Goal: Download file/media

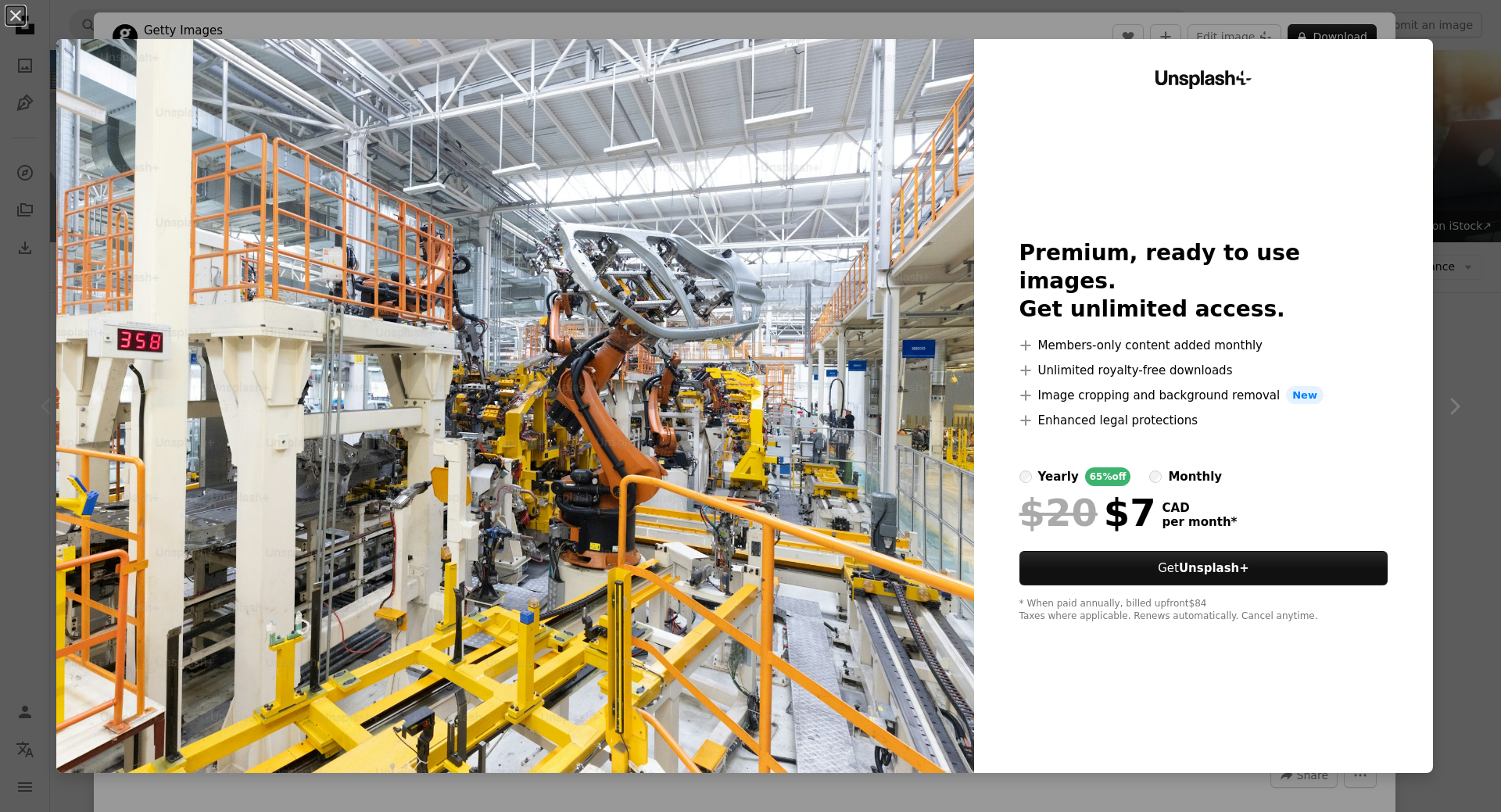
click at [1447, 463] on div "An X shape Unsplash+ Premium, ready to use images. Get unlimited access. A plus…" at bounding box center [750, 406] width 1501 height 812
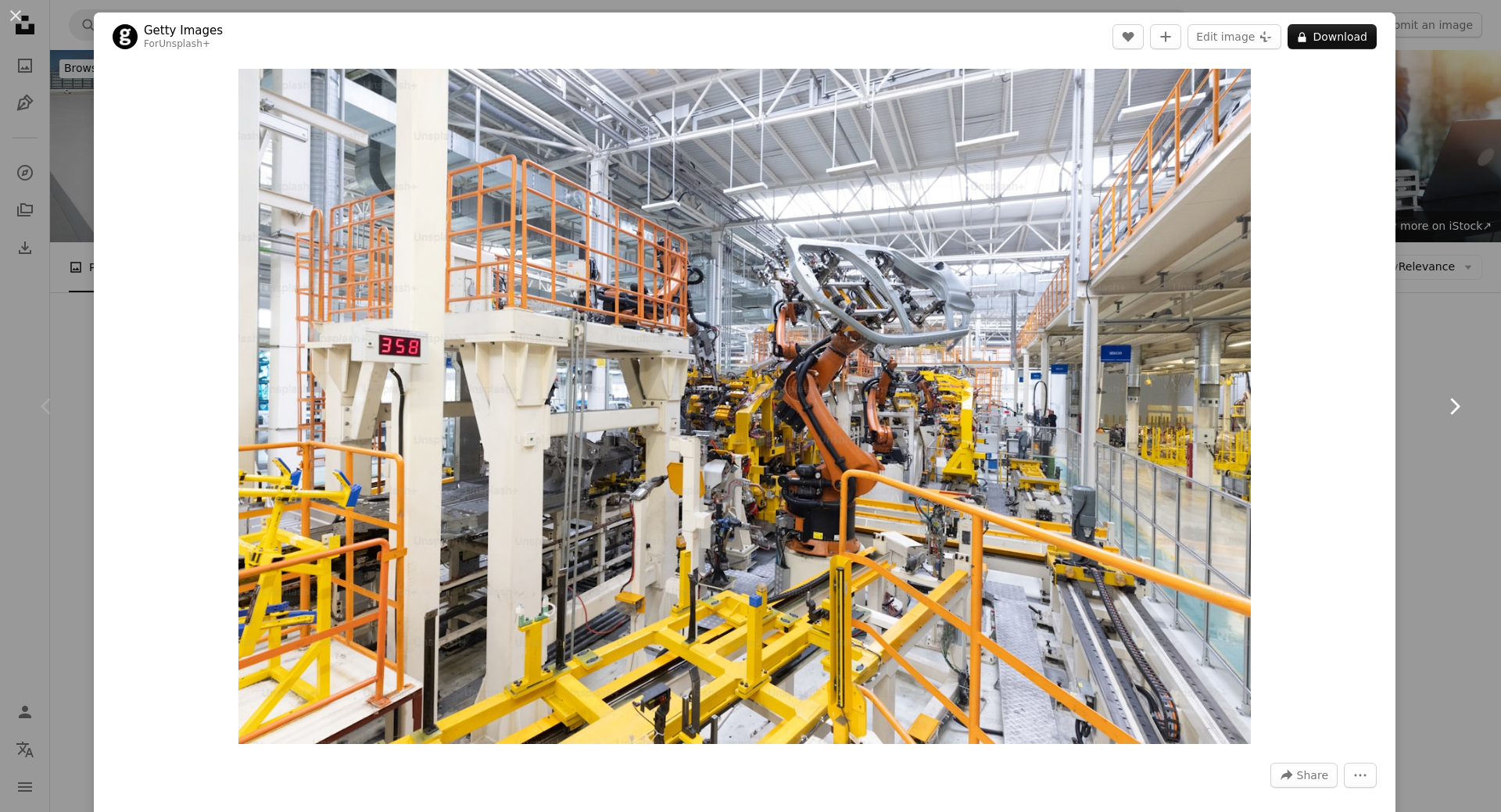
click at [1425, 476] on link "Chevron right" at bounding box center [1454, 406] width 94 height 150
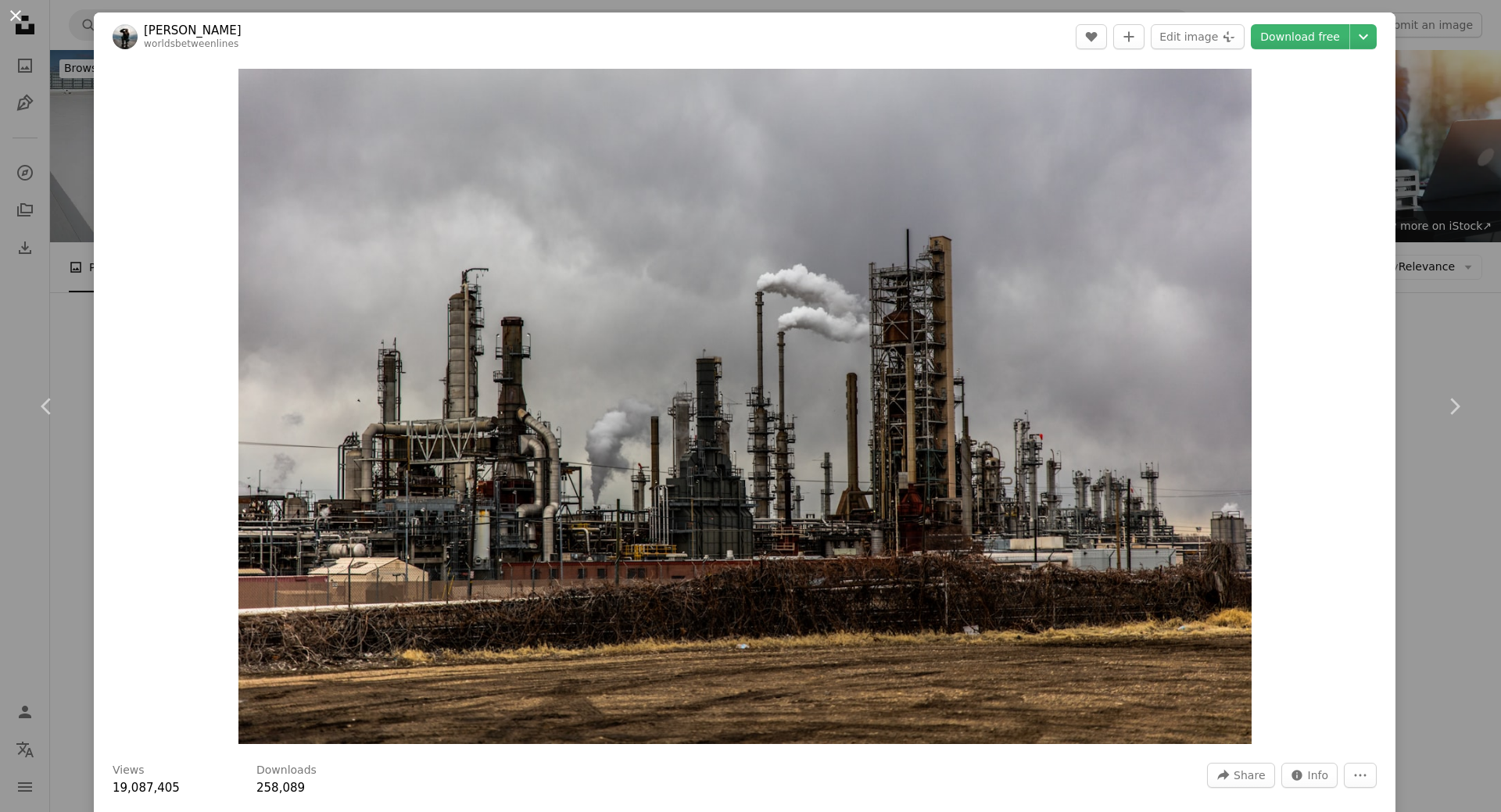
click at [17, 20] on button "An X shape" at bounding box center [15, 15] width 19 height 19
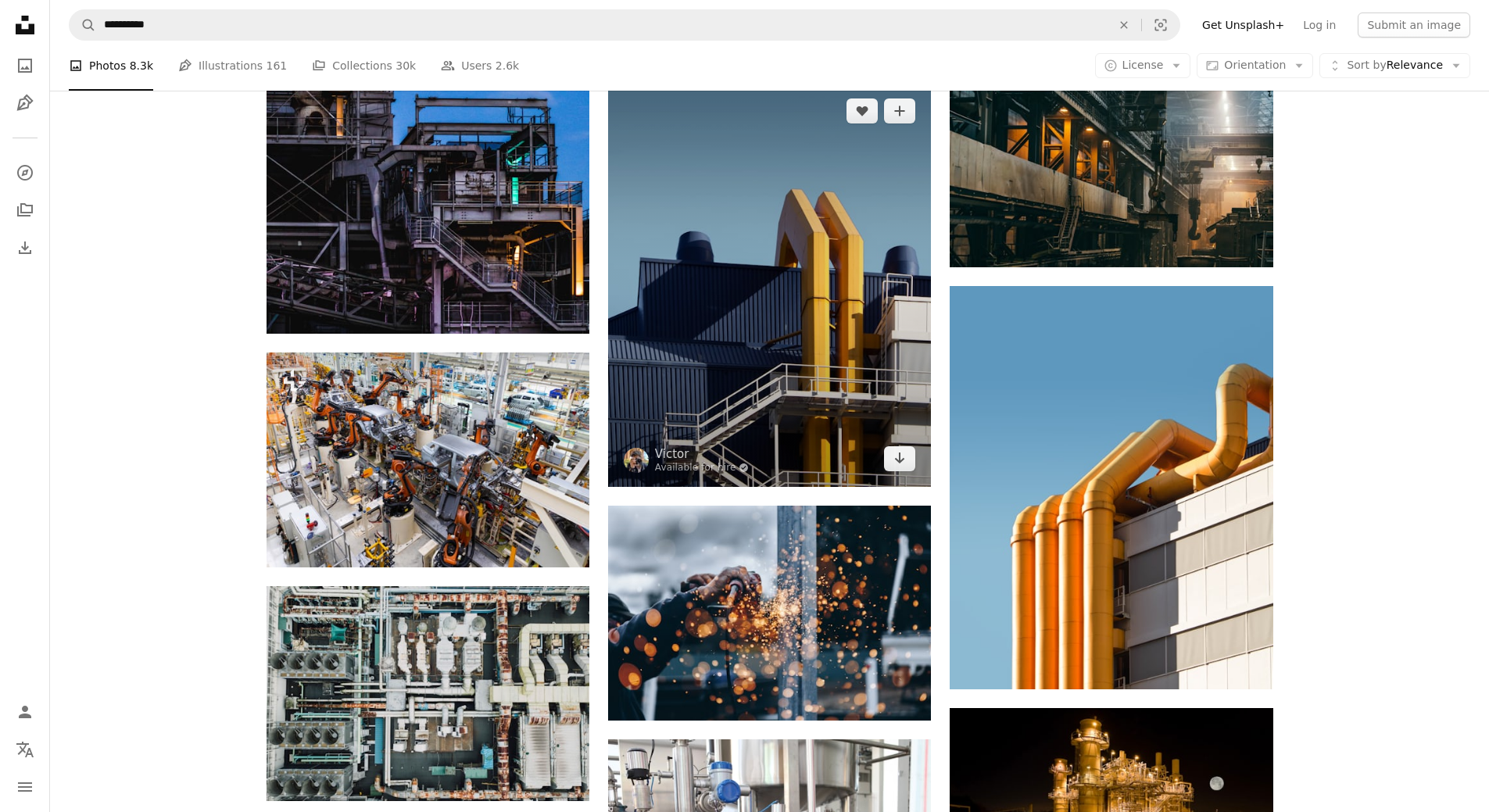
scroll to position [1095, 0]
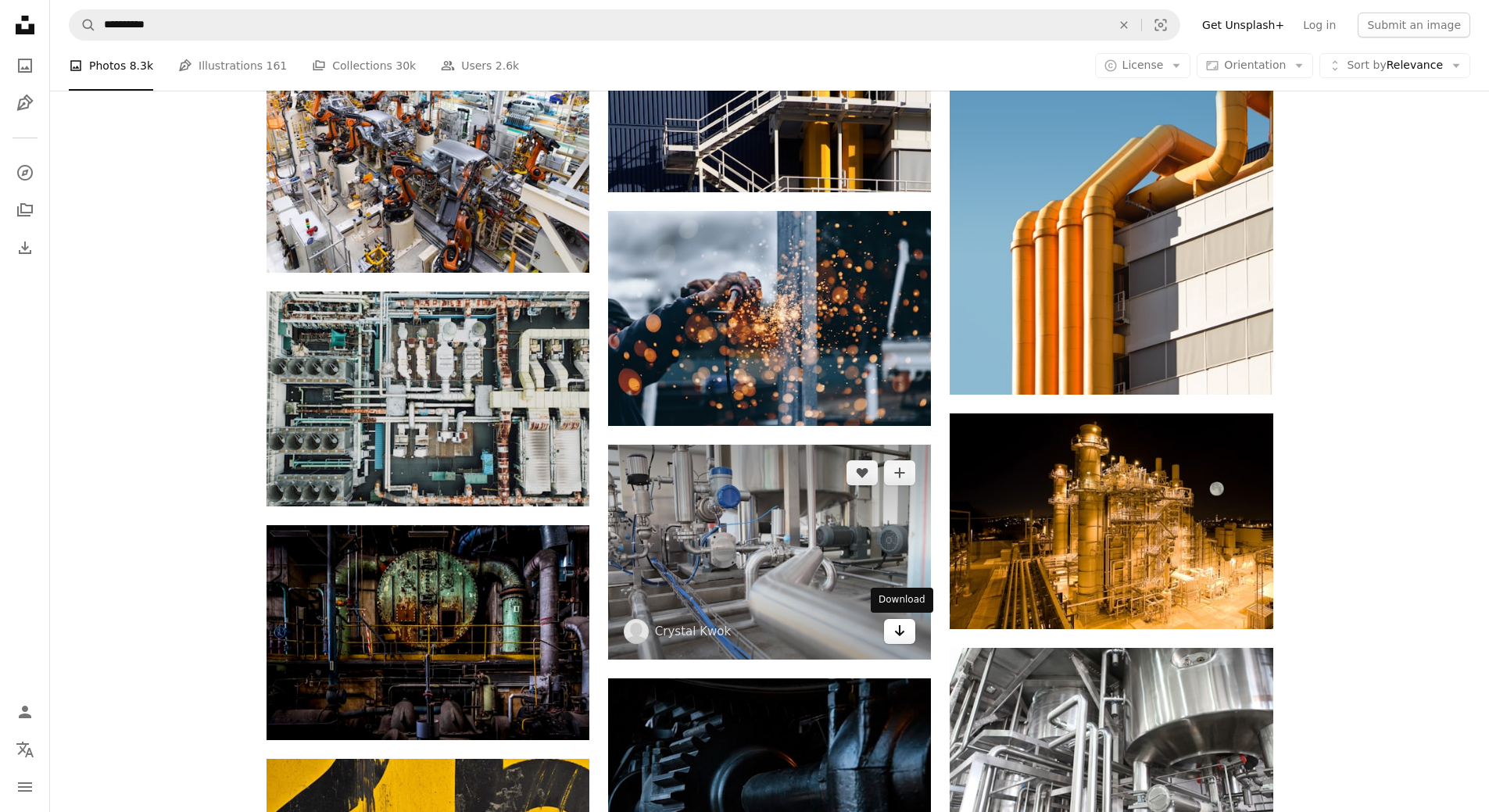
click at [896, 637] on icon "Arrow pointing down" at bounding box center [900, 631] width 13 height 19
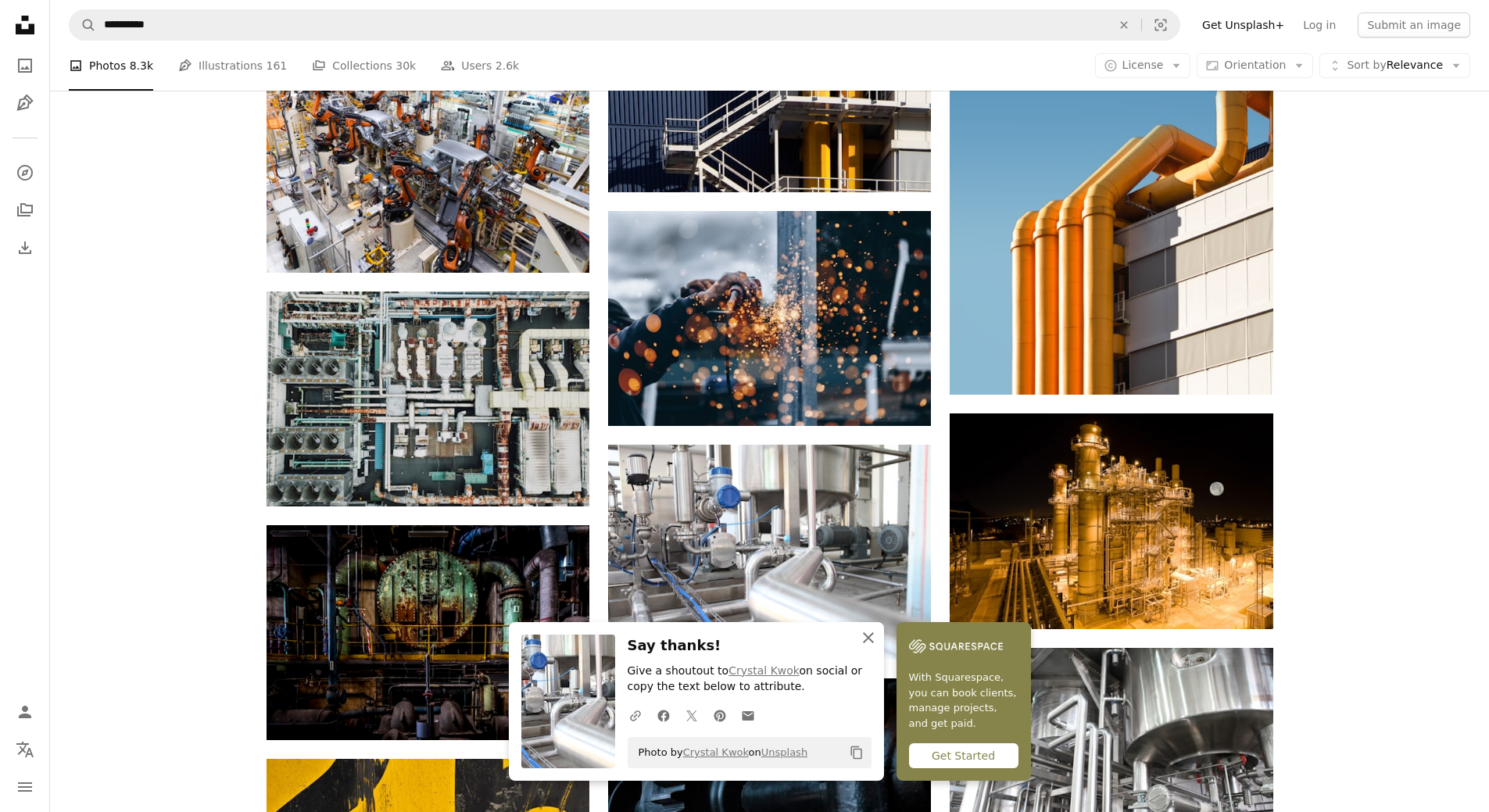
click at [864, 642] on icon "button" at bounding box center [868, 638] width 11 height 11
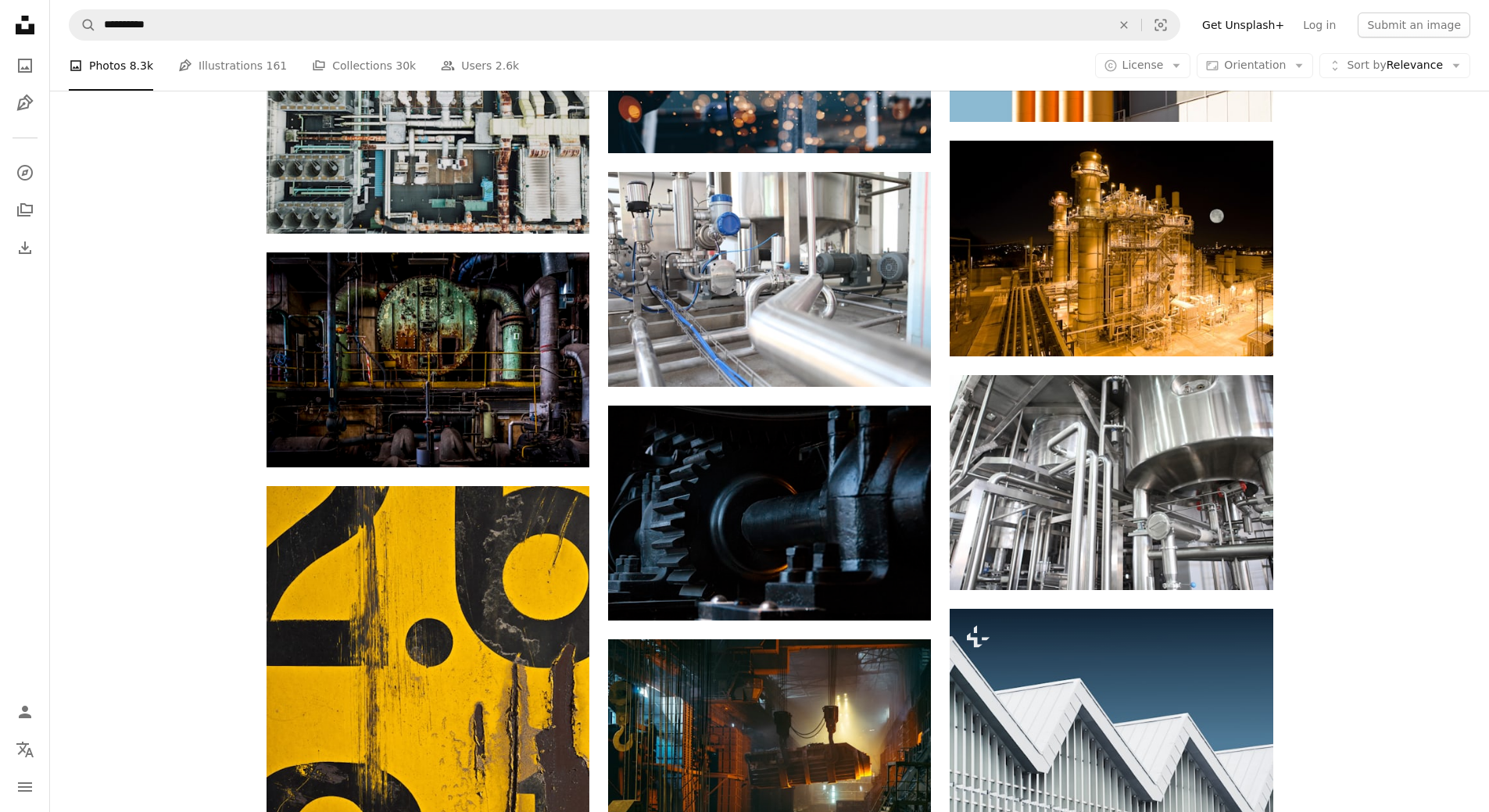
scroll to position [1485, 0]
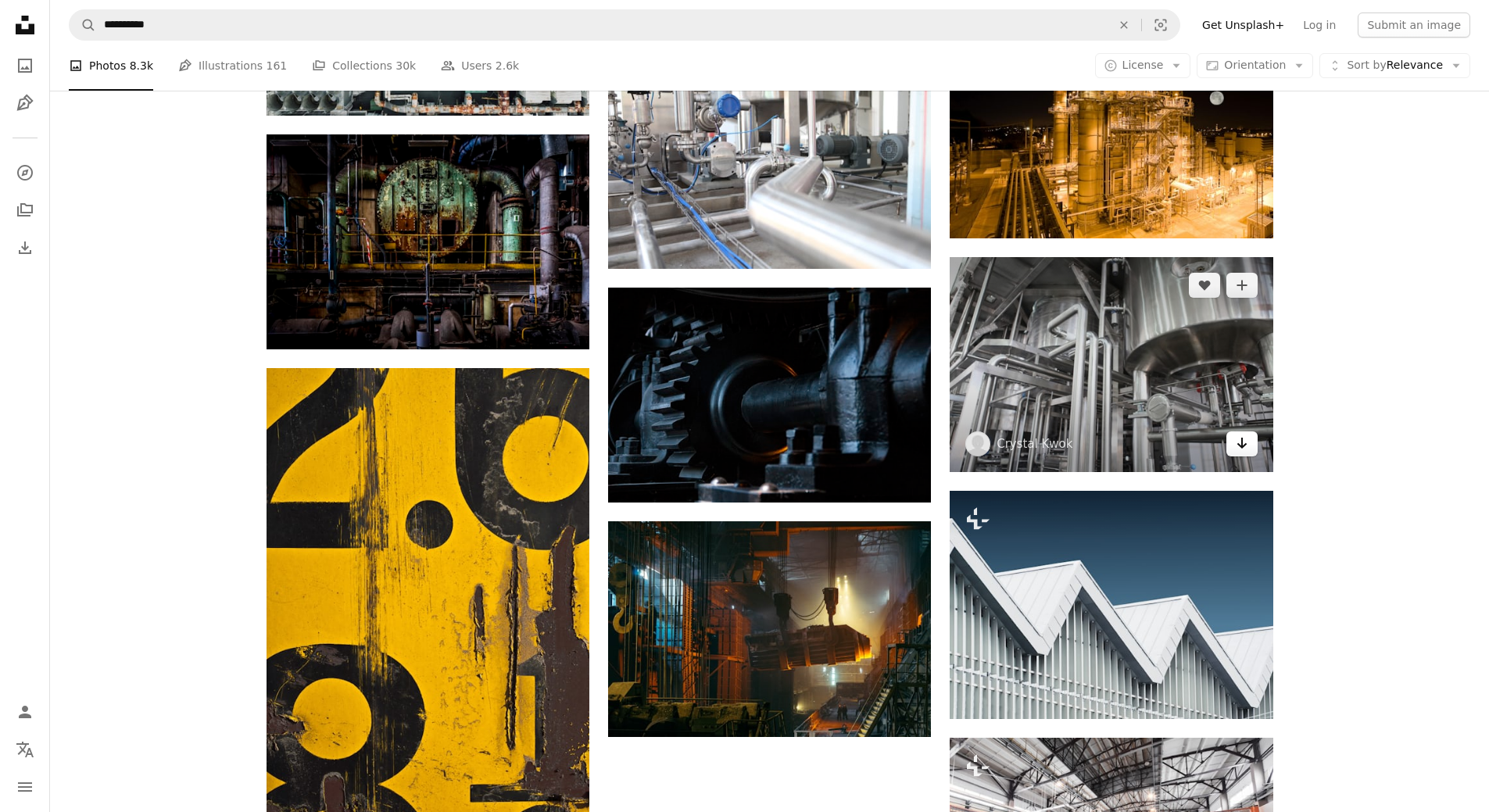
click at [1244, 446] on icon "Download" at bounding box center [1242, 442] width 10 height 11
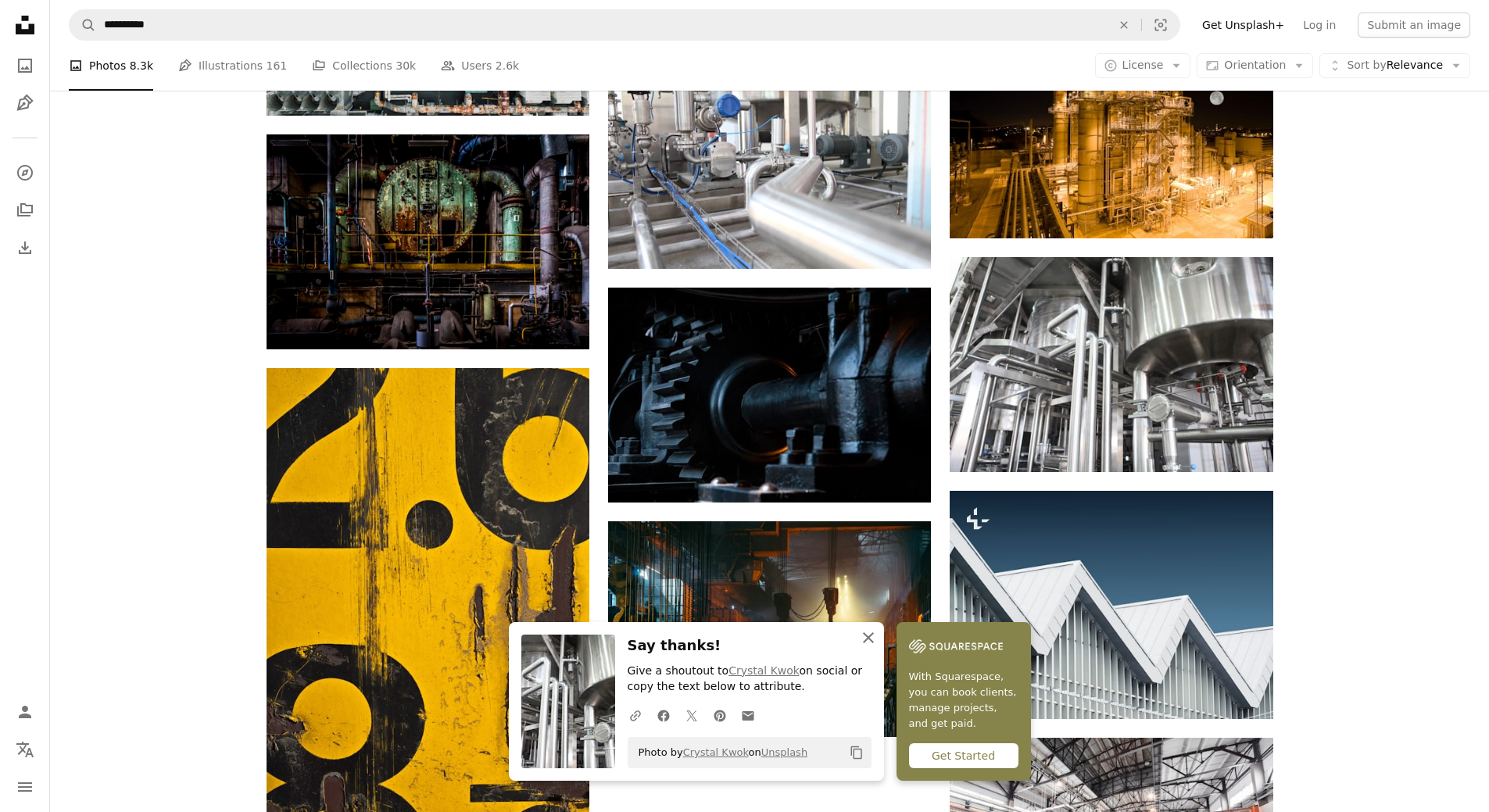
click at [868, 633] on icon "An X shape" at bounding box center [868, 638] width 19 height 19
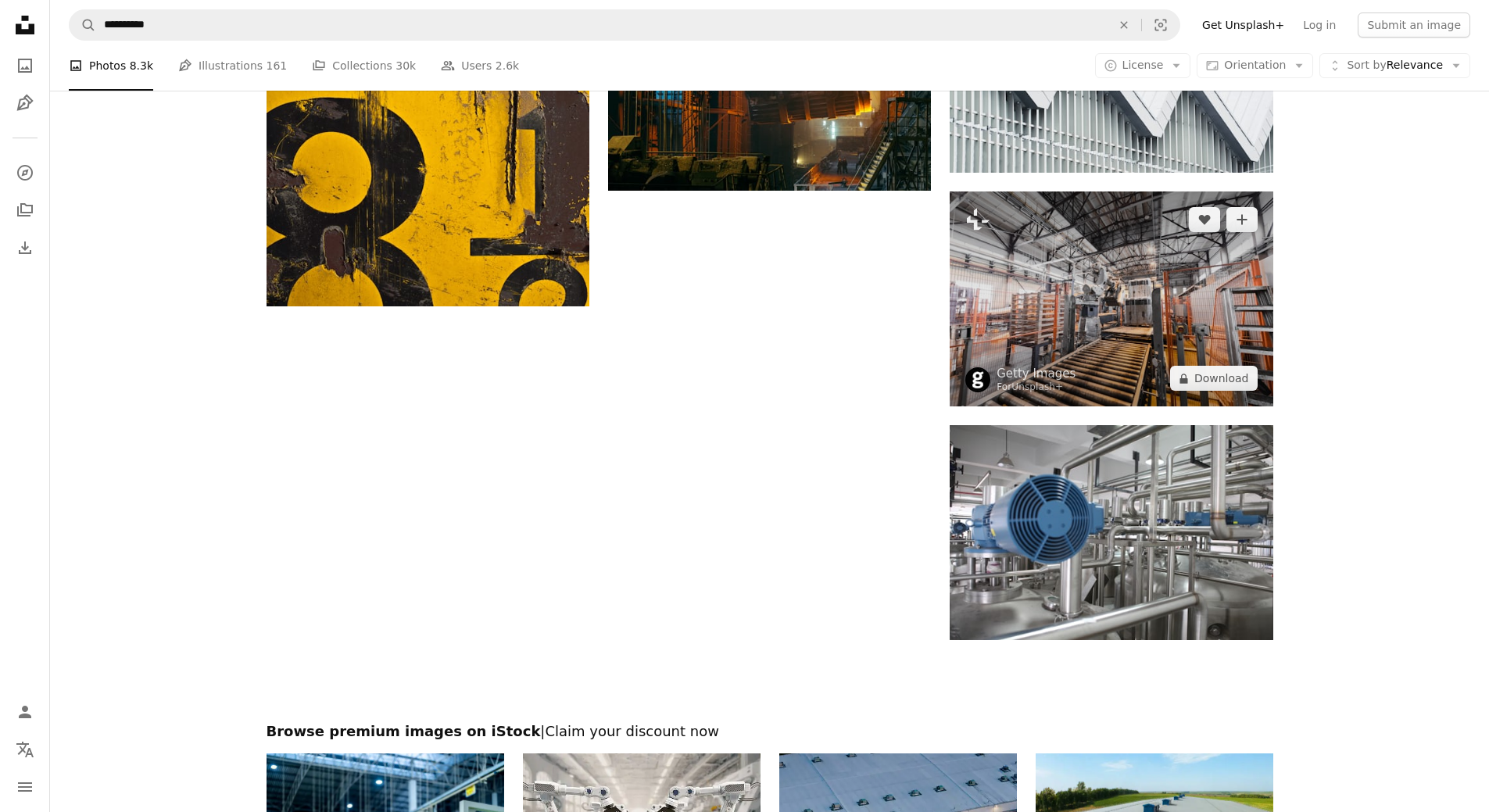
scroll to position [2033, 0]
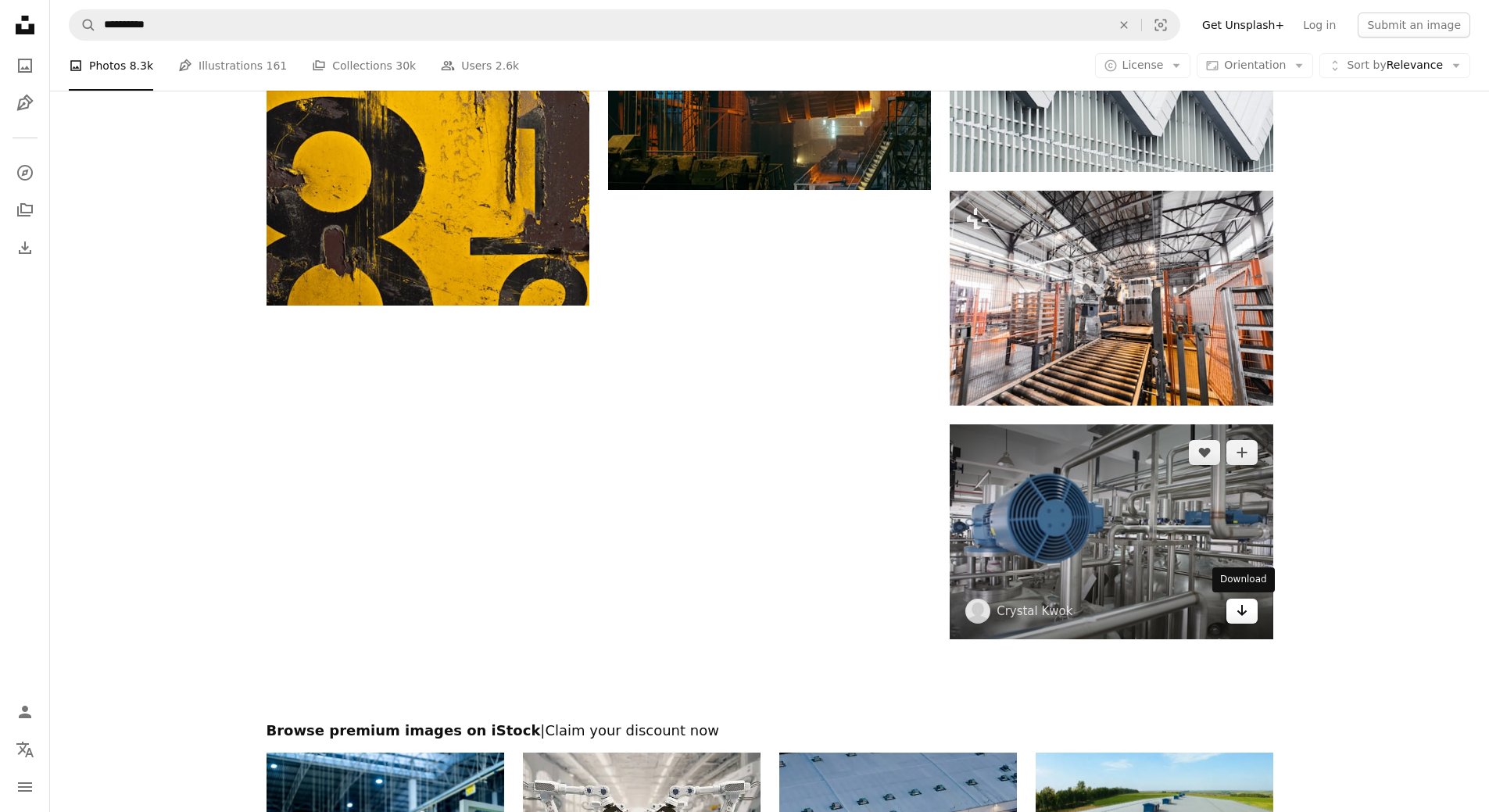
click at [1248, 611] on icon "Arrow pointing down" at bounding box center [1242, 610] width 13 height 19
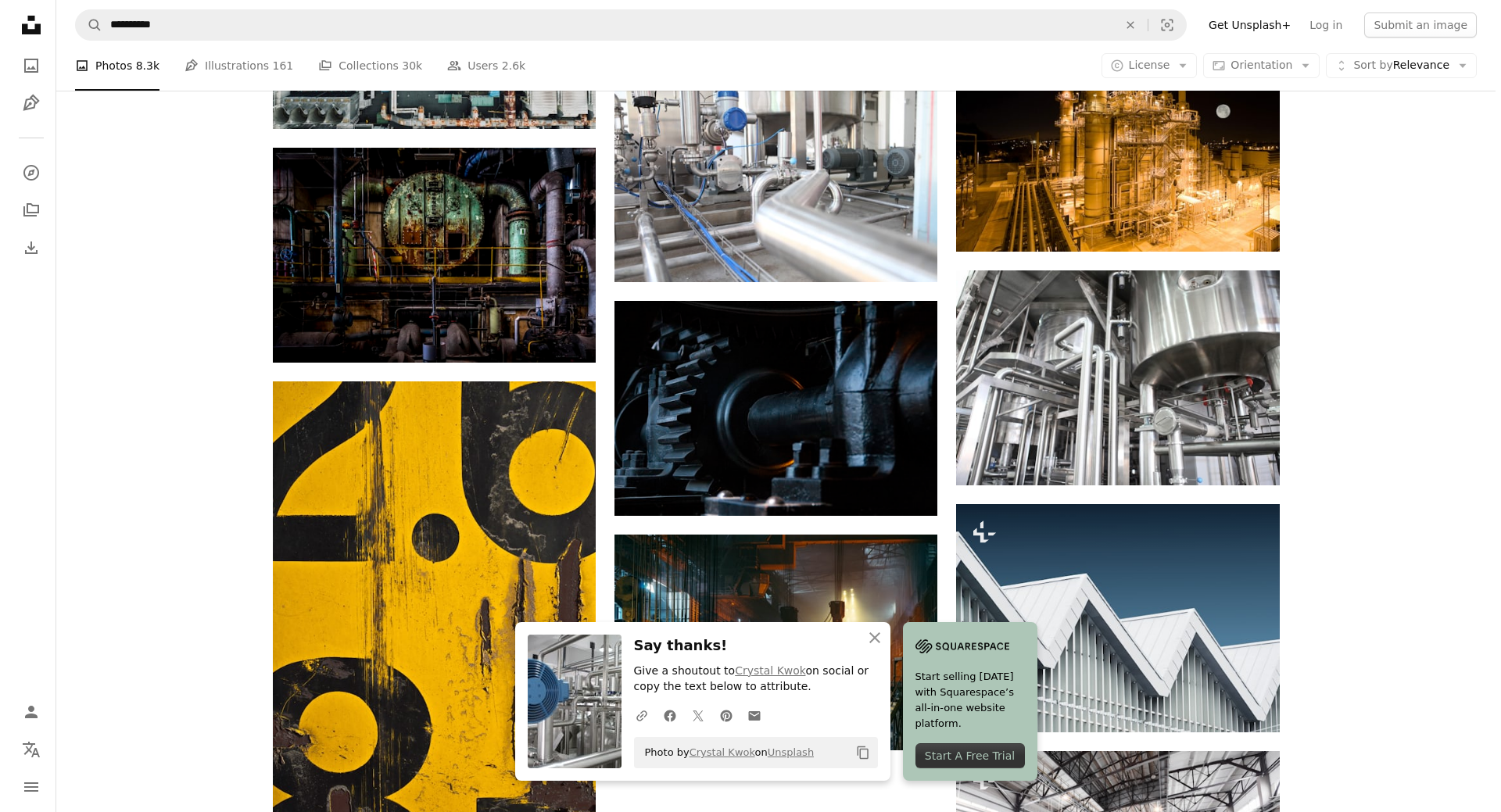
scroll to position [1116, 0]
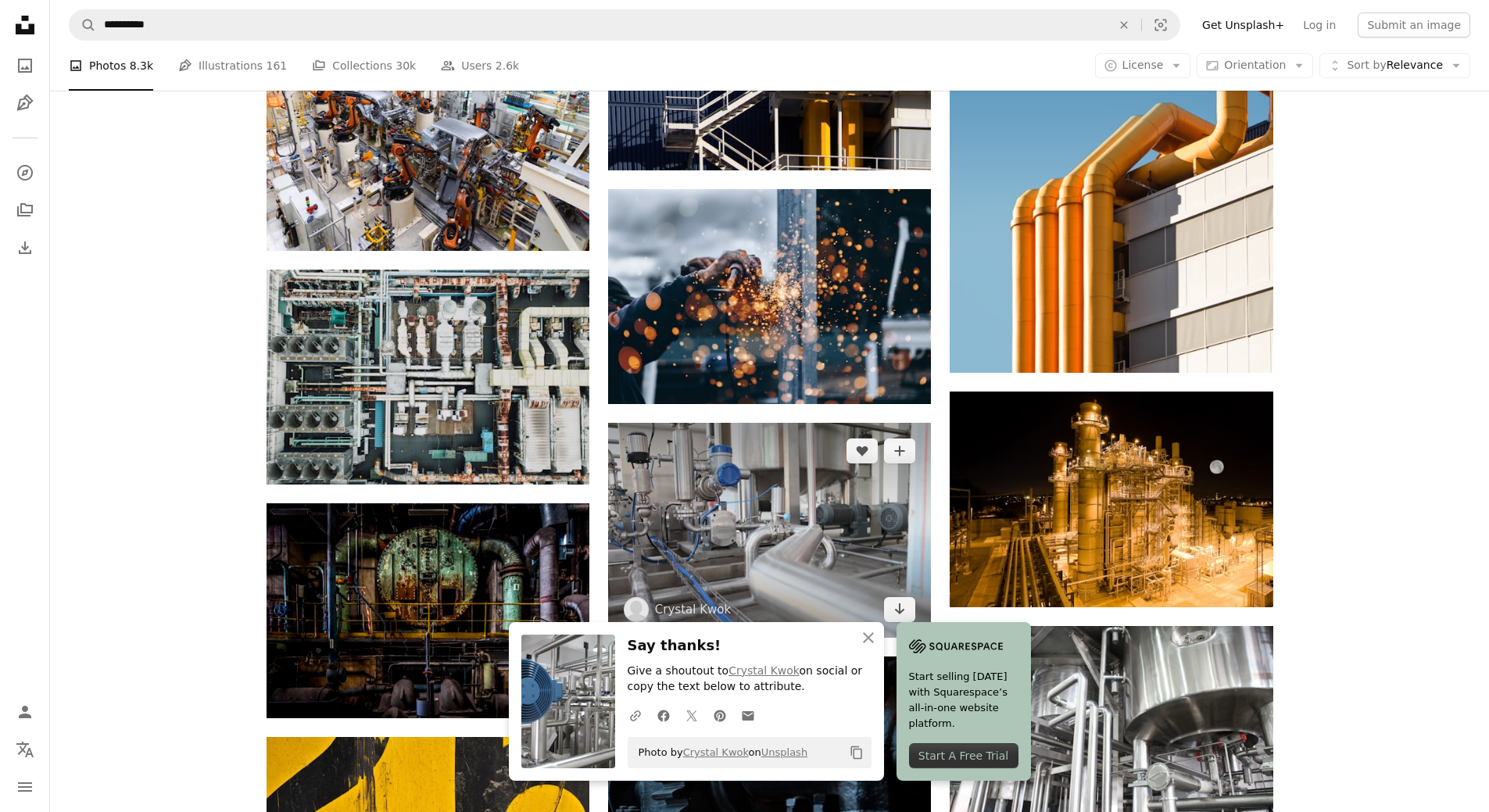
click at [750, 481] on img at bounding box center [770, 530] width 323 height 215
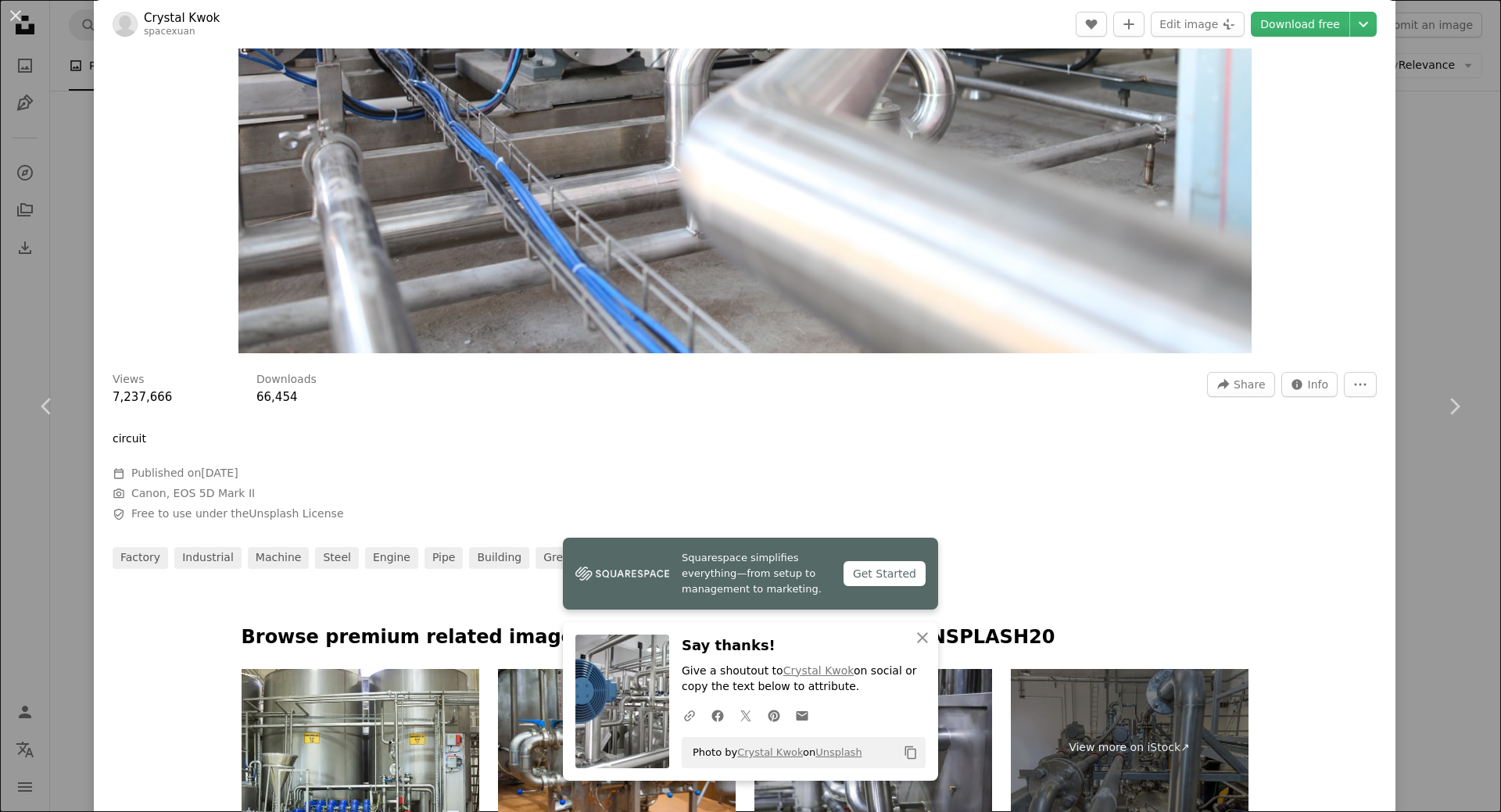
scroll to position [781, 0]
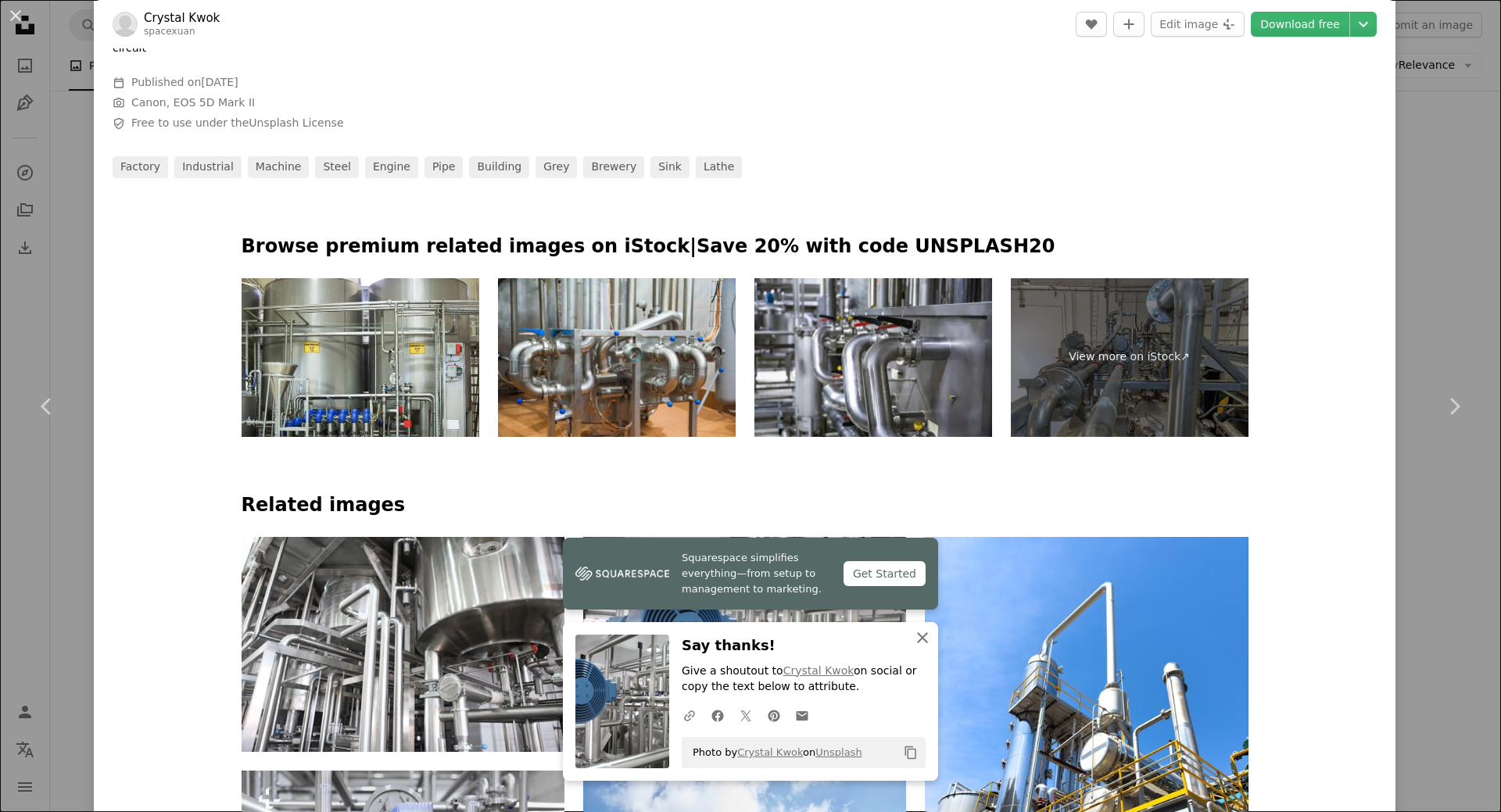
click at [918, 639] on icon "button" at bounding box center [922, 638] width 11 height 11
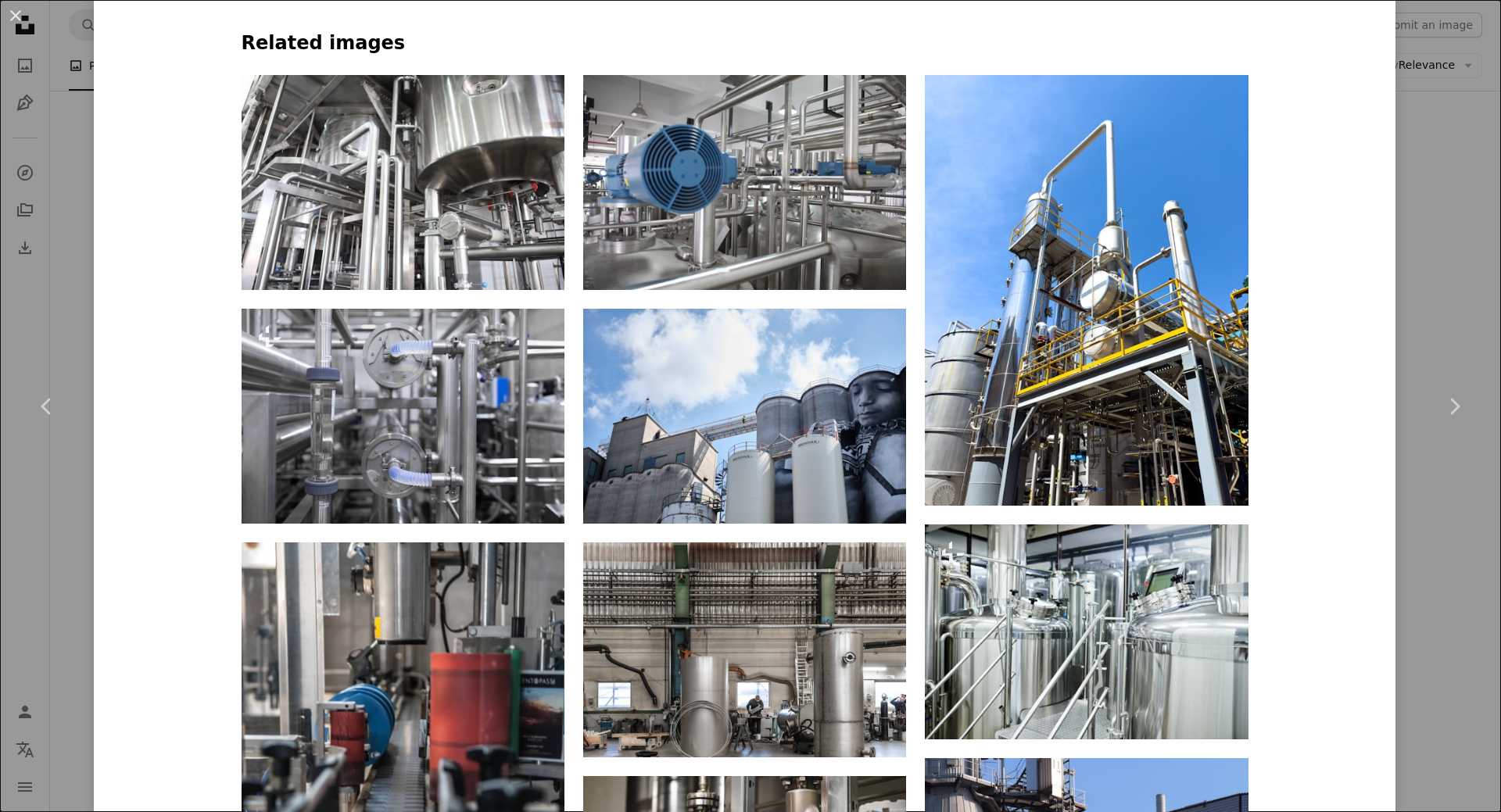
scroll to position [1251, 0]
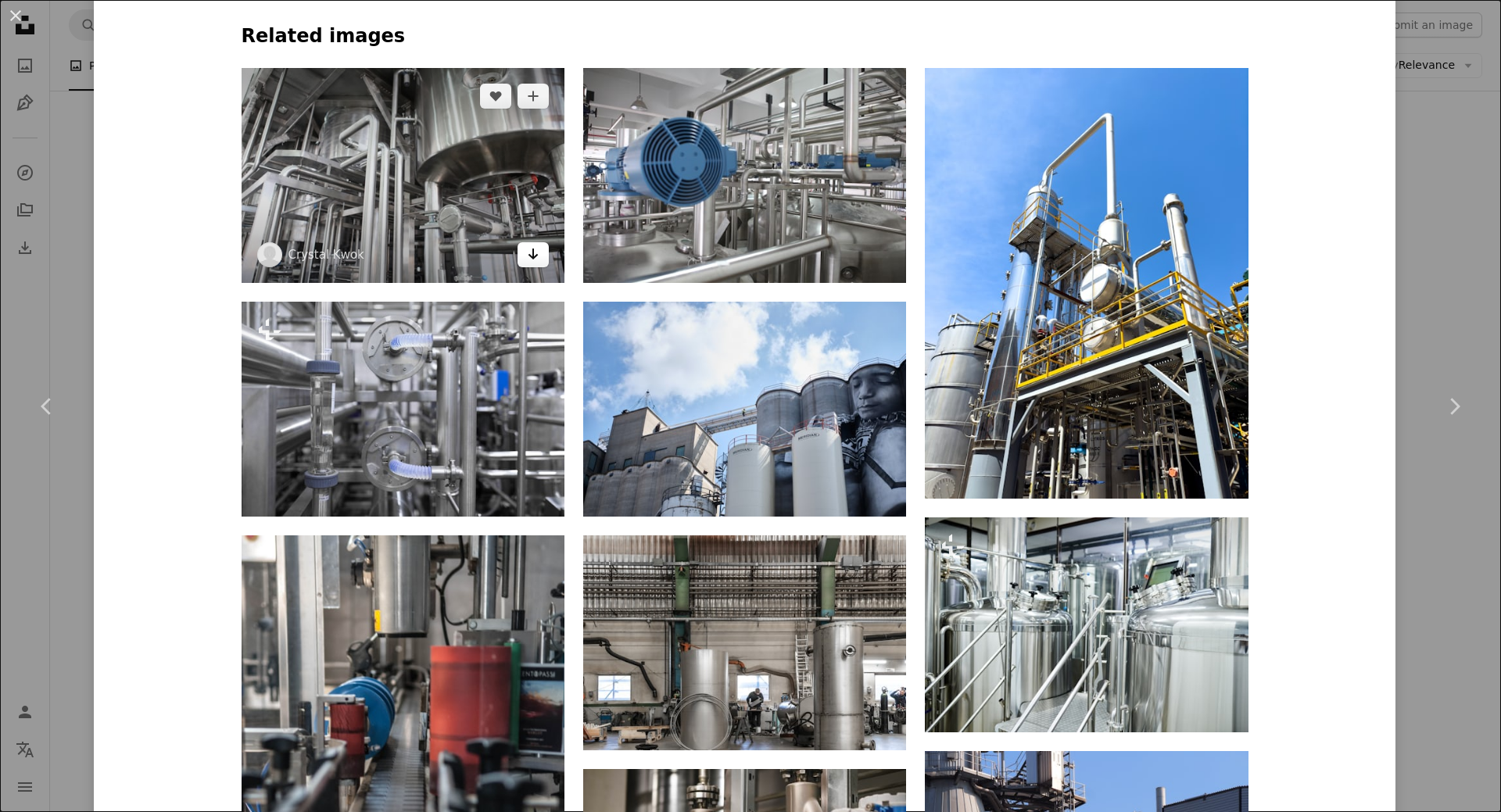
click at [535, 257] on link "Arrow pointing down" at bounding box center [533, 254] width 32 height 25
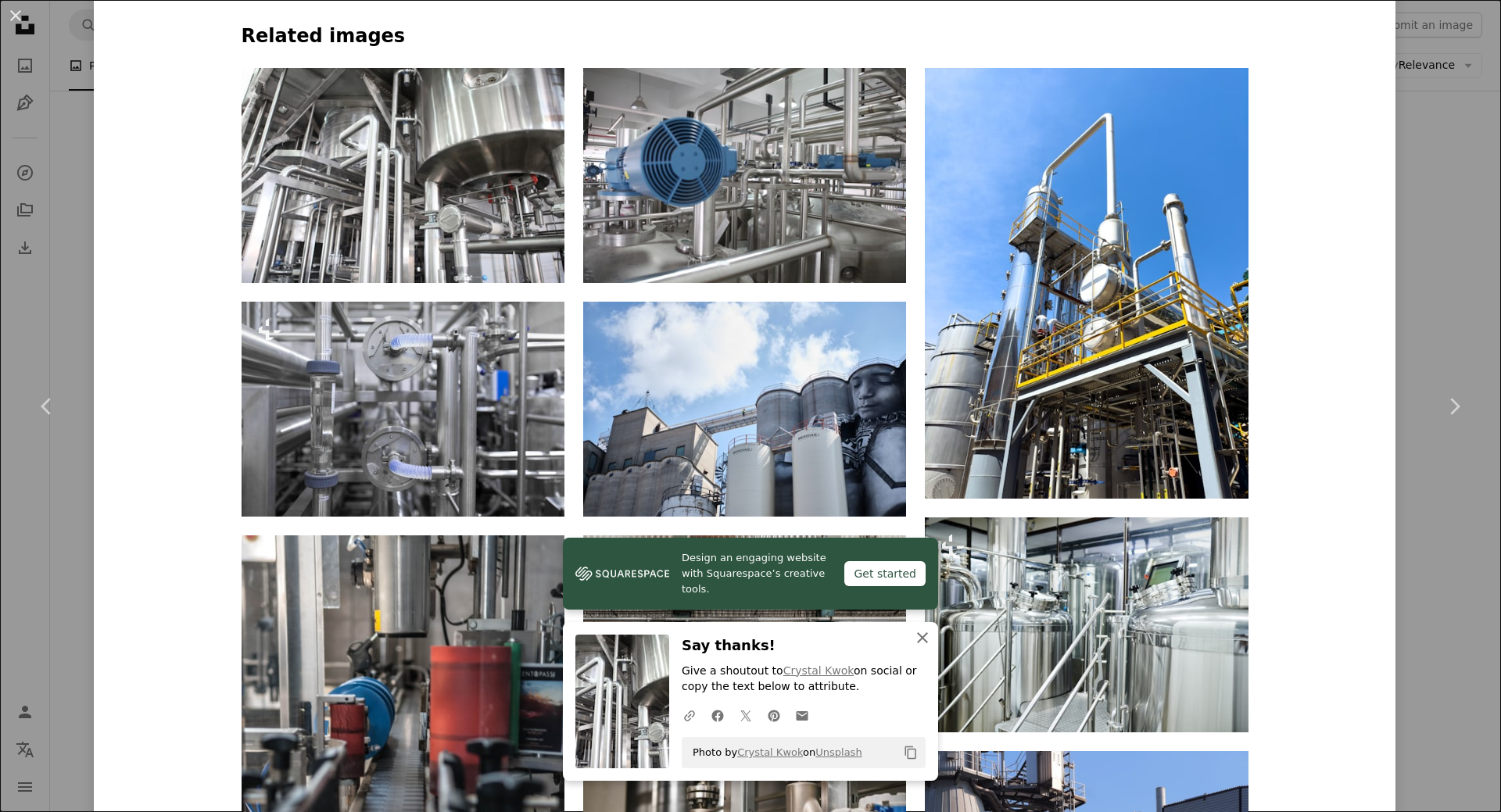
click at [918, 635] on icon "An X shape" at bounding box center [922, 638] width 19 height 19
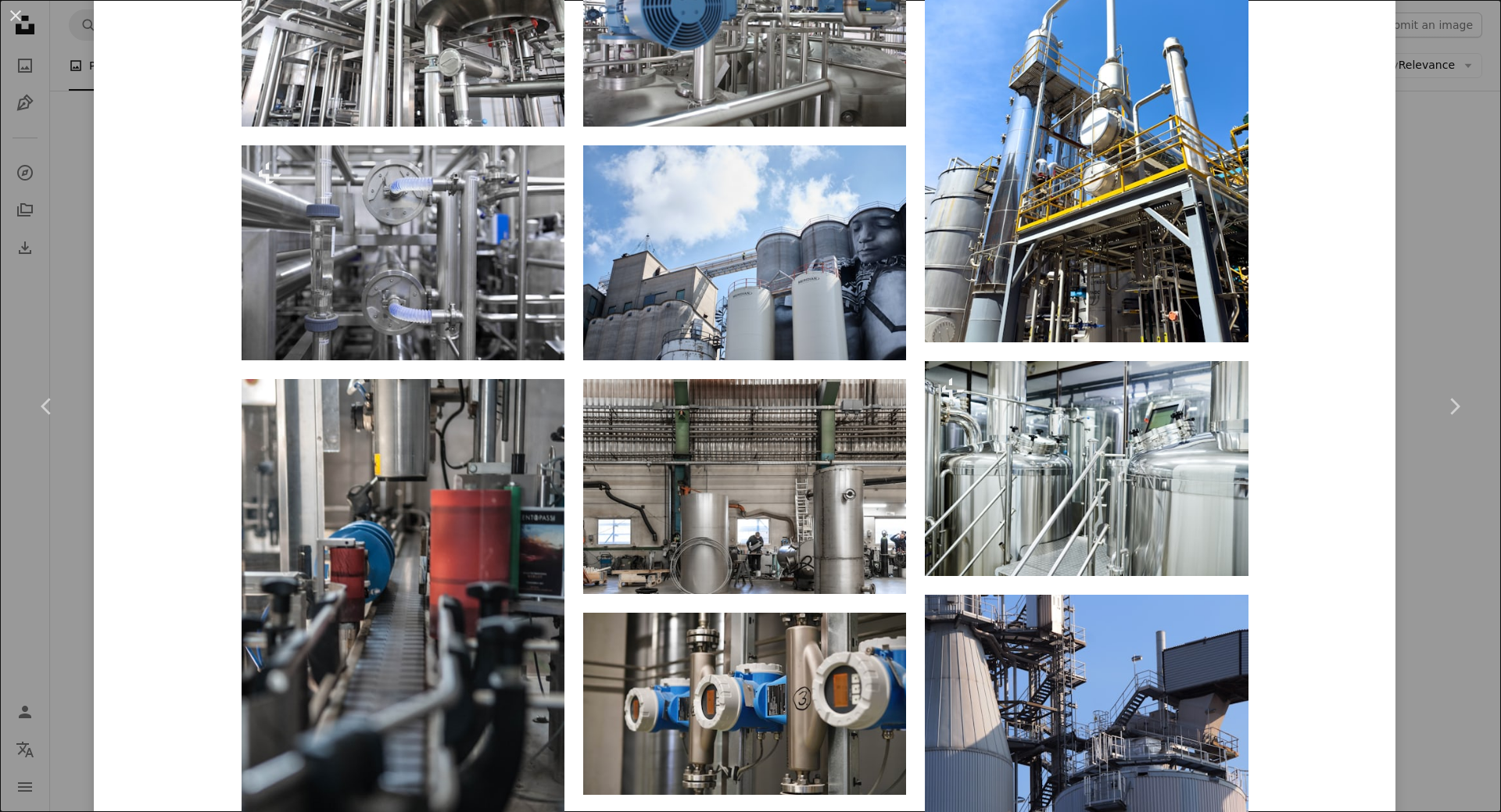
scroll to position [1642, 0]
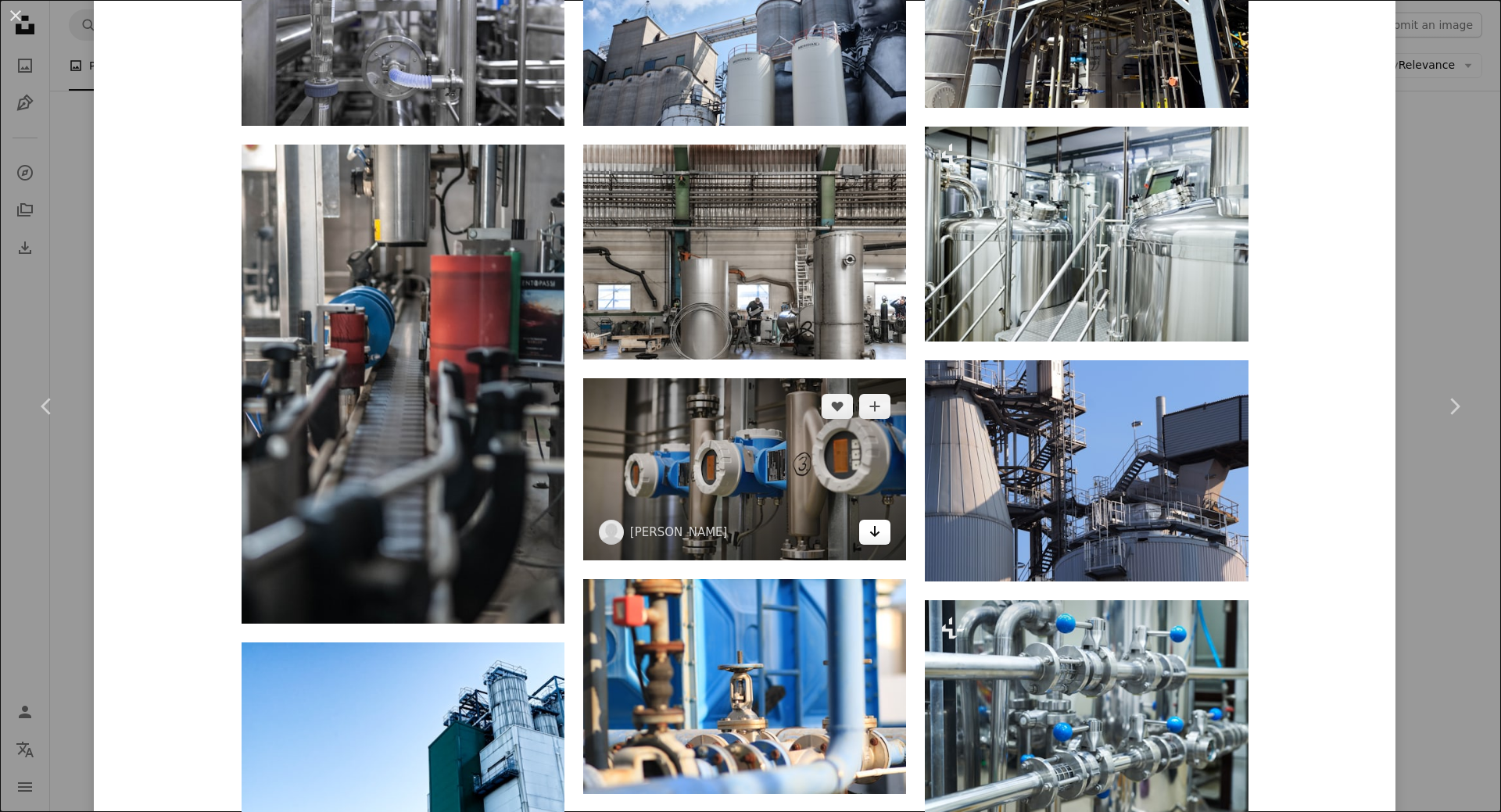
click at [876, 535] on link "Arrow pointing down" at bounding box center [875, 532] width 32 height 25
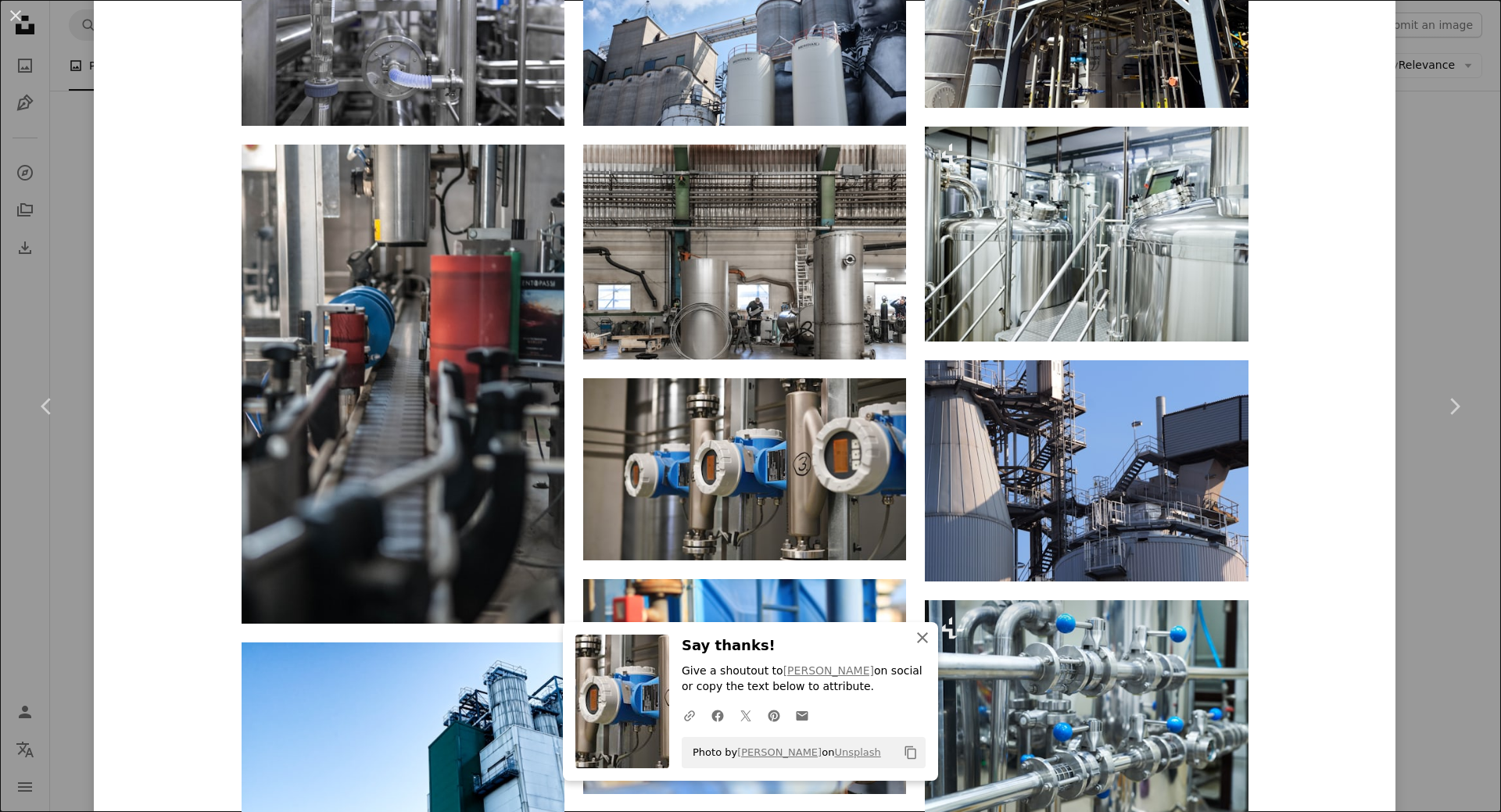
click at [915, 634] on icon "An X shape" at bounding box center [922, 638] width 19 height 19
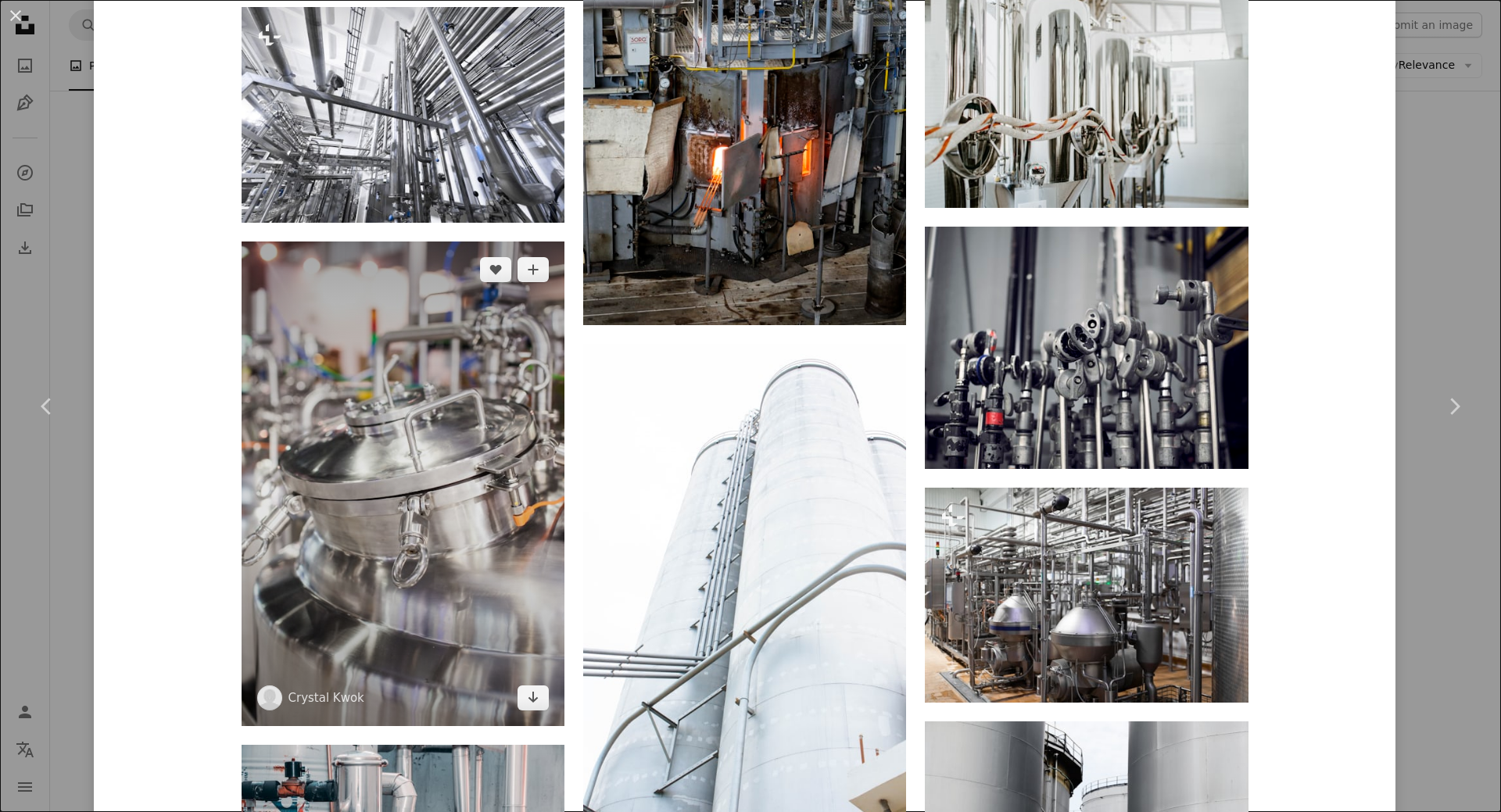
scroll to position [4691, 0]
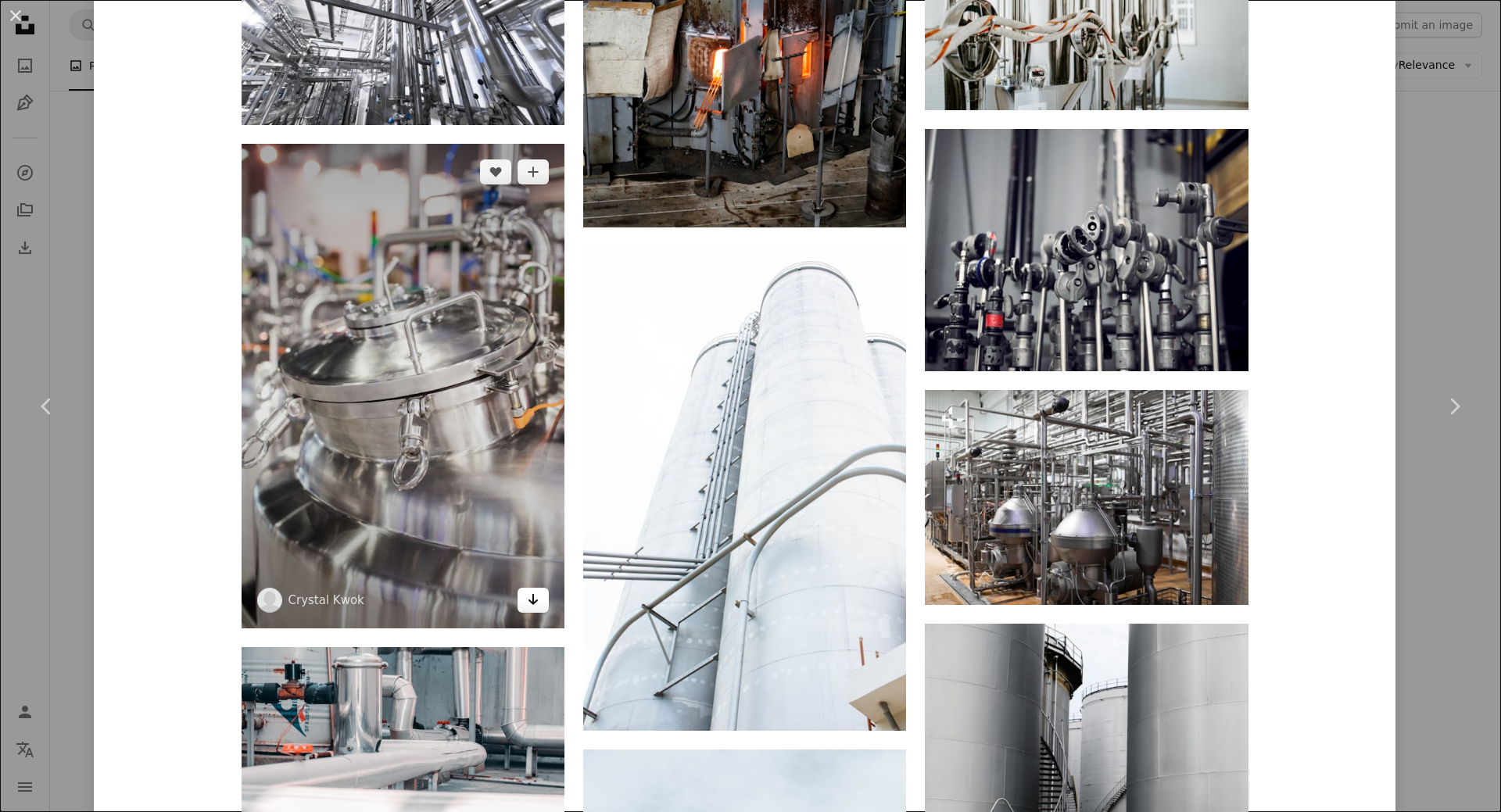
click at [528, 602] on icon "Download" at bounding box center [533, 599] width 10 height 11
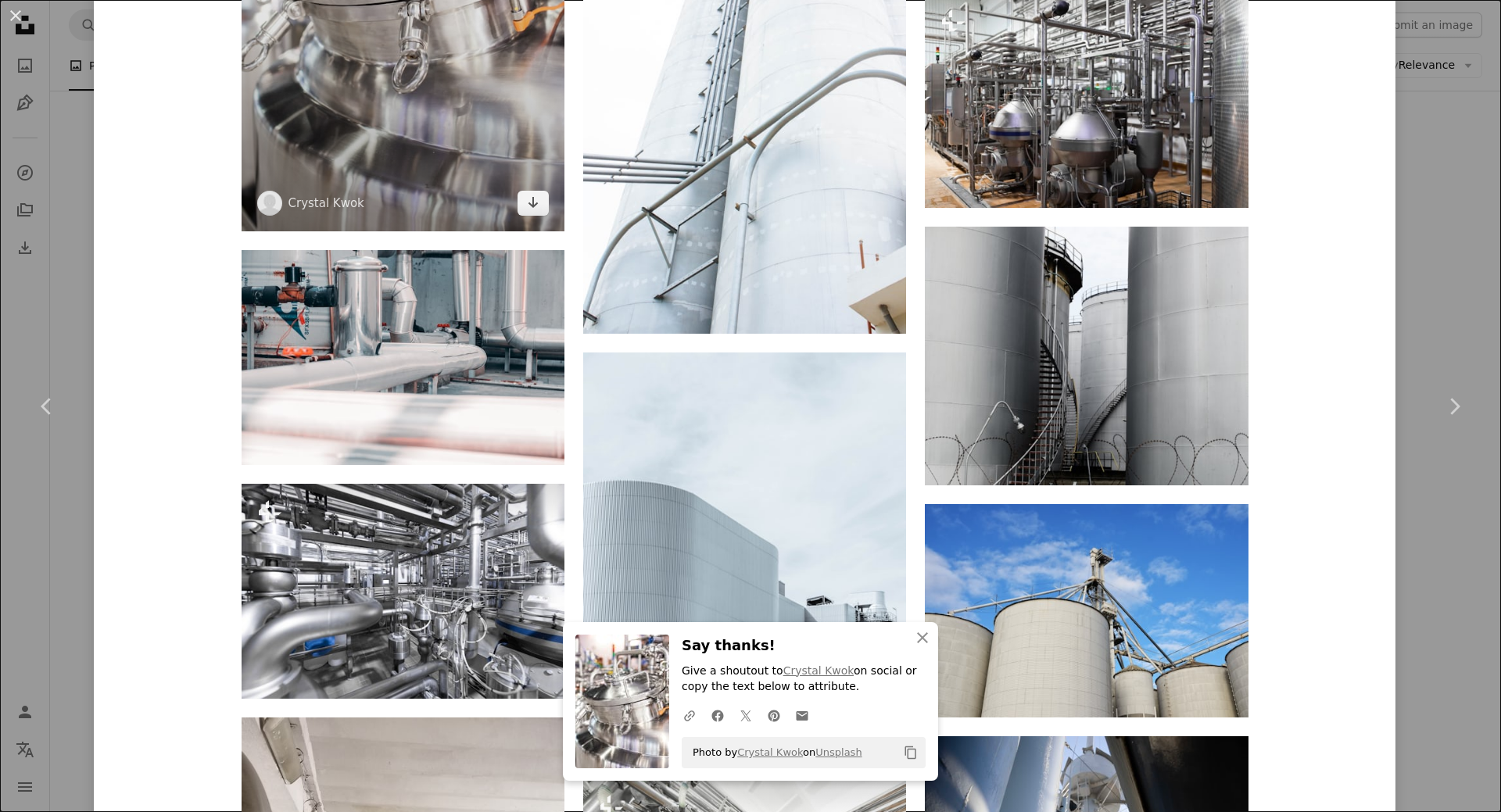
scroll to position [5160, 0]
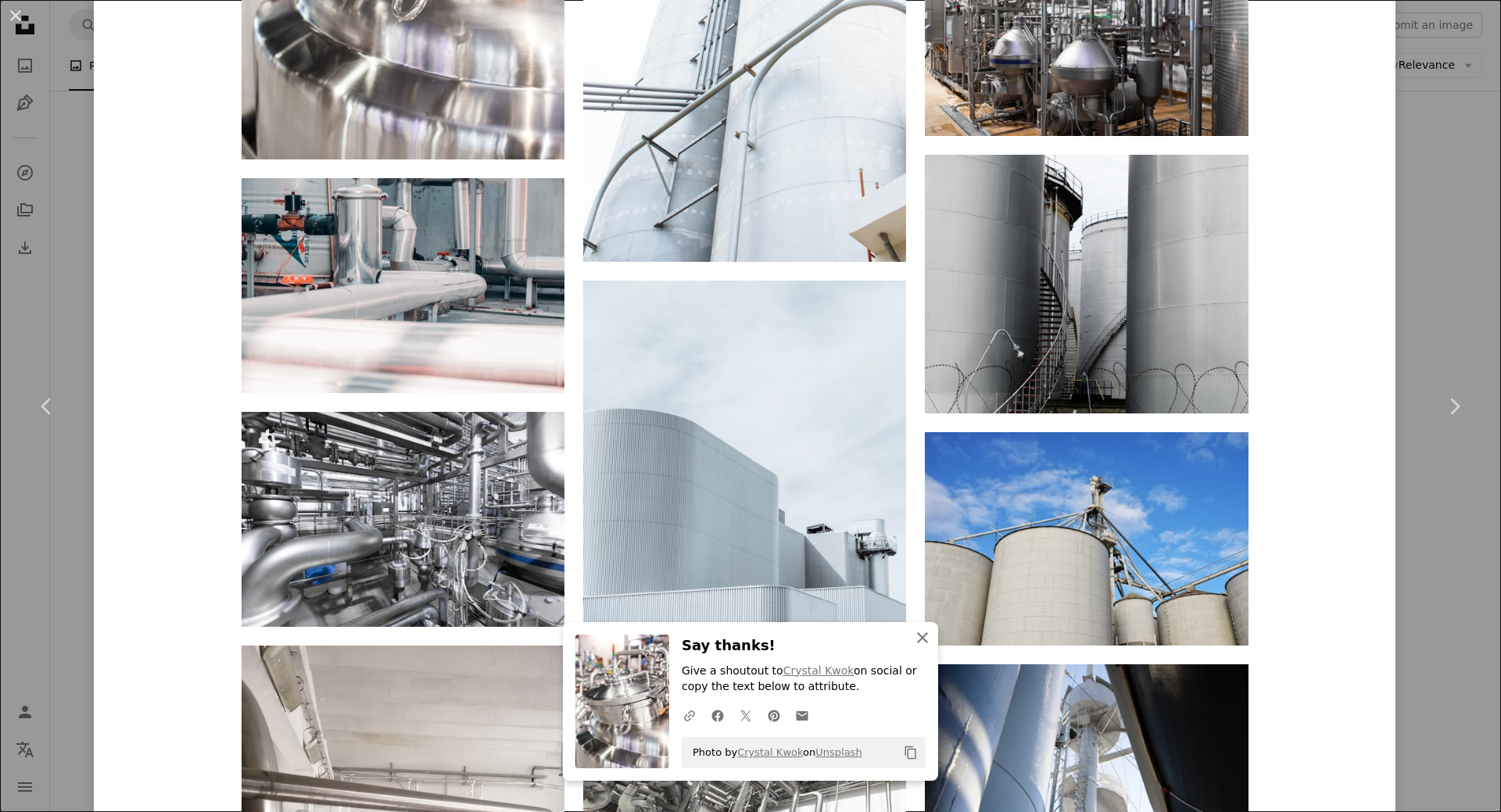
click at [918, 642] on icon "An X shape" at bounding box center [922, 638] width 19 height 19
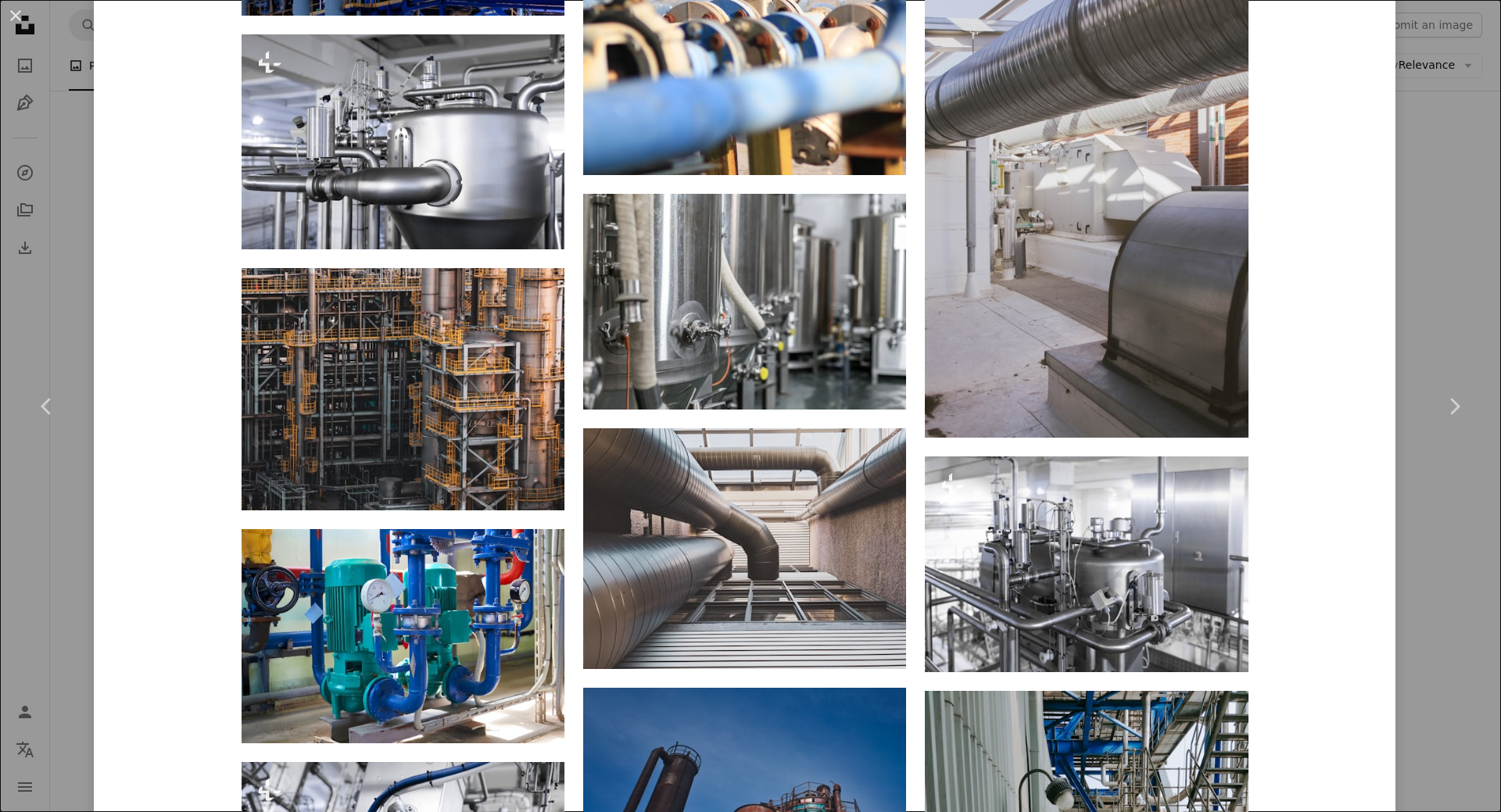
scroll to position [7192, 0]
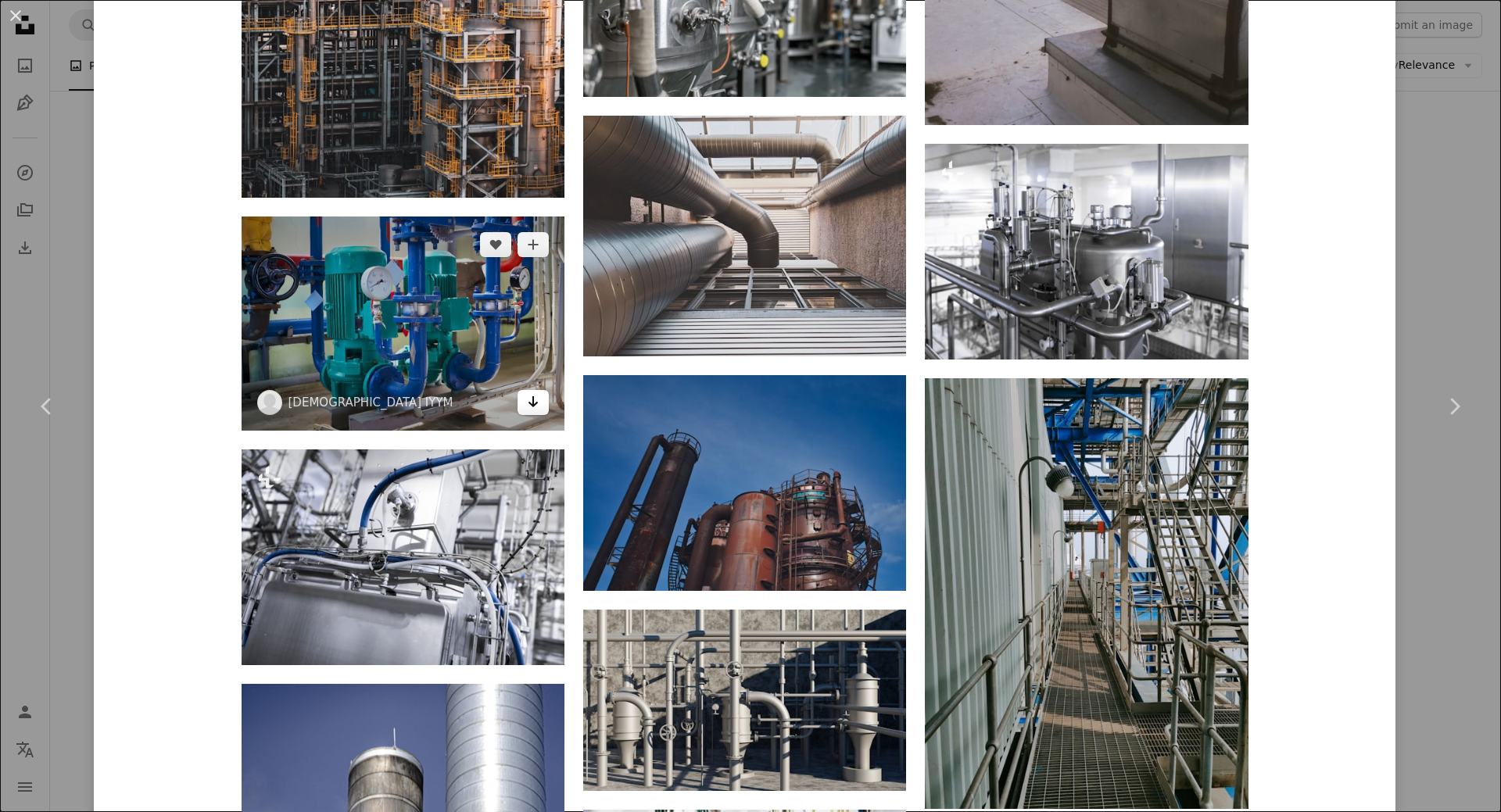
click at [535, 407] on link "Arrow pointing down" at bounding box center [533, 402] width 32 height 25
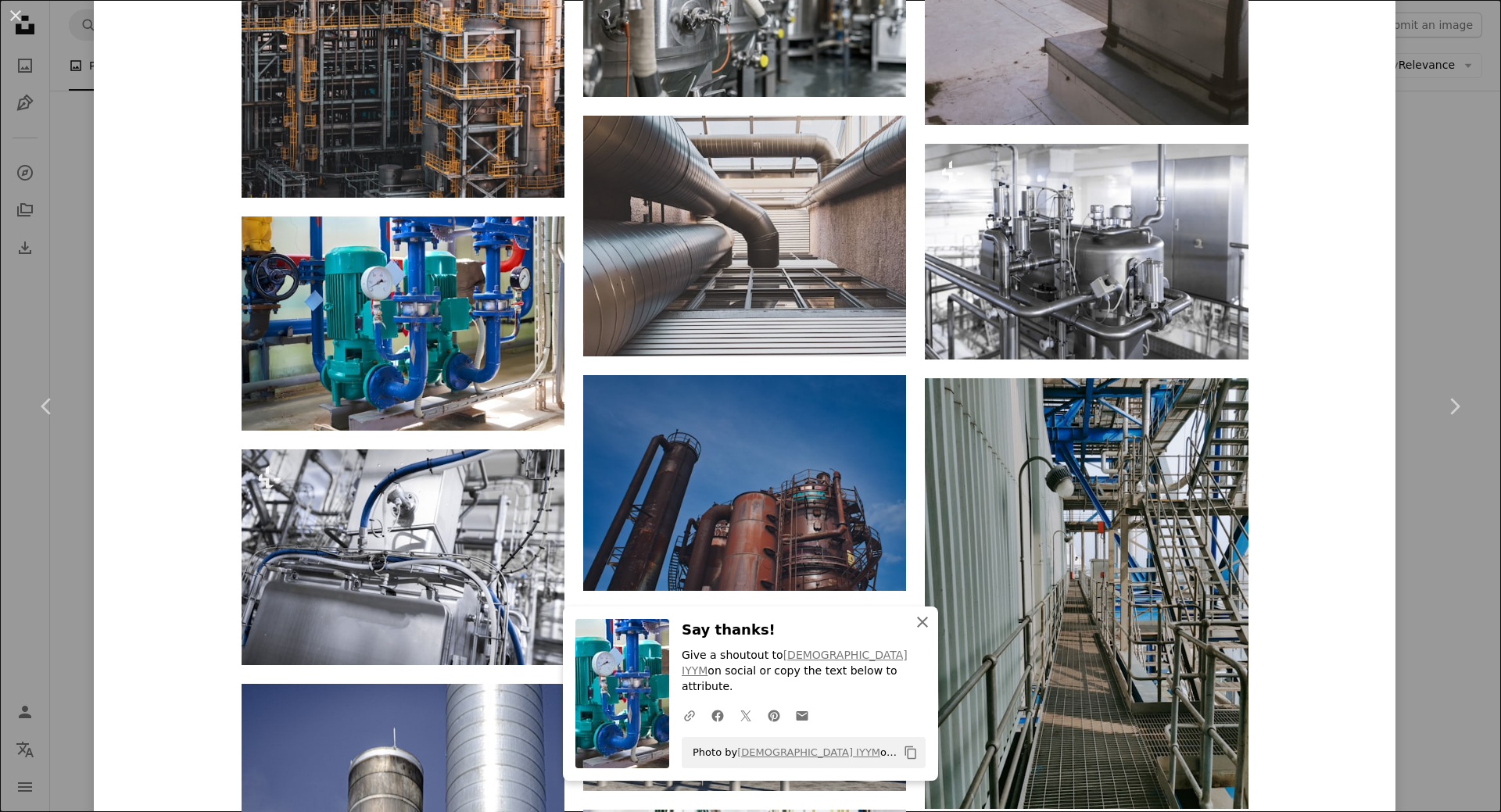
click at [918, 628] on icon "button" at bounding box center [922, 622] width 11 height 11
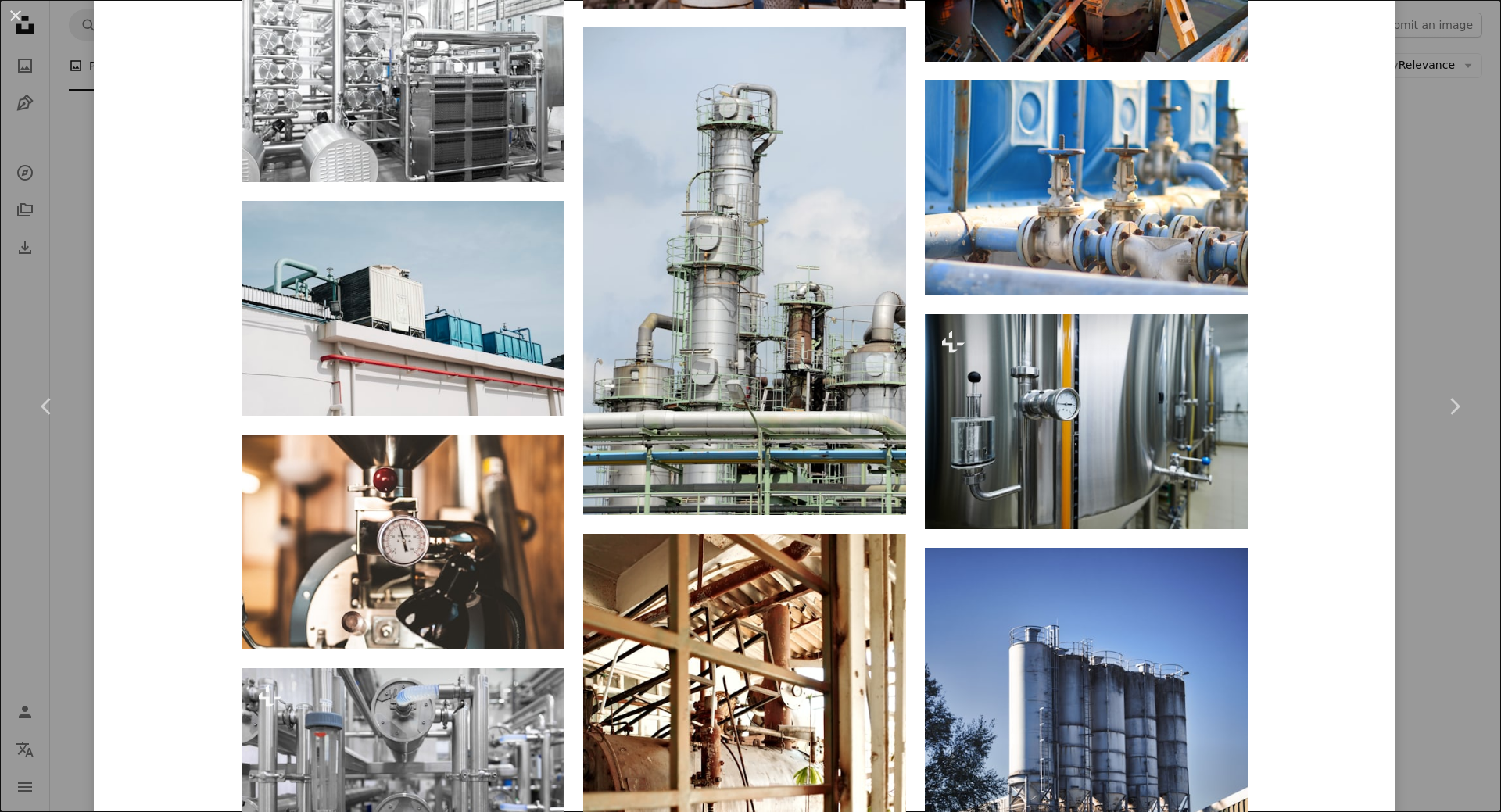
scroll to position [9811, 0]
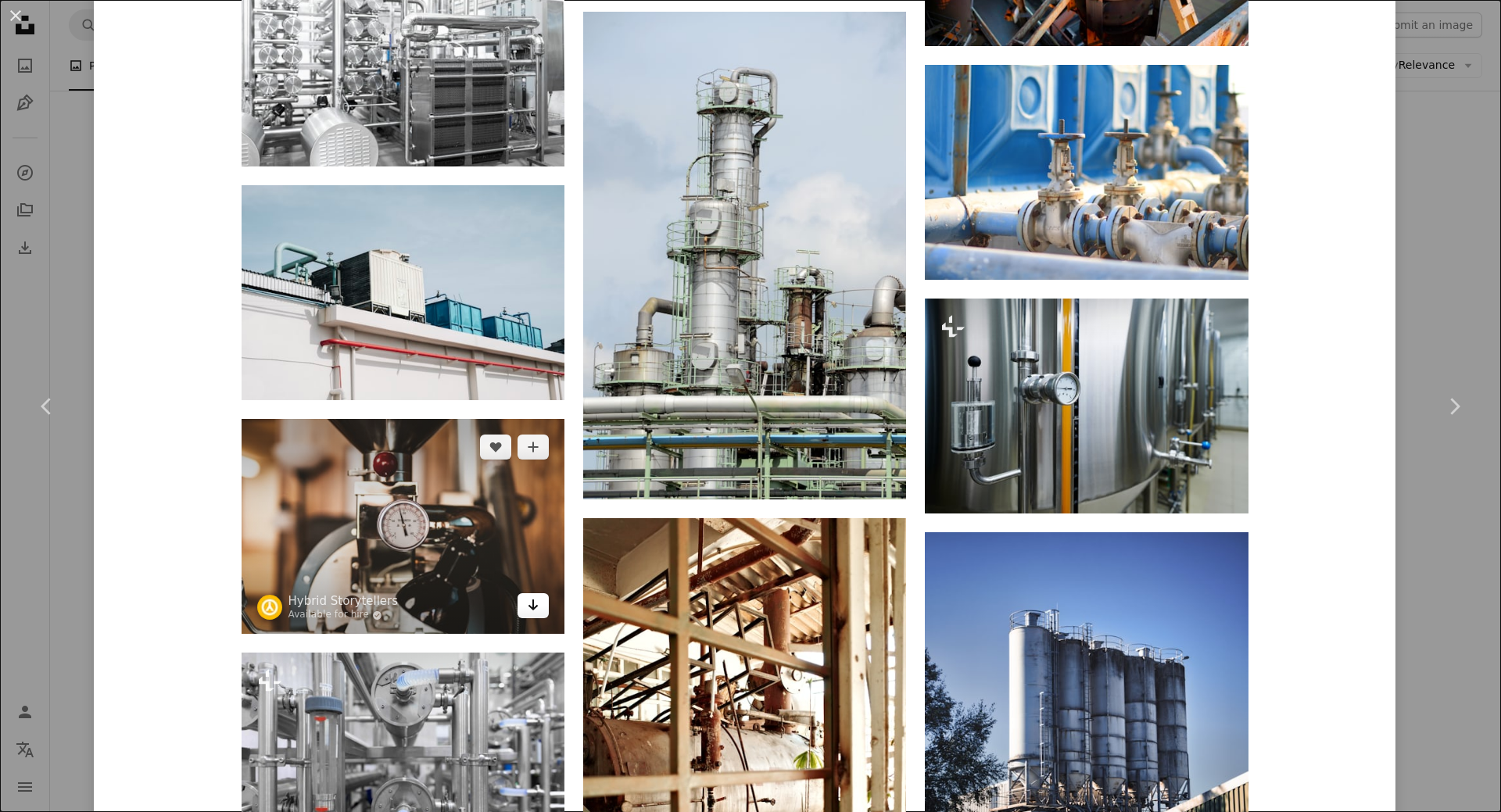
click at [532, 606] on icon "Download" at bounding box center [533, 605] width 10 height 11
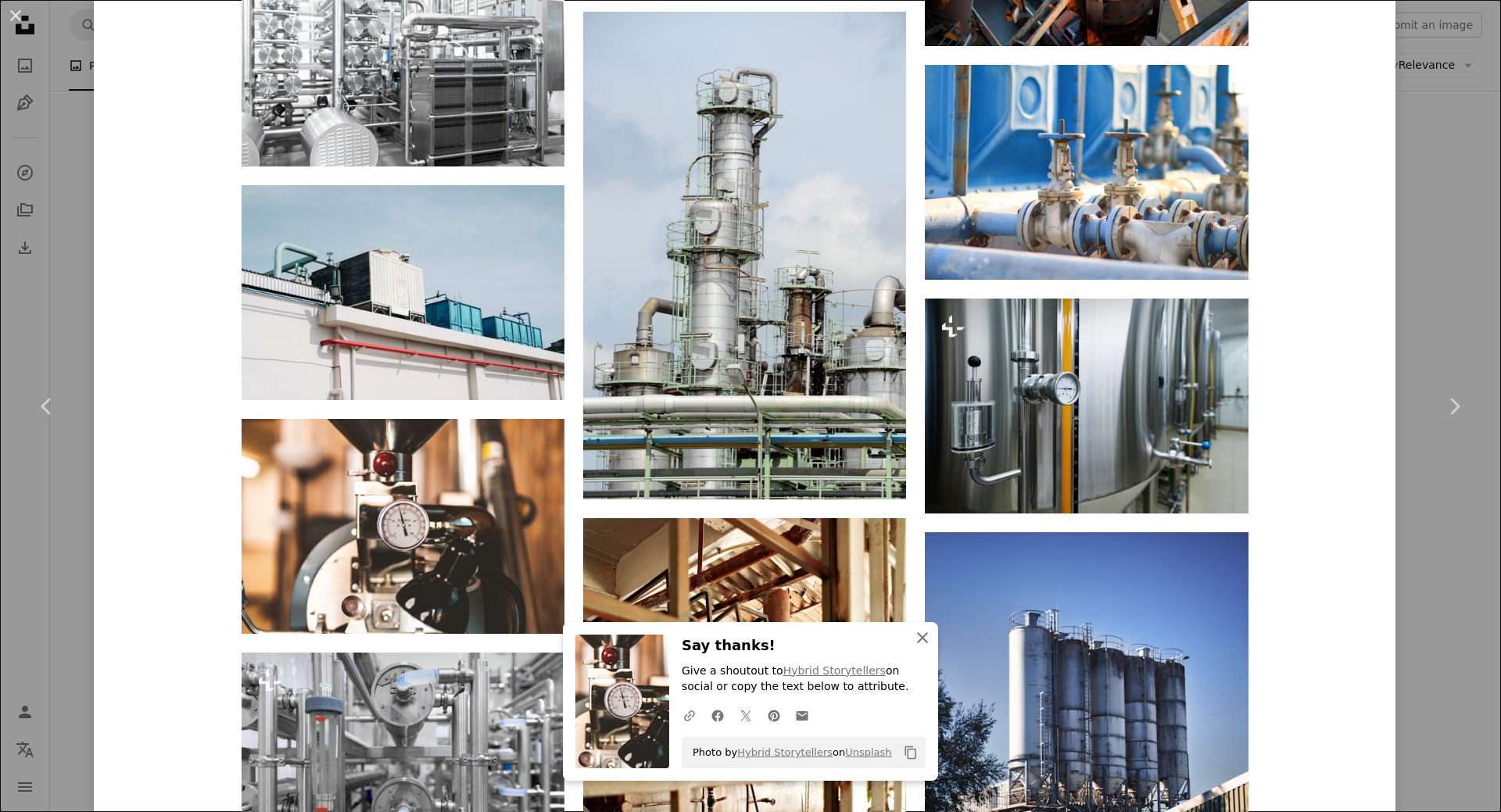
click at [915, 643] on icon "An X shape" at bounding box center [922, 638] width 19 height 19
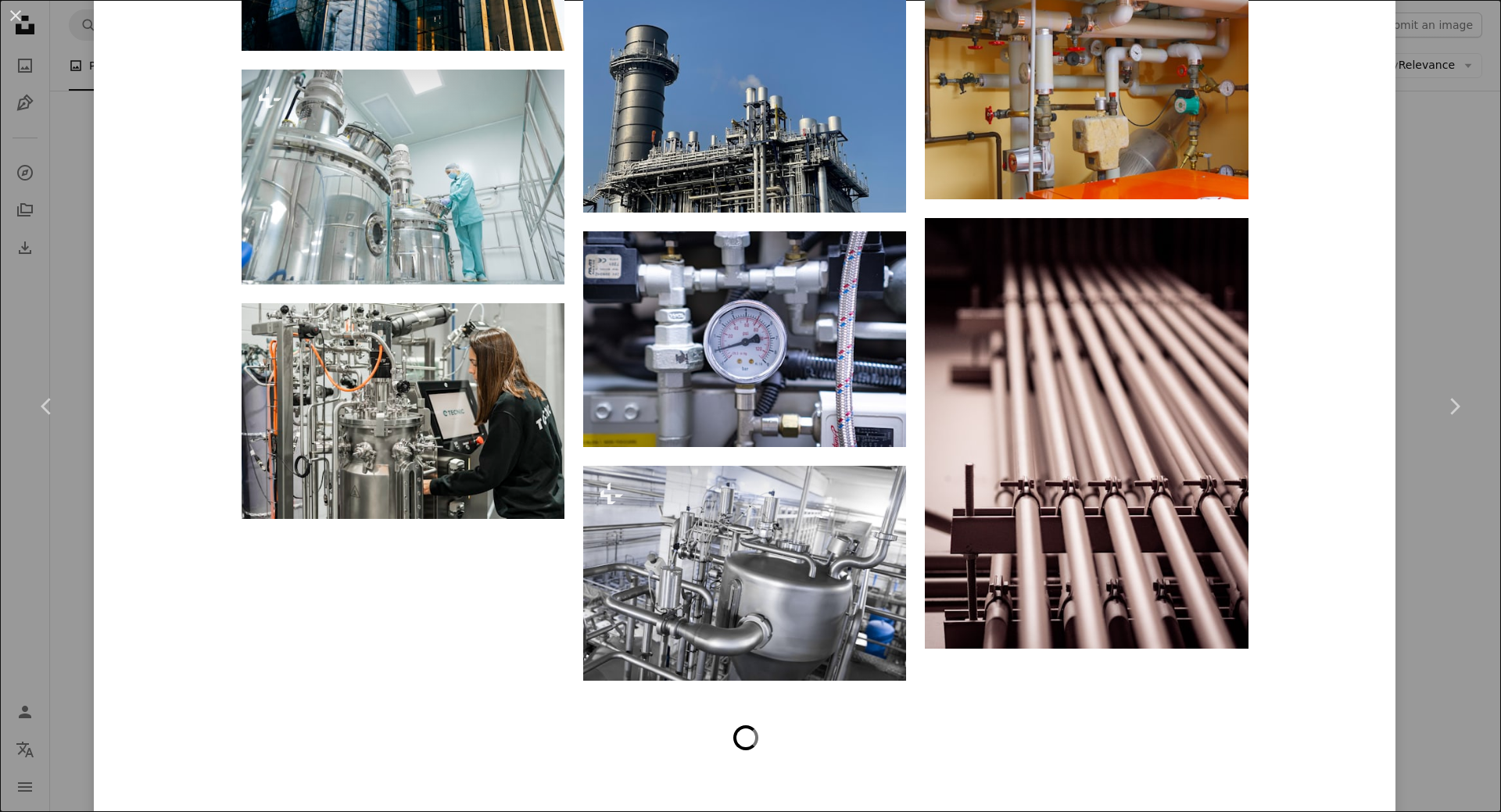
scroll to position [10870, 0]
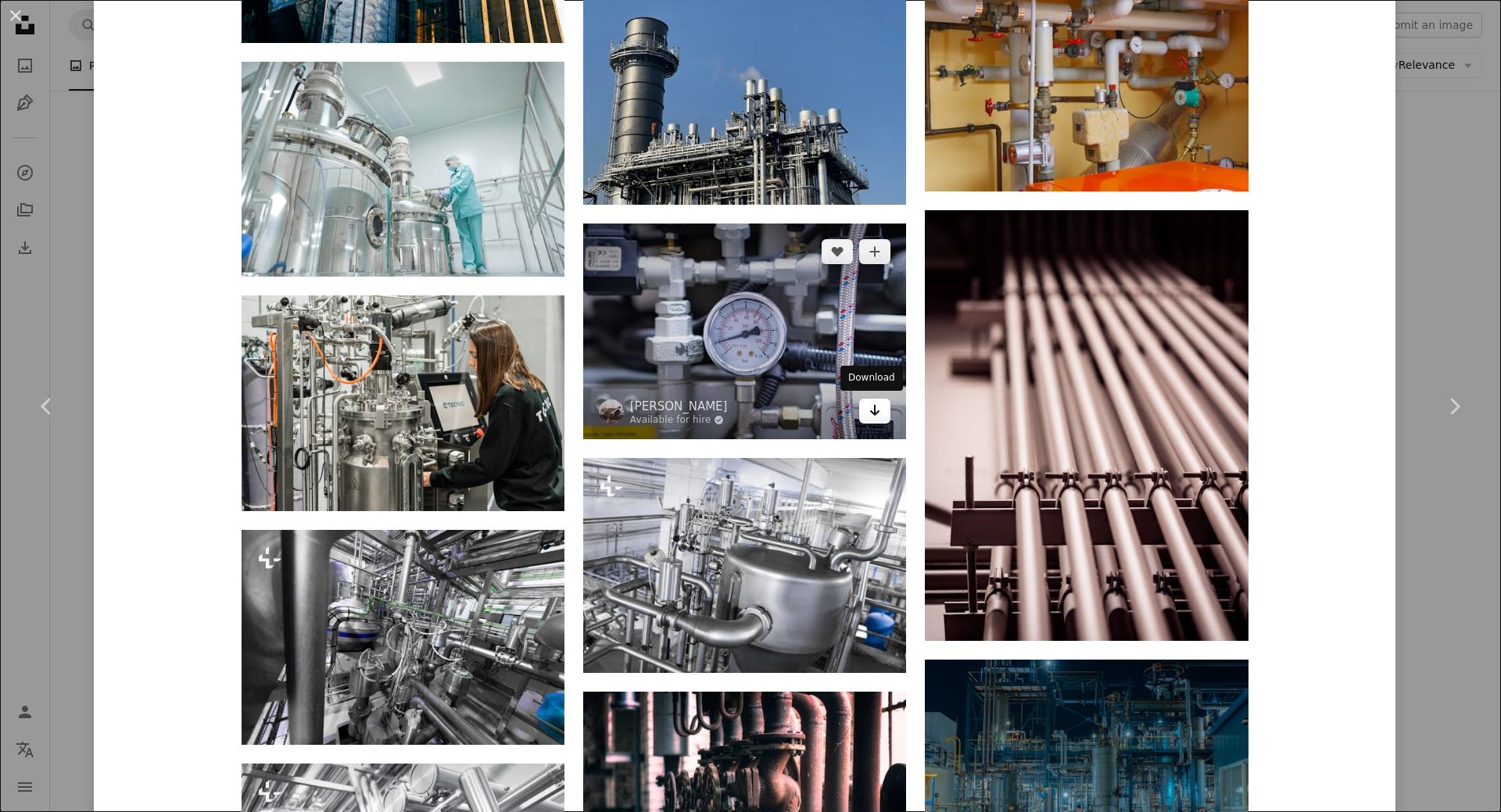
click at [871, 411] on icon "Arrow pointing down" at bounding box center [874, 410] width 13 height 19
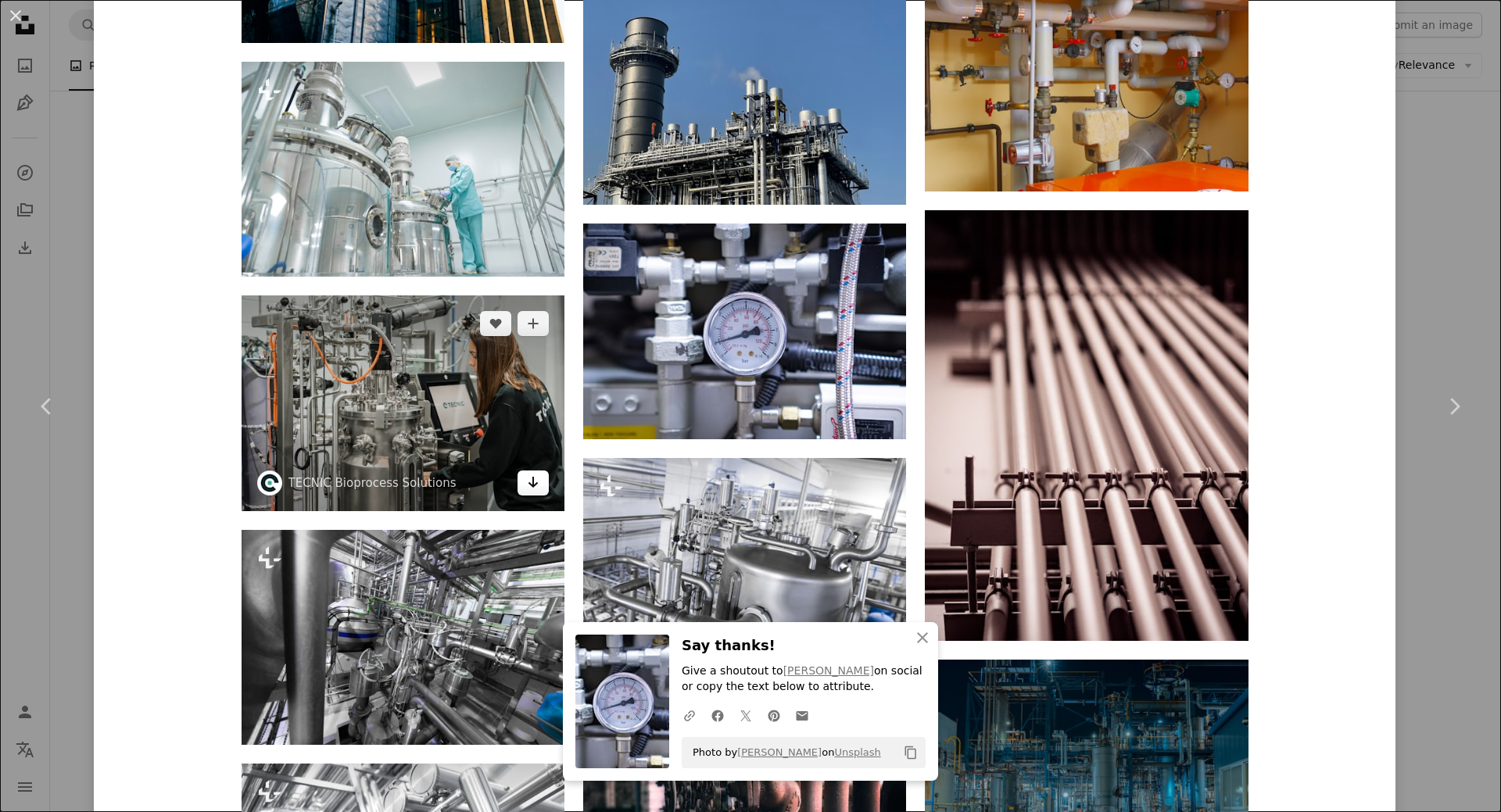
click at [527, 486] on icon "Arrow pointing down" at bounding box center [533, 482] width 13 height 19
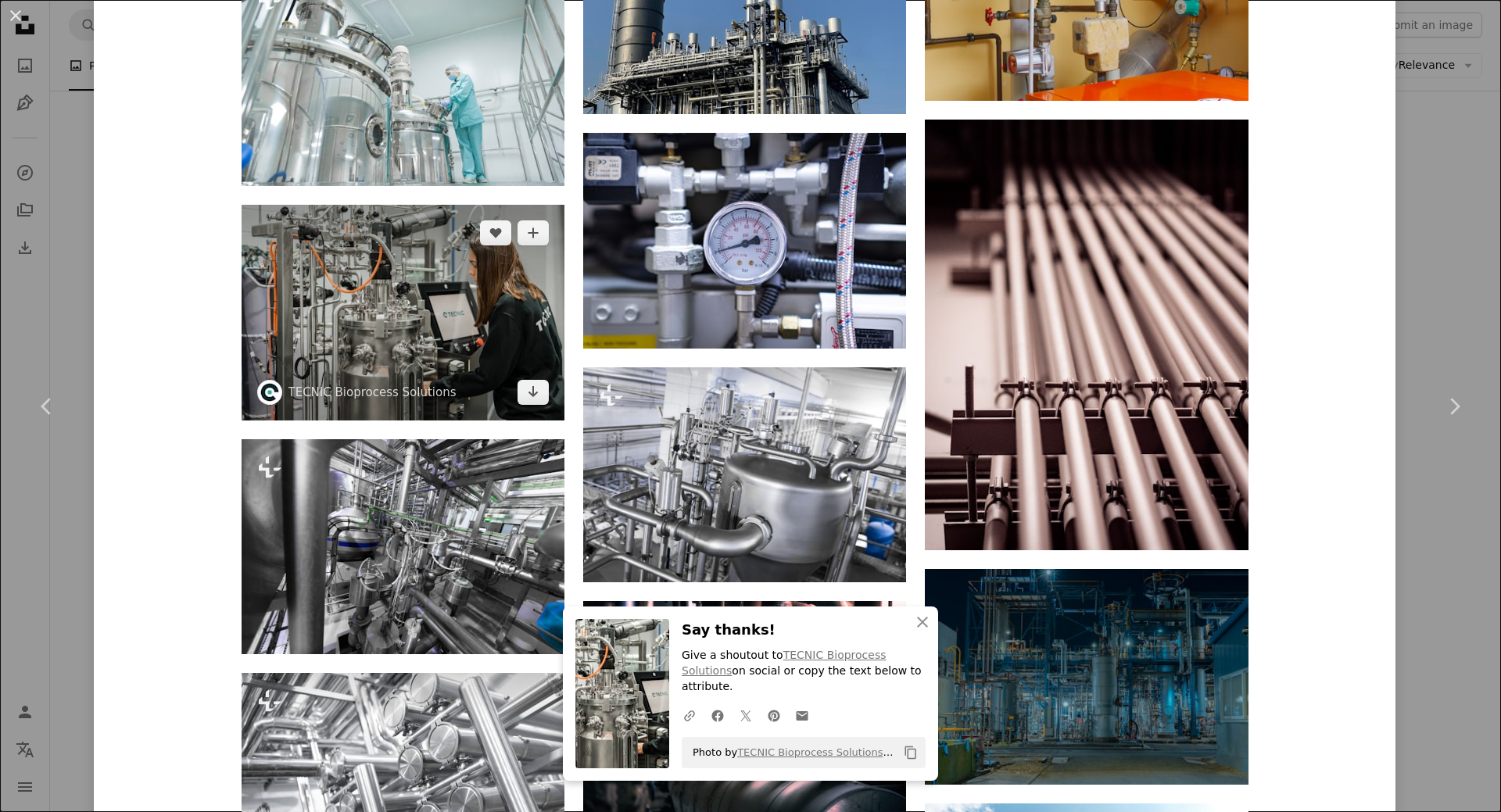
scroll to position [11026, 0]
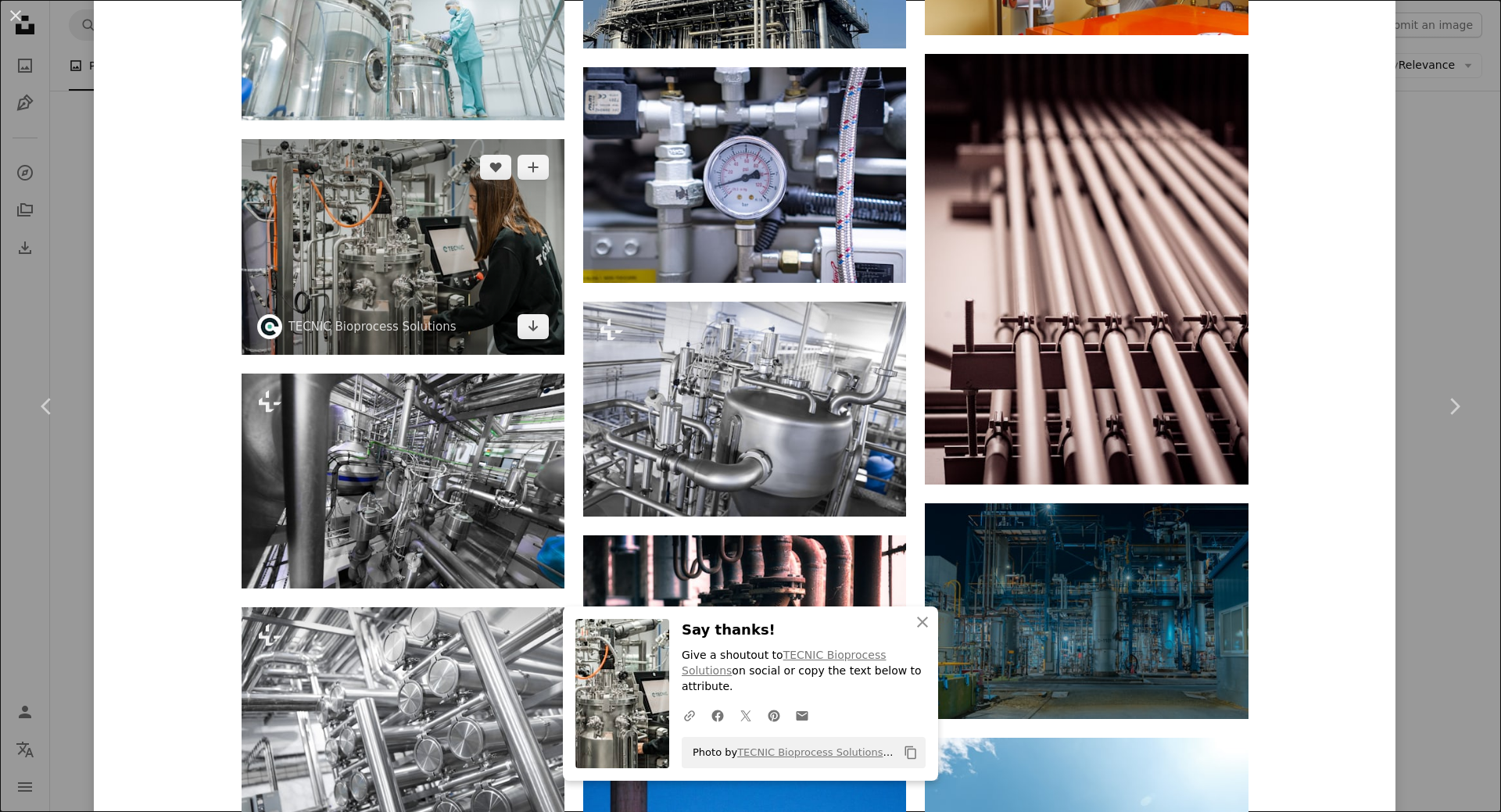
click at [408, 262] on img at bounding box center [403, 246] width 323 height 215
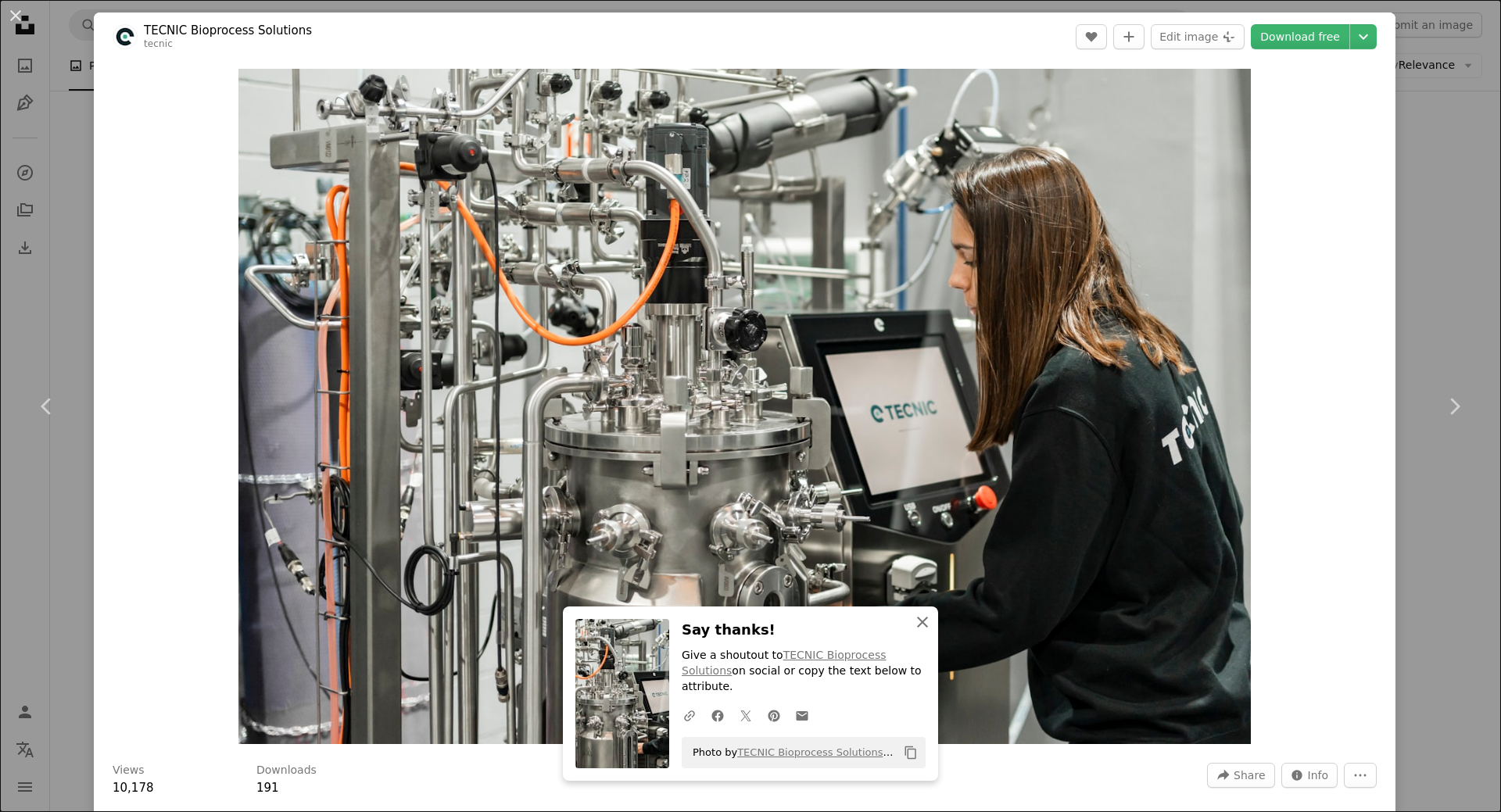
click at [921, 632] on icon "An X shape" at bounding box center [922, 622] width 19 height 19
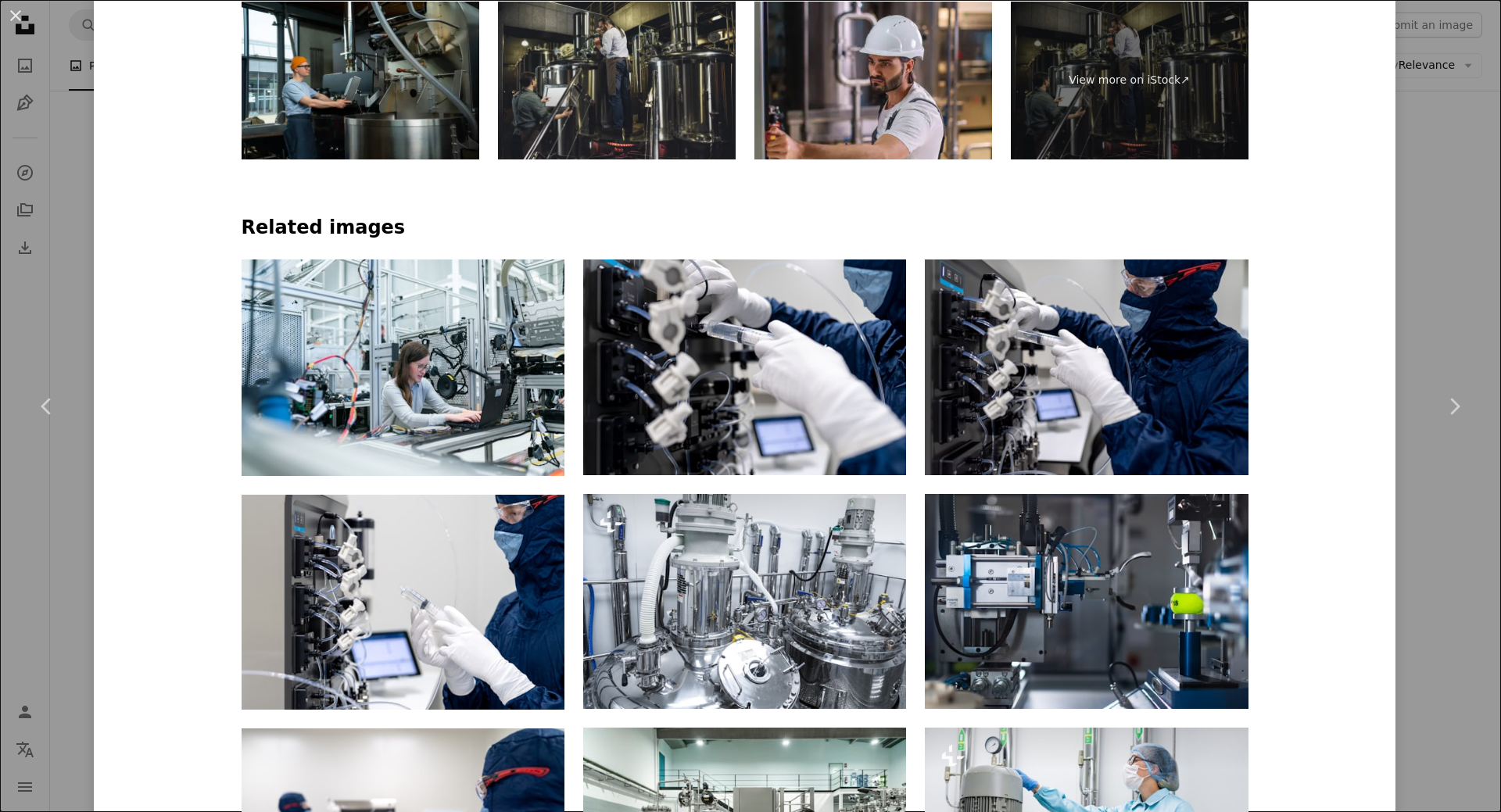
scroll to position [1173, 0]
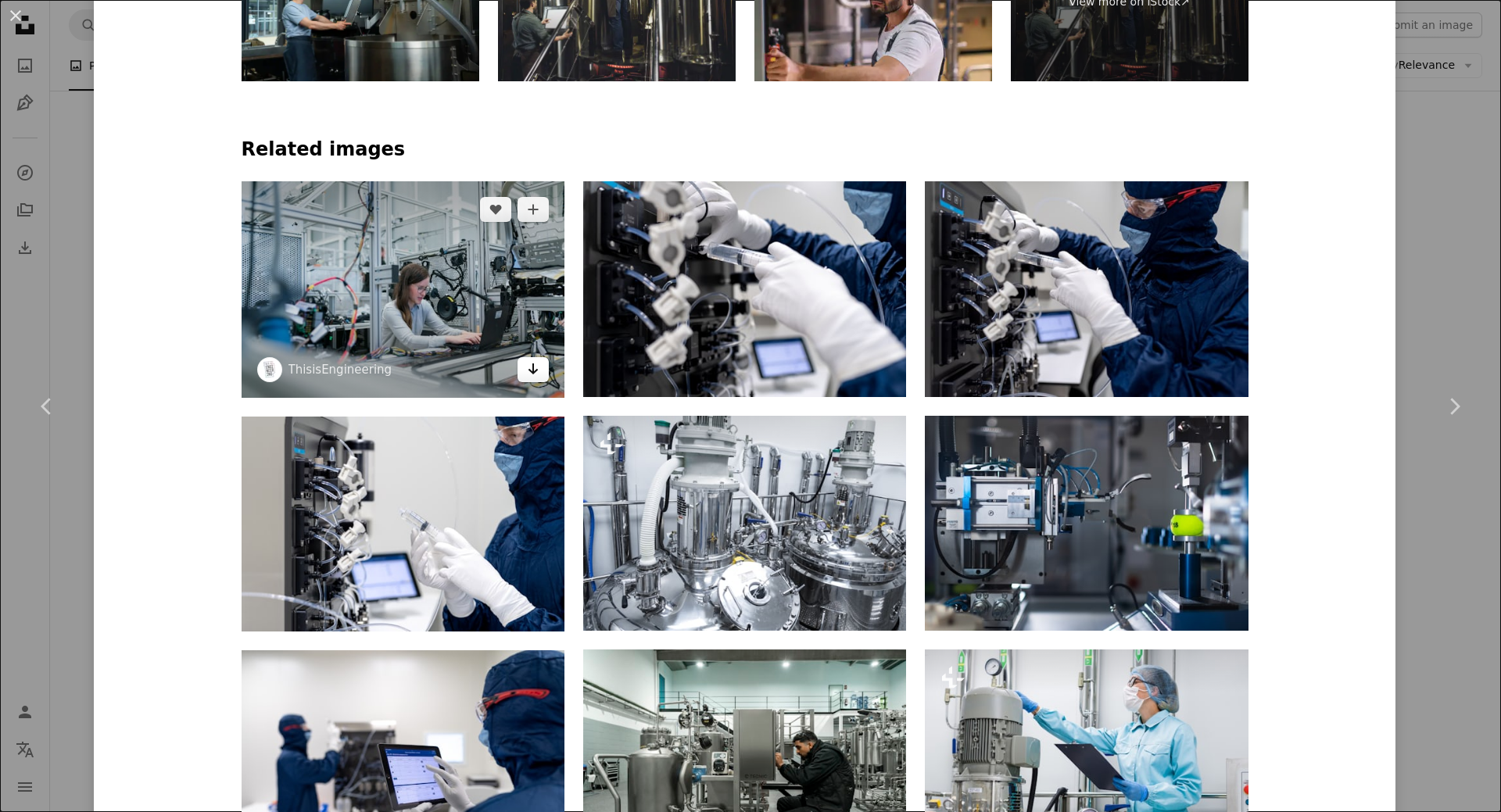
click at [528, 369] on icon "Download" at bounding box center [533, 369] width 10 height 11
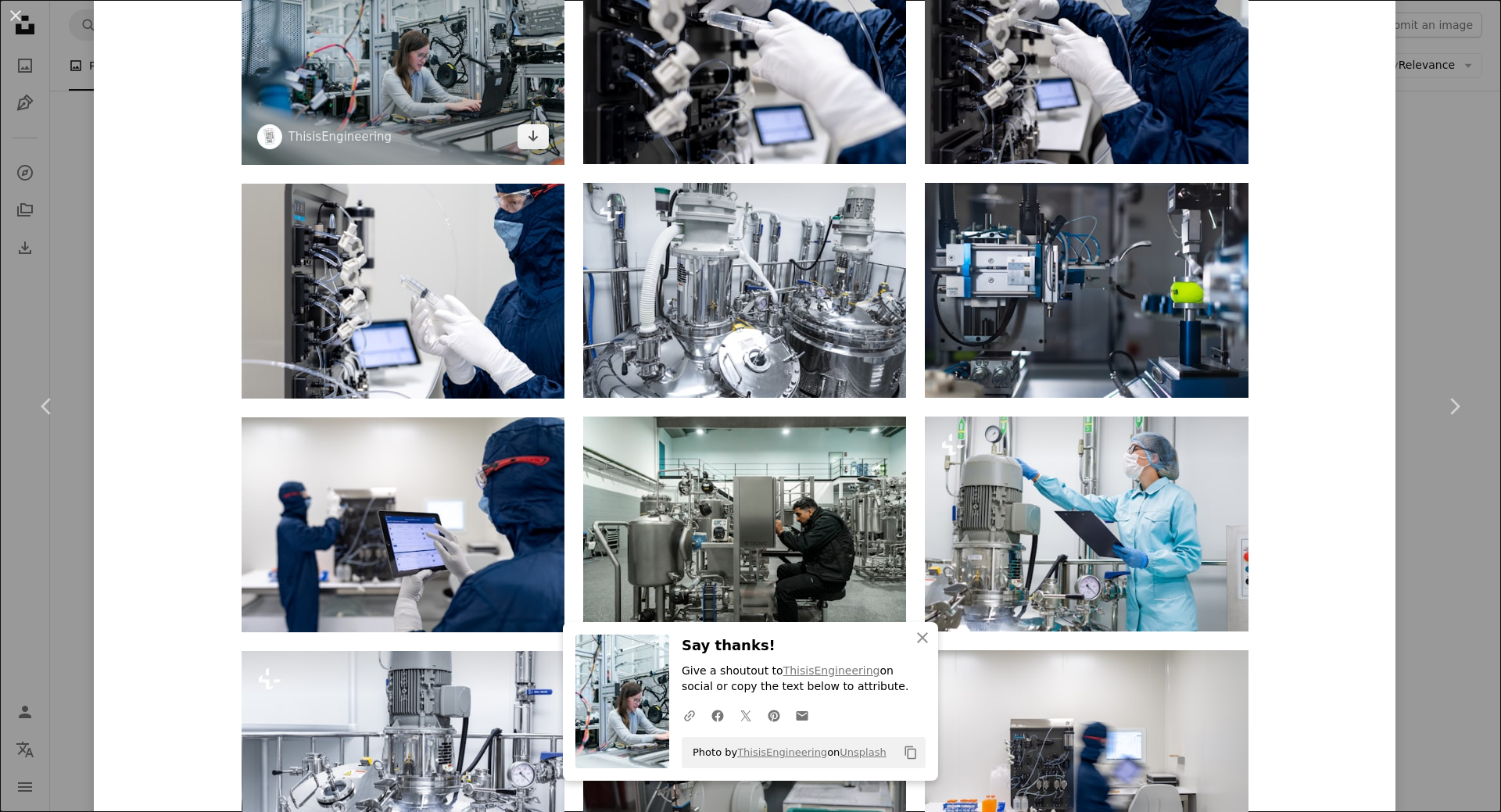
scroll to position [1407, 0]
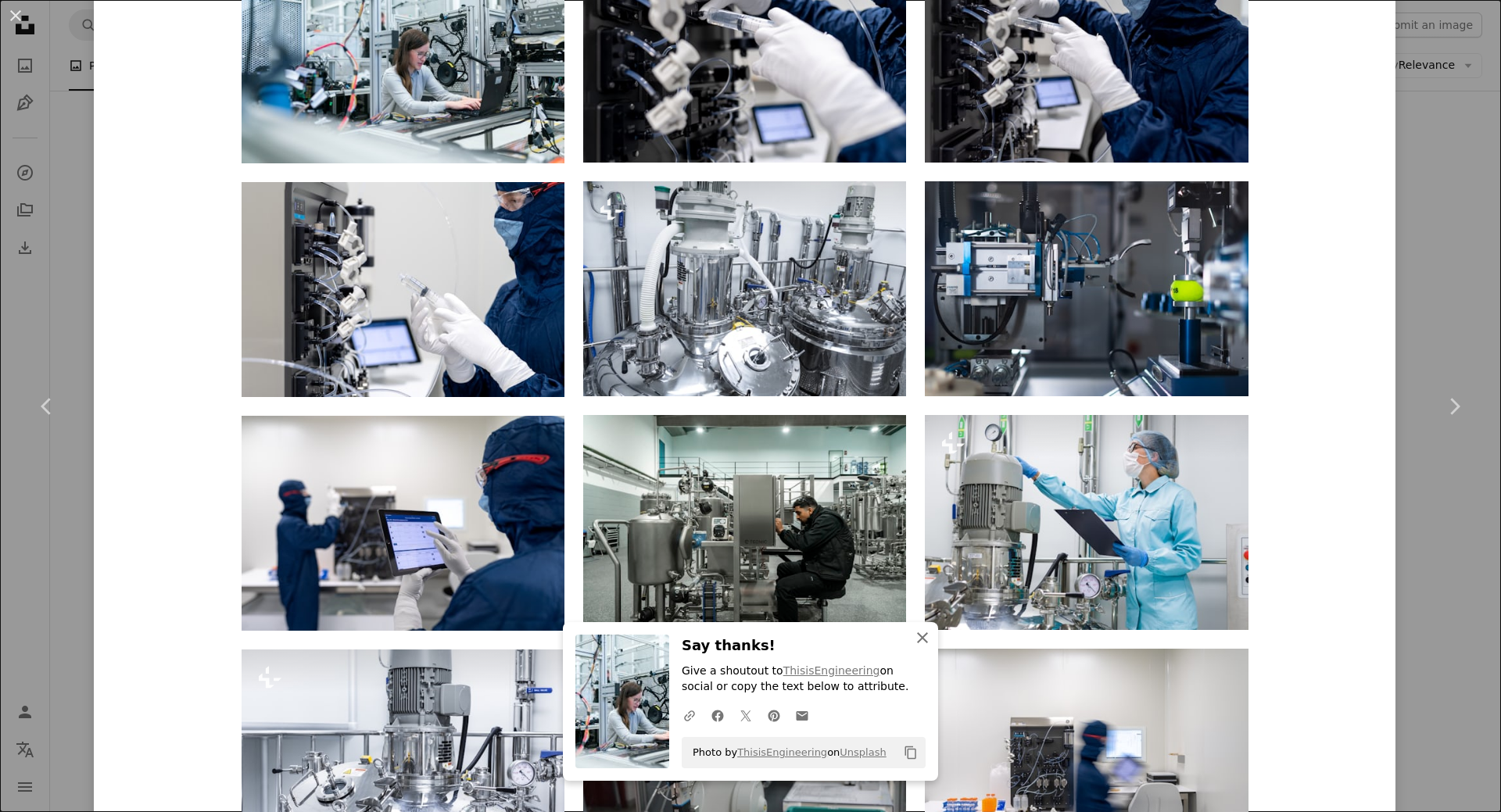
click at [921, 634] on icon "button" at bounding box center [922, 638] width 11 height 11
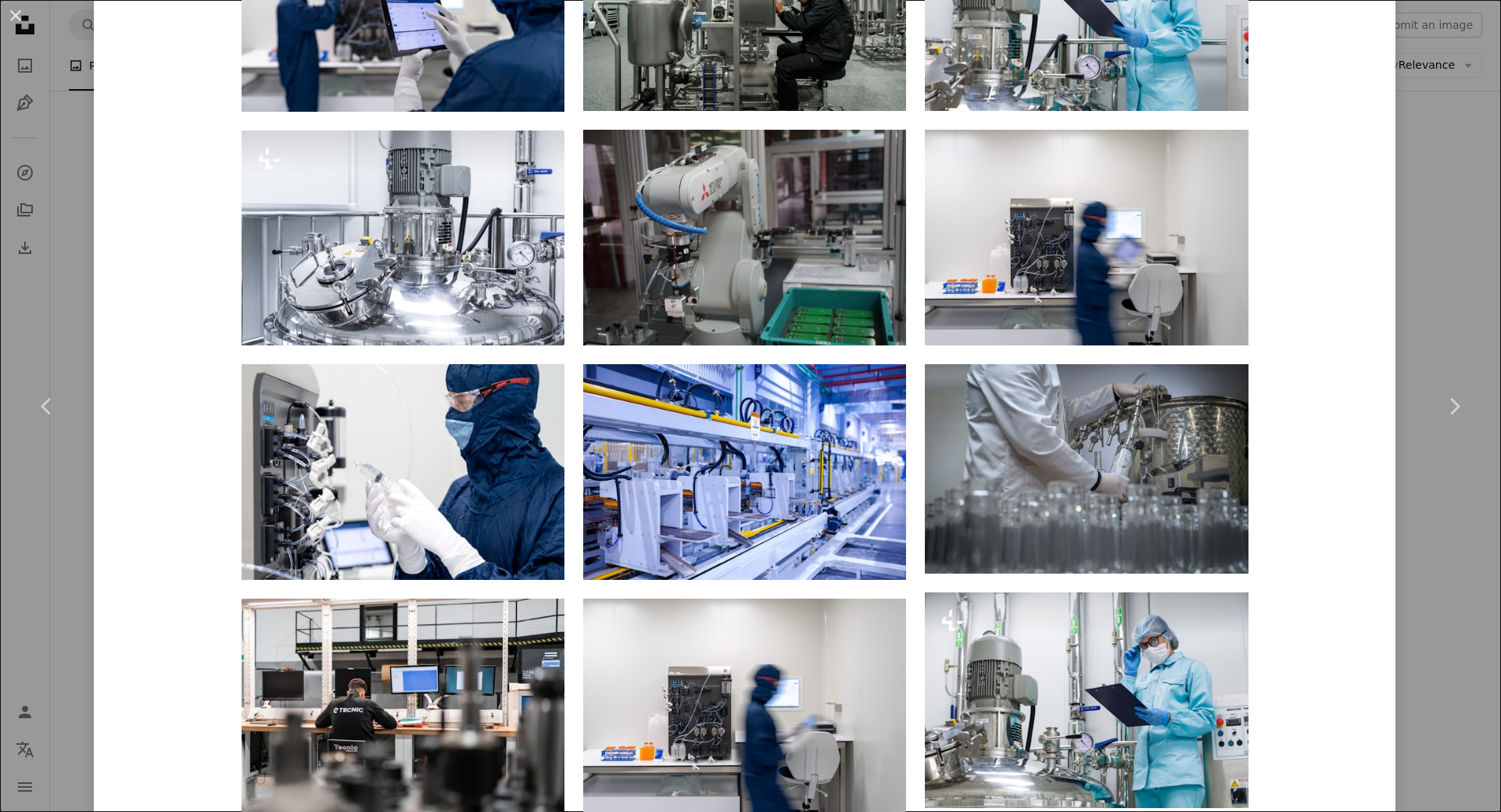
scroll to position [1955, 0]
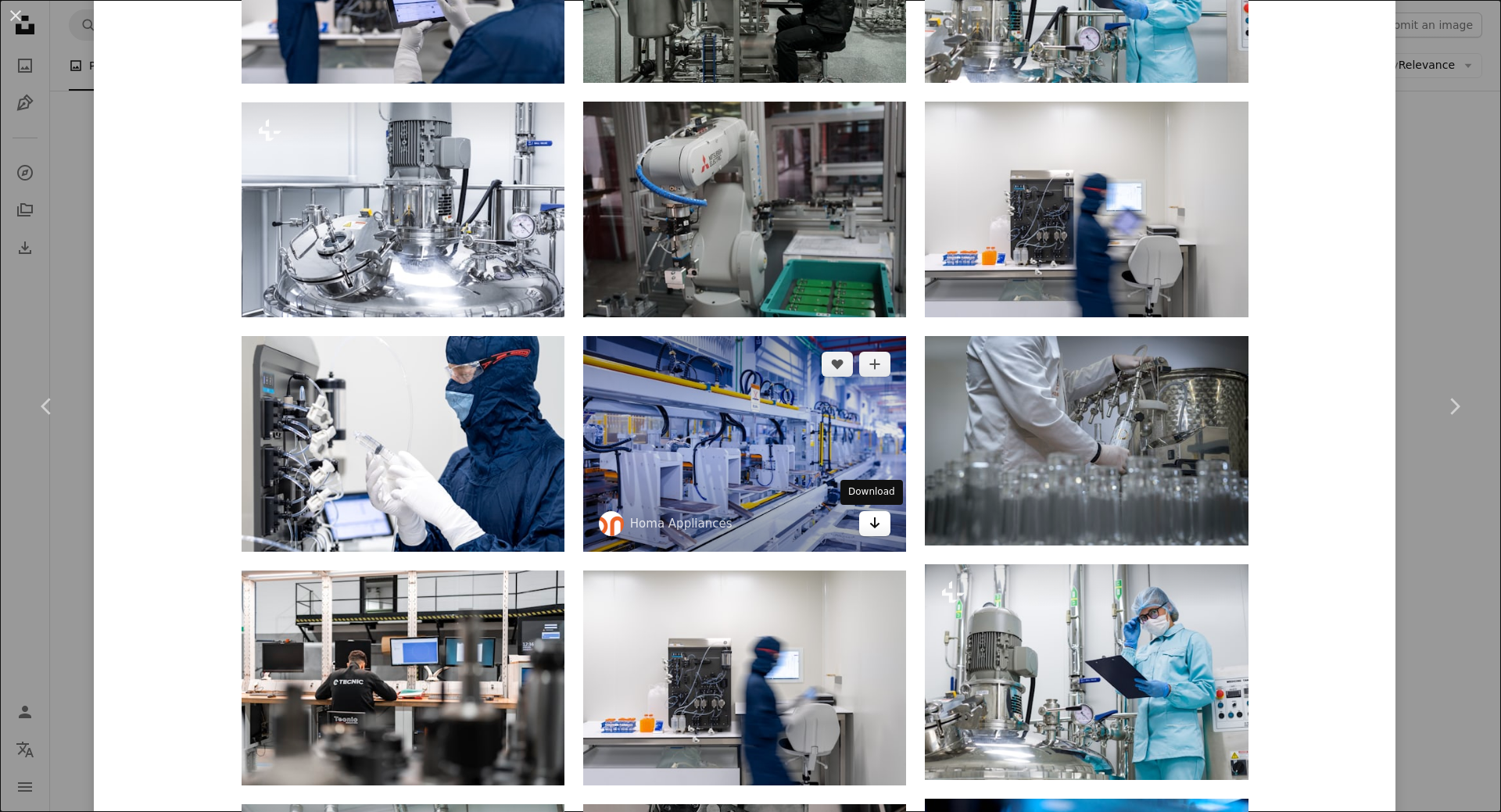
click at [871, 522] on icon "Arrow pointing down" at bounding box center [874, 522] width 13 height 19
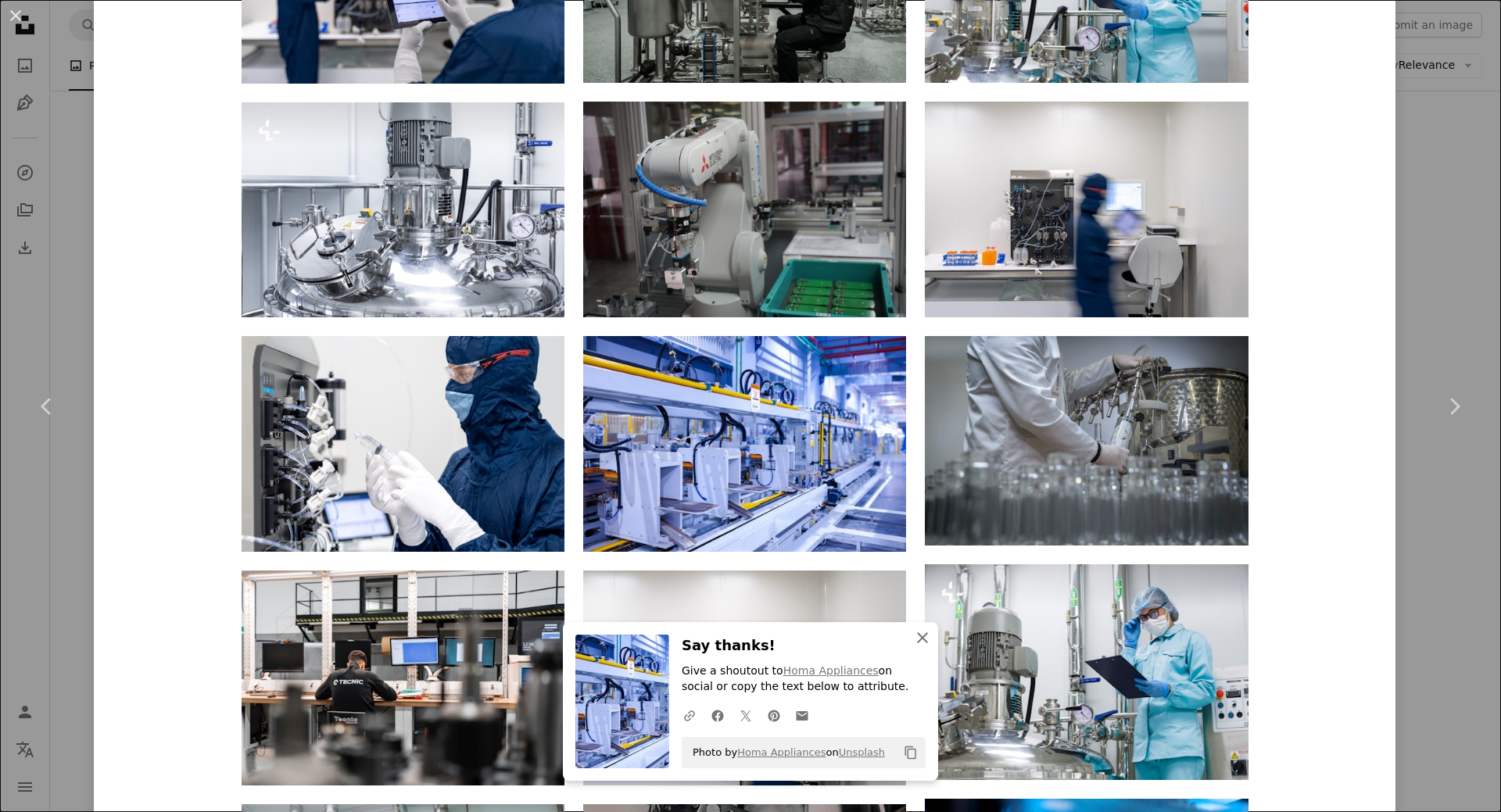
click at [914, 638] on icon "An X shape" at bounding box center [922, 638] width 19 height 19
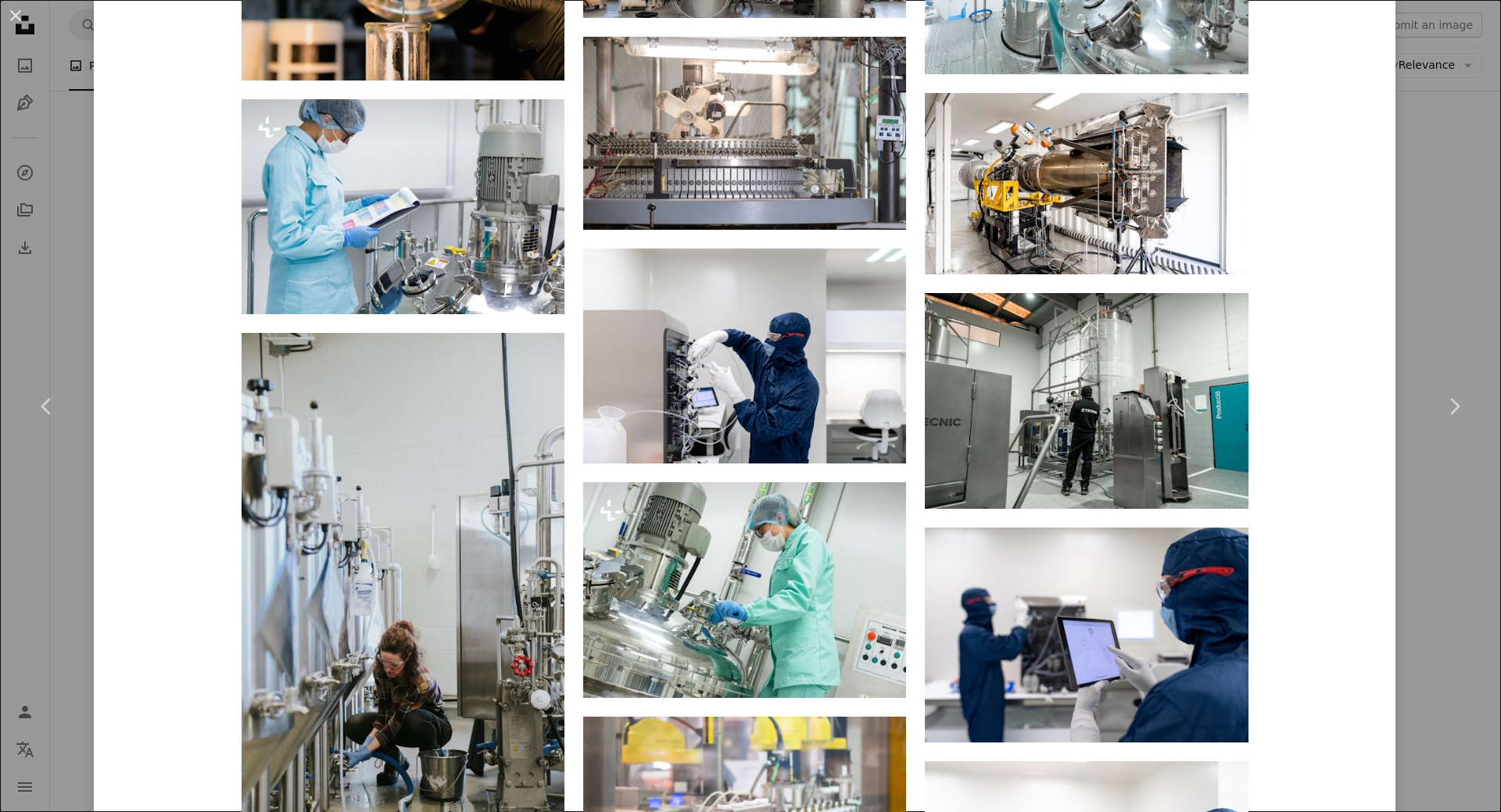
scroll to position [3753, 0]
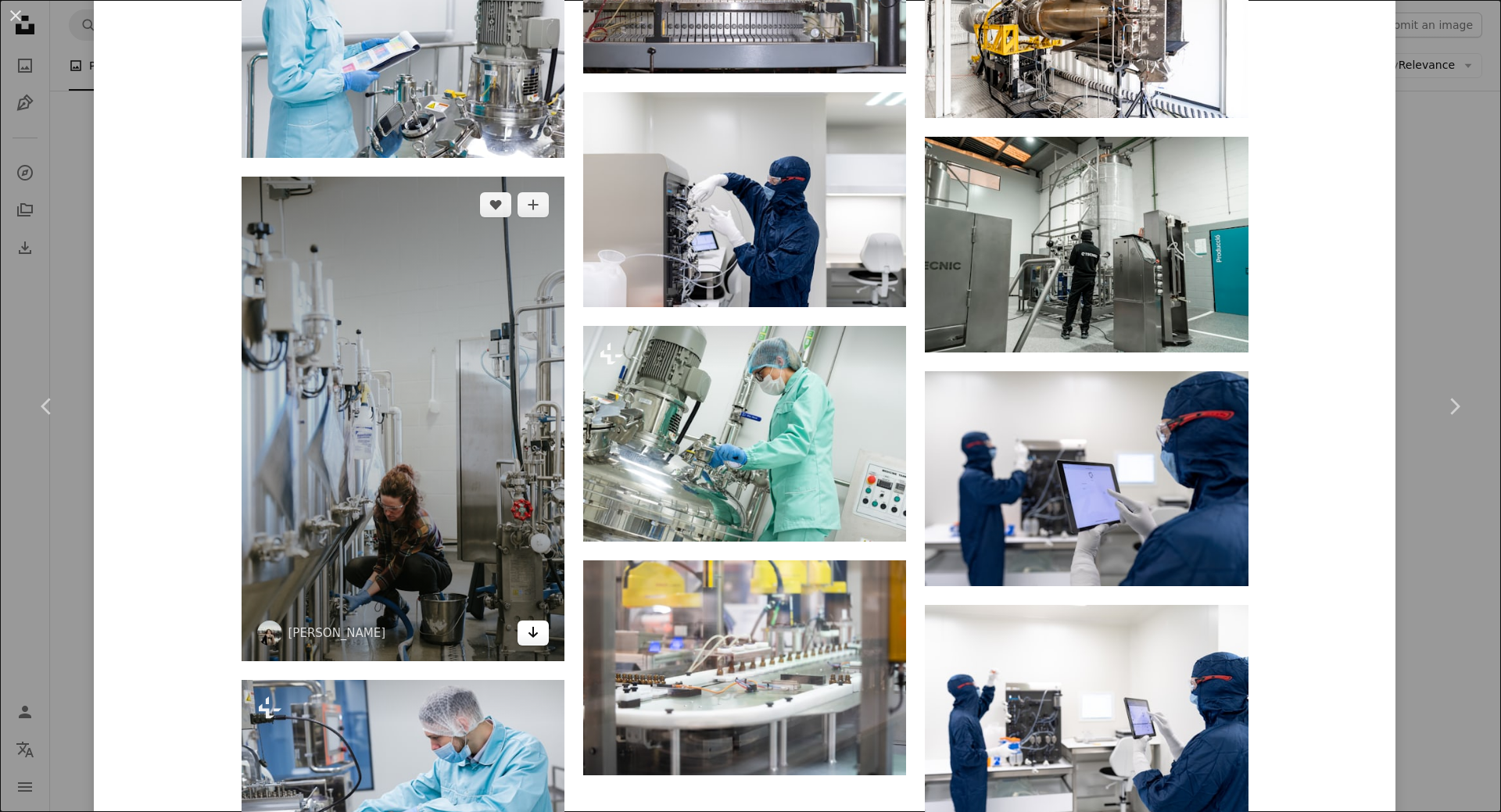
click at [528, 637] on icon "Arrow pointing down" at bounding box center [533, 632] width 13 height 19
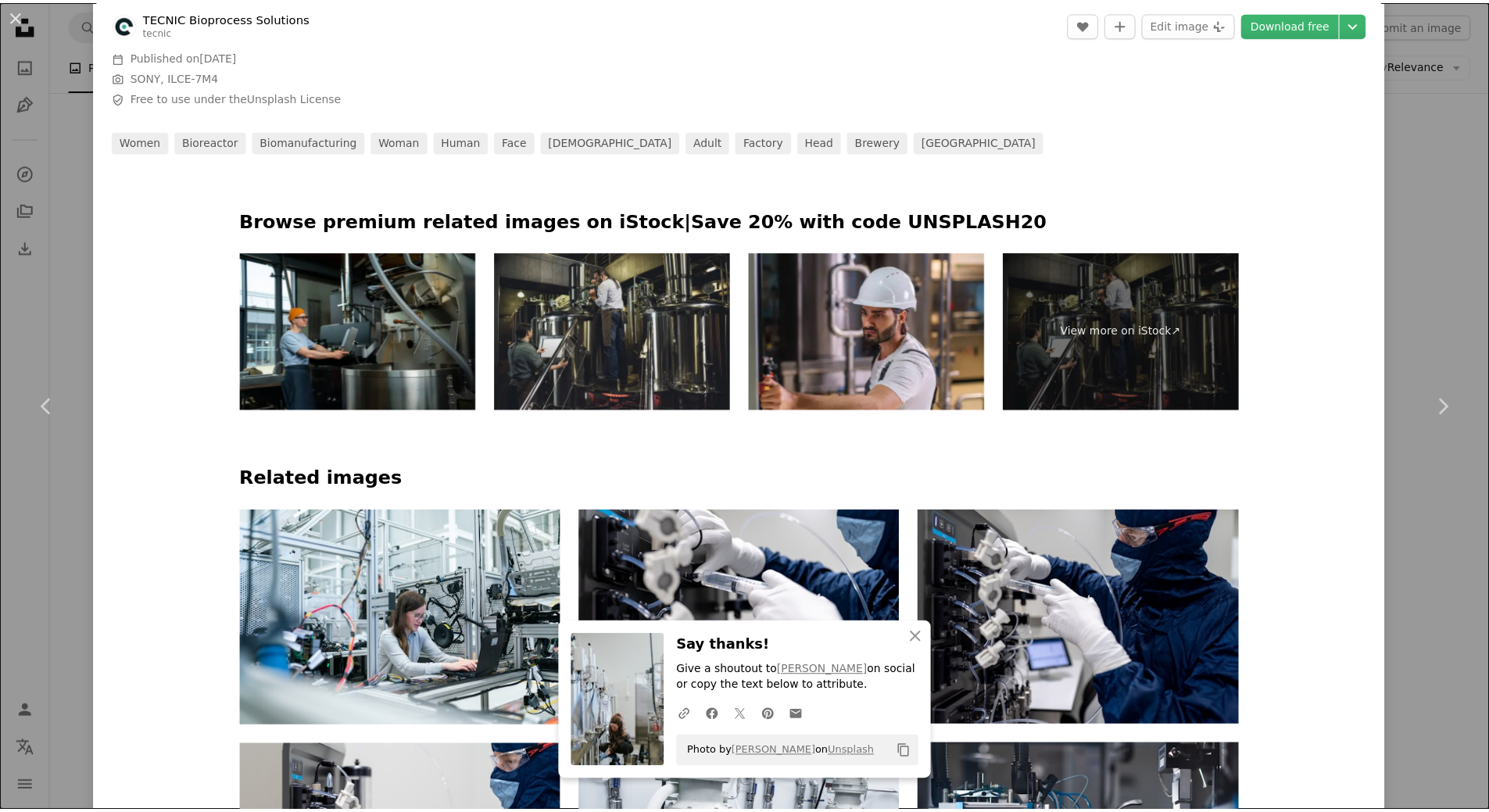
scroll to position [0, 0]
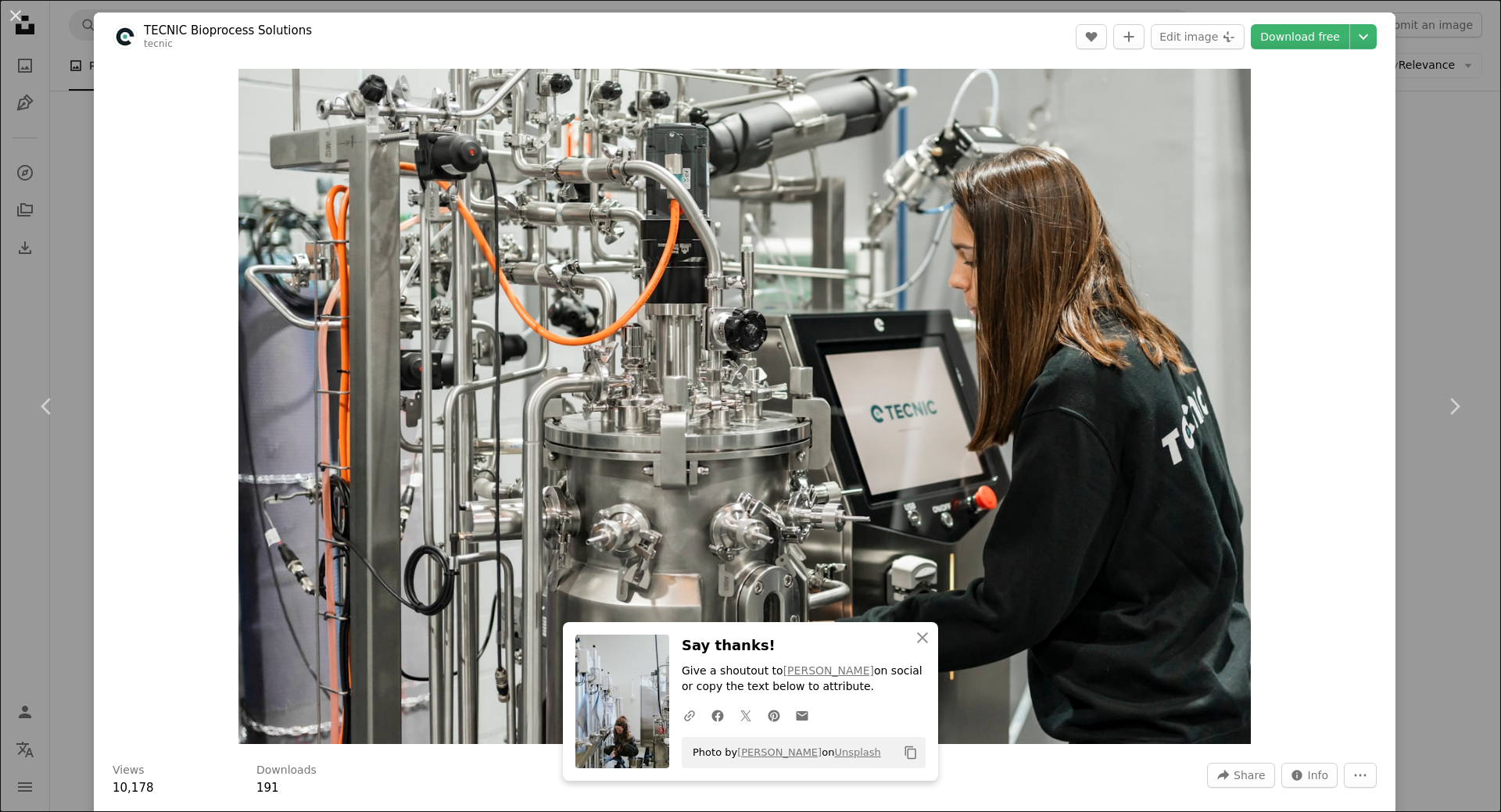
click at [1409, 207] on div "An X shape Chevron left Chevron right An X shape Close Say thanks! Give a shout…" at bounding box center [750, 406] width 1501 height 812
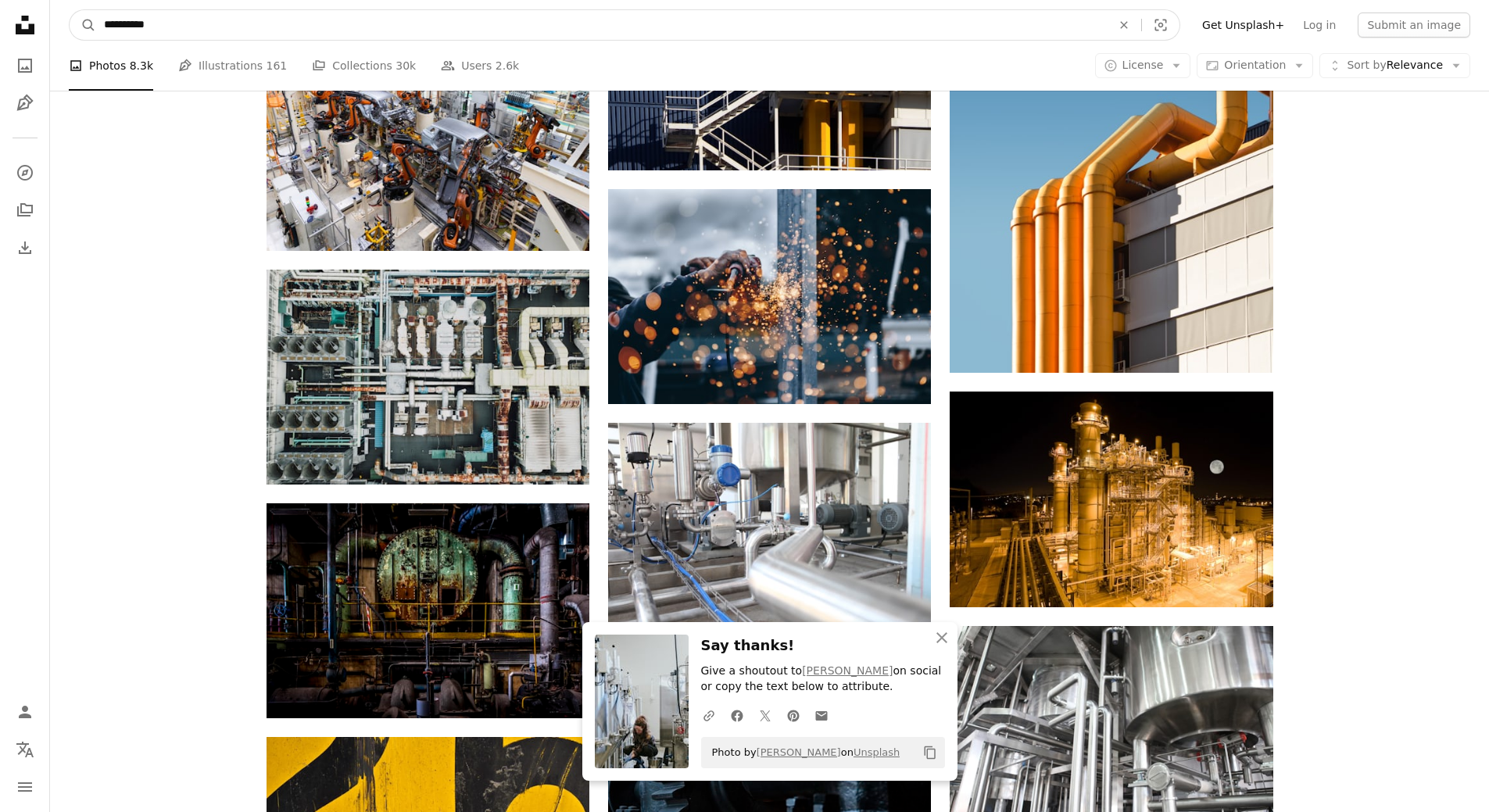
click at [190, 30] on input "**********" at bounding box center [602, 25] width 1011 height 30
type input "**********"
click button "A magnifying glass" at bounding box center [83, 25] width 27 height 30
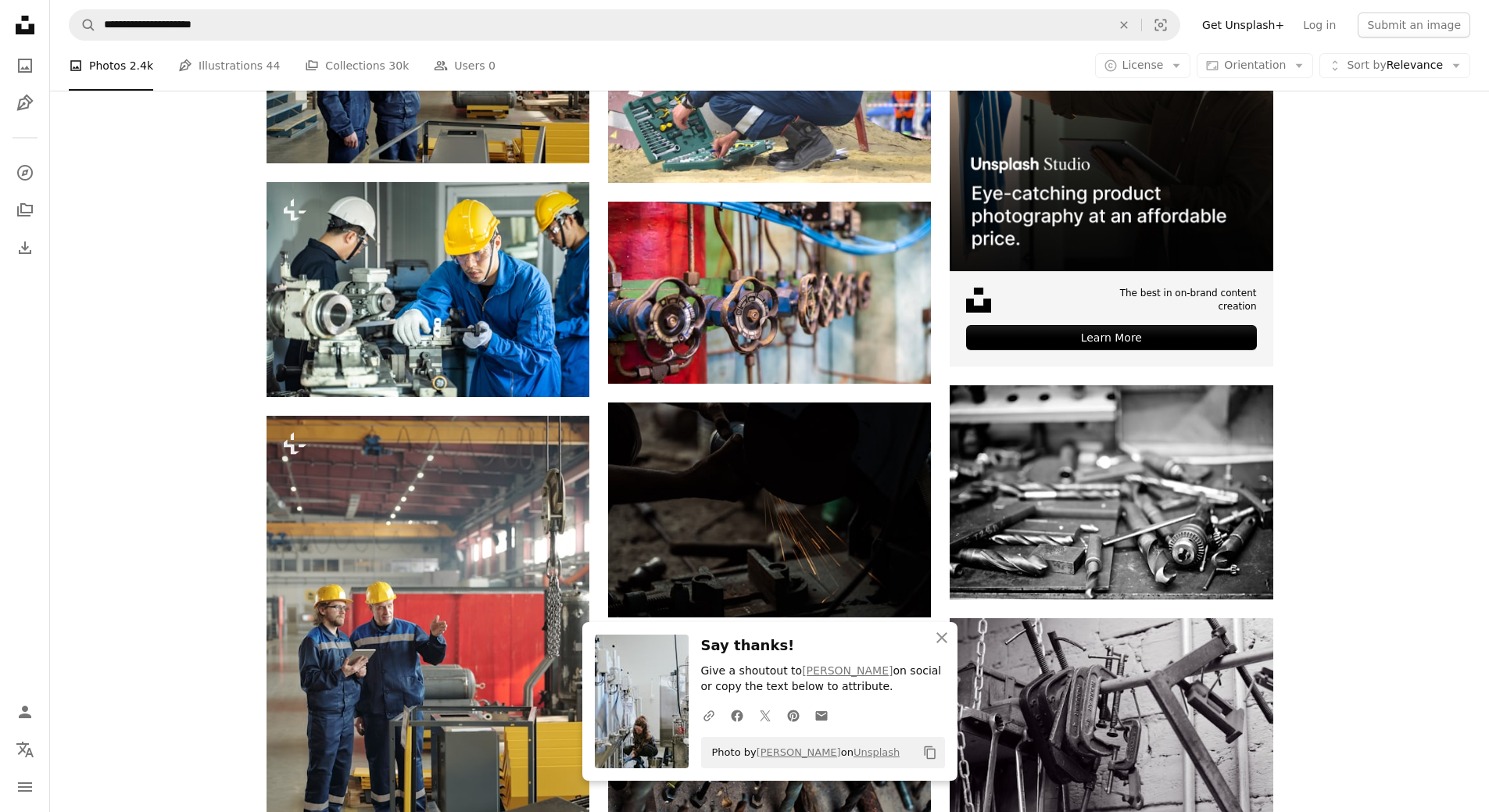
scroll to position [469, 0]
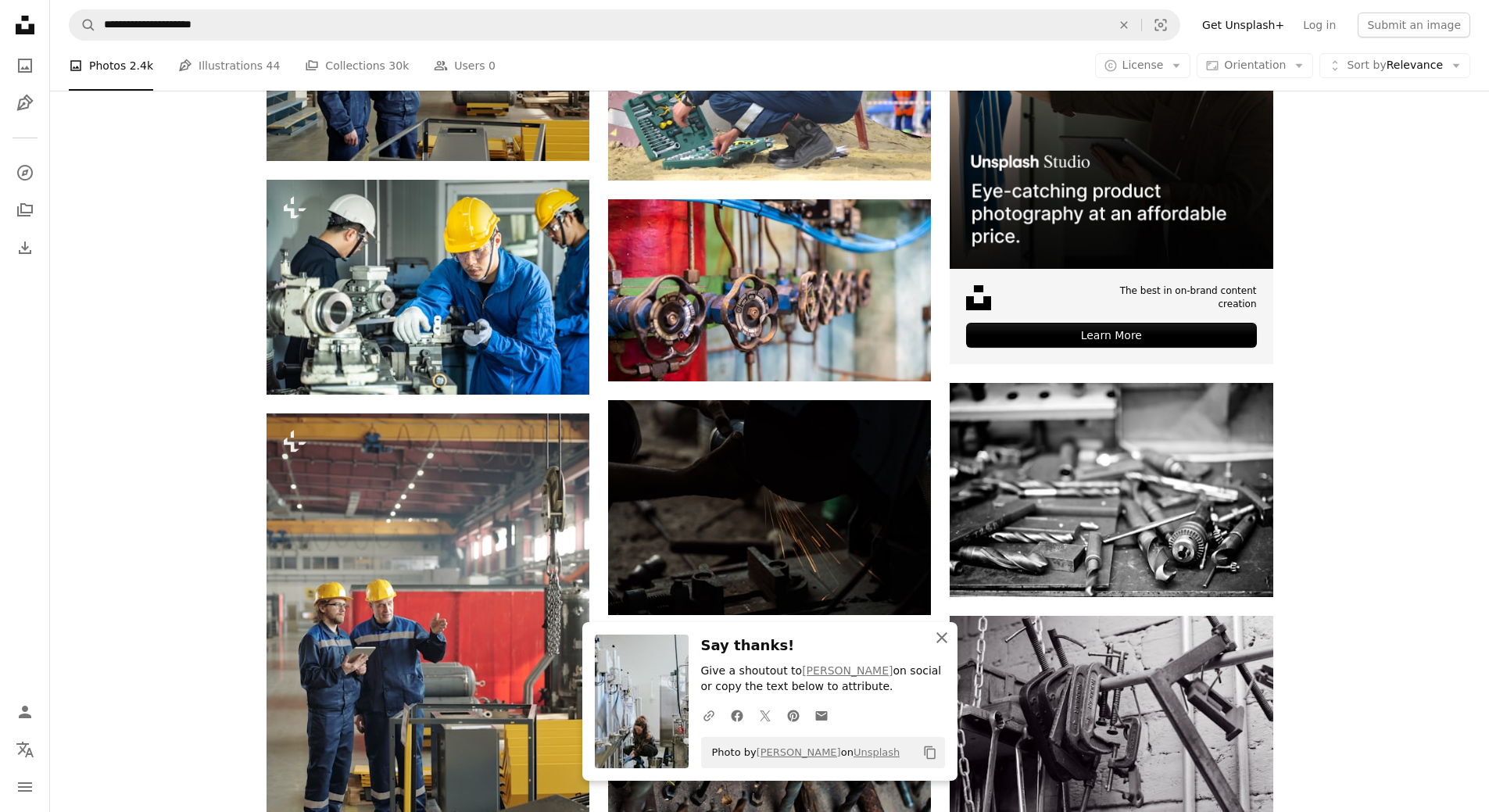
click at [938, 644] on icon "An X shape" at bounding box center [942, 638] width 19 height 19
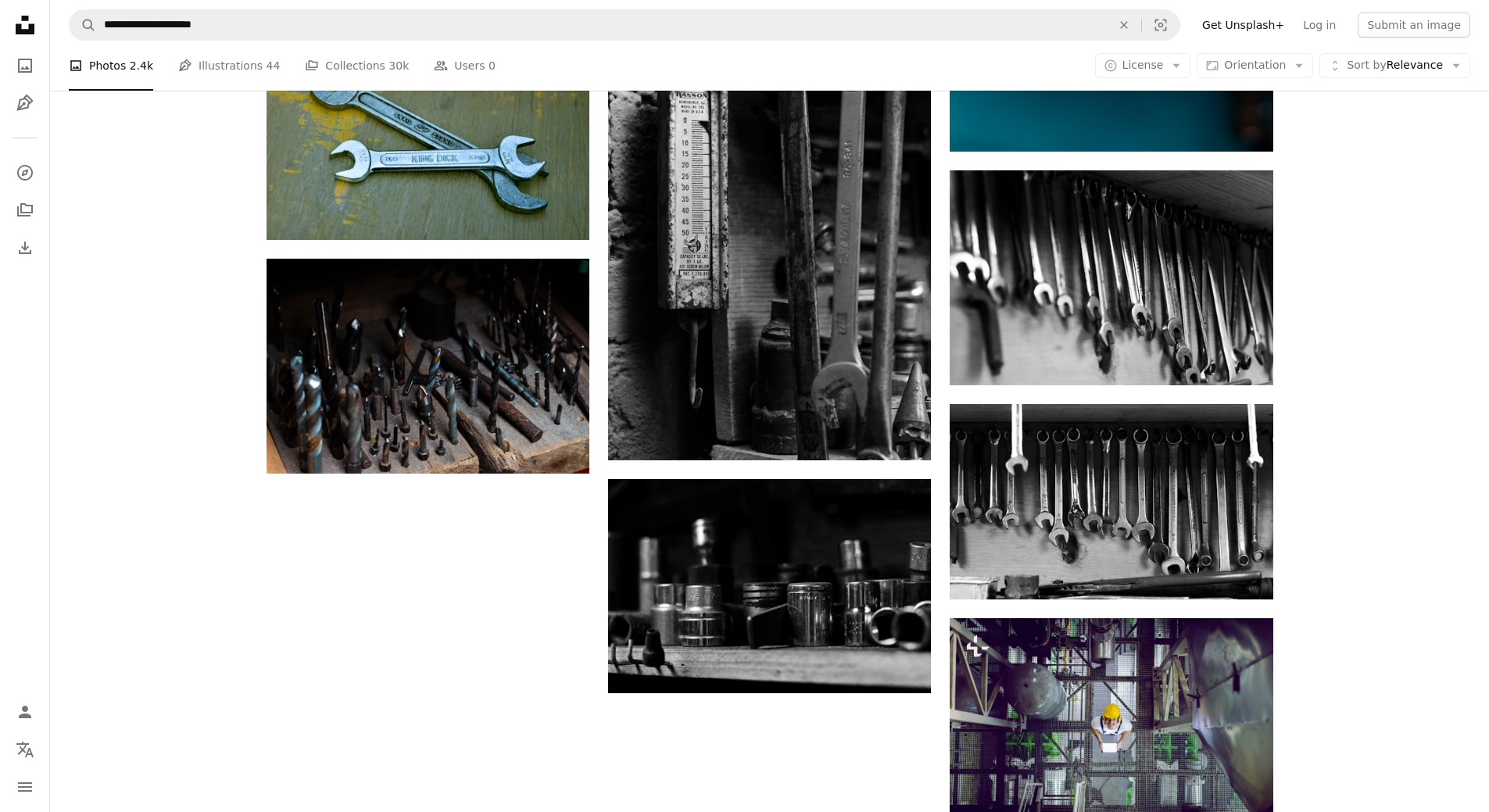
scroll to position [1485, 0]
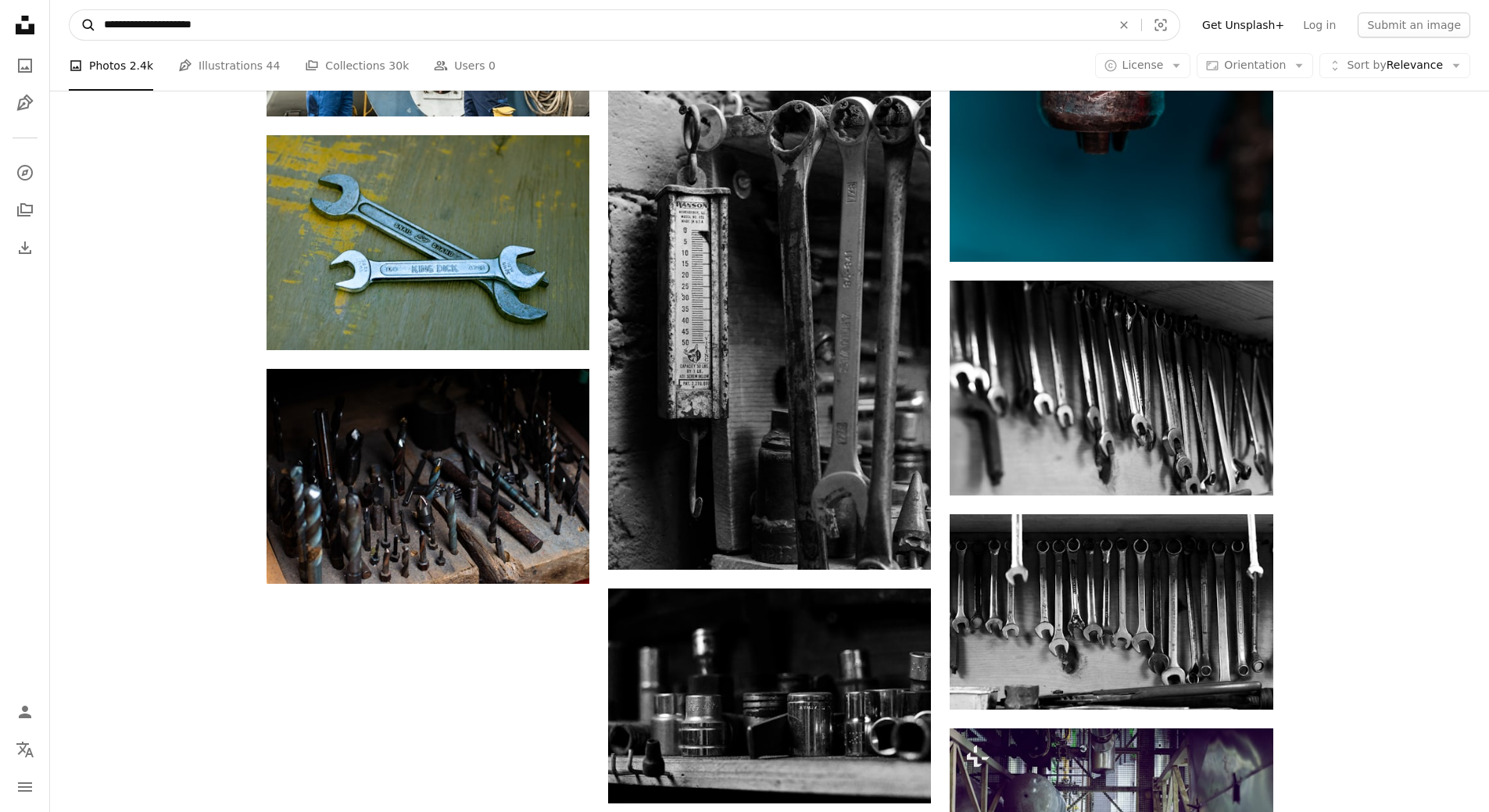
drag, startPoint x: 152, startPoint y: 23, endPoint x: 70, endPoint y: 23, distance: 82.0
click at [70, 23] on form "**********" at bounding box center [625, 26] width 1112 height 32
type input "**********"
click at [70, 10] on button "A magnifying glass" at bounding box center [83, 25] width 27 height 30
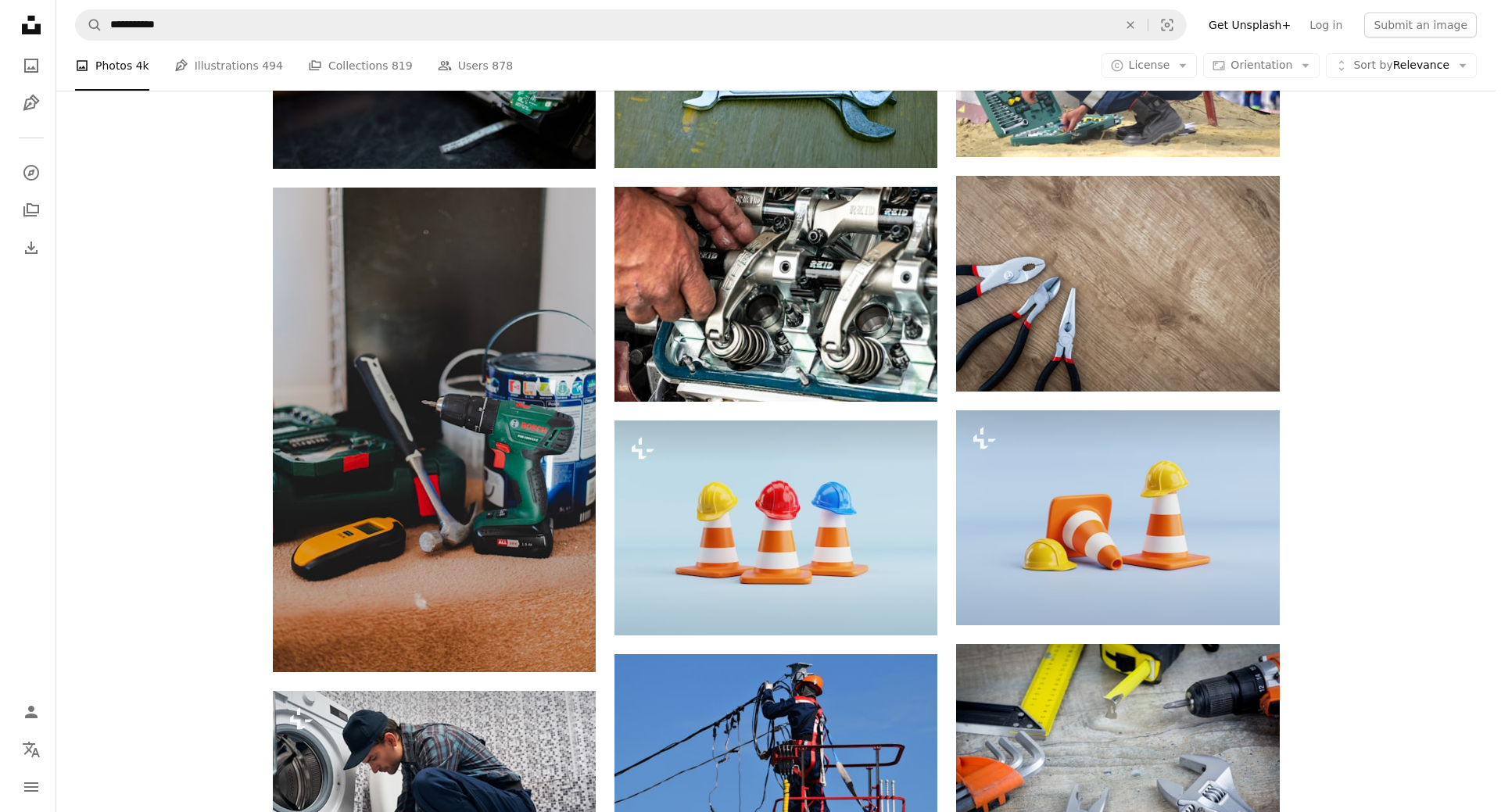
scroll to position [938, 0]
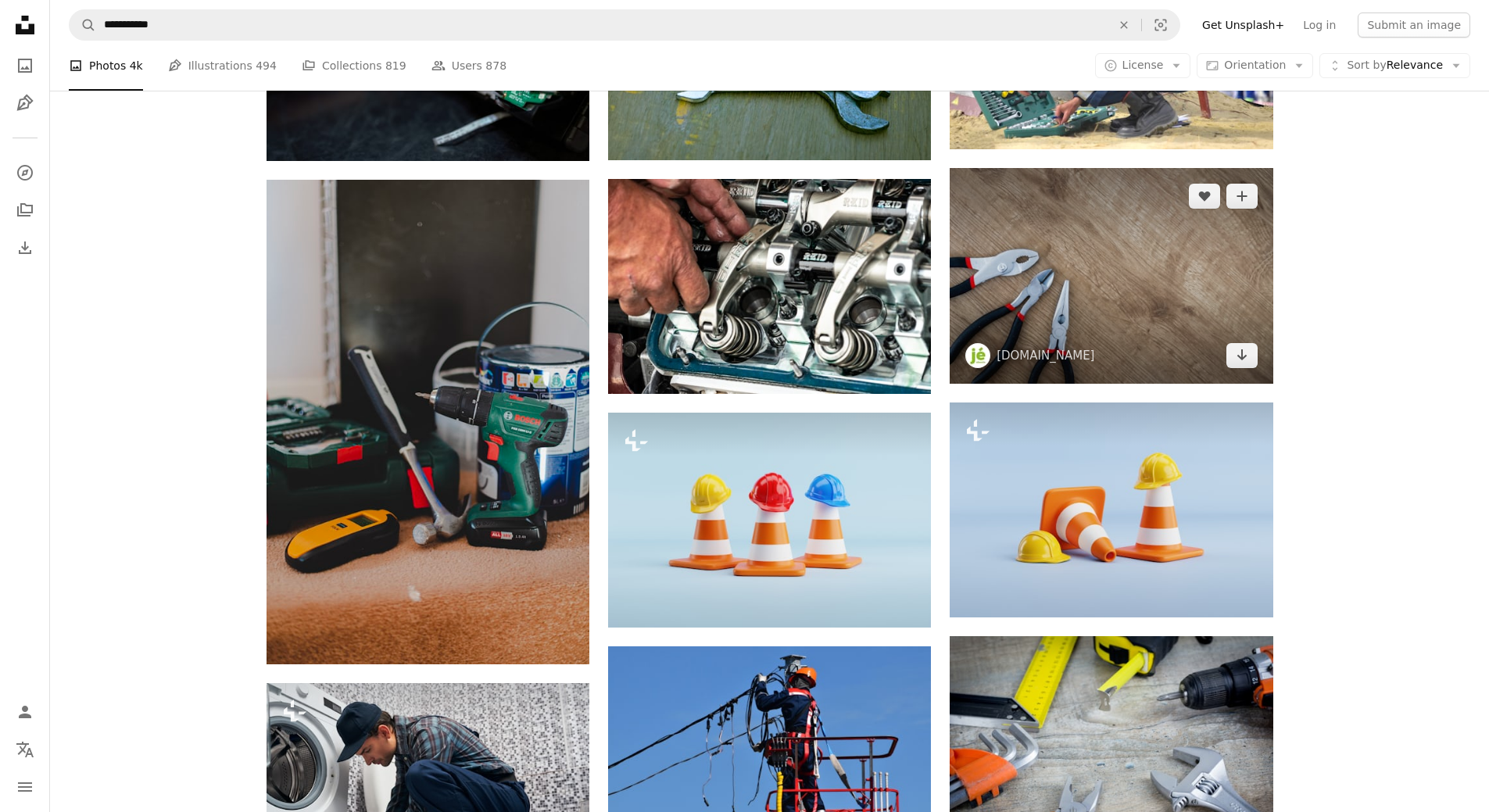
click at [1133, 277] on img at bounding box center [1112, 276] width 323 height 215
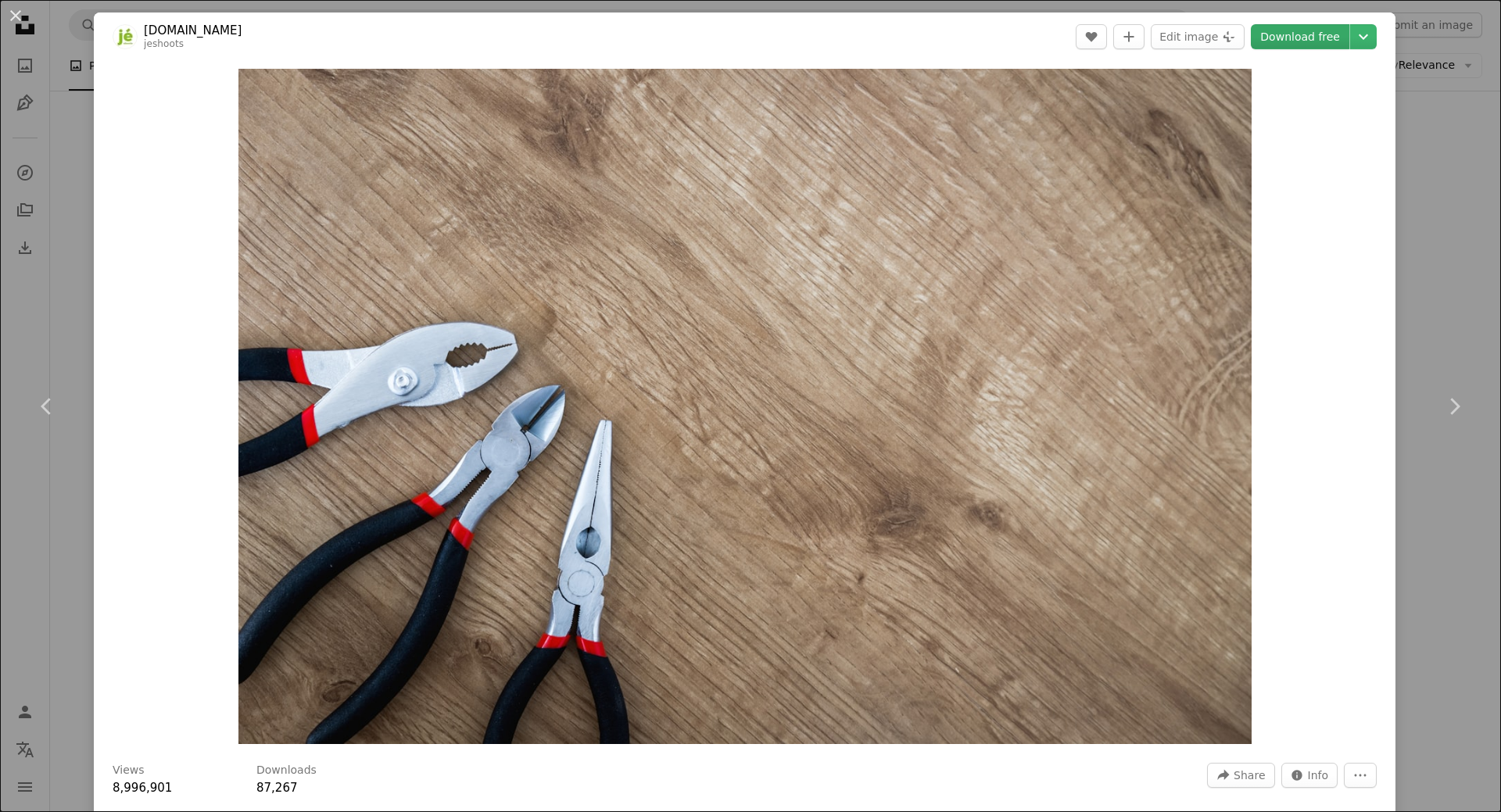
click at [1304, 43] on link "Download free" at bounding box center [1300, 36] width 99 height 25
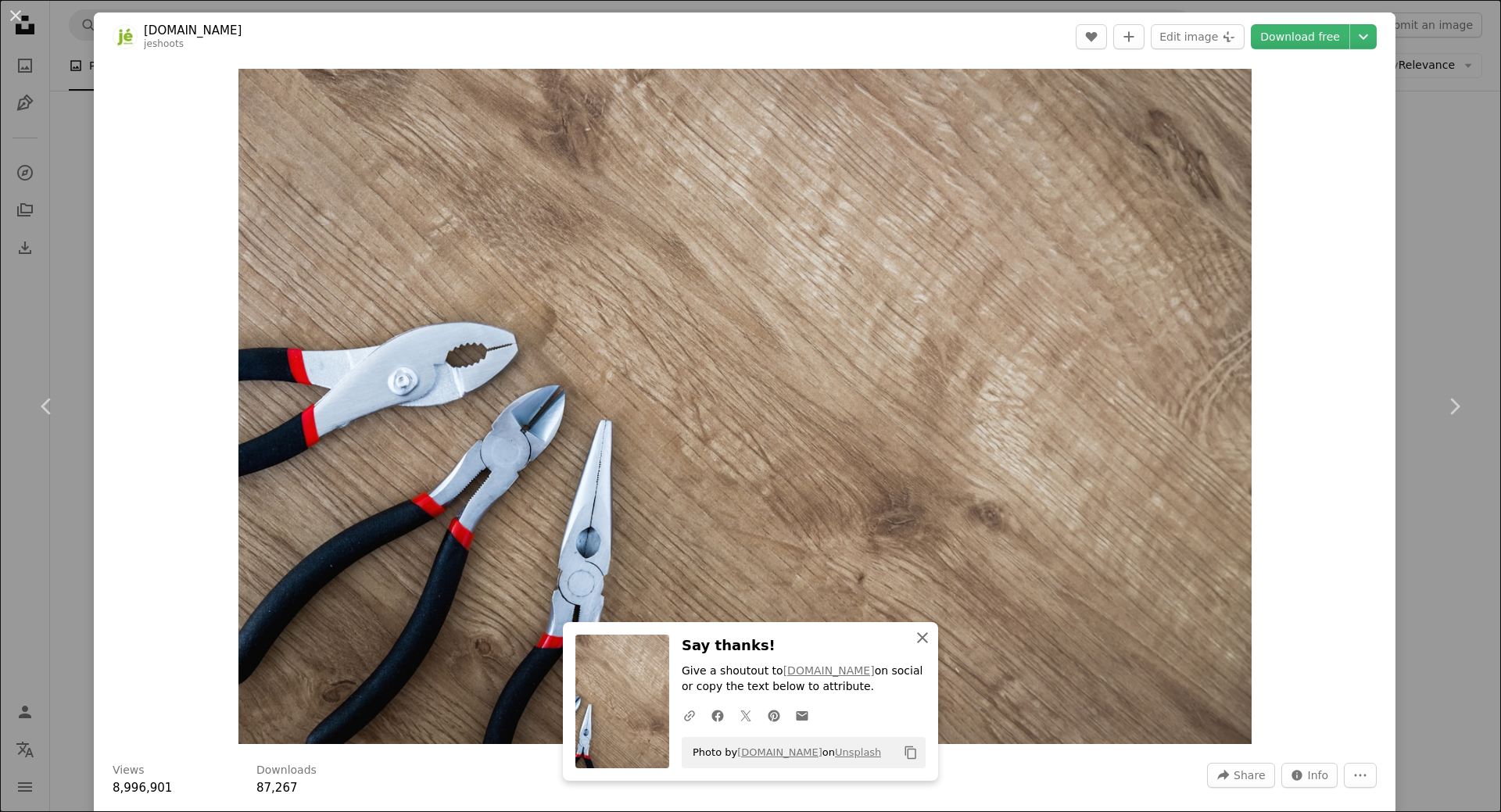
click at [921, 638] on icon "An X shape" at bounding box center [922, 638] width 19 height 19
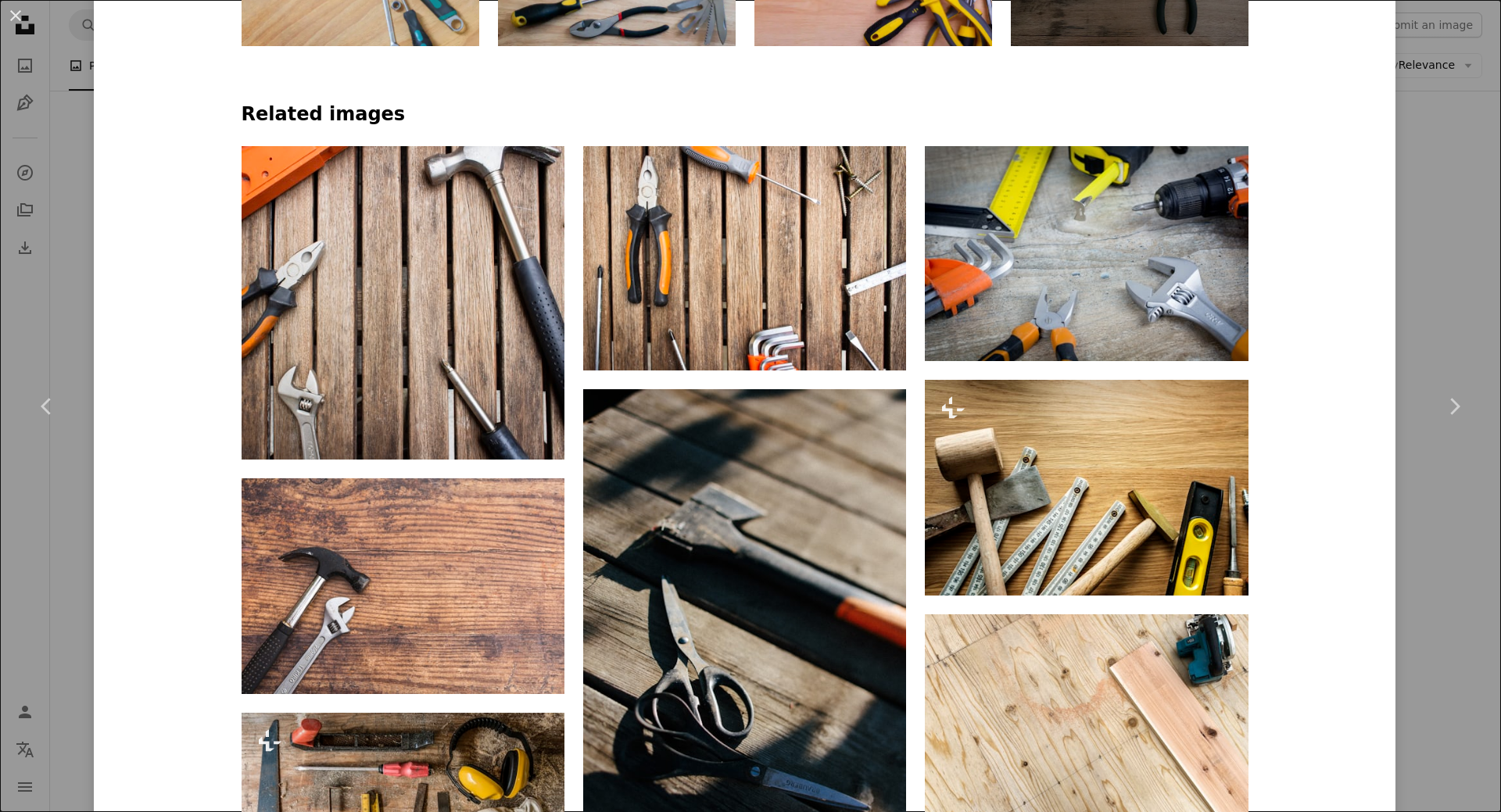
scroll to position [1173, 0]
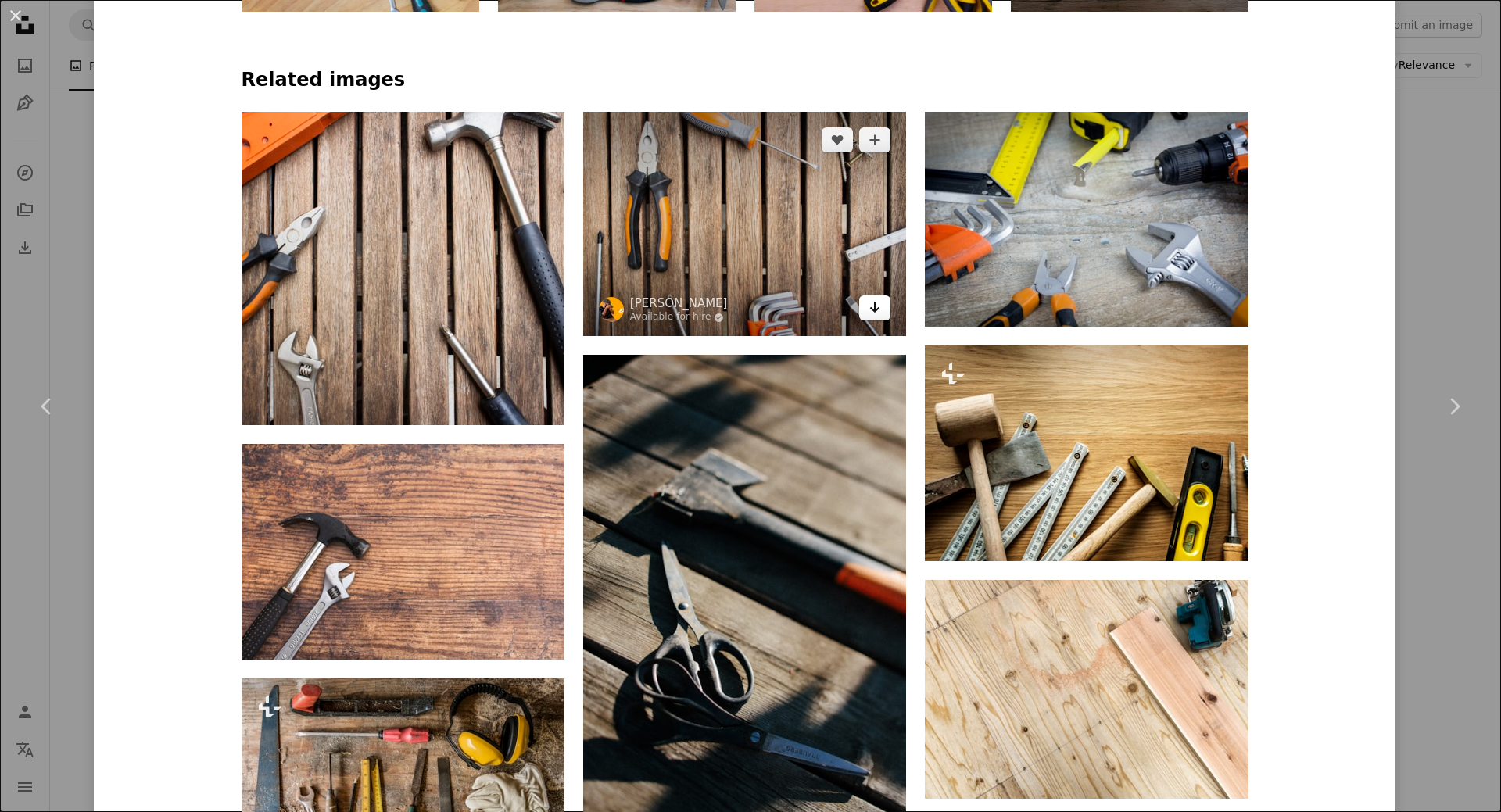
click at [868, 308] on icon "Arrow pointing down" at bounding box center [874, 306] width 13 height 19
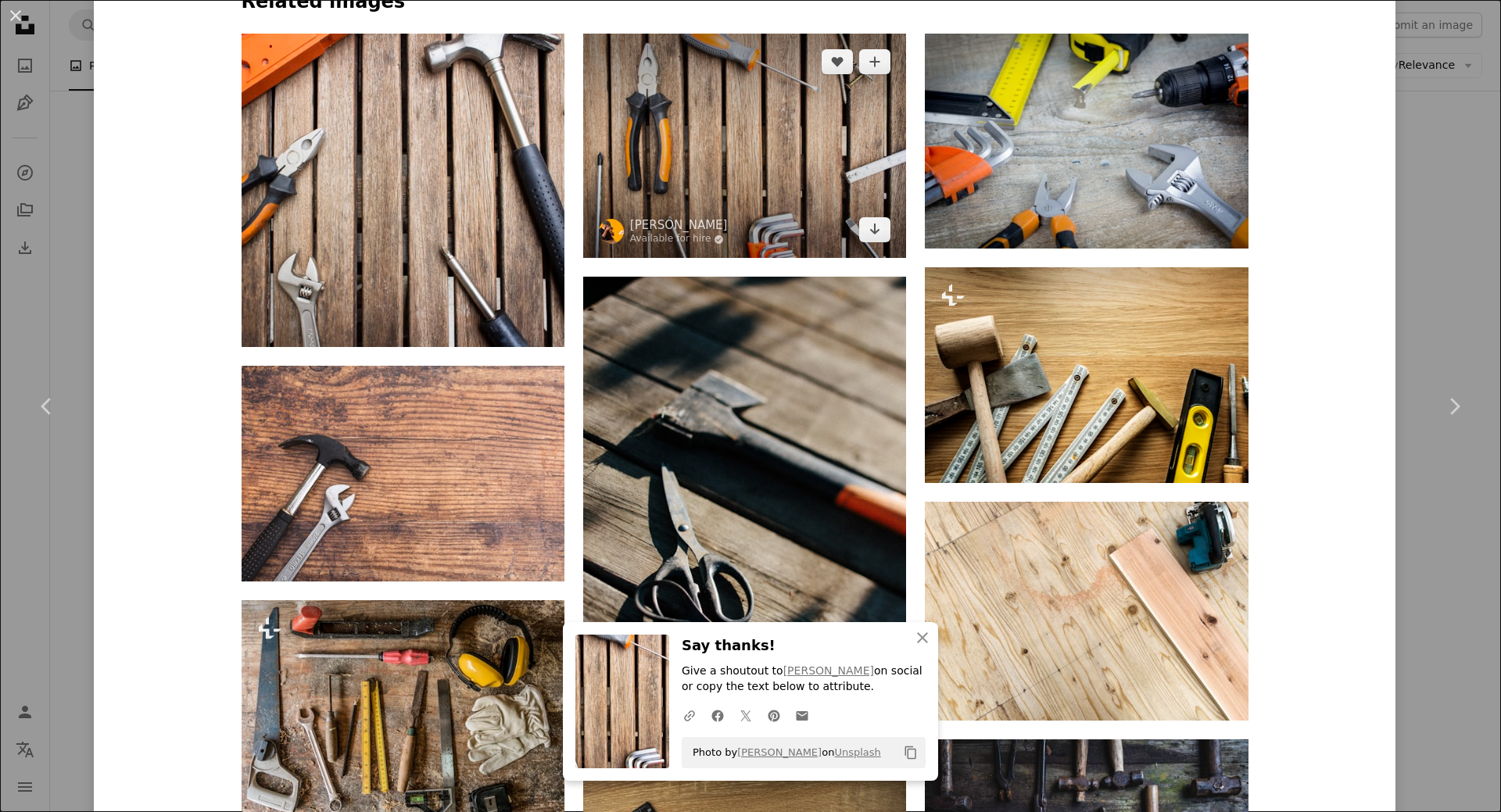
scroll to position [1329, 0]
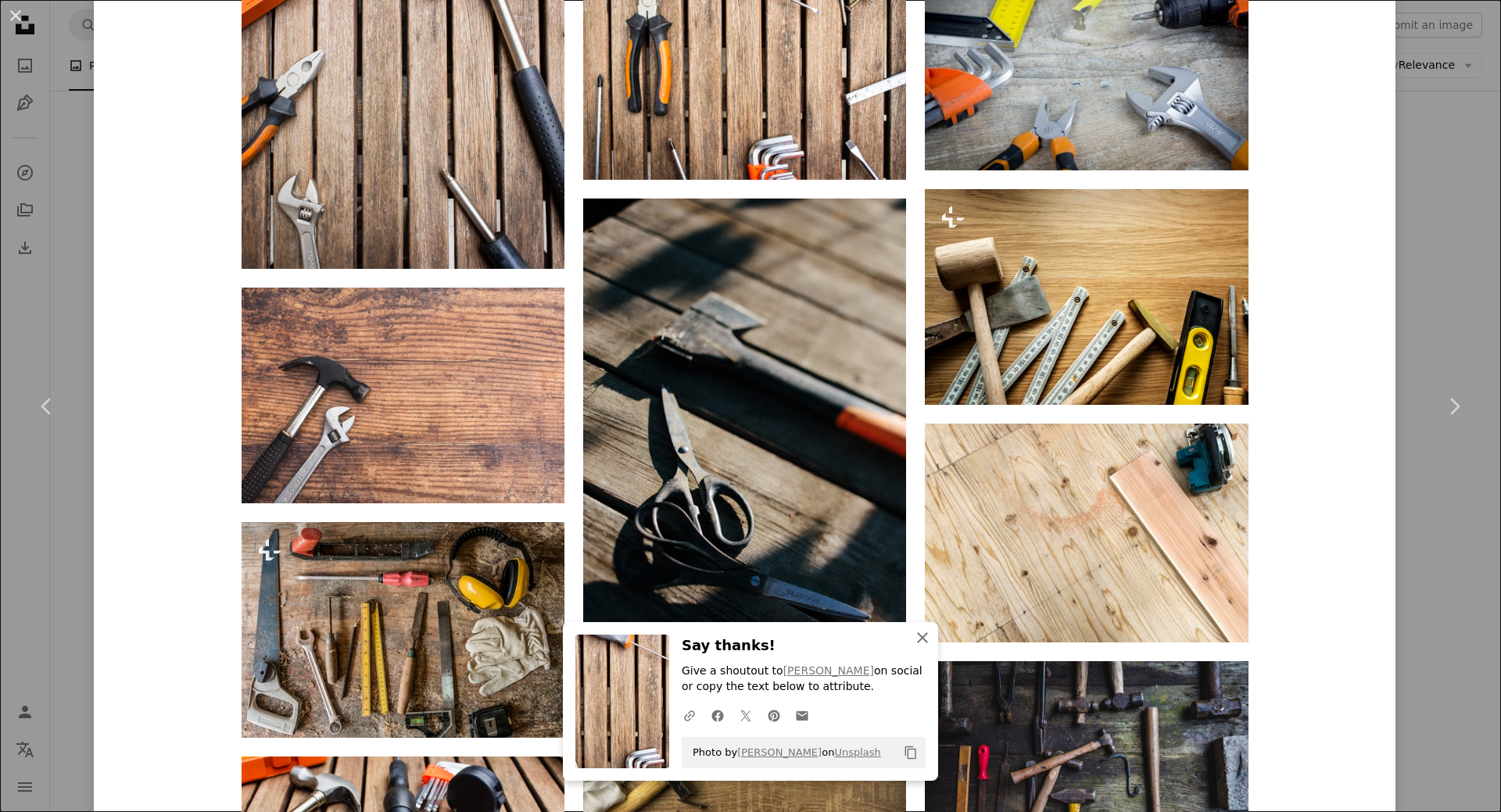
click at [919, 639] on icon "button" at bounding box center [922, 638] width 11 height 11
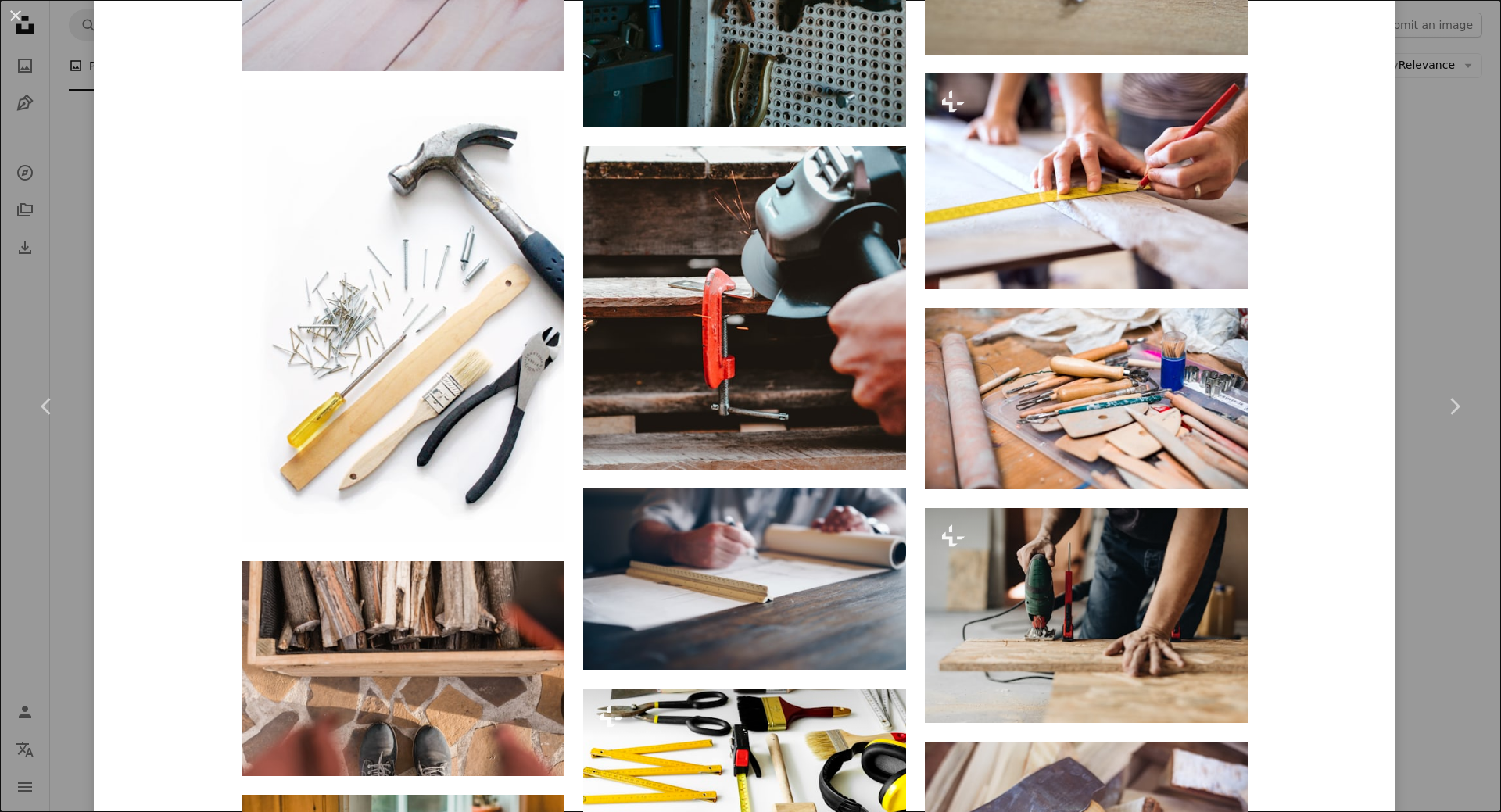
scroll to position [4844, 0]
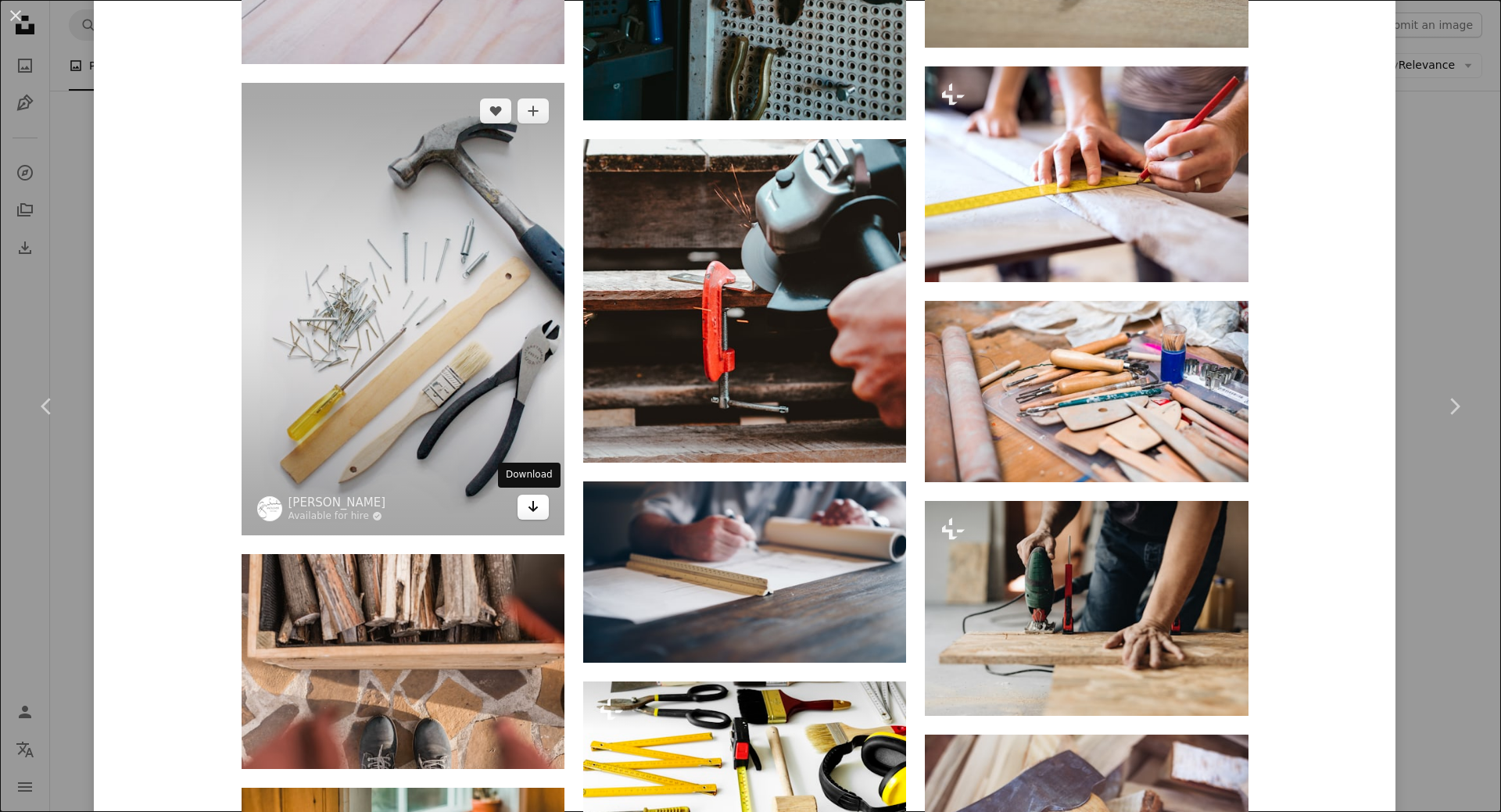
click at [527, 509] on icon "Arrow pointing down" at bounding box center [533, 507] width 13 height 19
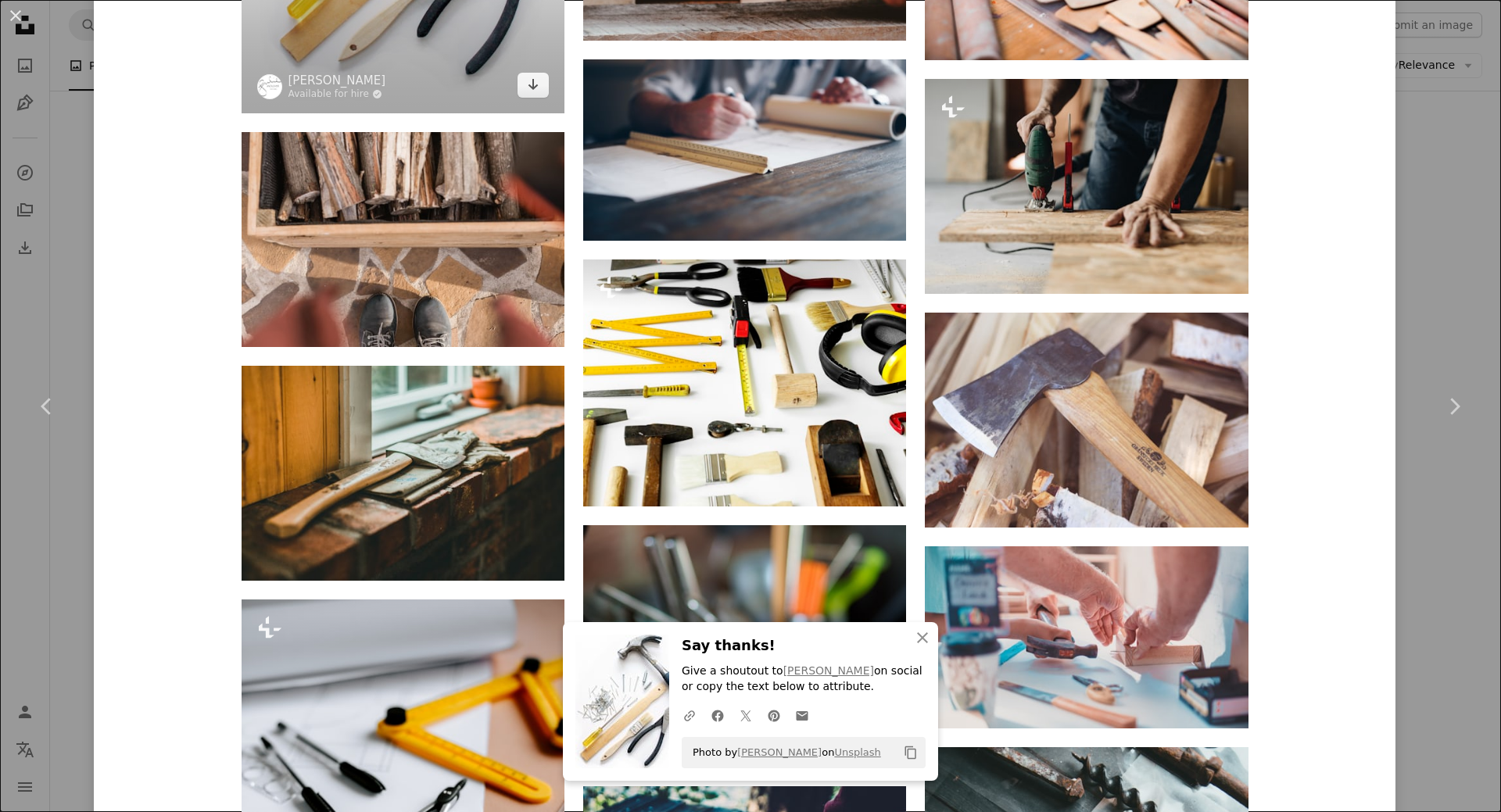
scroll to position [5313, 0]
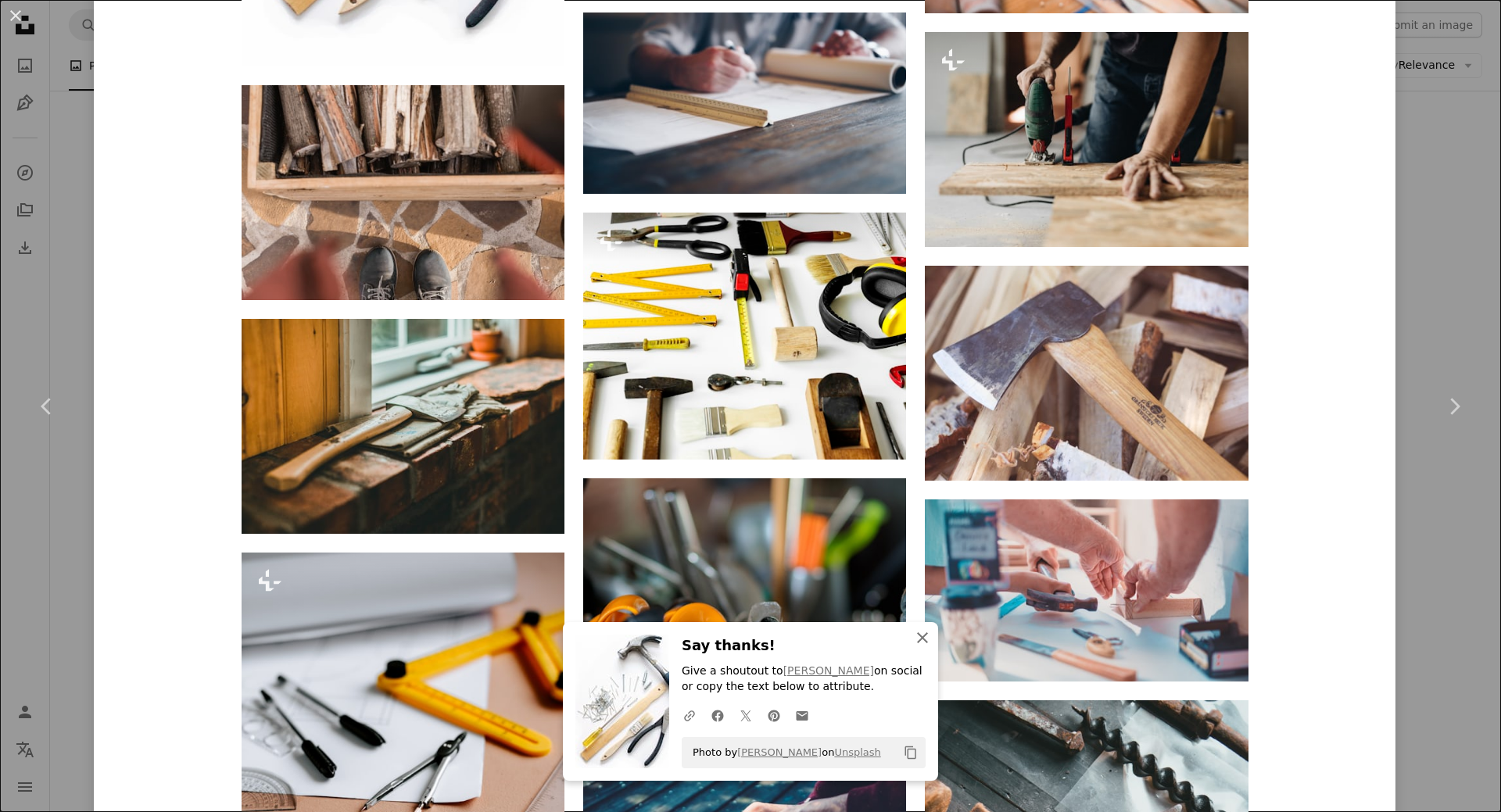
click at [915, 642] on icon "An X shape" at bounding box center [922, 638] width 19 height 19
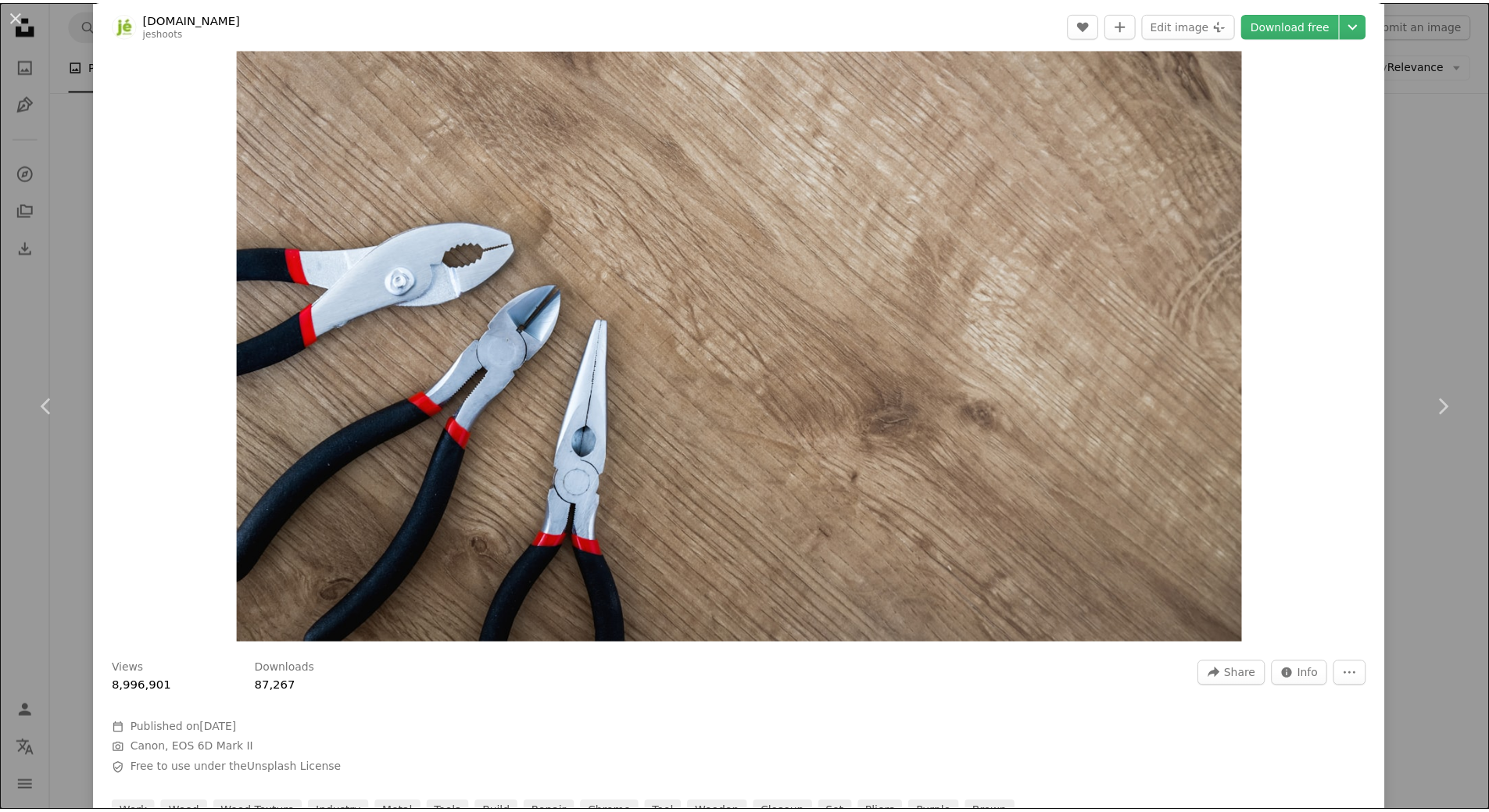
scroll to position [0, 0]
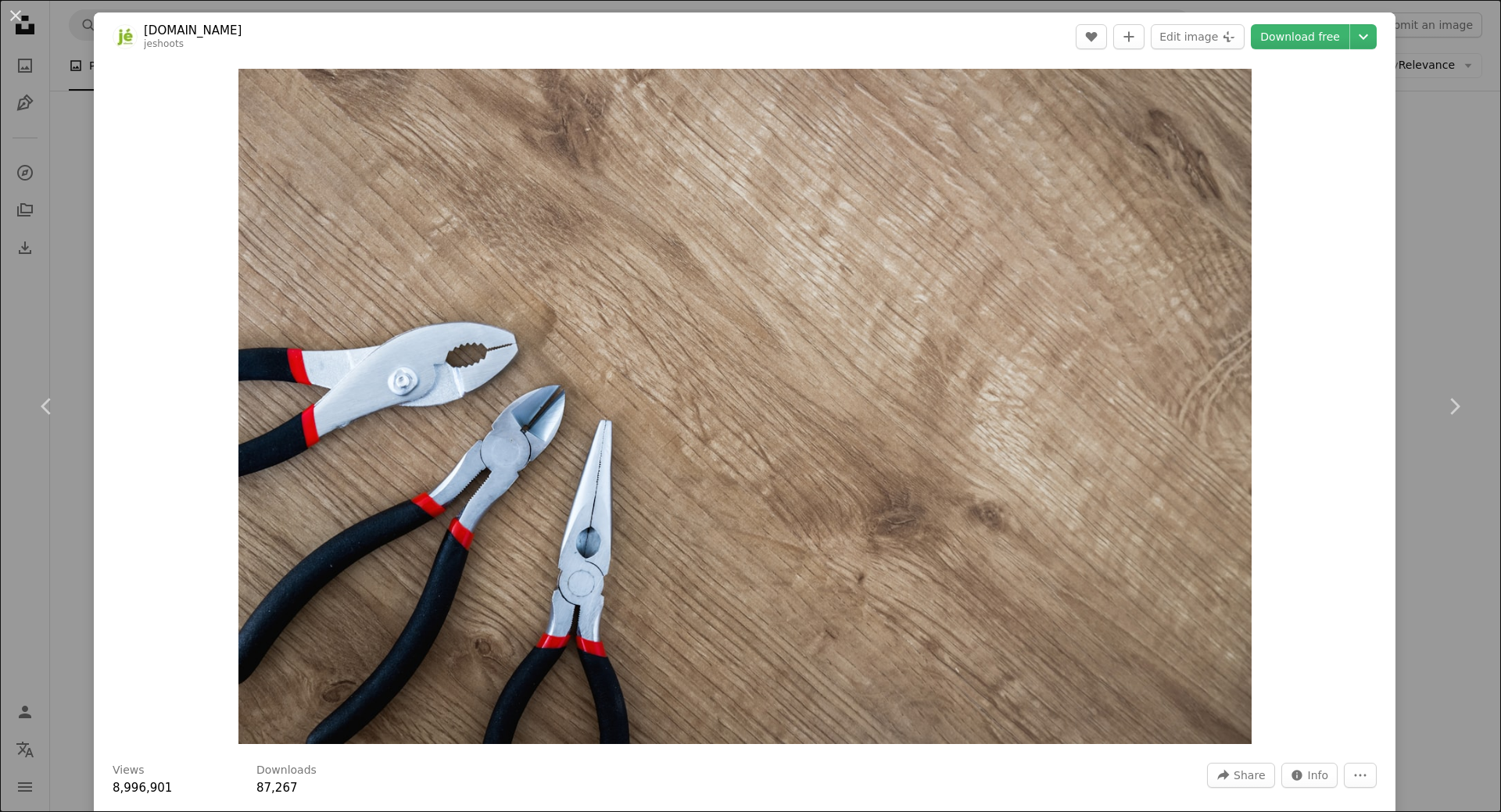
click at [1436, 269] on div "An X shape Chevron left Chevron right [DOMAIN_NAME] jeshoots A heart A plus sig…" at bounding box center [750, 406] width 1501 height 812
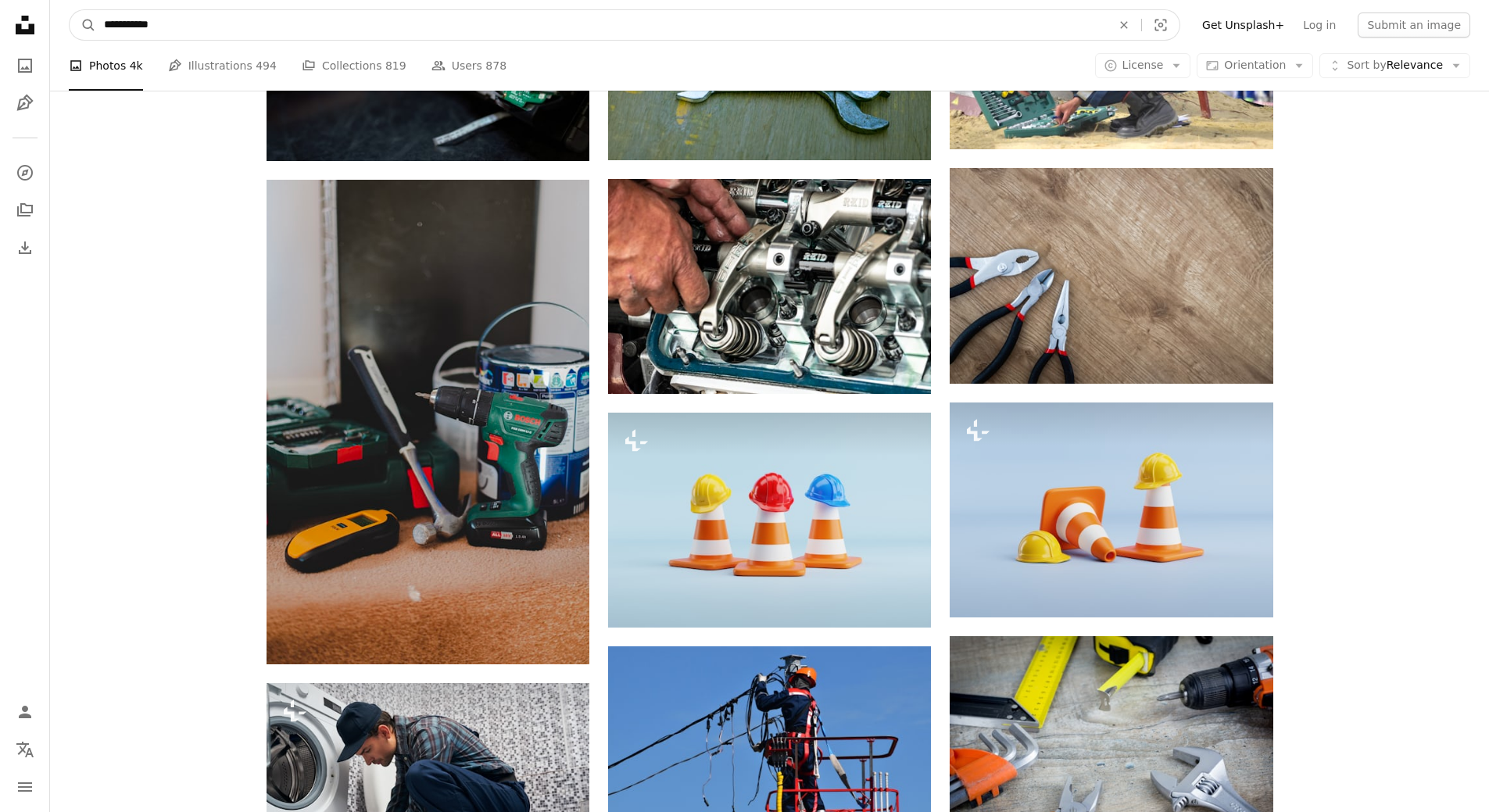
drag, startPoint x: 178, startPoint y: 21, endPoint x: 23, endPoint y: 21, distance: 155.0
click at [23, 21] on div "**********" at bounding box center [744, 694] width 1489 height 3264
type input "**********"
click button "A magnifying glass" at bounding box center [83, 25] width 27 height 30
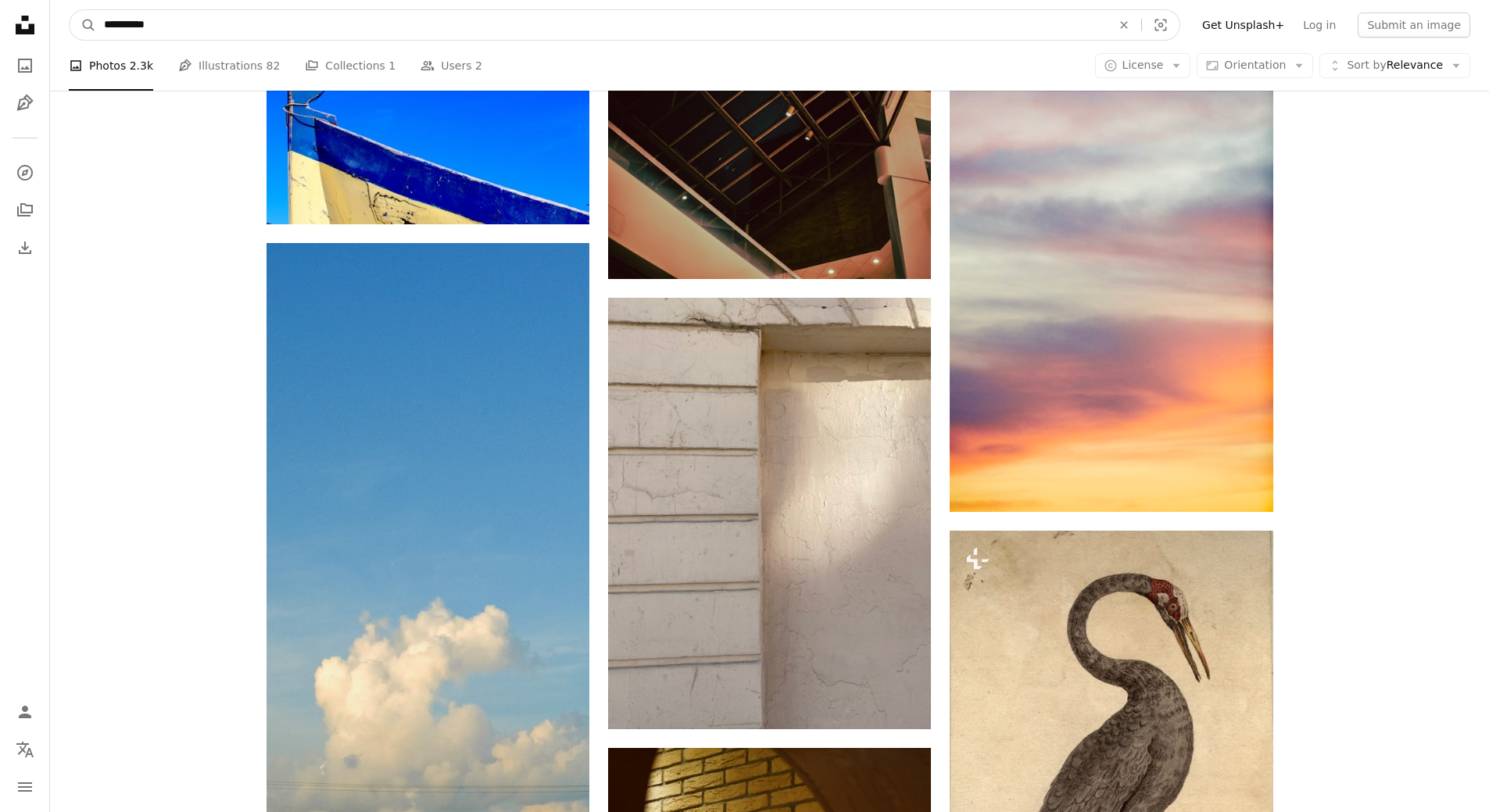
scroll to position [2169, 0]
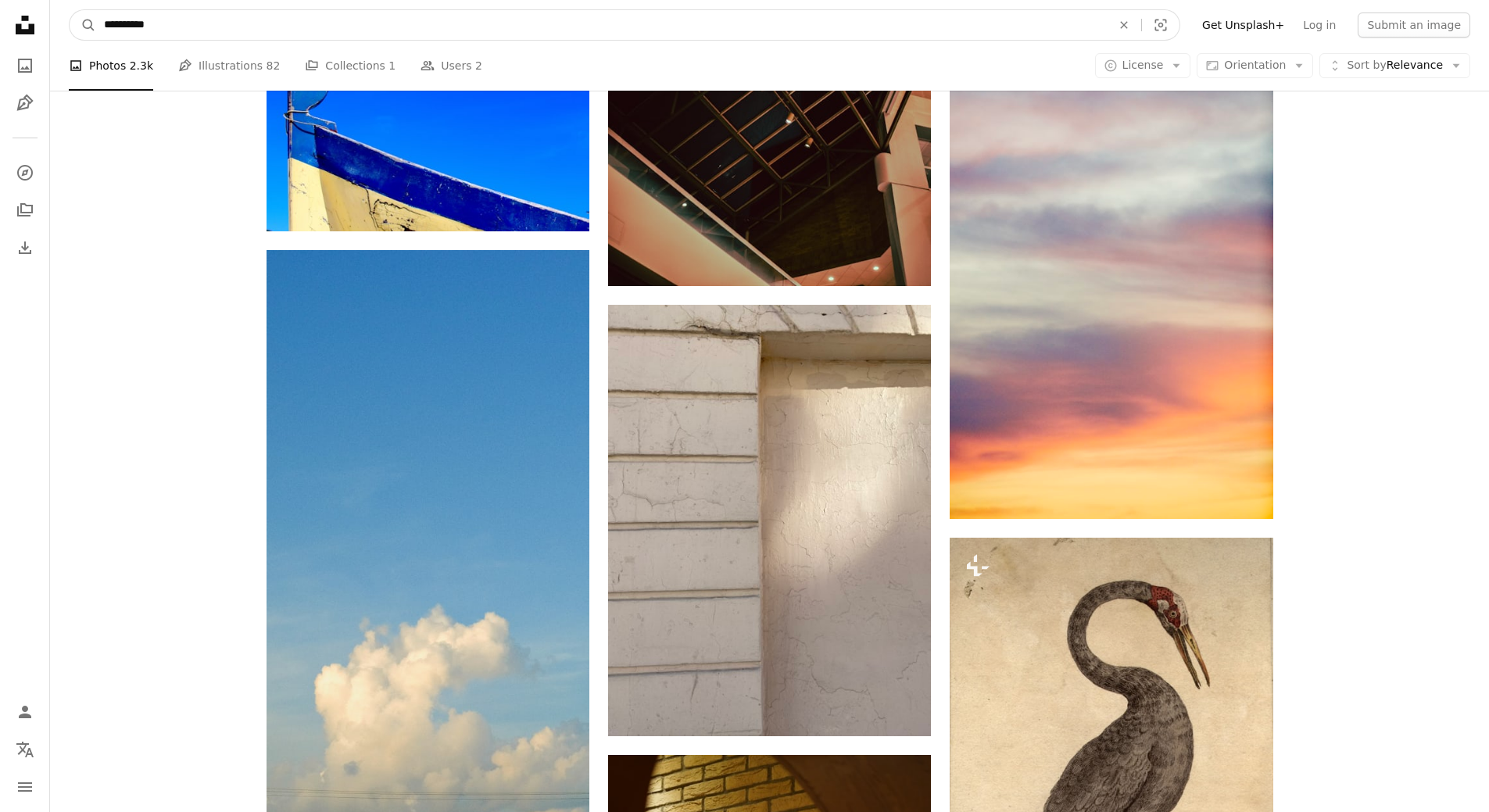
drag, startPoint x: 176, startPoint y: 27, endPoint x: 54, endPoint y: 78, distance: 132.2
click at [66, 20] on nav "**********" at bounding box center [770, 25] width 1440 height 50
type input "**********"
click button "A magnifying glass" at bounding box center [83, 25] width 27 height 30
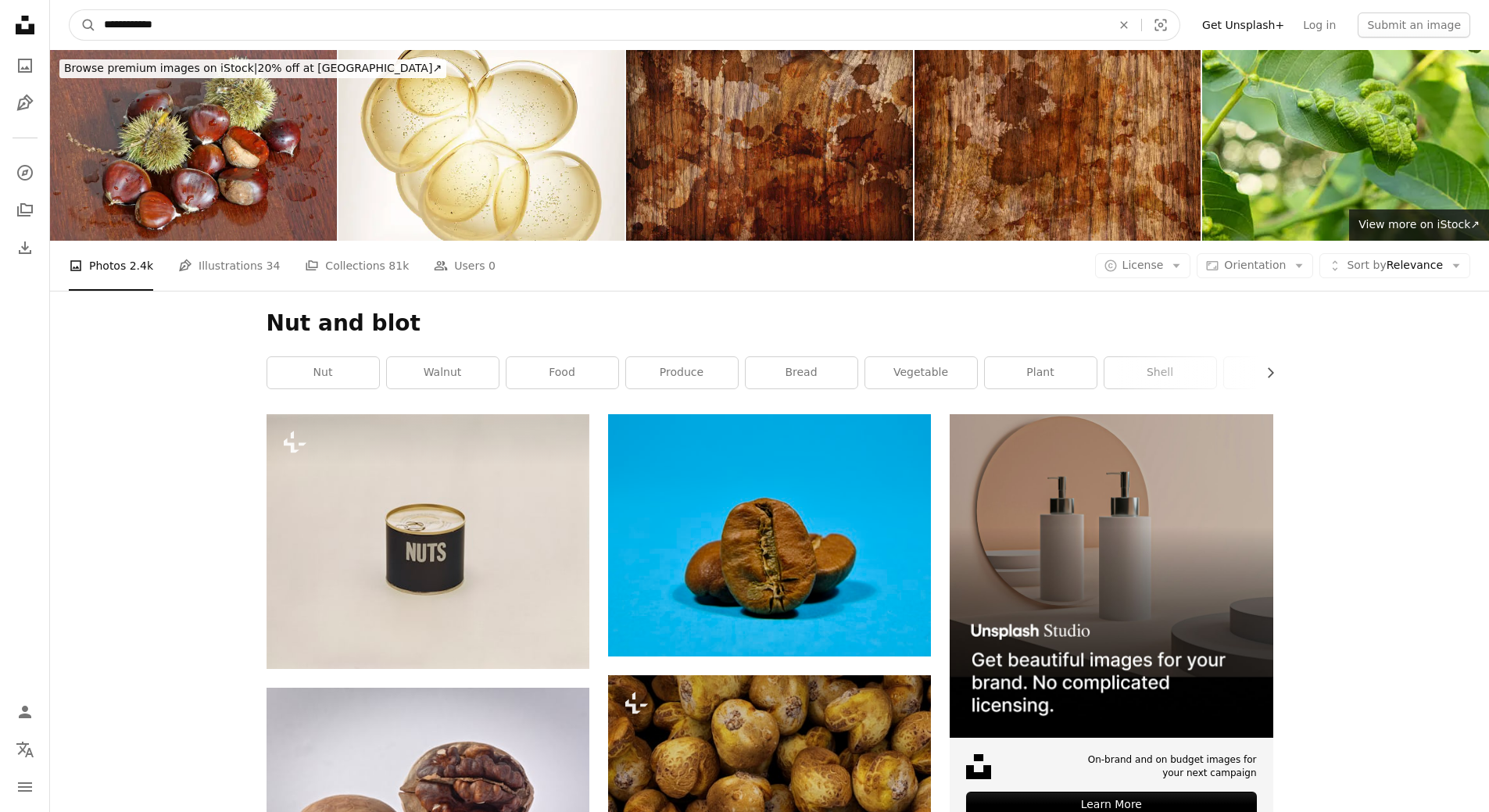
drag, startPoint x: 144, startPoint y: 24, endPoint x: 240, endPoint y: 35, distance: 96.6
click at [240, 35] on input "**********" at bounding box center [602, 25] width 1011 height 30
type input "**********"
click button "A magnifying glass" at bounding box center [83, 25] width 27 height 30
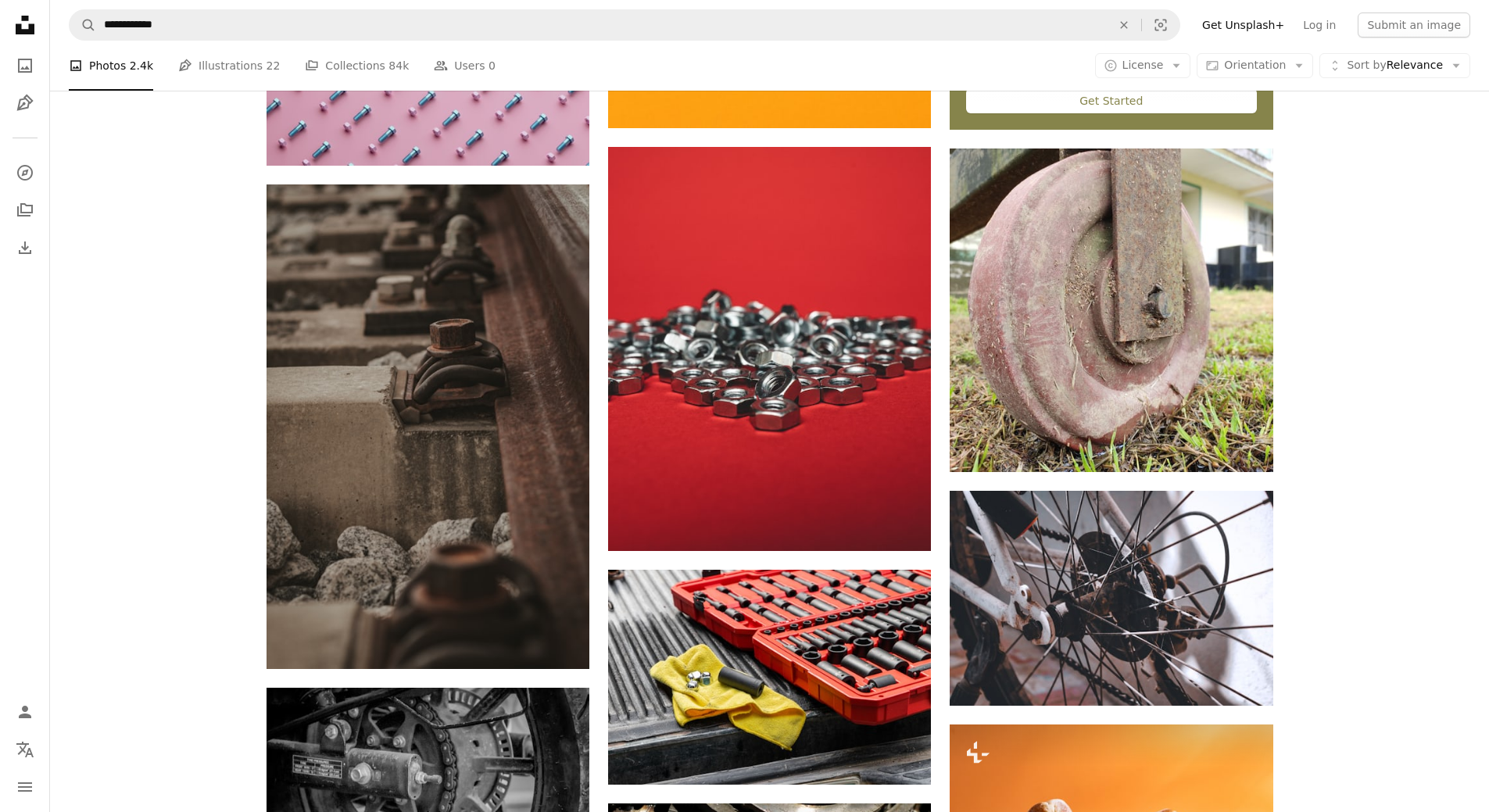
scroll to position [1016, 0]
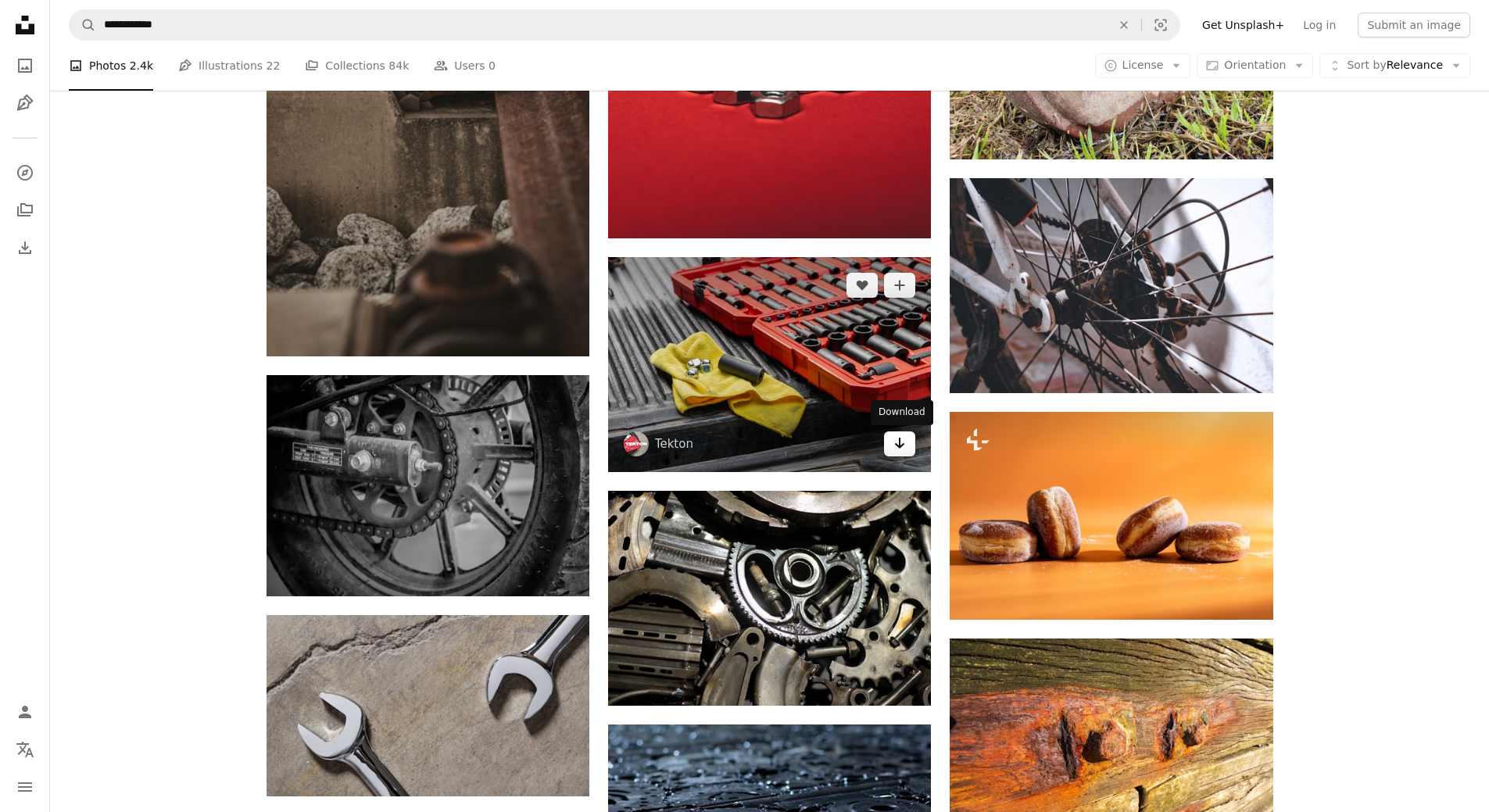
click at [898, 444] on icon "Download" at bounding box center [900, 442] width 10 height 11
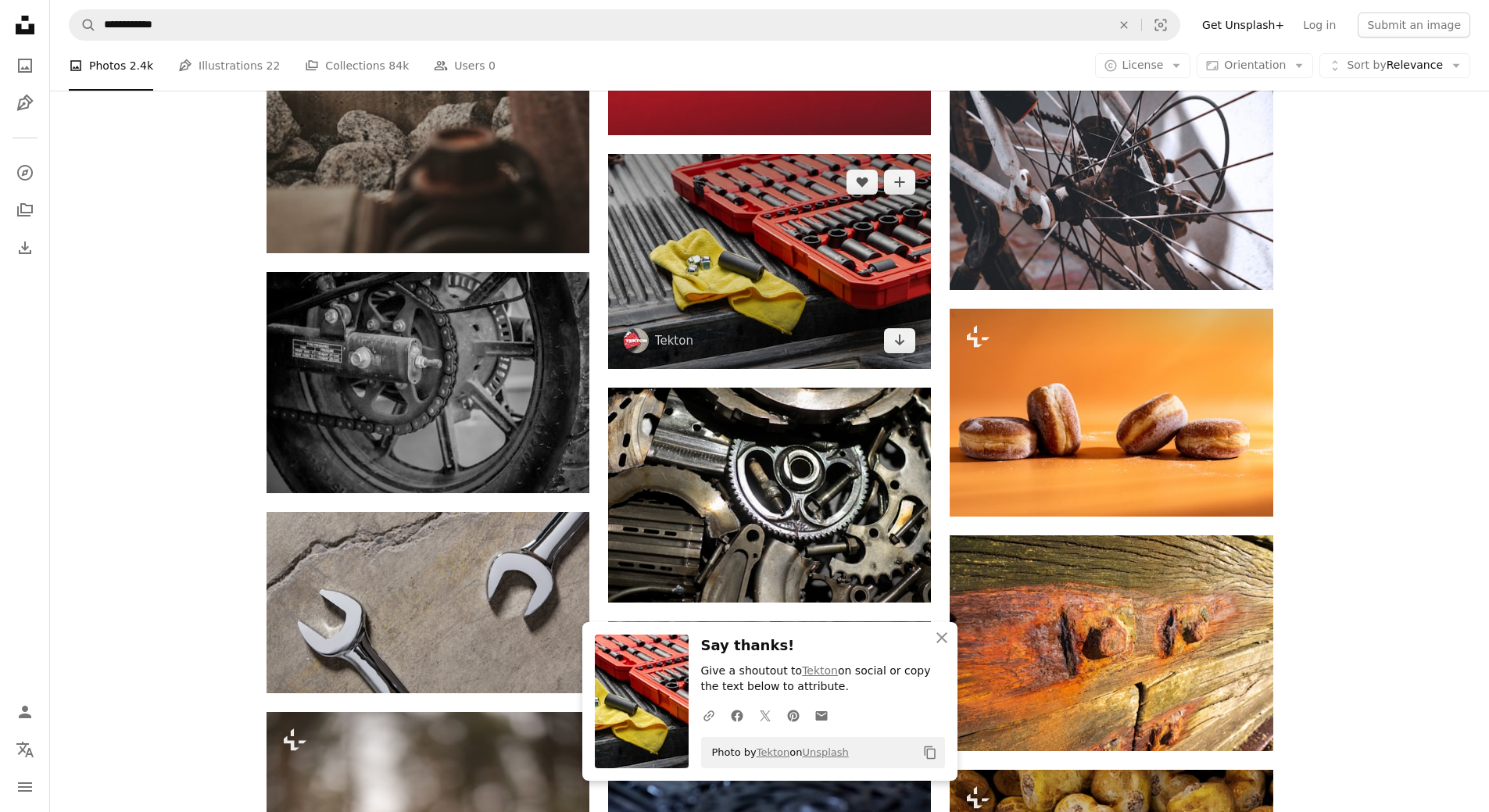
scroll to position [1485, 0]
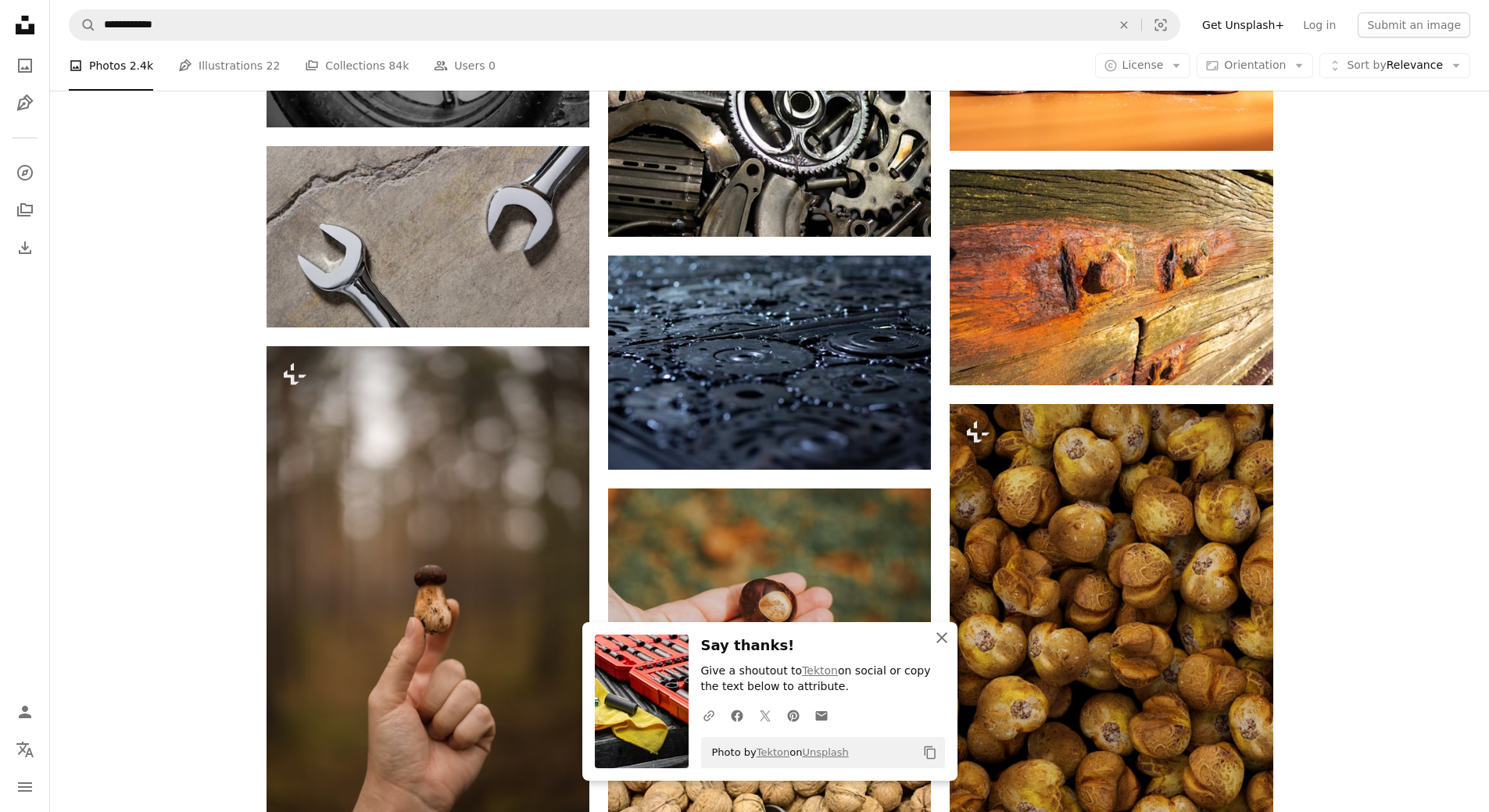
click at [944, 638] on icon "An X shape" at bounding box center [942, 638] width 19 height 19
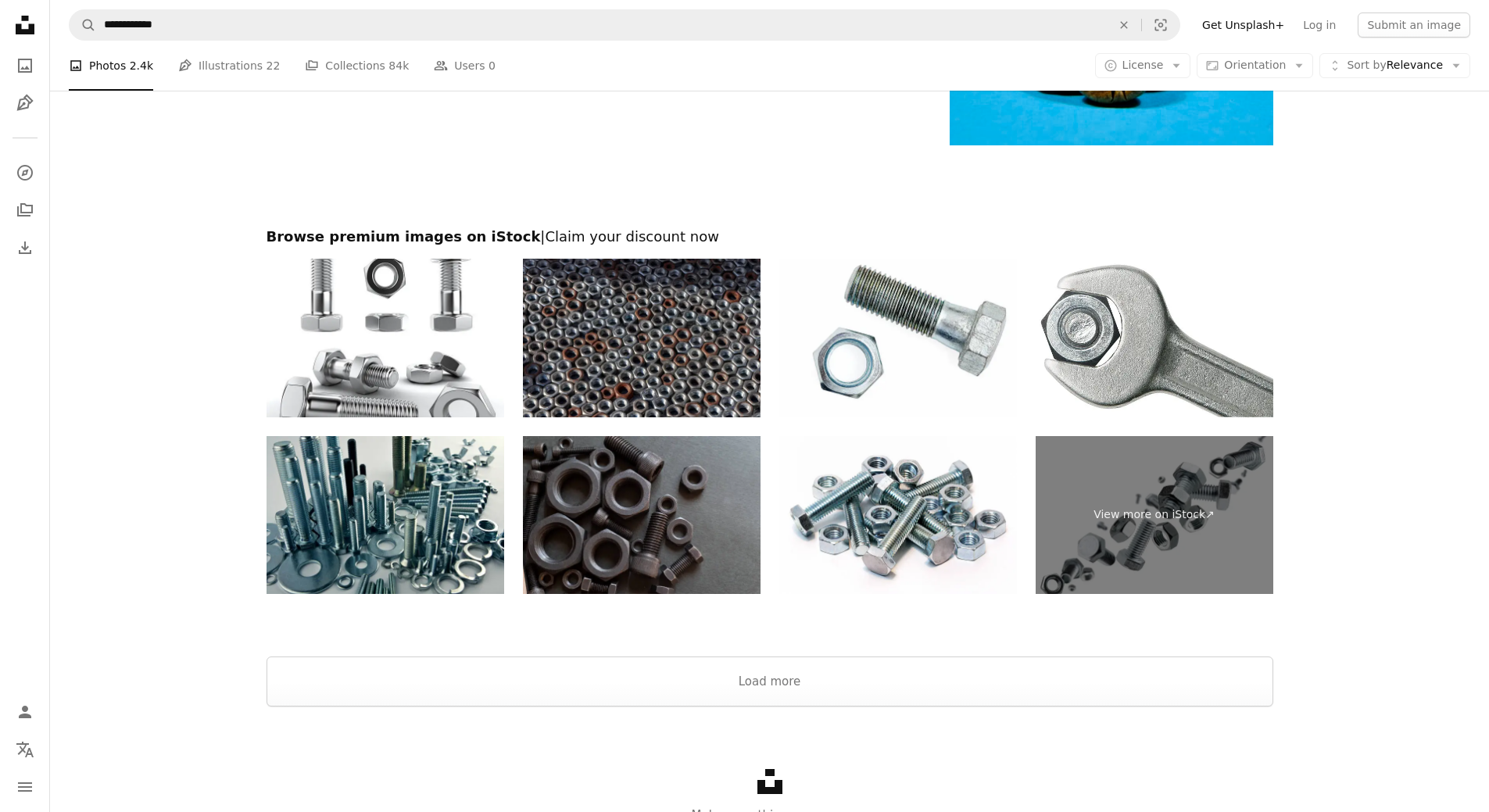
scroll to position [2655, 0]
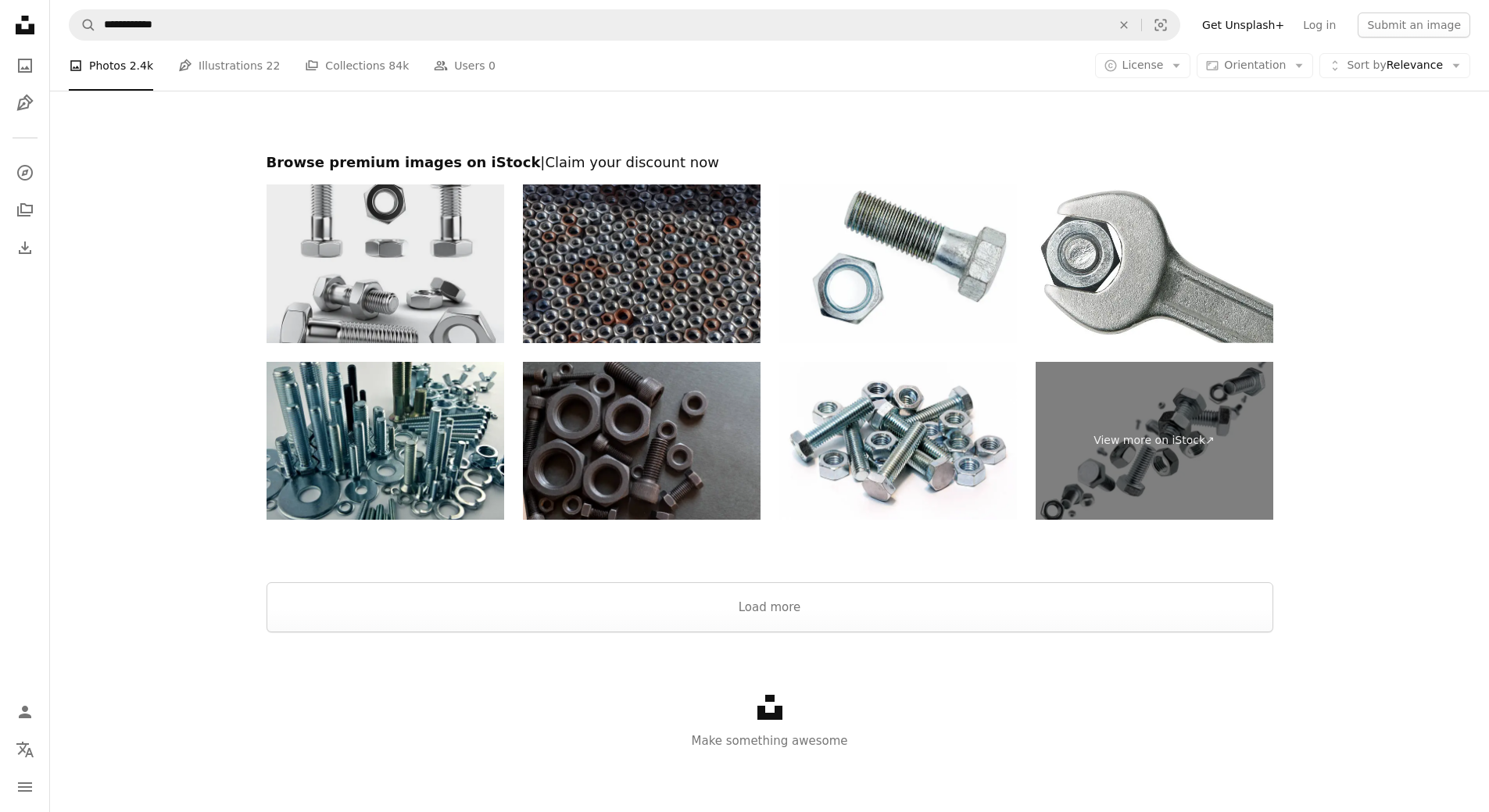
click at [389, 286] on img at bounding box center [385, 263] width 237 height 159
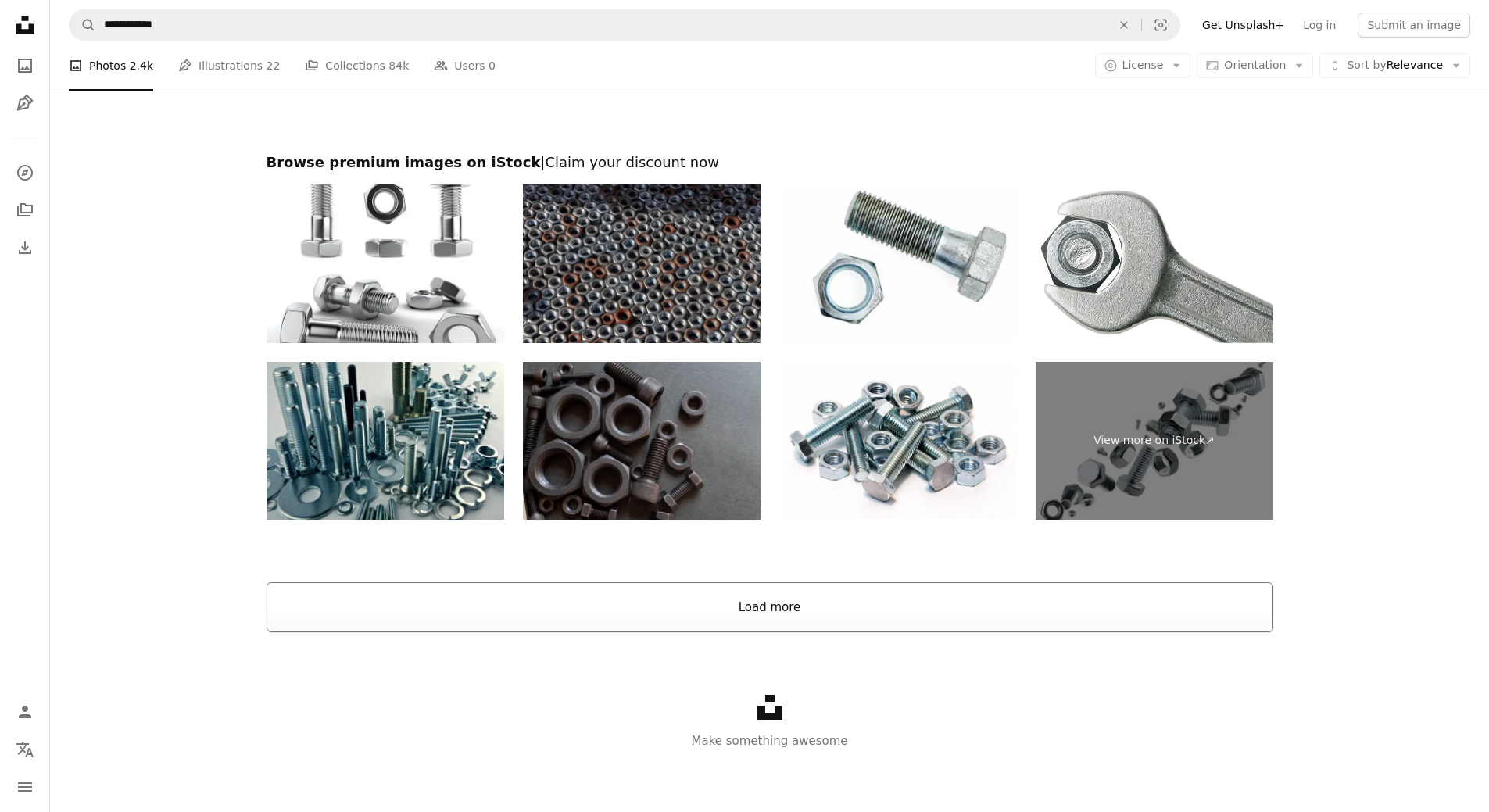
click at [842, 607] on button "Load more" at bounding box center [771, 607] width 1007 height 50
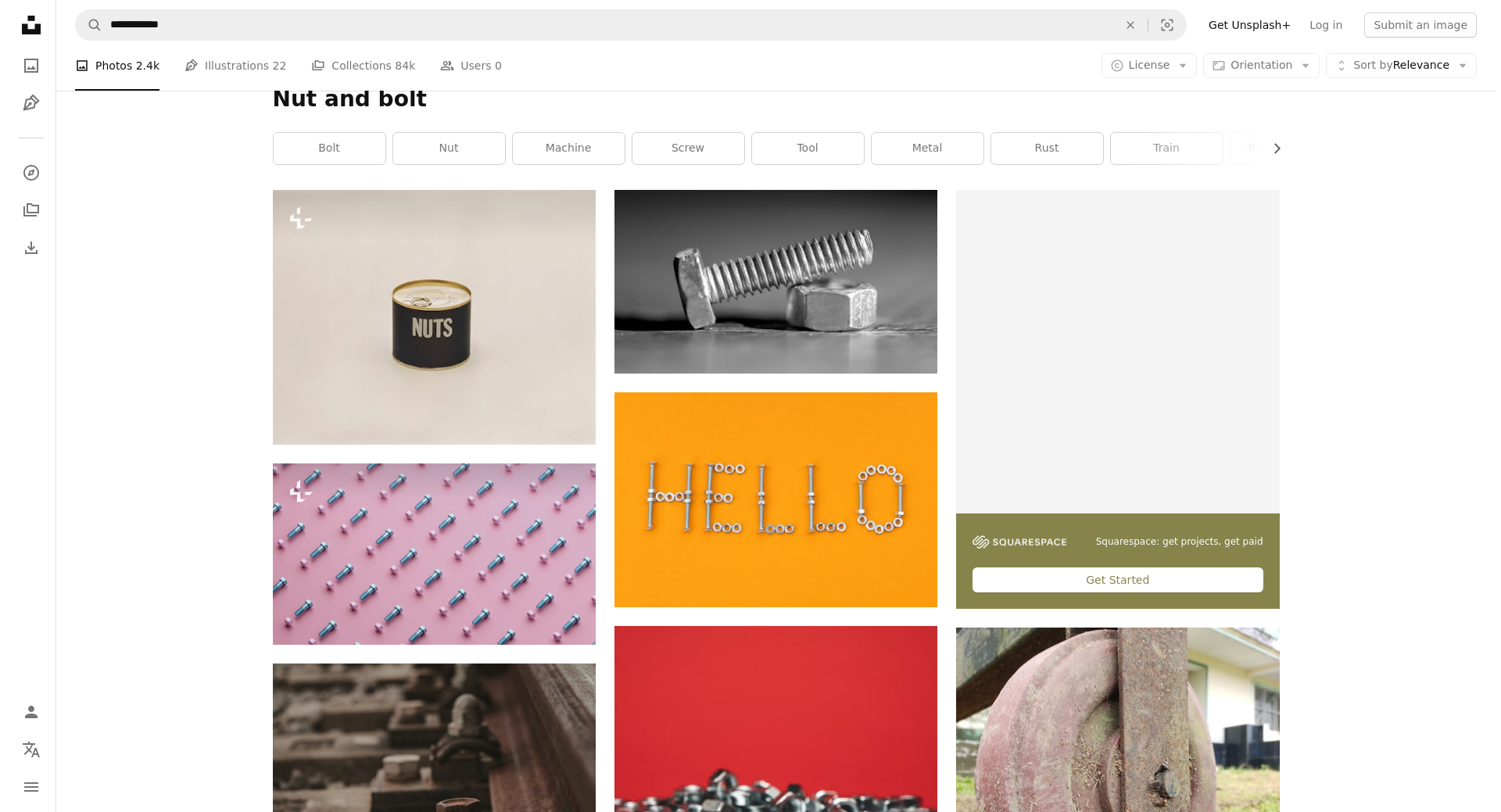
scroll to position [74, 0]
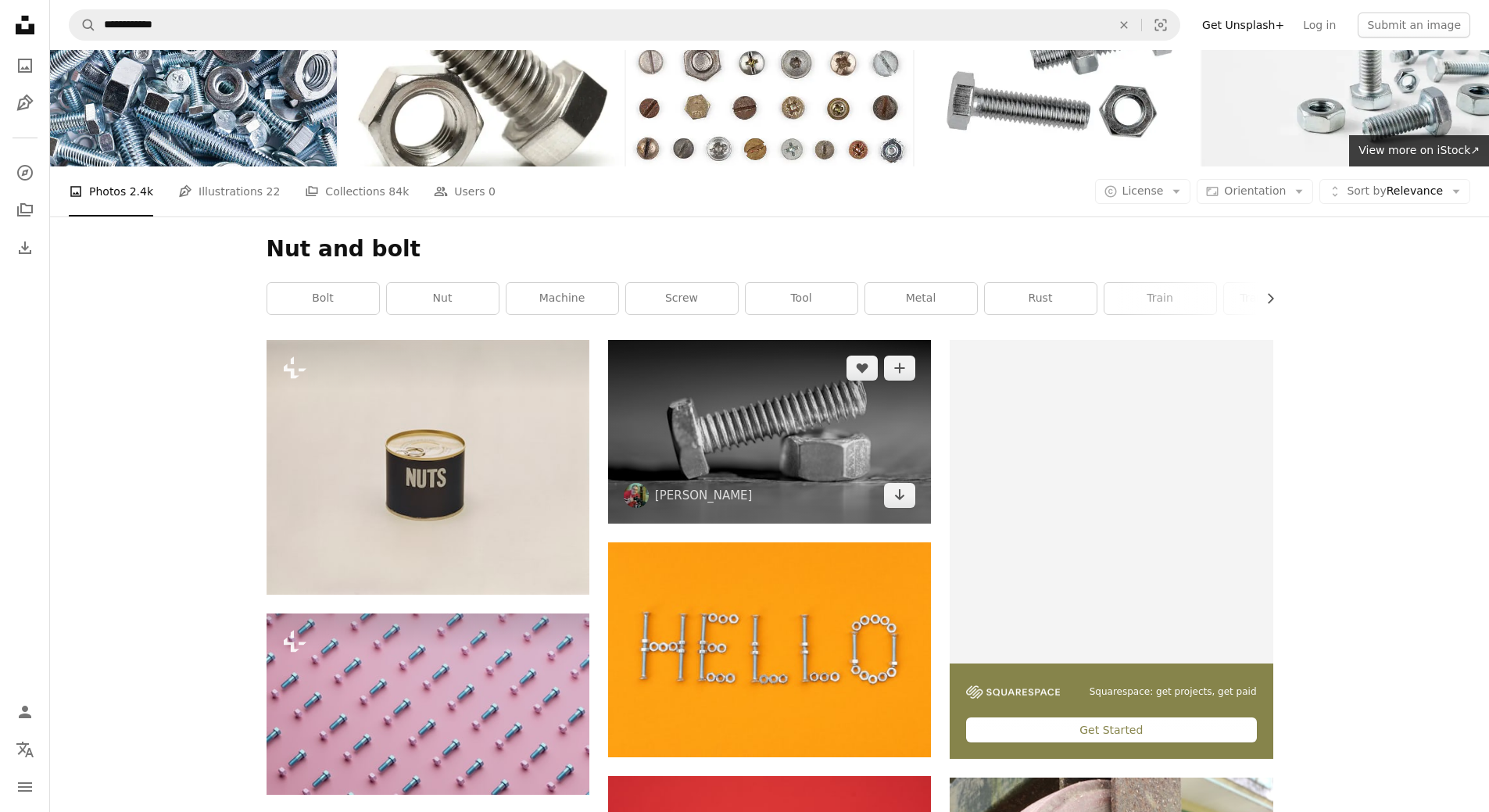
click at [814, 395] on img at bounding box center [770, 432] width 323 height 183
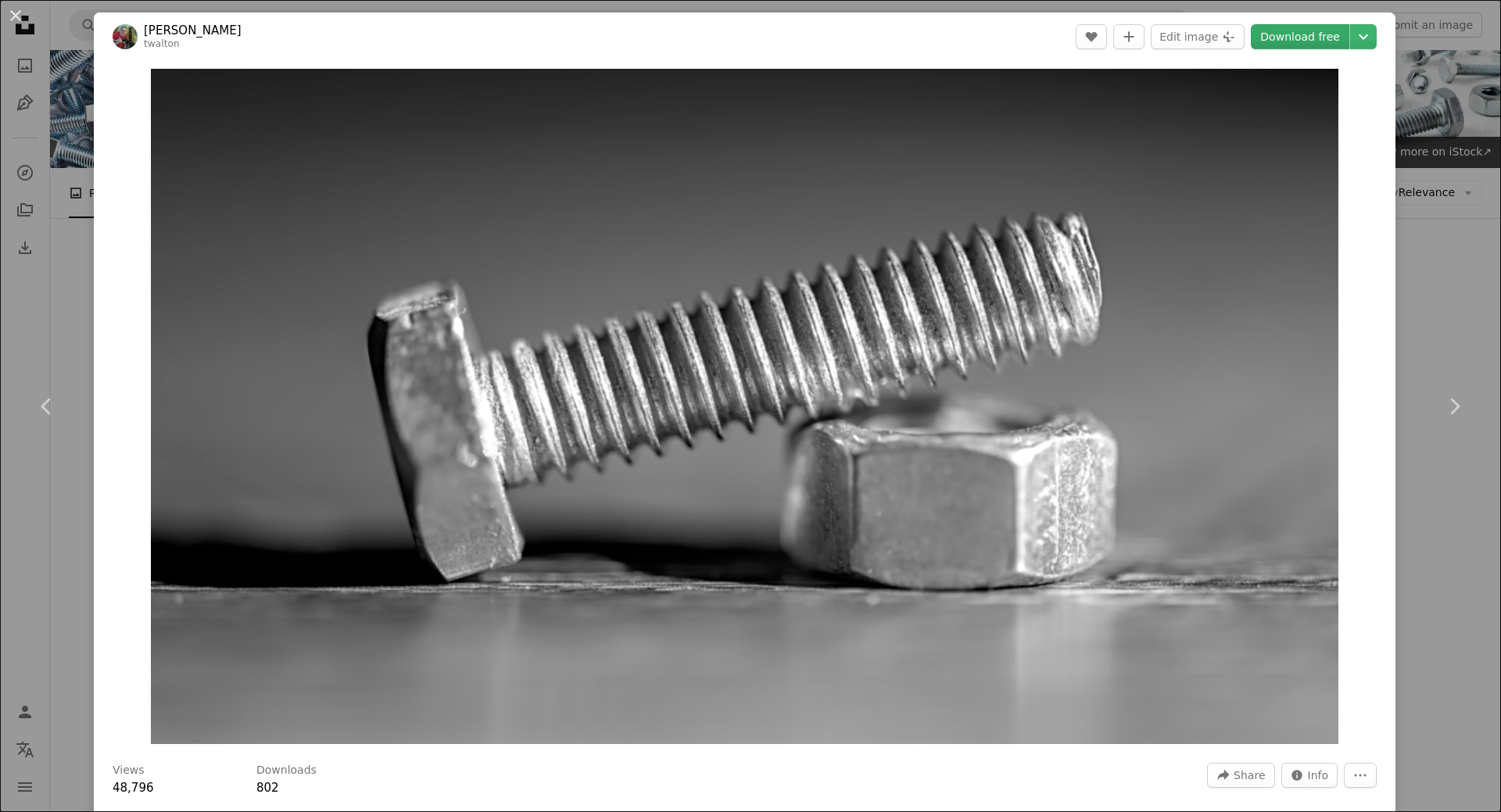
click at [1289, 39] on link "Download free" at bounding box center [1300, 36] width 99 height 25
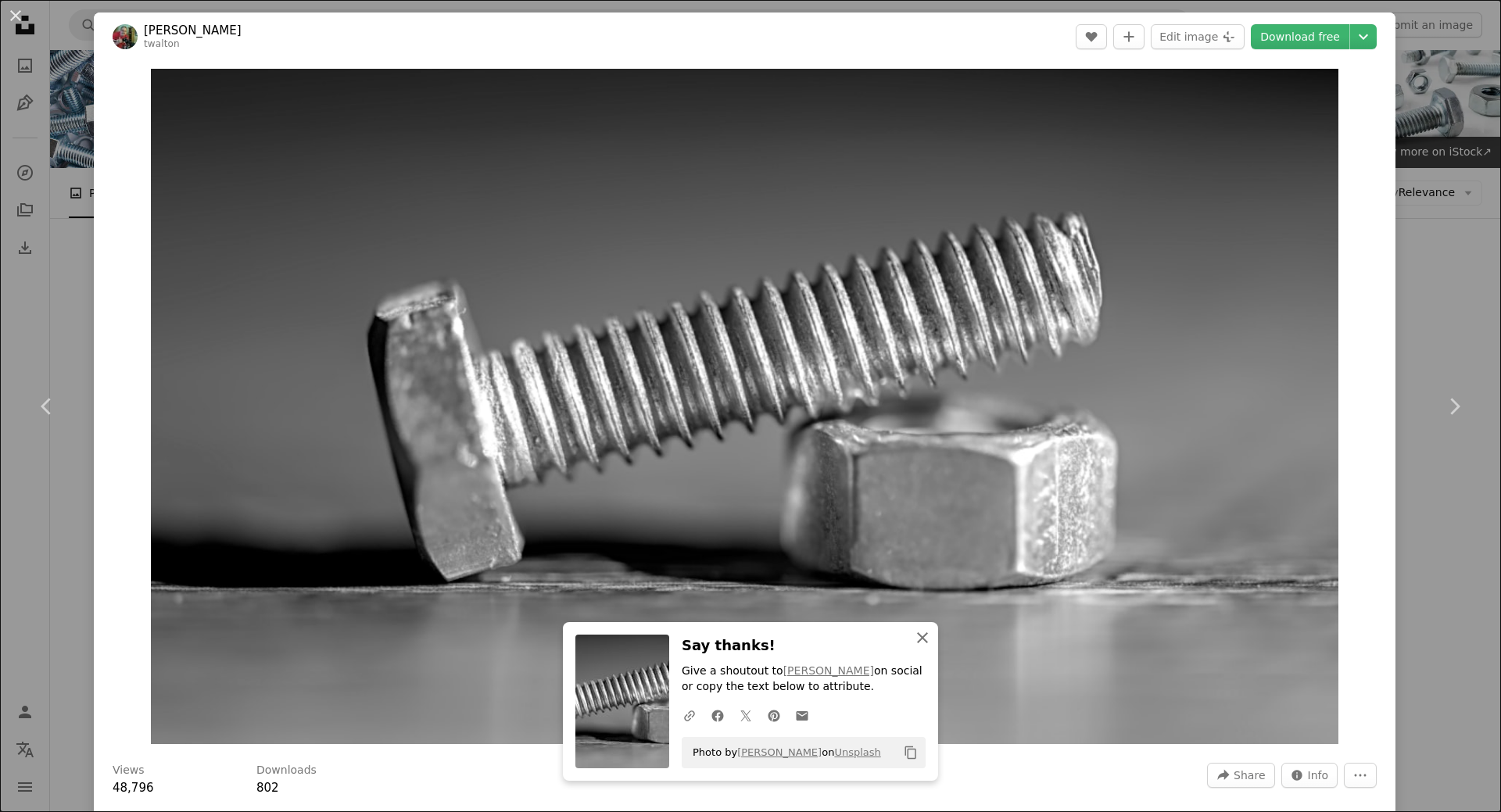
click at [918, 640] on icon "button" at bounding box center [922, 638] width 11 height 11
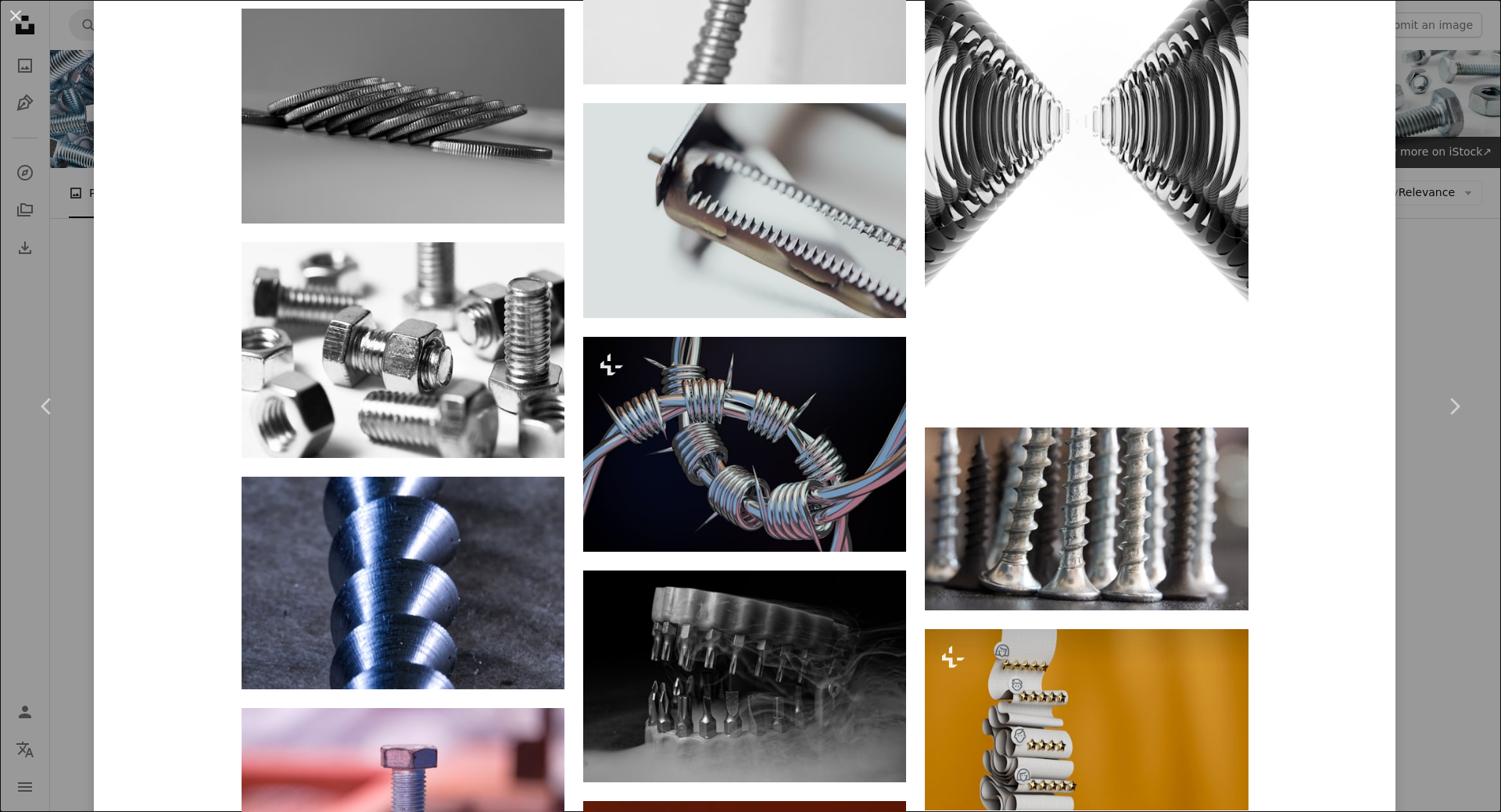
scroll to position [1955, 0]
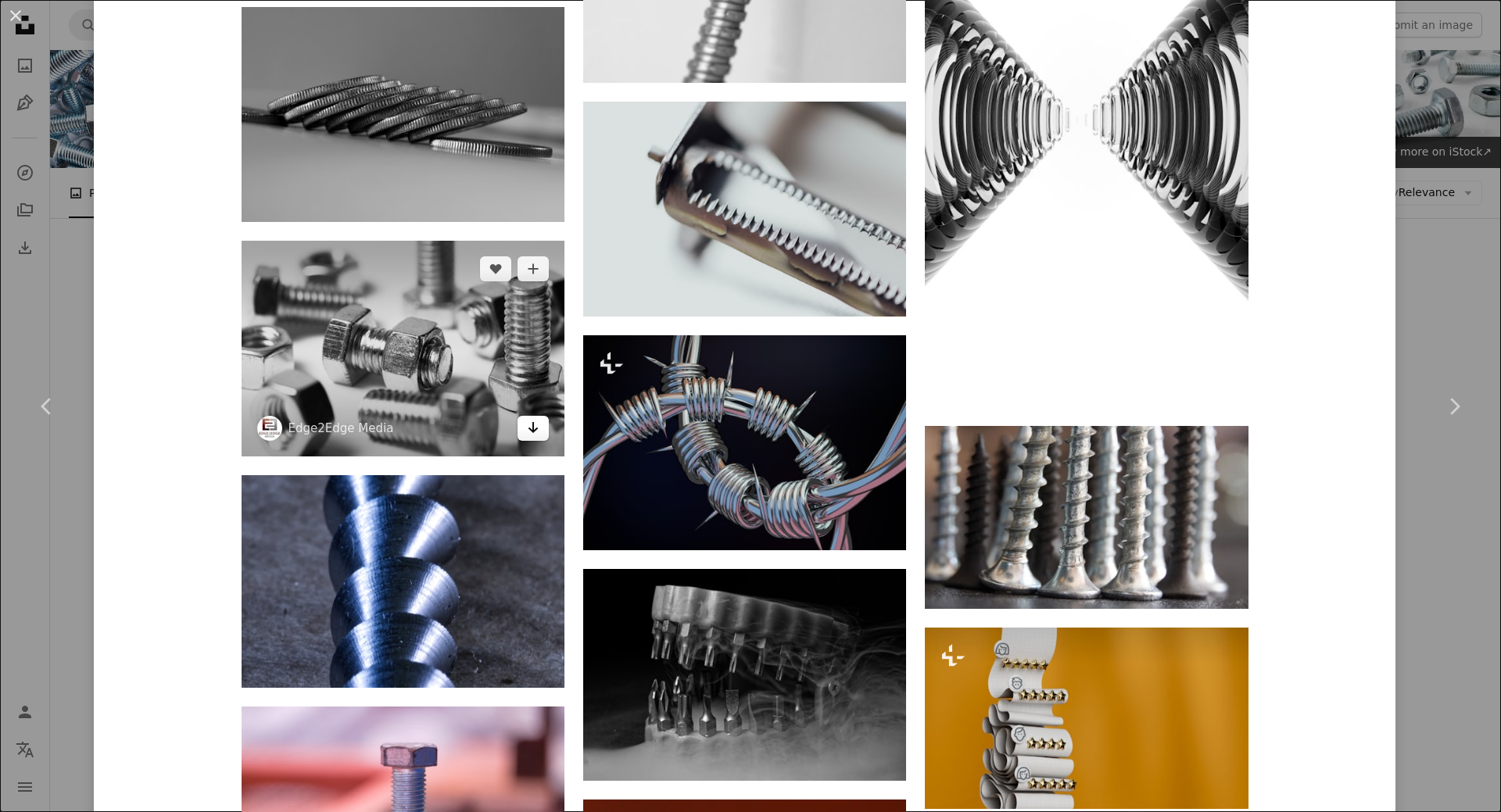
click at [527, 434] on icon "Arrow pointing down" at bounding box center [533, 427] width 13 height 19
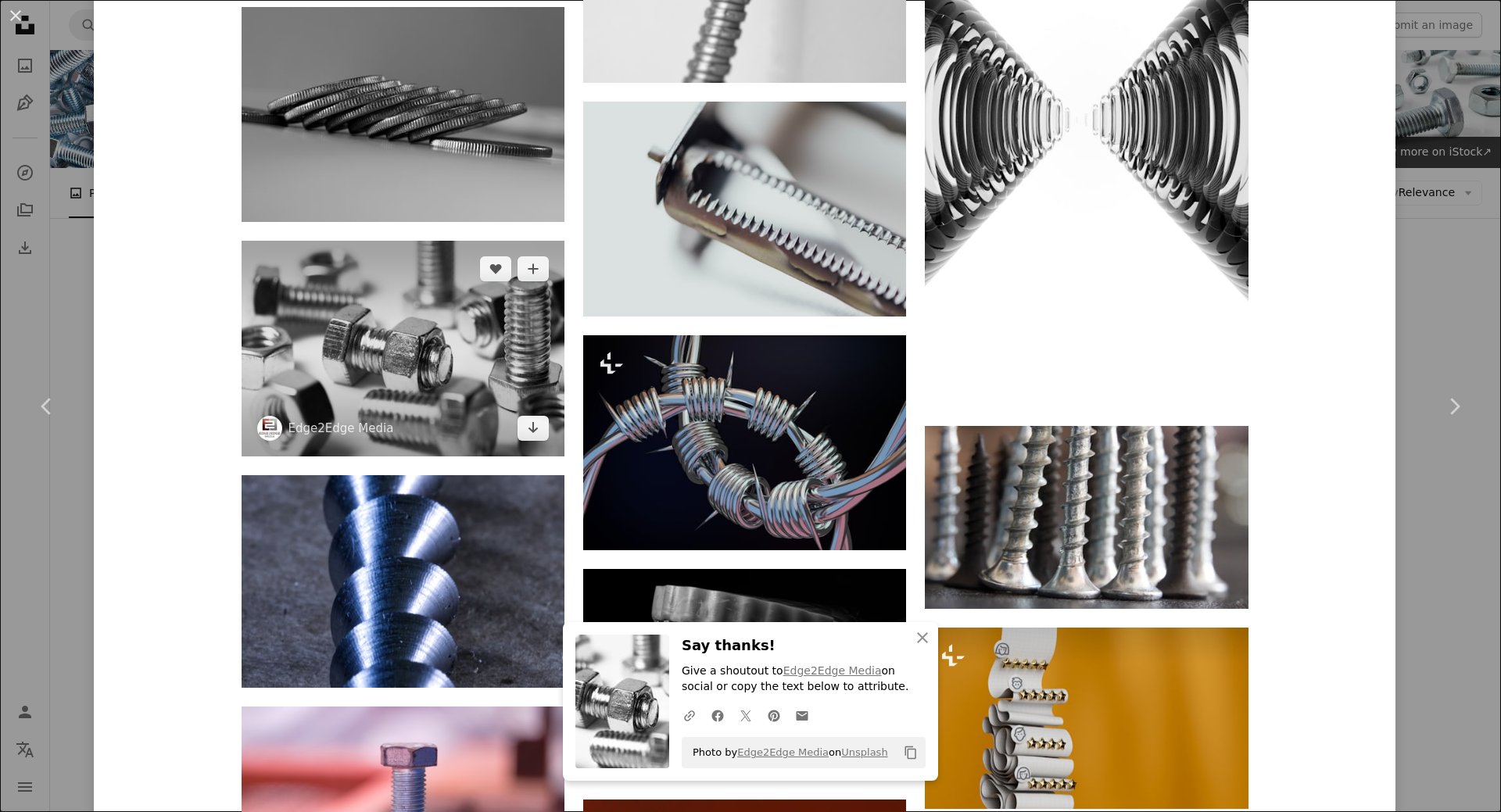
click at [400, 345] on img at bounding box center [403, 348] width 323 height 215
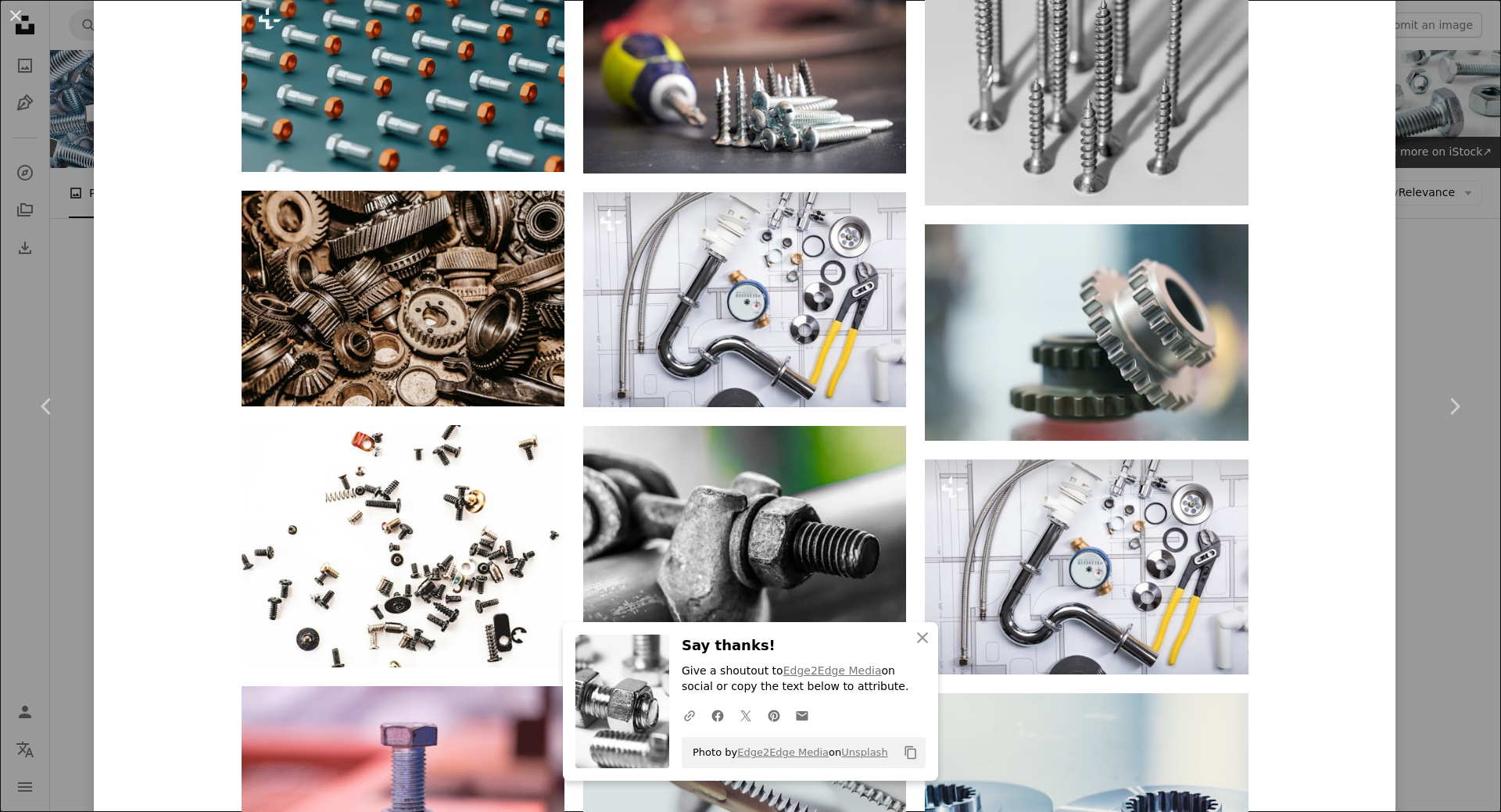
scroll to position [1564, 0]
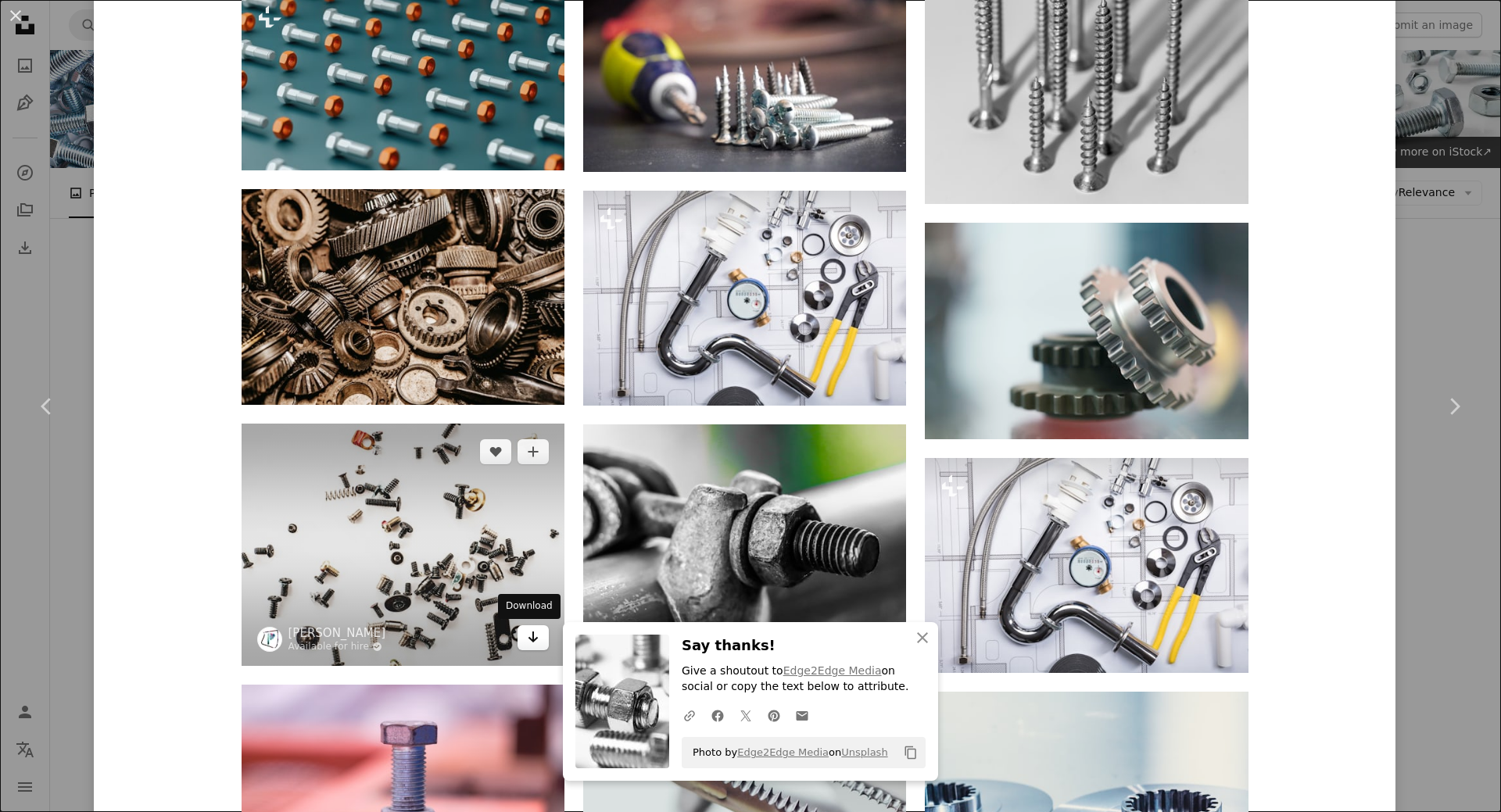
click at [528, 638] on icon "Download" at bounding box center [533, 637] width 10 height 11
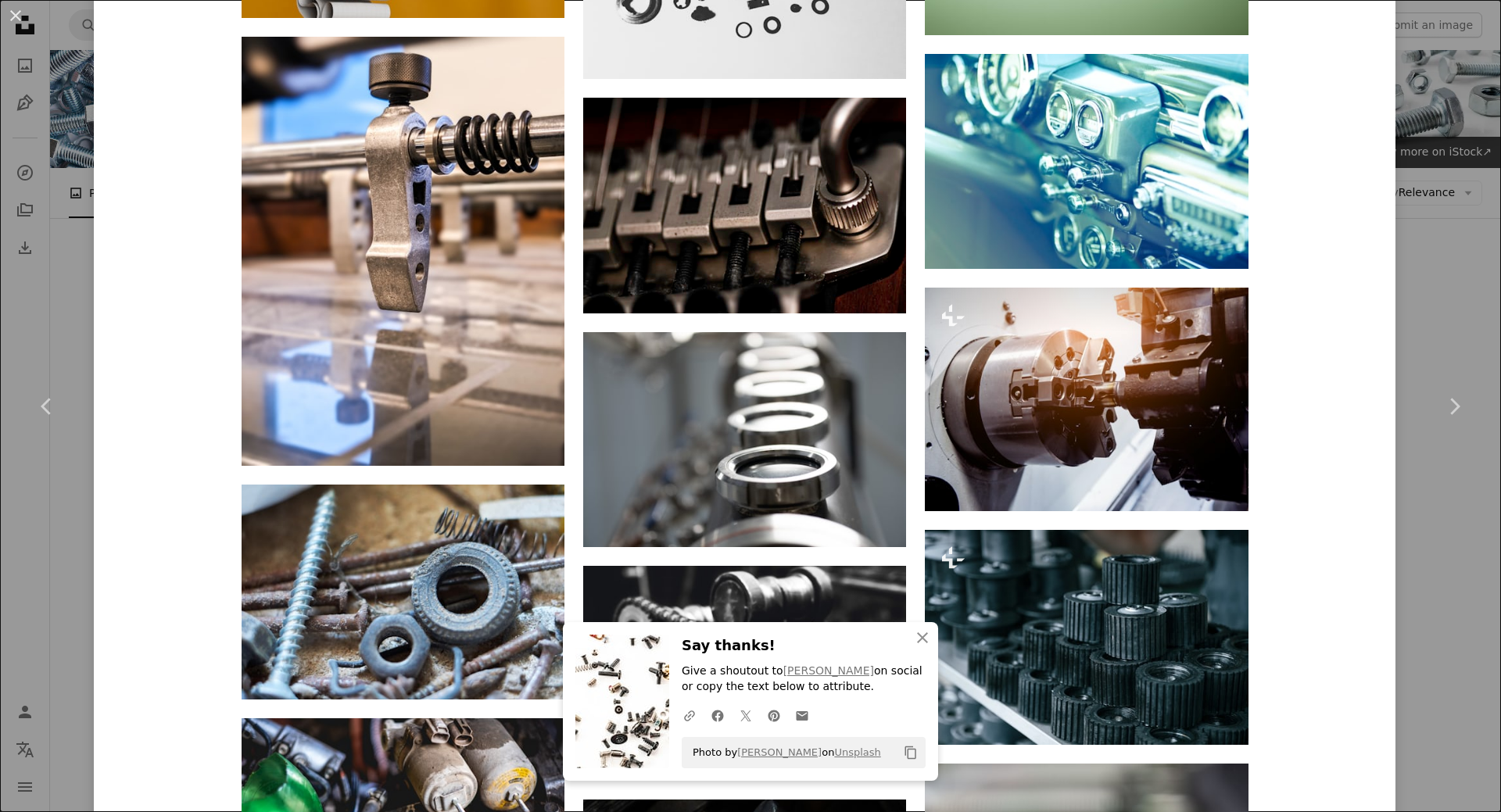
scroll to position [5309, 0]
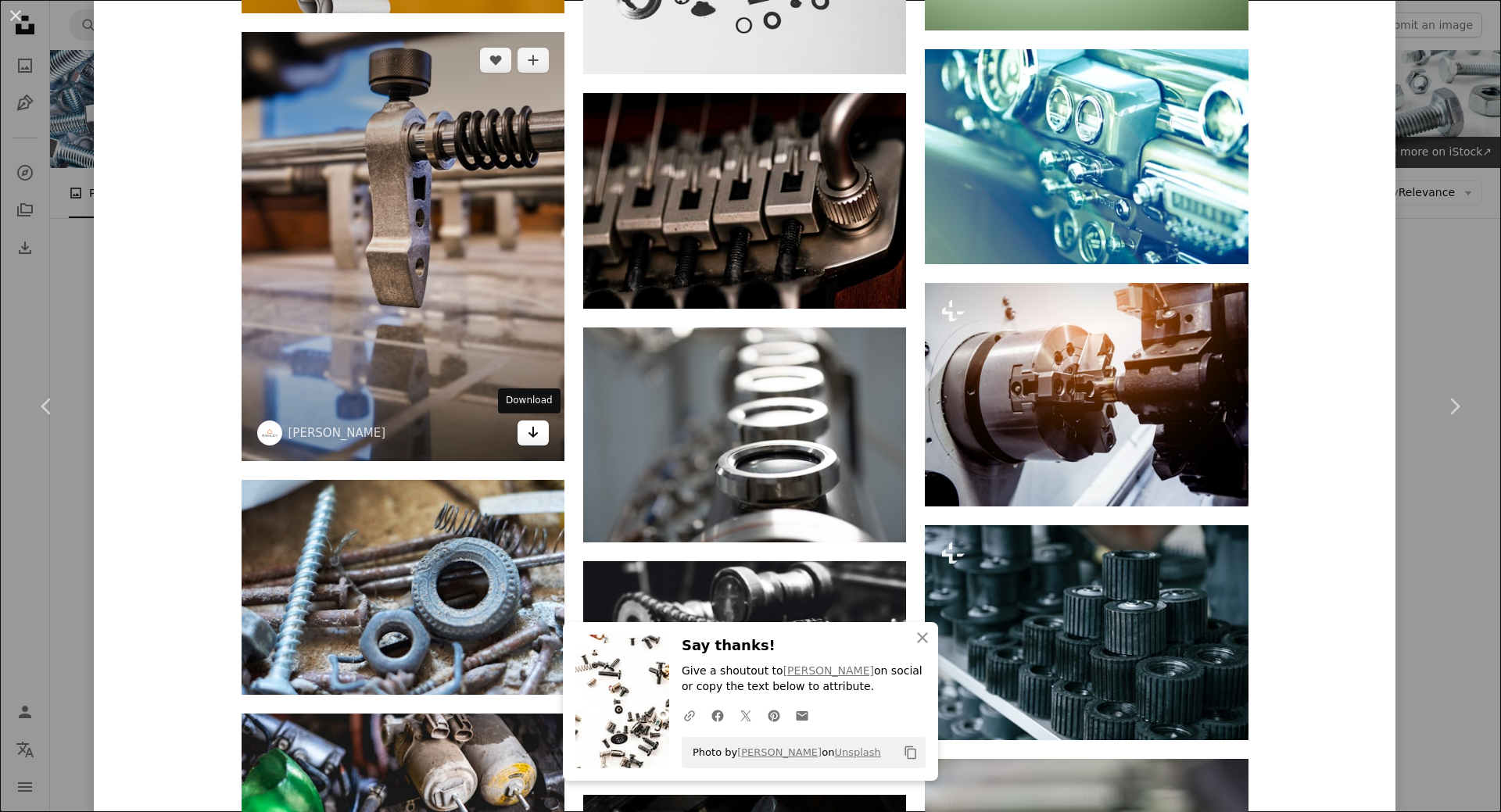
click at [527, 434] on icon "Arrow pointing down" at bounding box center [533, 432] width 13 height 19
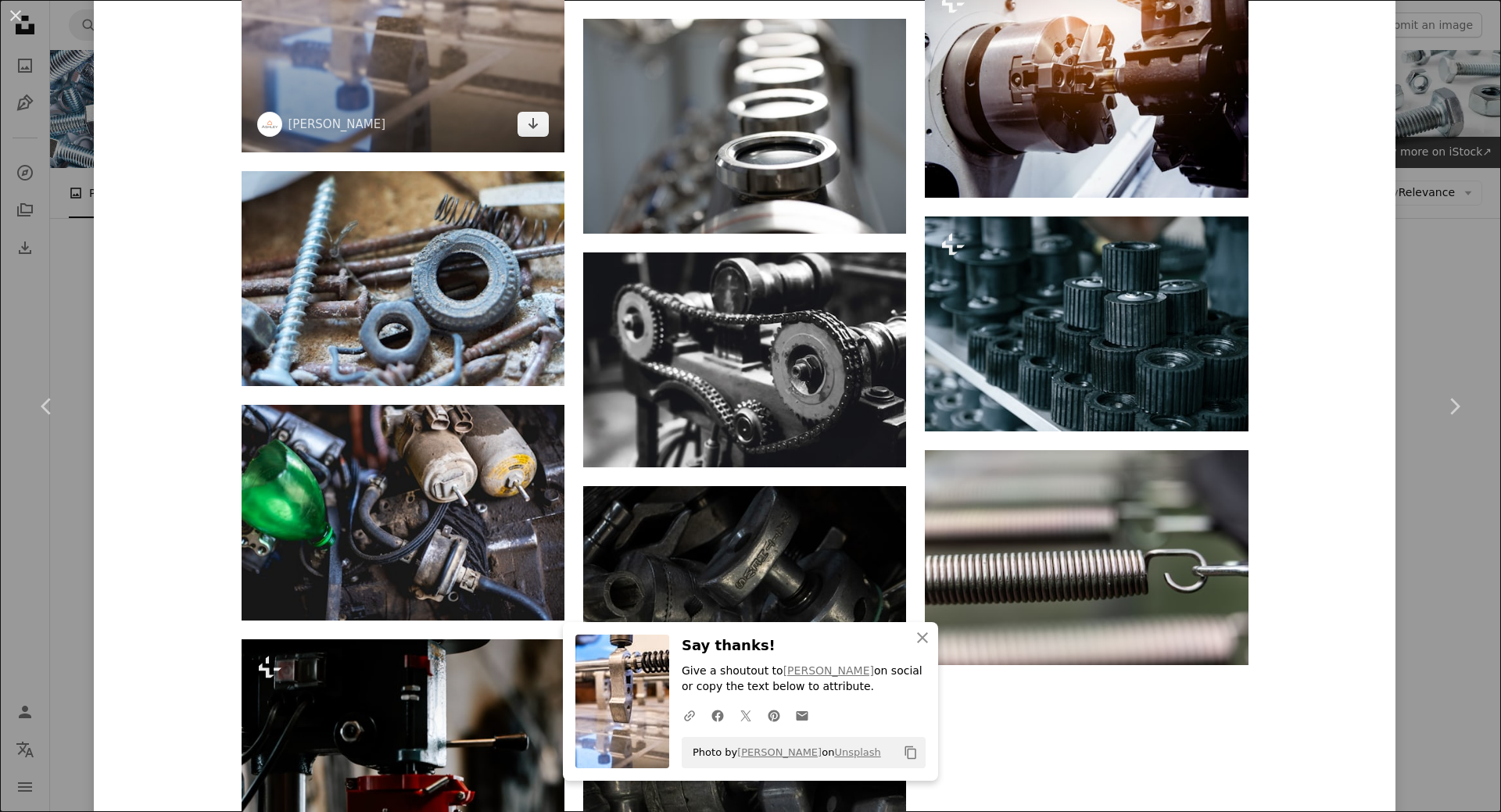
scroll to position [5778, 0]
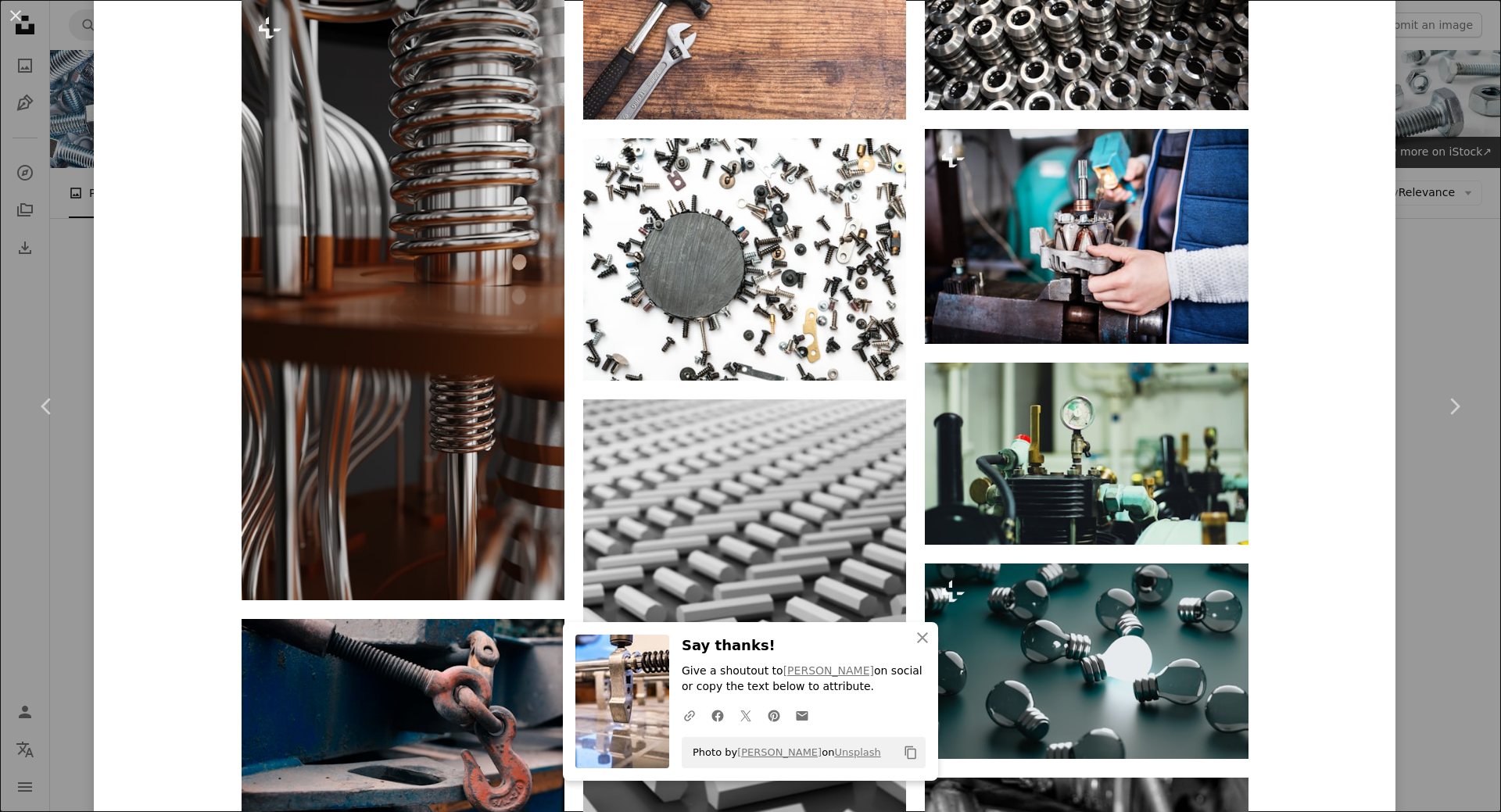
scroll to position [8727, 0]
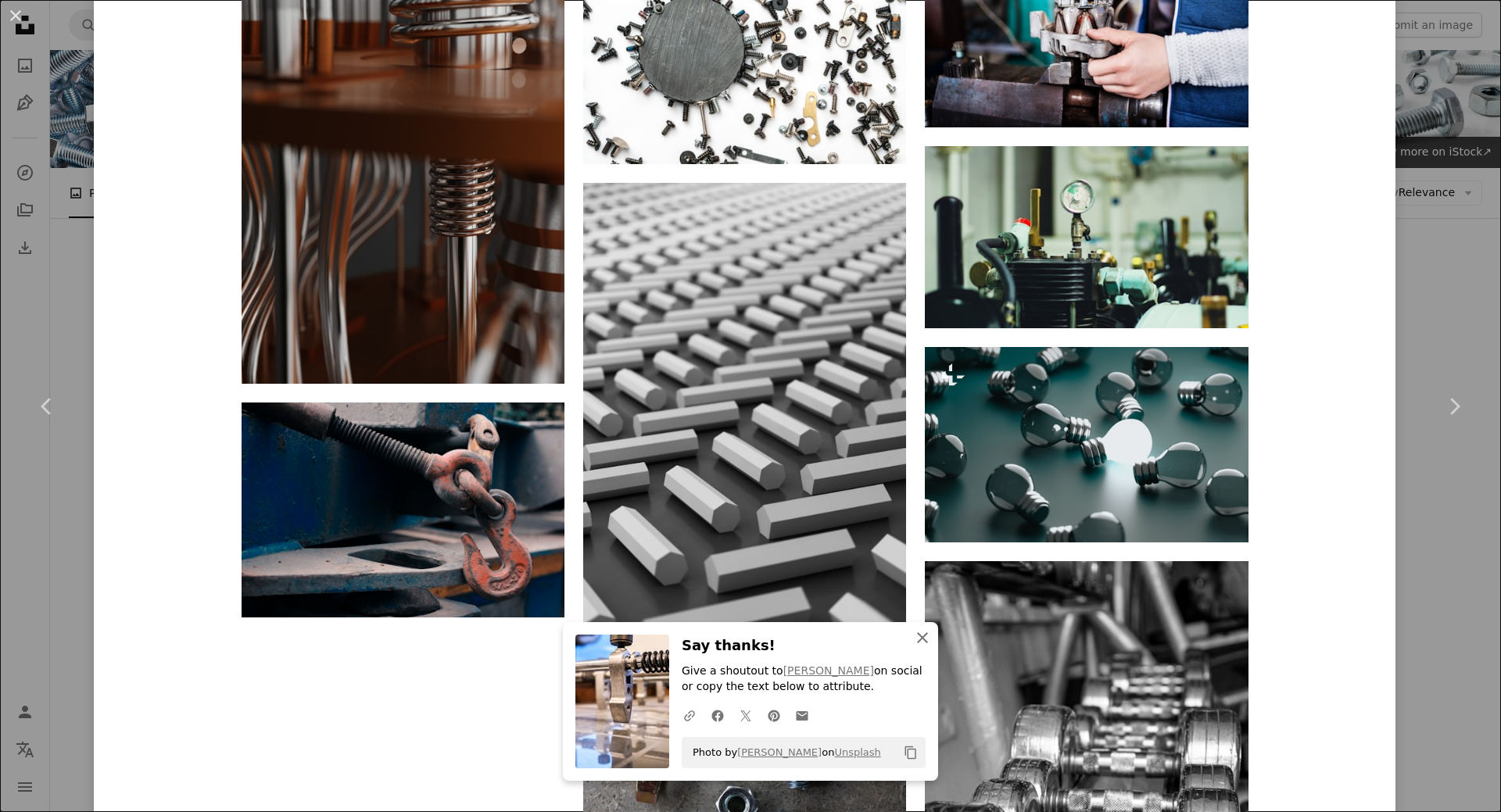
click at [914, 638] on icon "An X shape" at bounding box center [922, 638] width 19 height 19
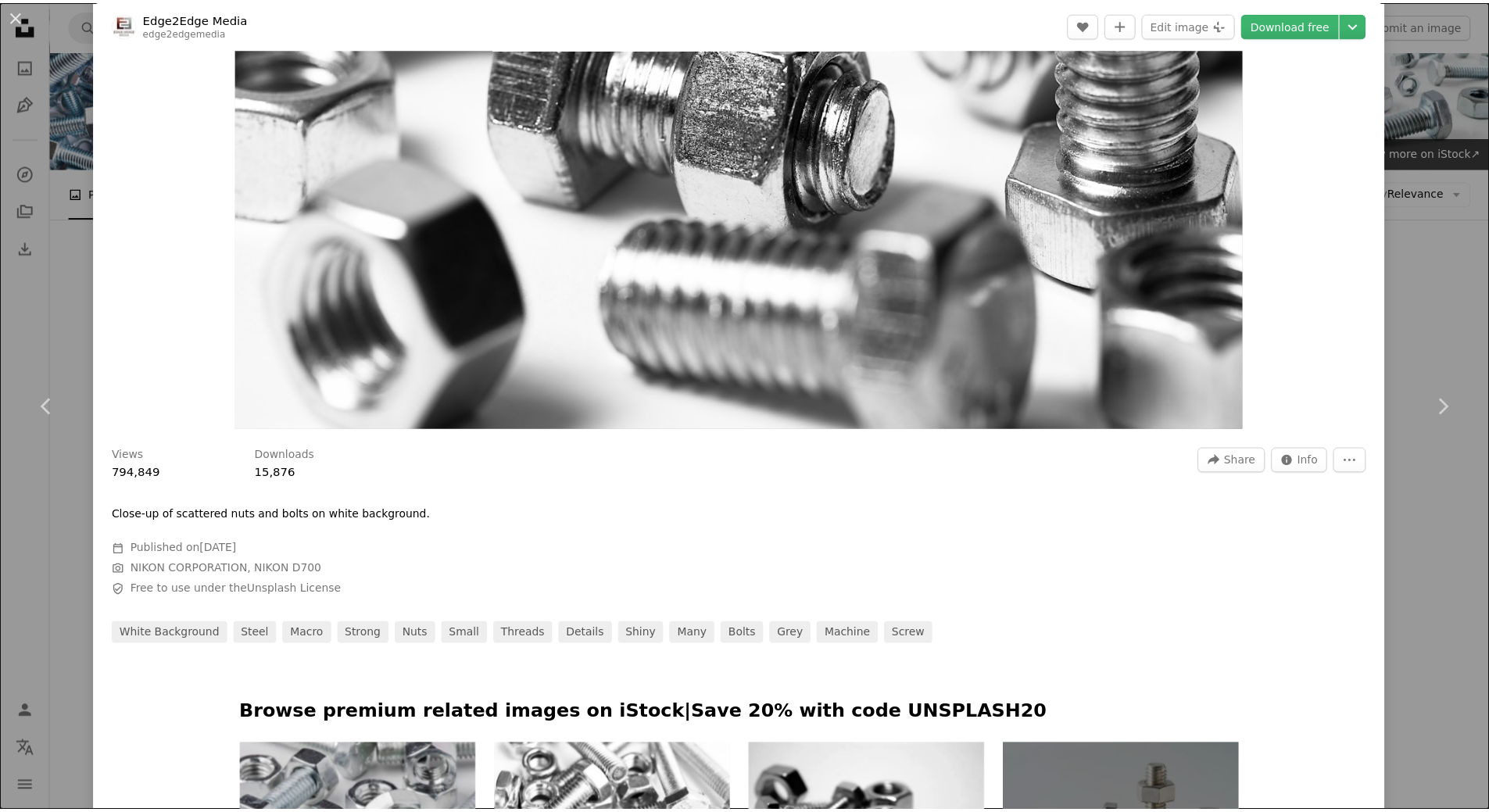
scroll to position [0, 0]
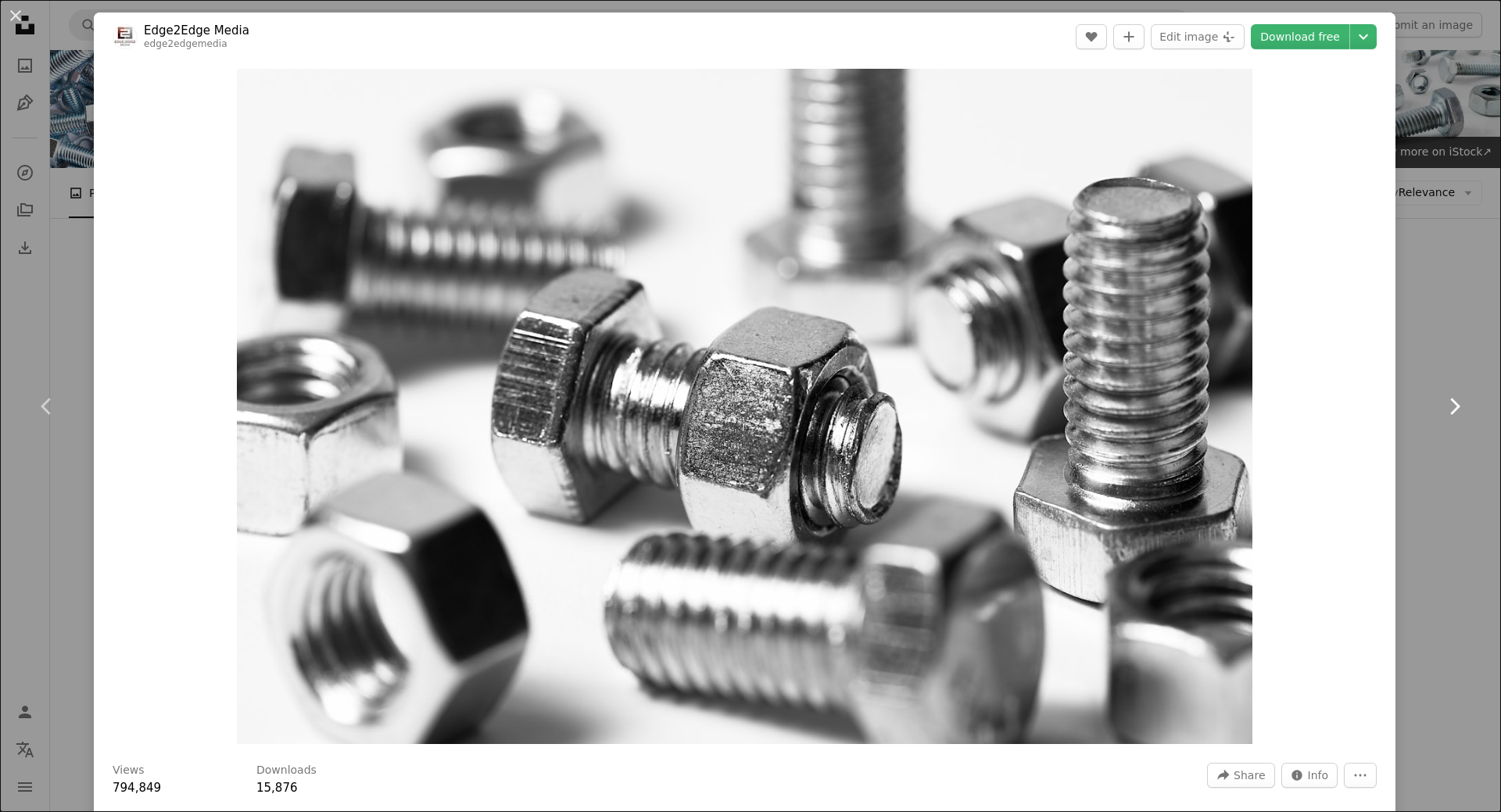
click at [1437, 372] on link "Chevron right" at bounding box center [1454, 406] width 94 height 150
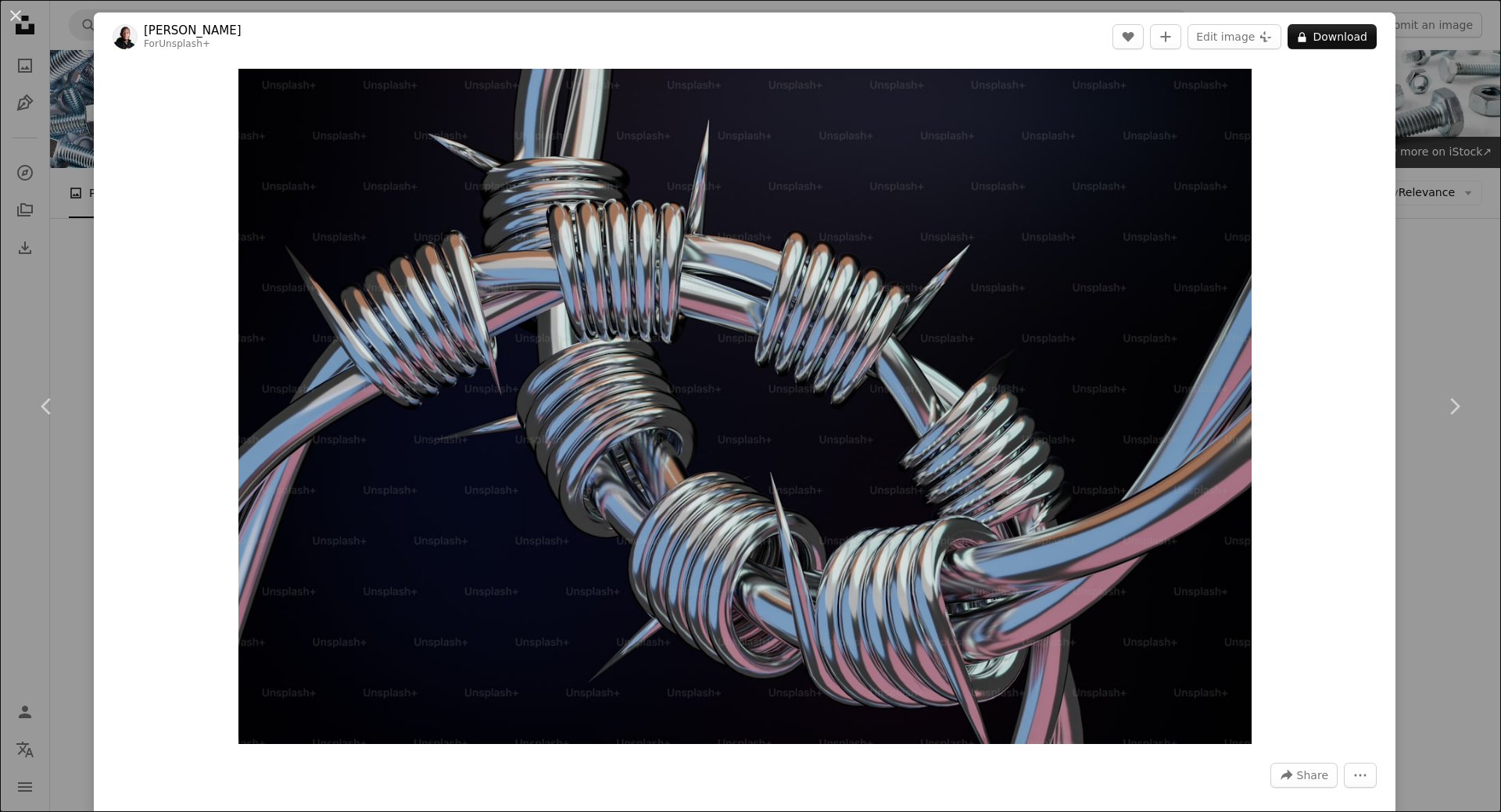
click at [1414, 270] on div "An X shape Chevron left Chevron right [PERSON_NAME] For Unsplash+ A heart A plu…" at bounding box center [750, 406] width 1501 height 812
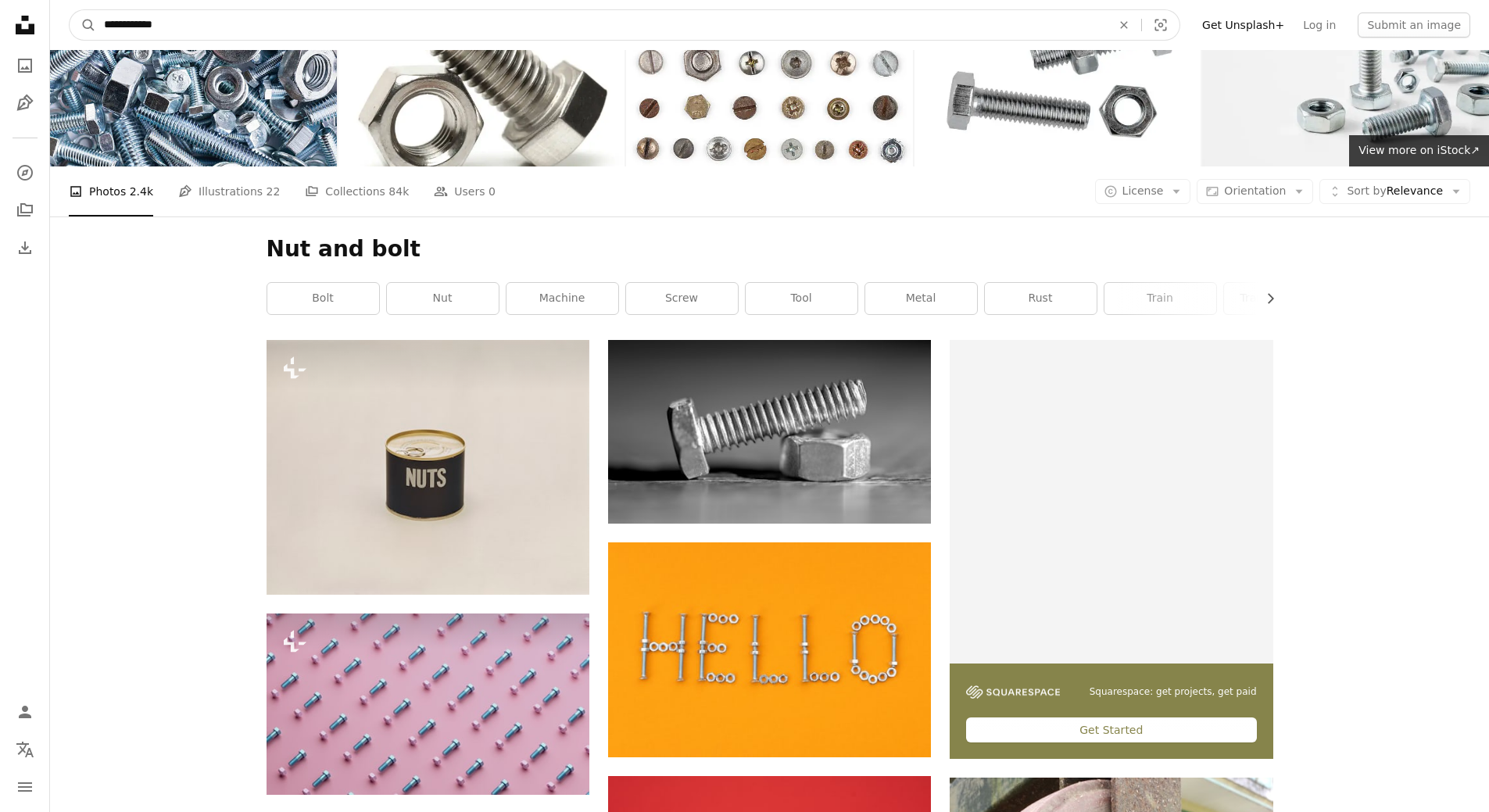
drag, startPoint x: 180, startPoint y: 26, endPoint x: 55, endPoint y: 29, distance: 125.0
click at [55, 29] on nav "**********" at bounding box center [770, 25] width 1440 height 50
type input "**********"
click at [70, 10] on button "A magnifying glass" at bounding box center [83, 25] width 27 height 30
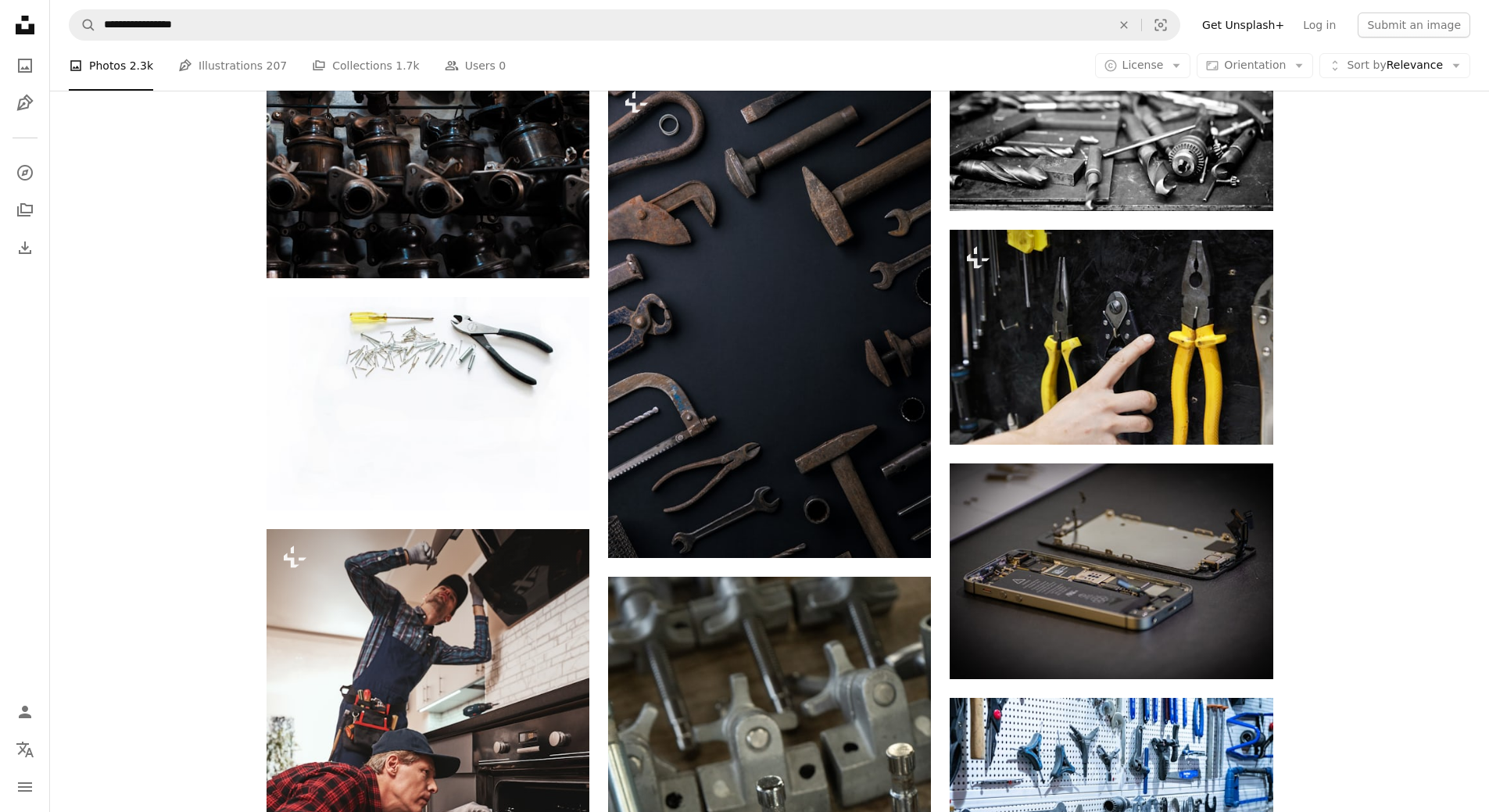
scroll to position [1329, 0]
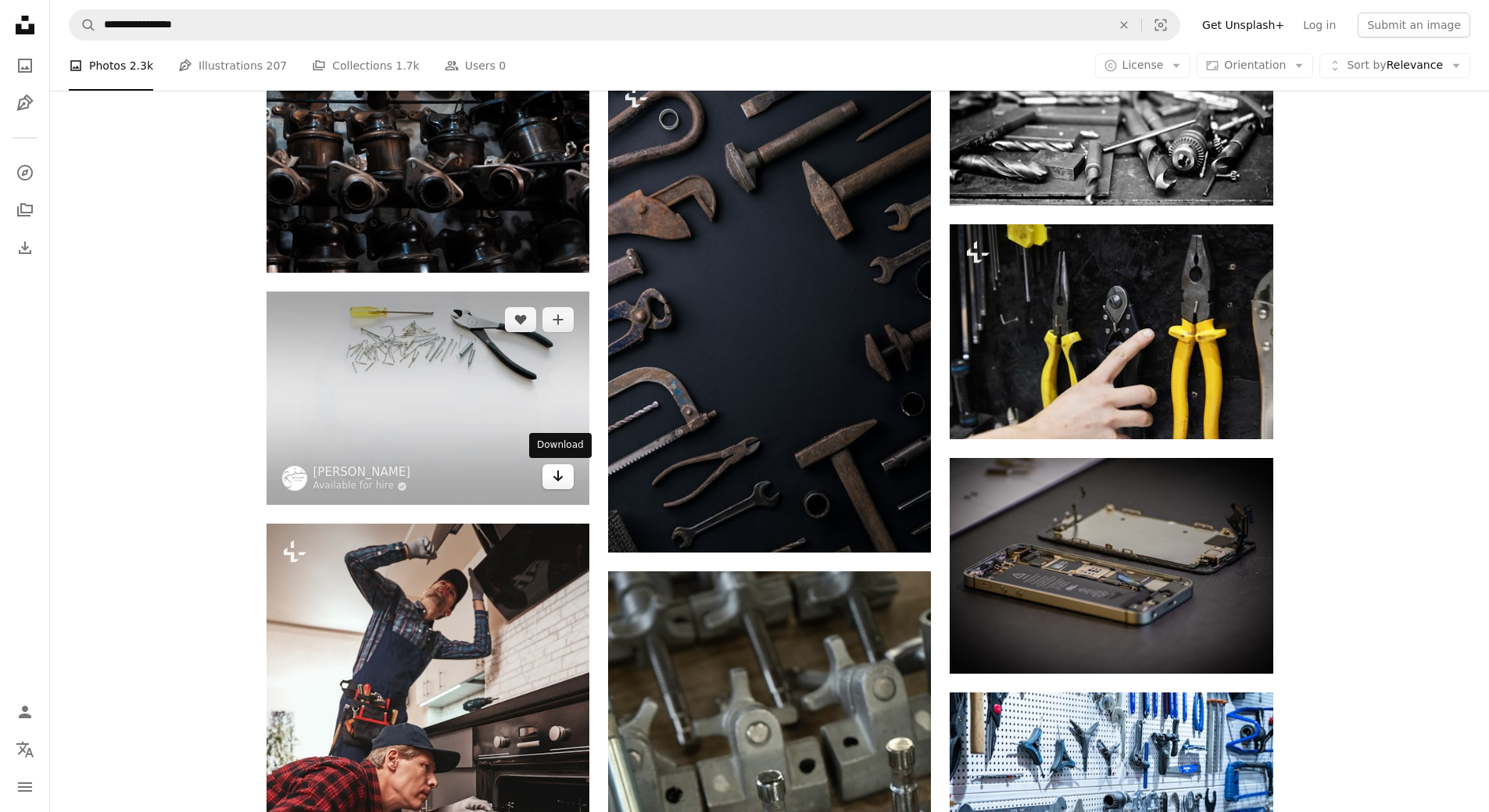
click at [562, 482] on icon "Arrow pointing down" at bounding box center [558, 476] width 13 height 19
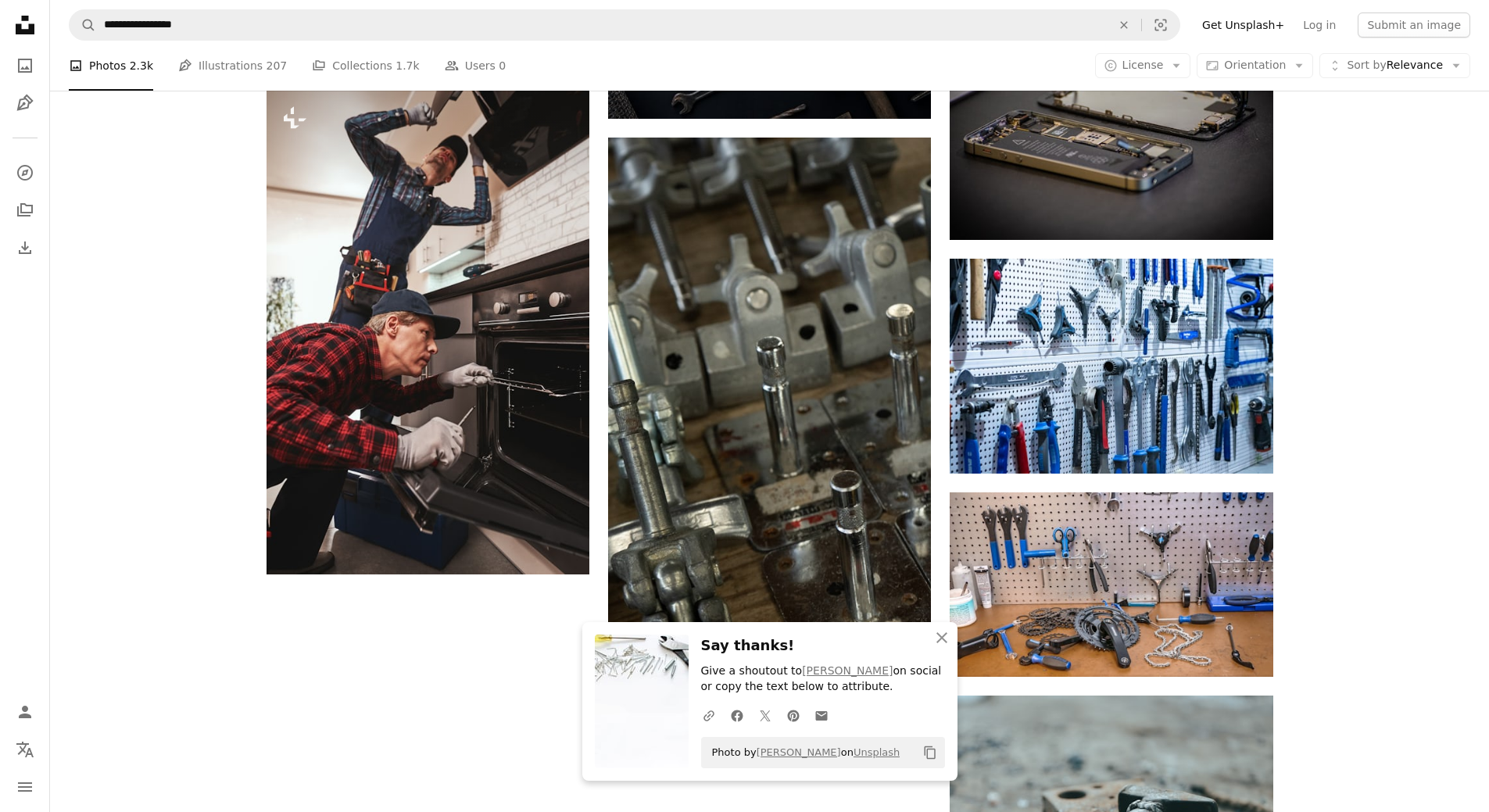
scroll to position [1955, 0]
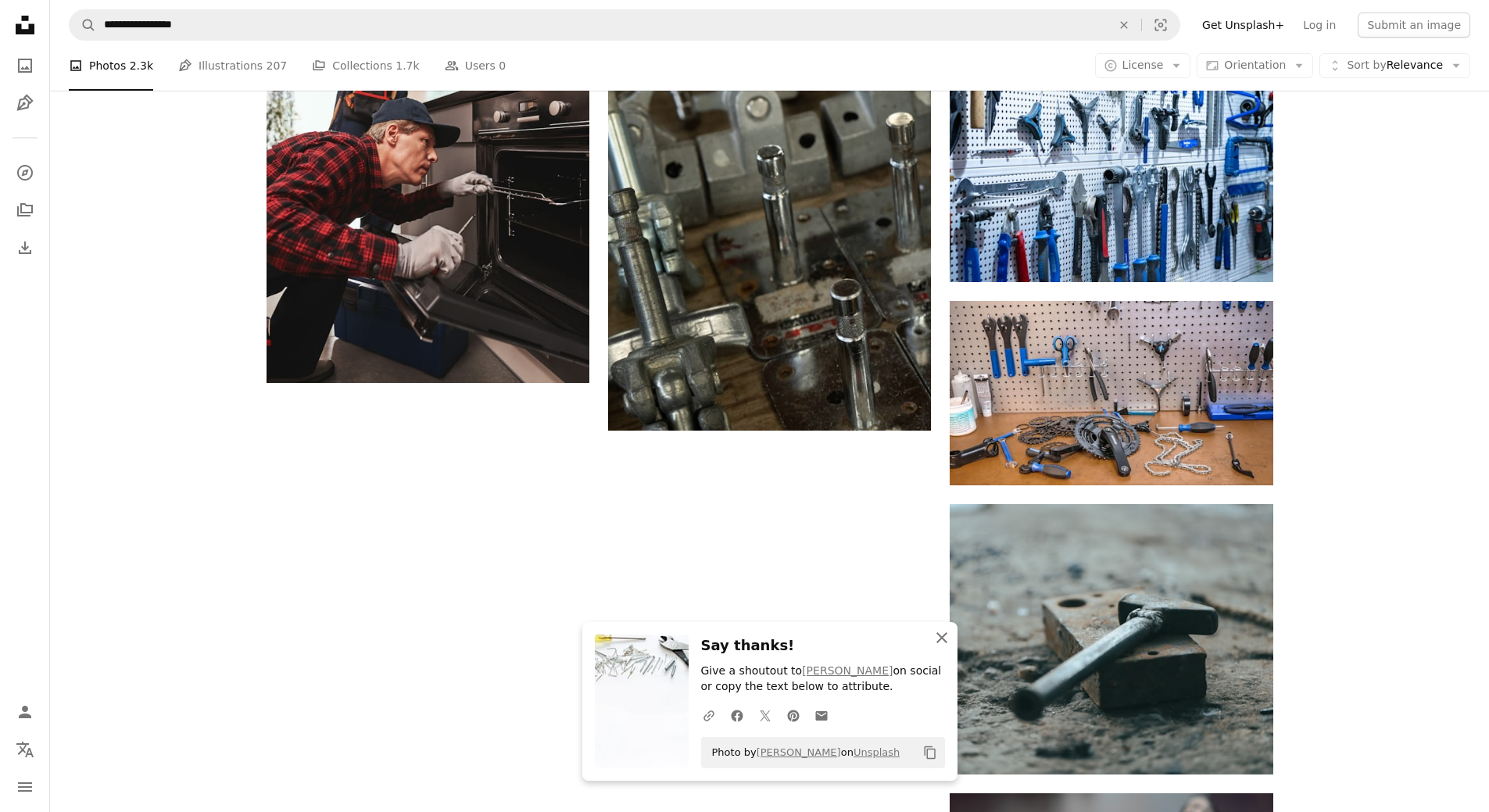
click at [945, 637] on icon "An X shape" at bounding box center [942, 638] width 19 height 19
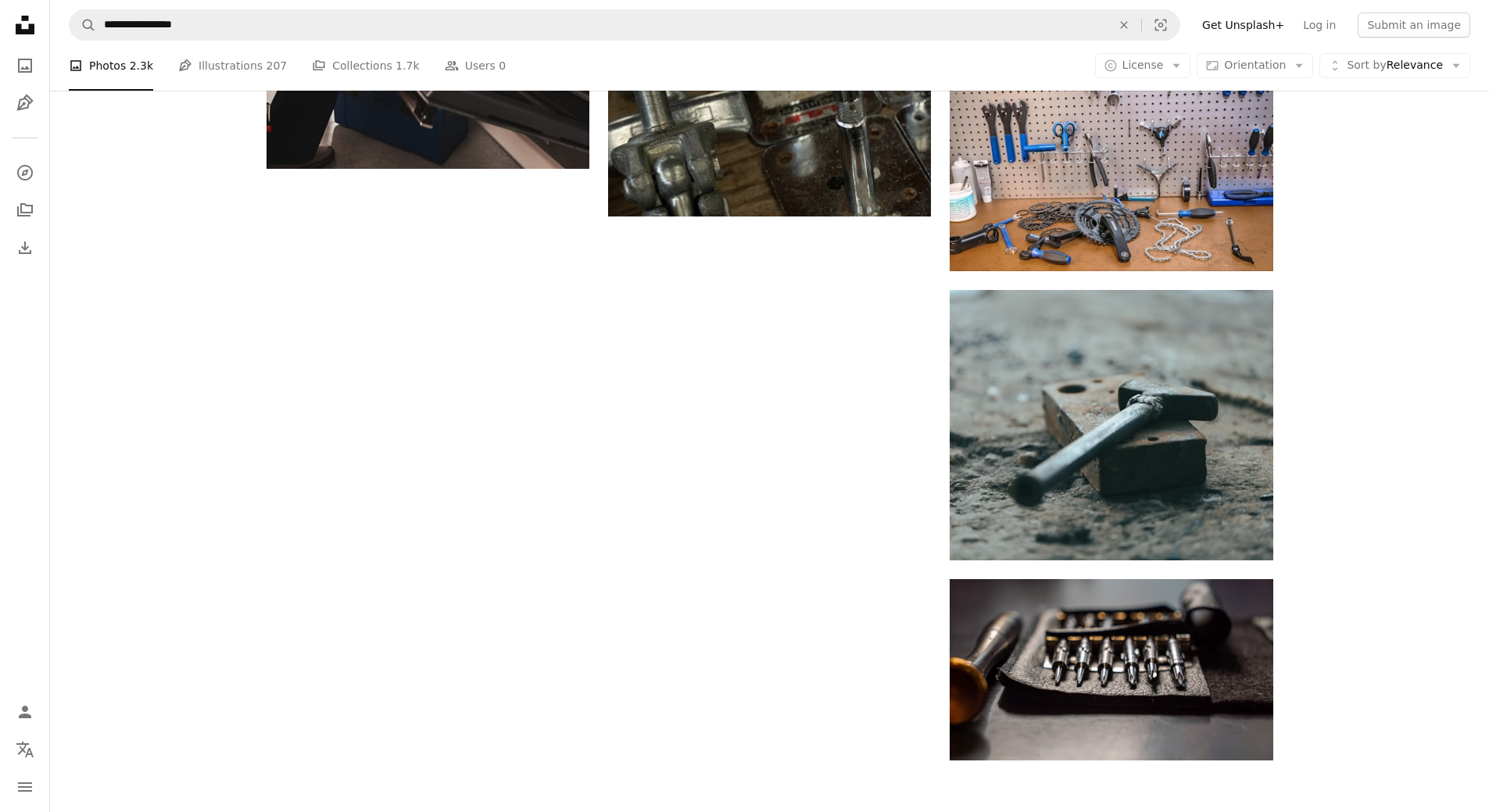
scroll to position [2424, 0]
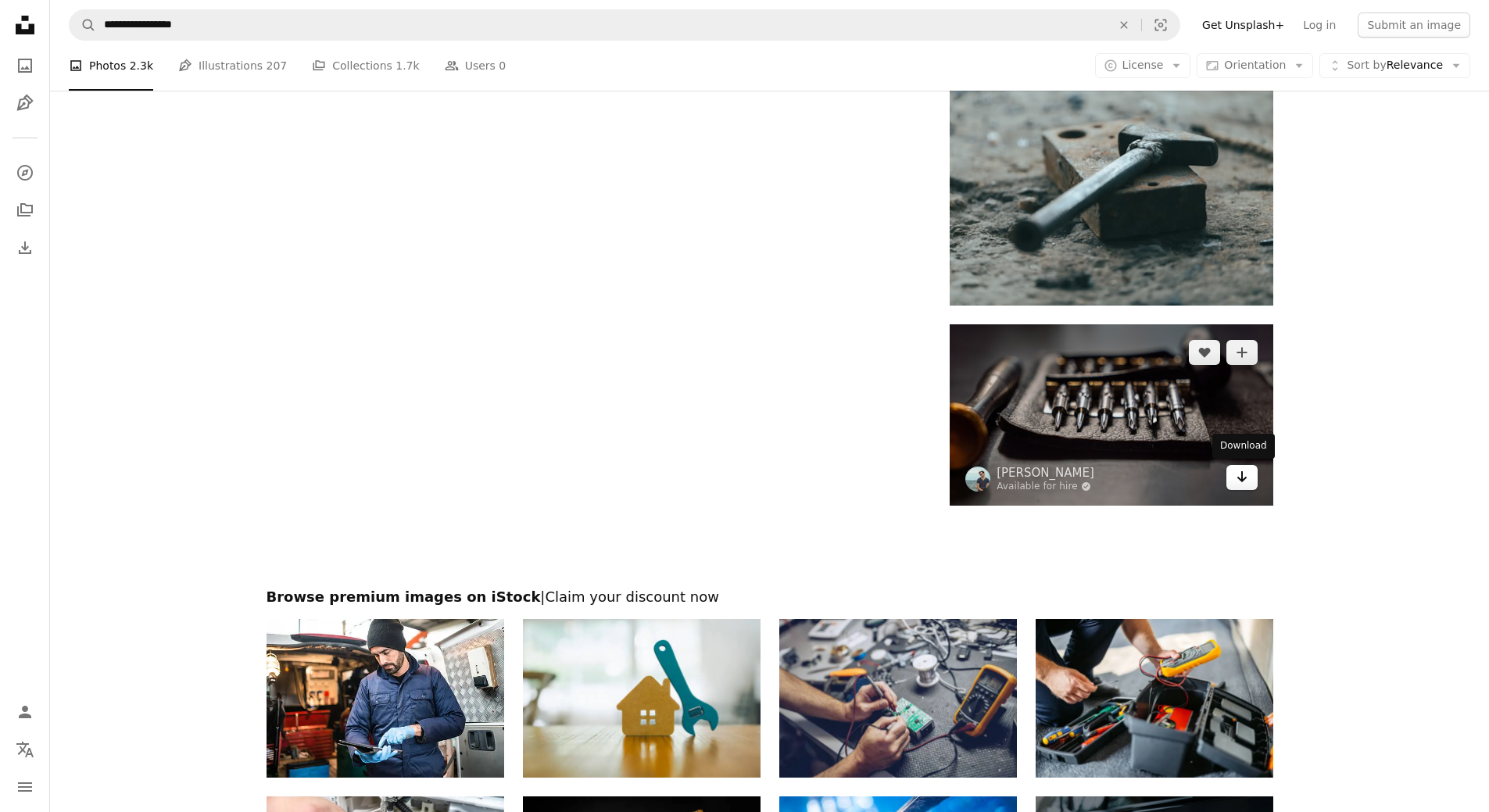
click at [1248, 479] on icon "Arrow pointing down" at bounding box center [1242, 476] width 13 height 19
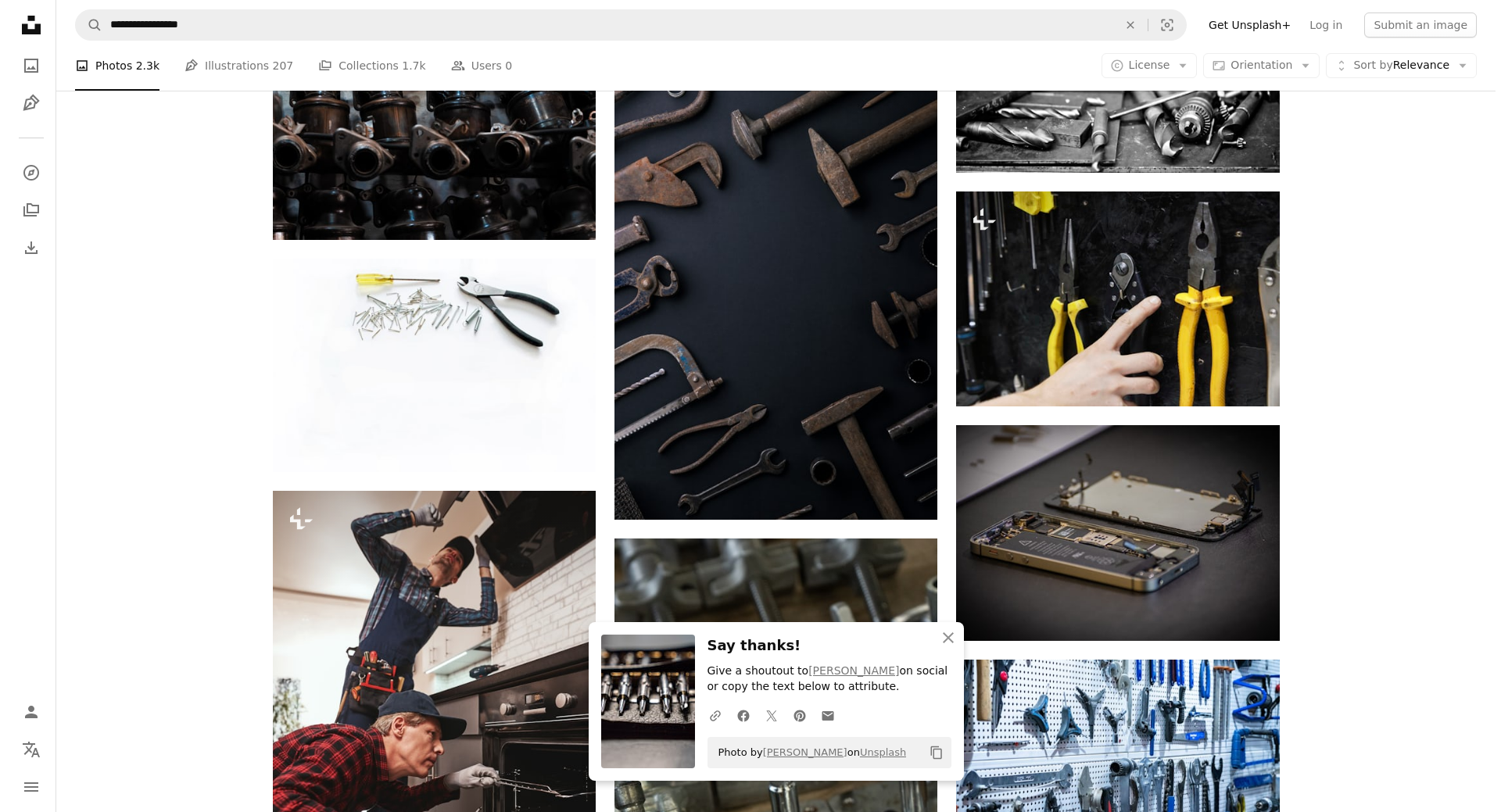
scroll to position [1173, 0]
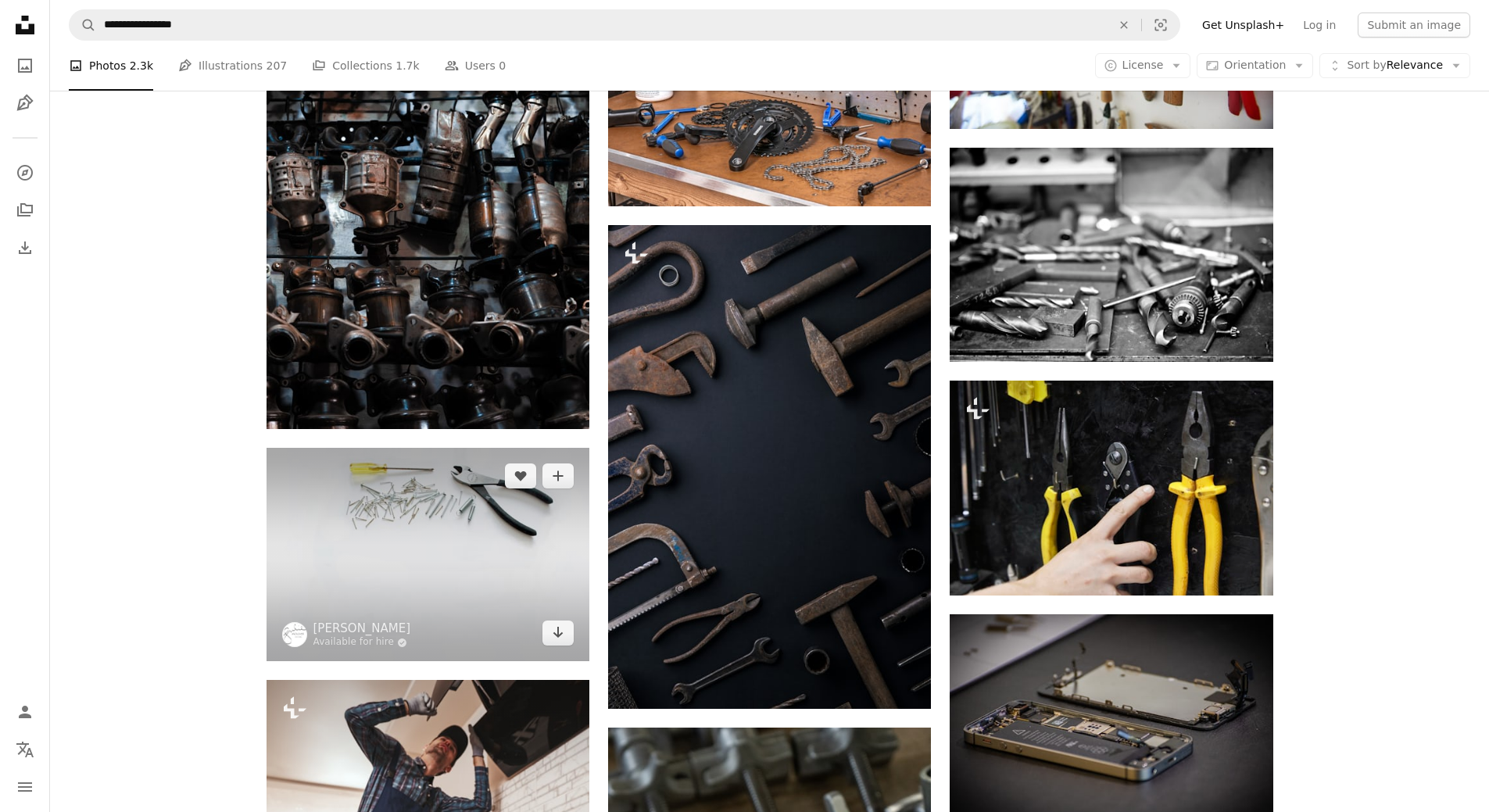
click at [413, 514] on img at bounding box center [429, 555] width 323 height 214
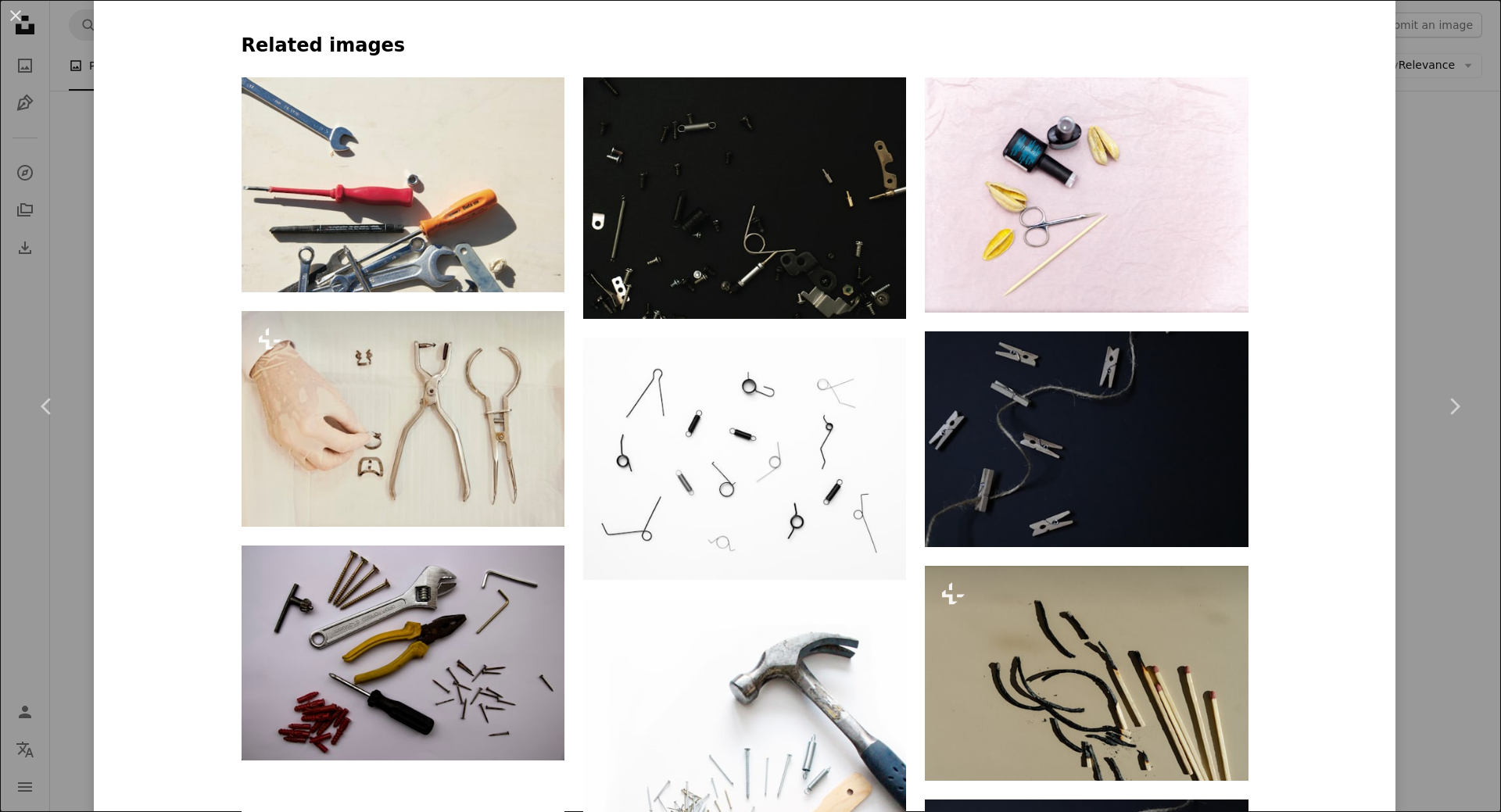
scroll to position [1251, 0]
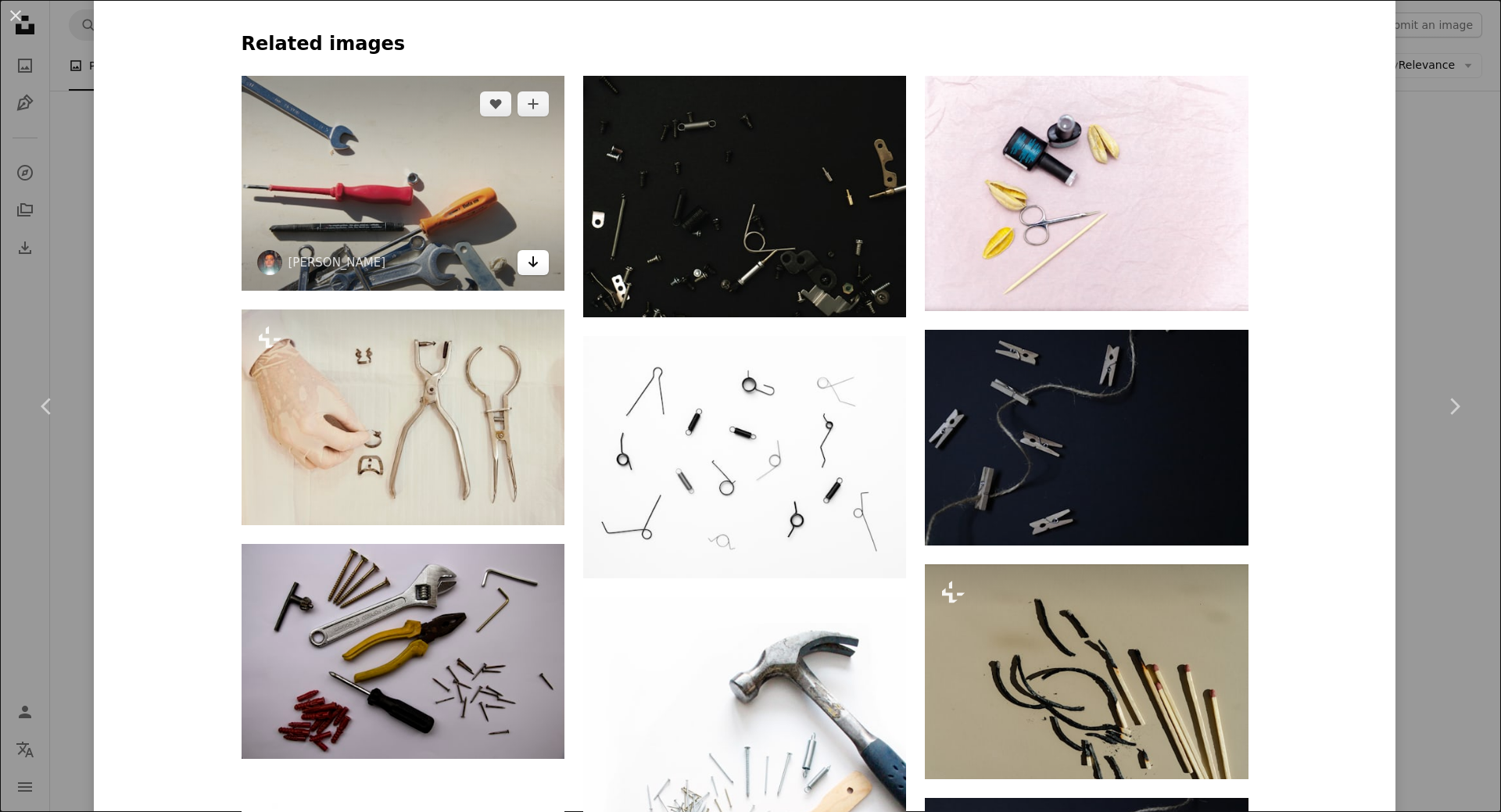
click at [527, 260] on icon "Arrow pointing down" at bounding box center [533, 261] width 13 height 19
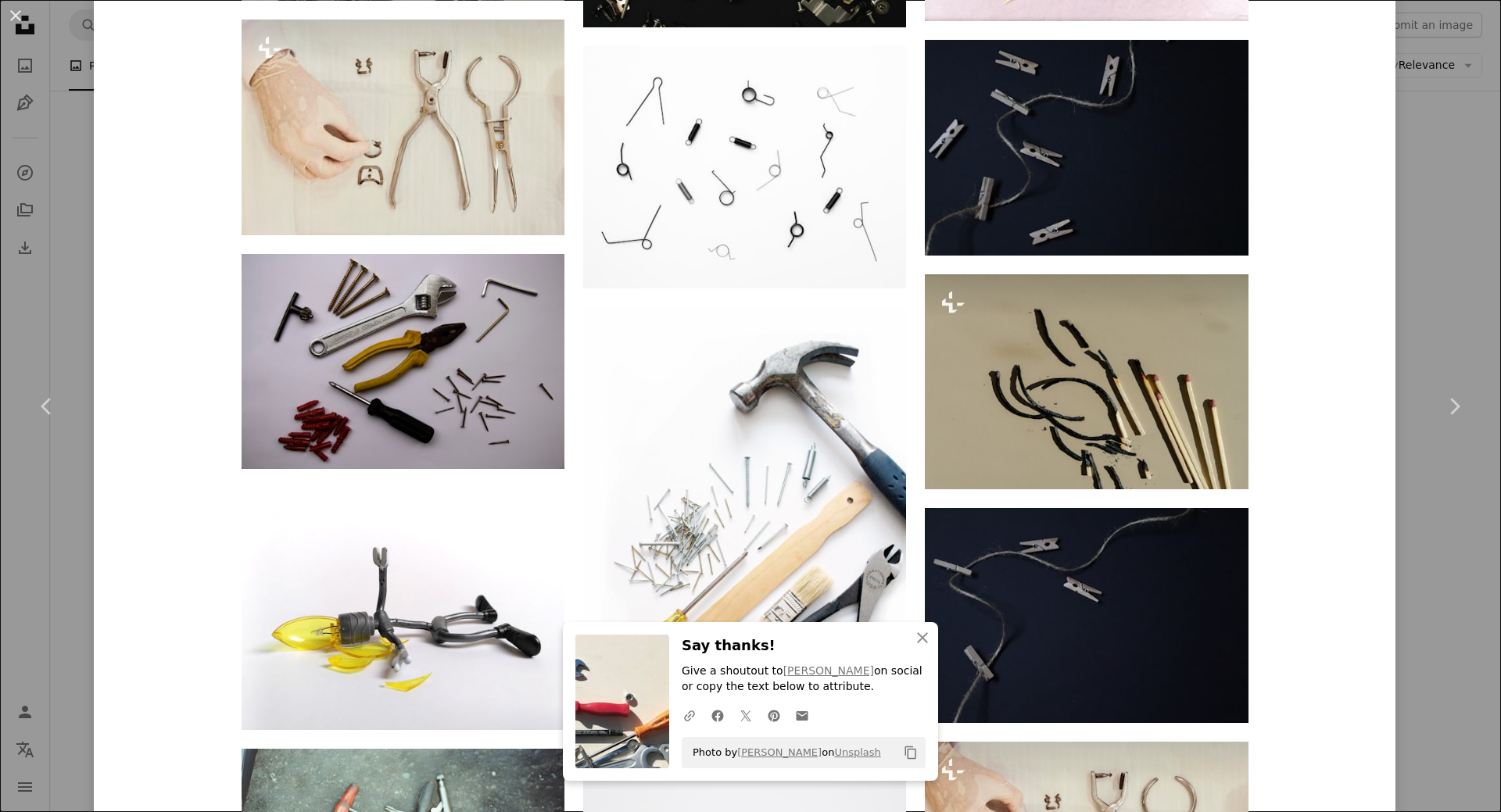
scroll to position [1720, 0]
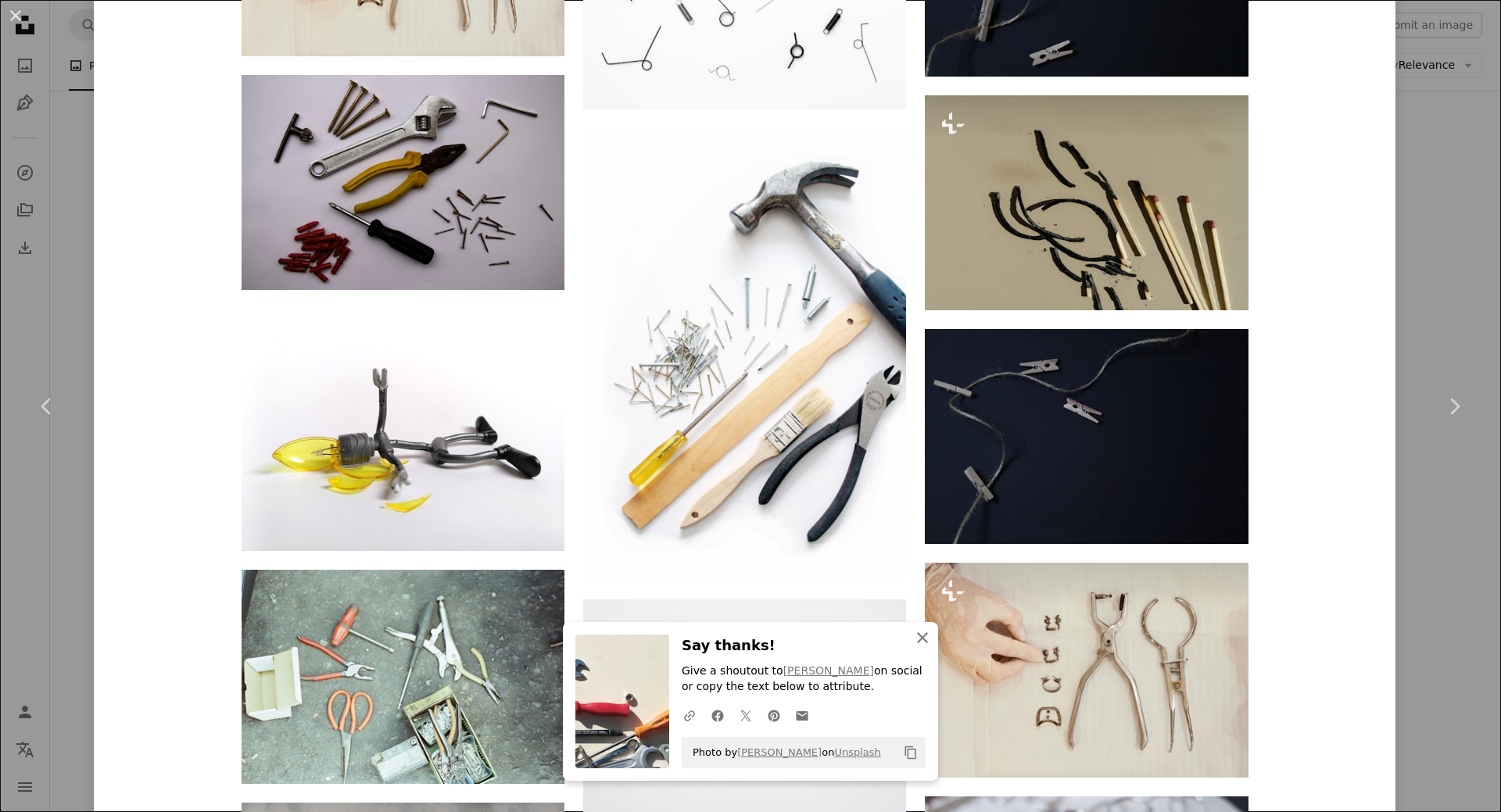
click at [917, 636] on icon "An X shape" at bounding box center [922, 638] width 19 height 19
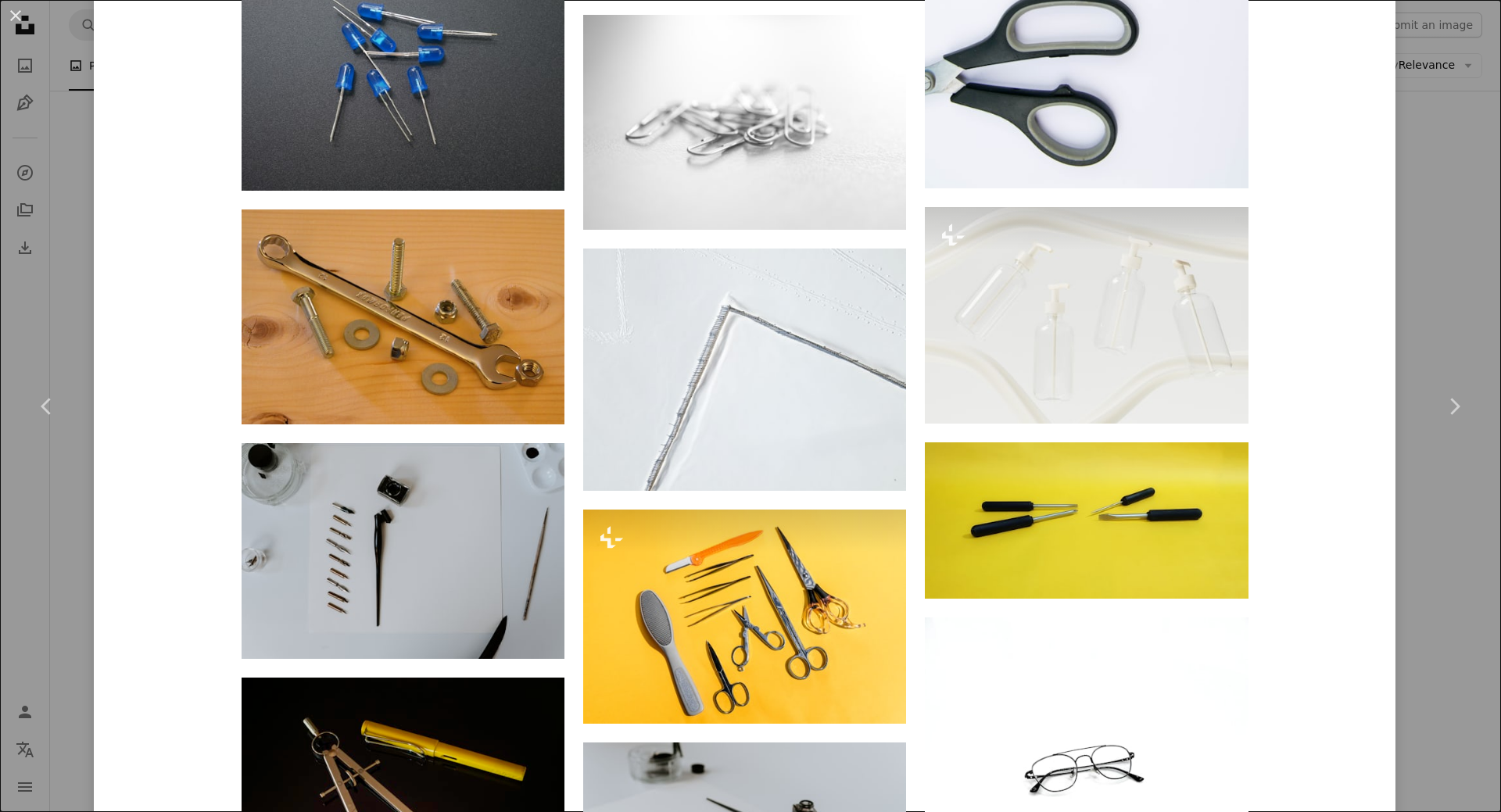
scroll to position [3049, 0]
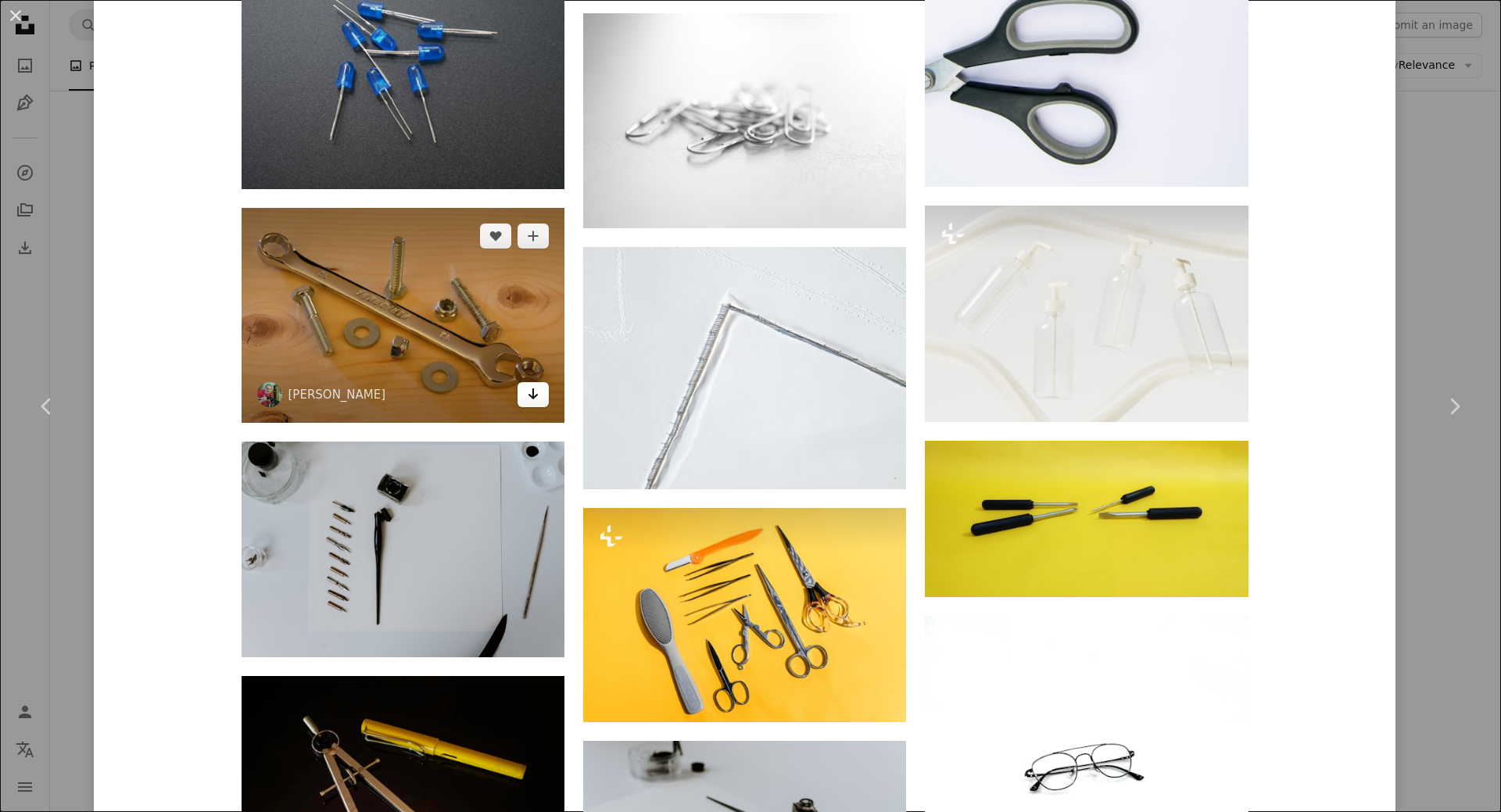
click at [518, 399] on link "Arrow pointing down" at bounding box center [533, 394] width 32 height 25
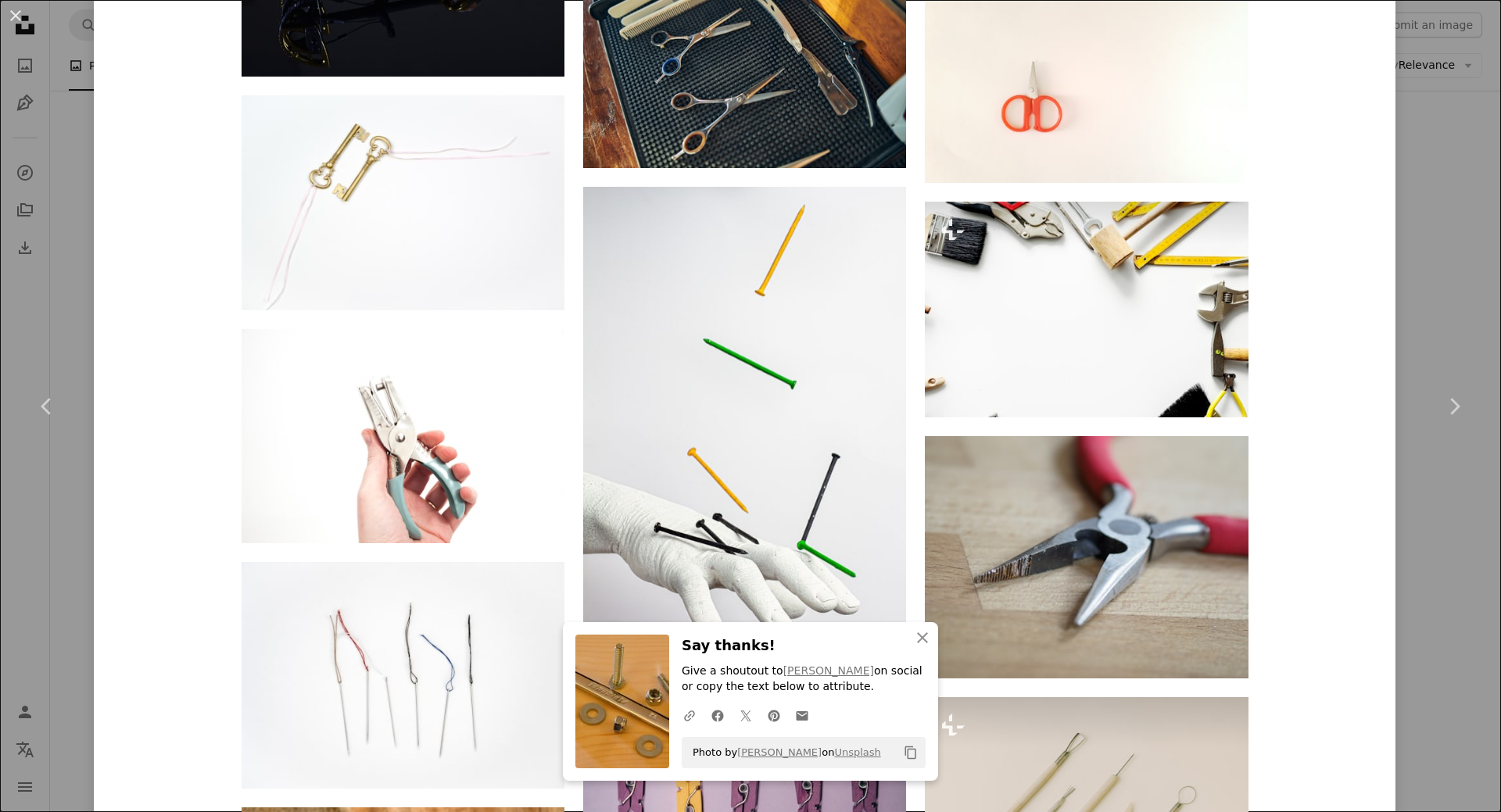
scroll to position [4384, 0]
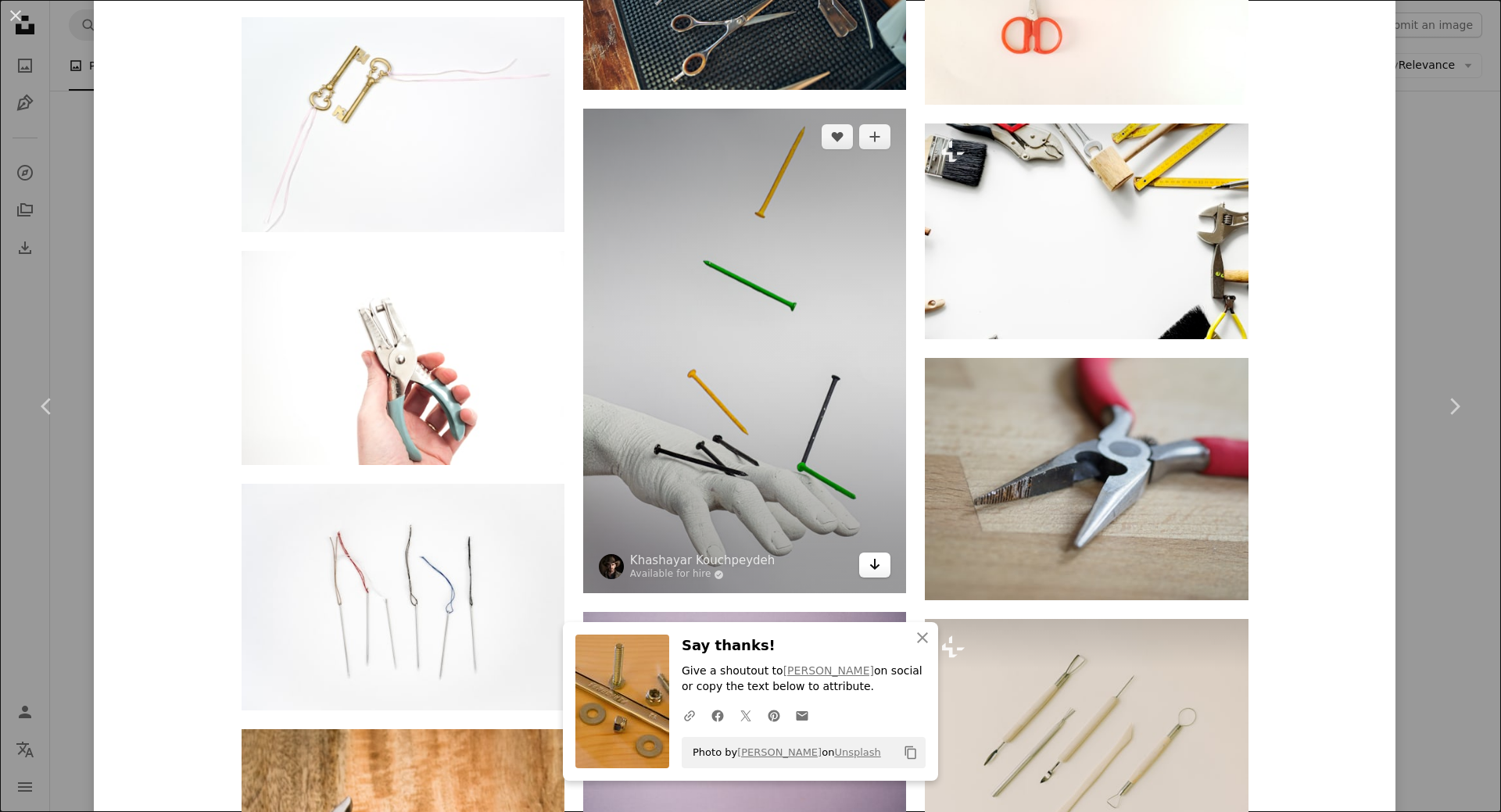
click at [872, 569] on icon "Arrow pointing down" at bounding box center [874, 564] width 13 height 19
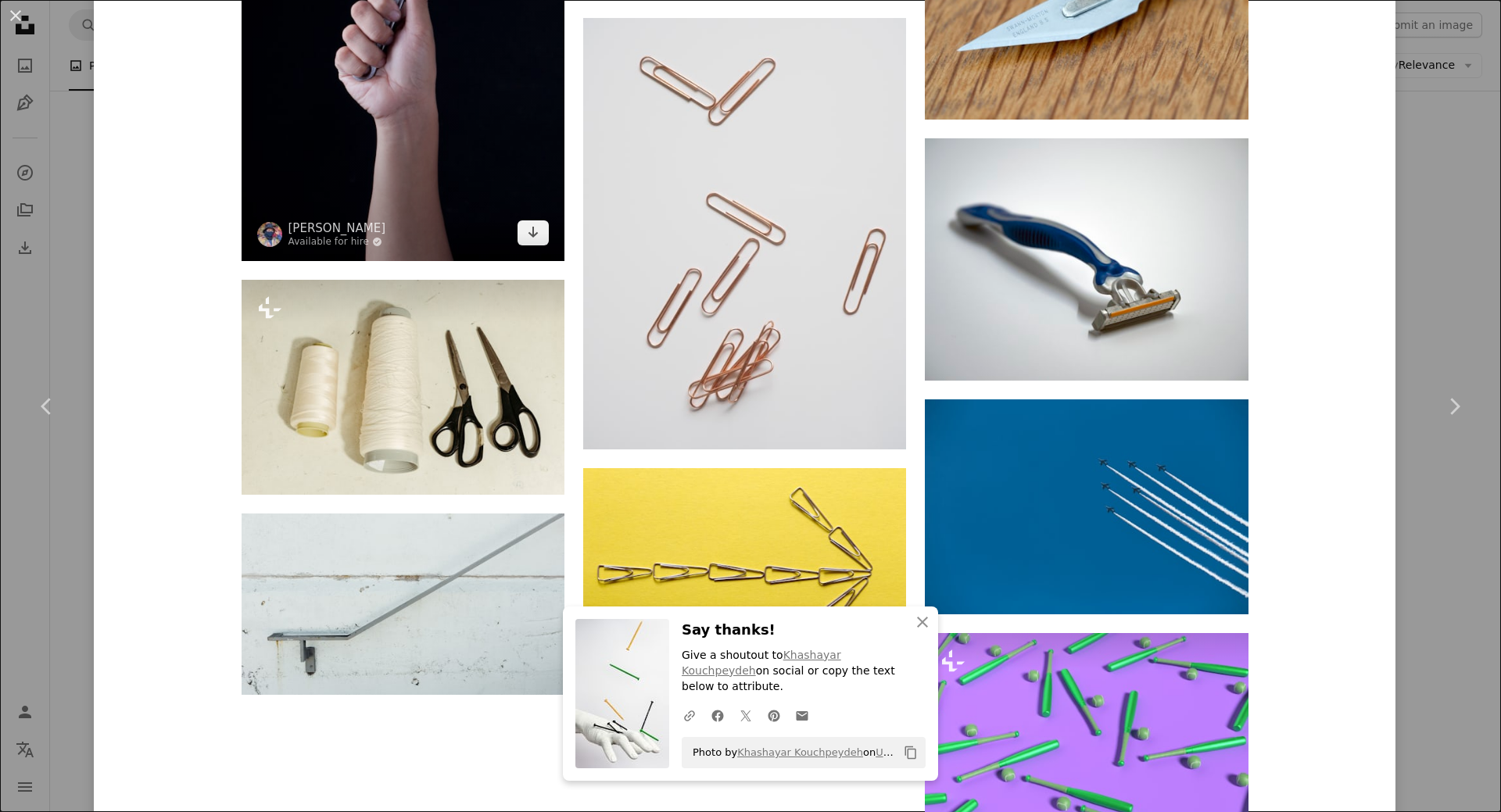
scroll to position [7511, 0]
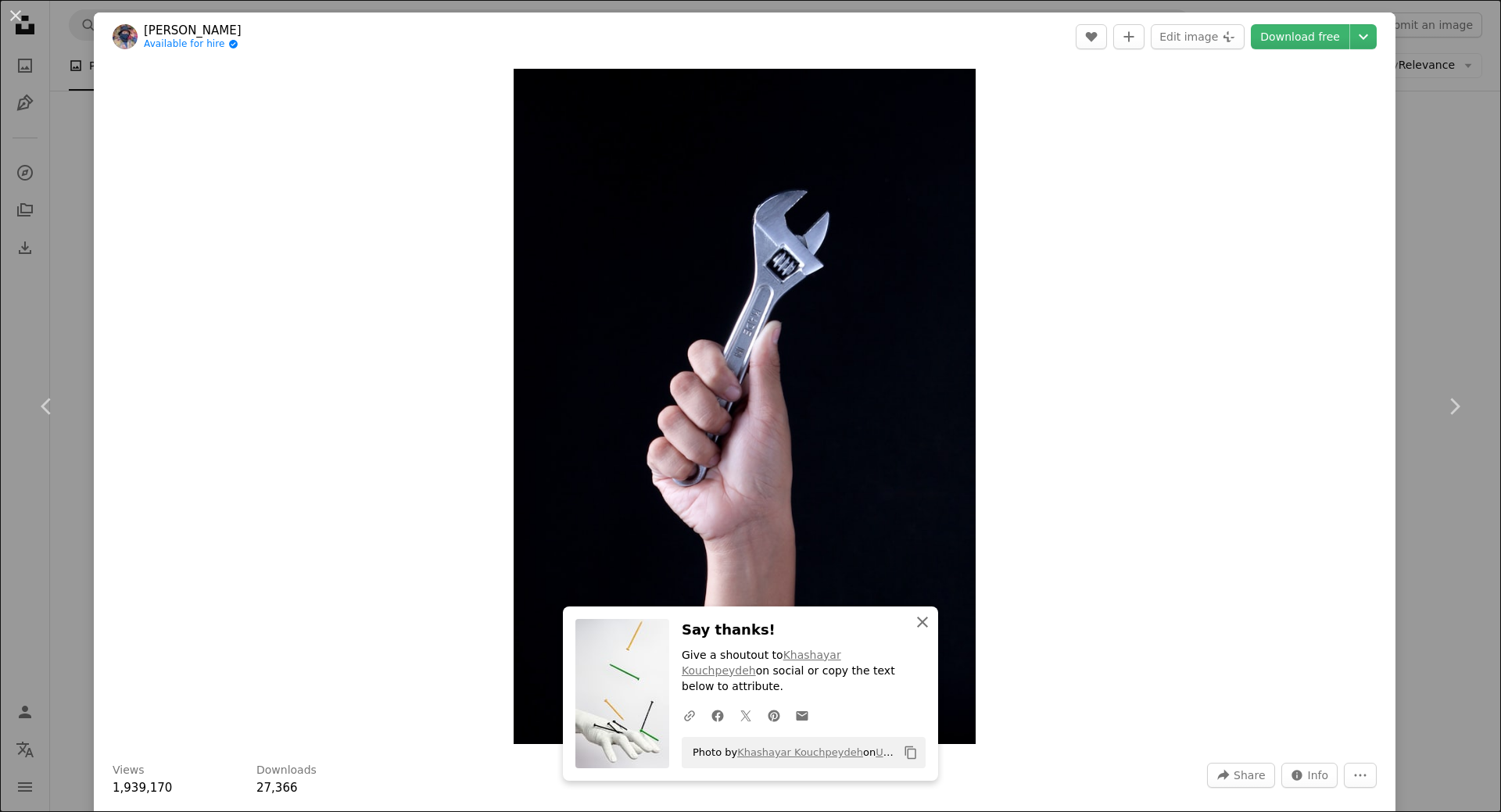
click at [920, 632] on icon "An X shape" at bounding box center [922, 622] width 19 height 19
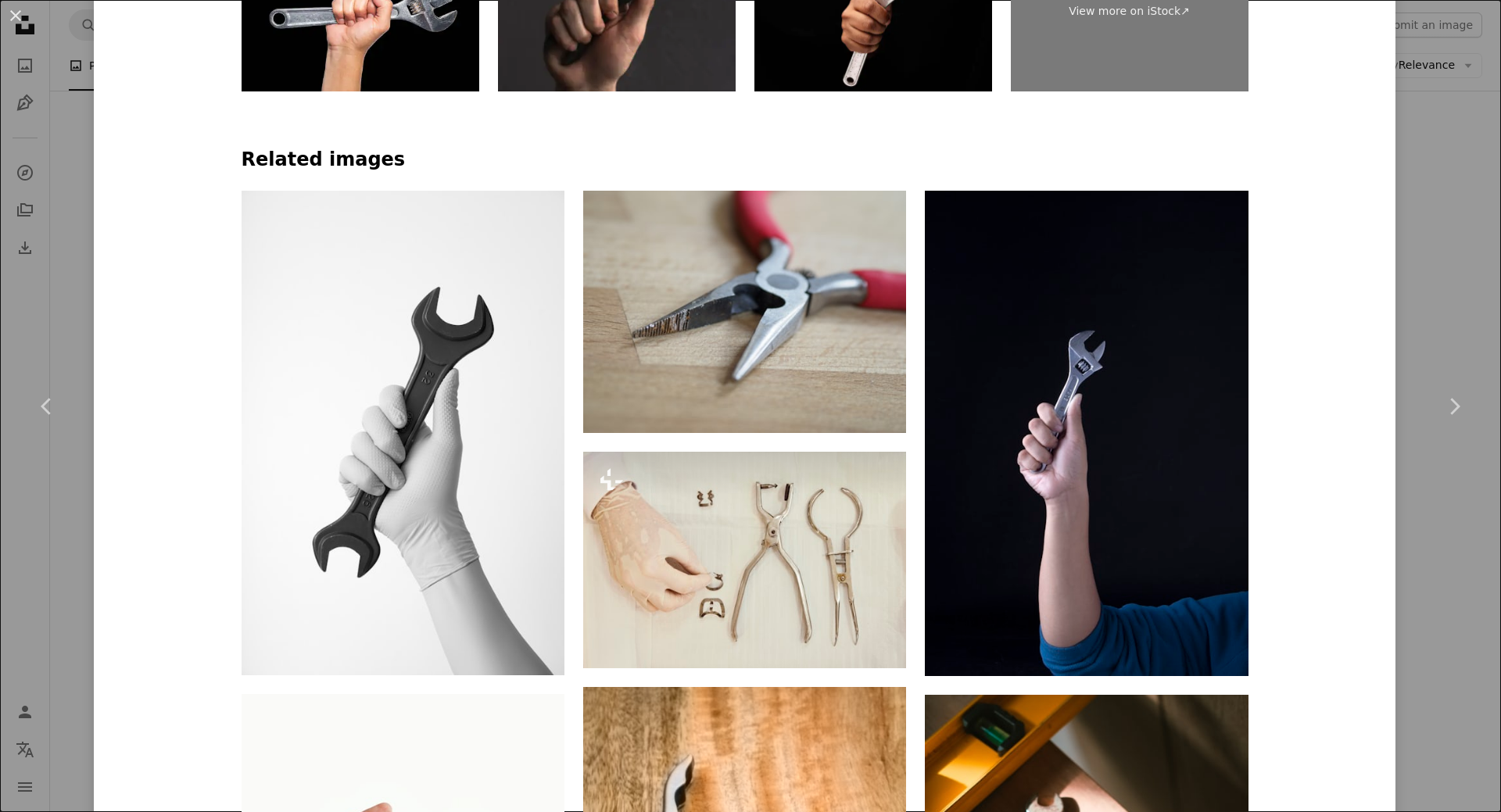
scroll to position [1173, 0]
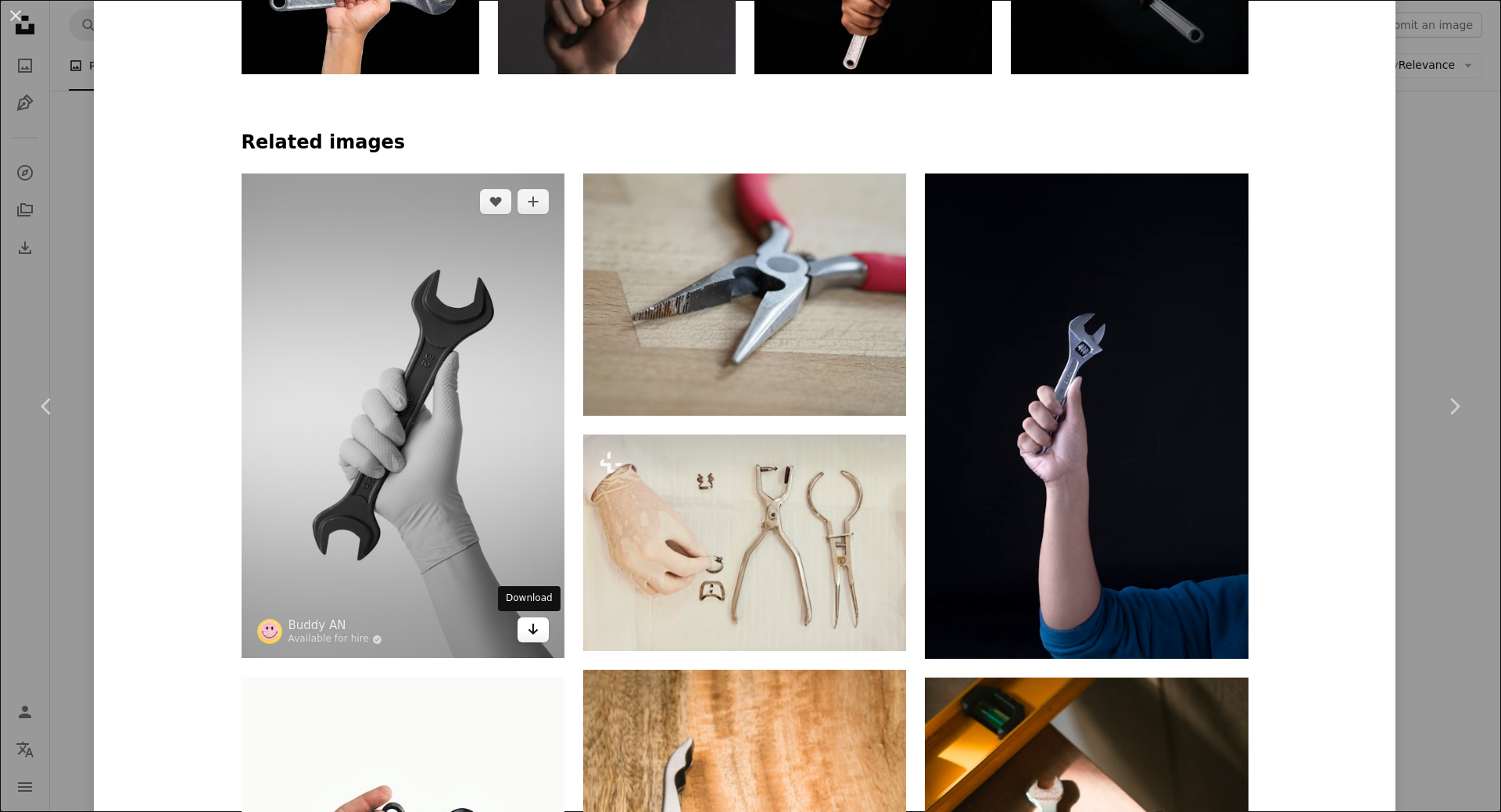
click at [527, 637] on icon "Arrow pointing down" at bounding box center [533, 629] width 13 height 19
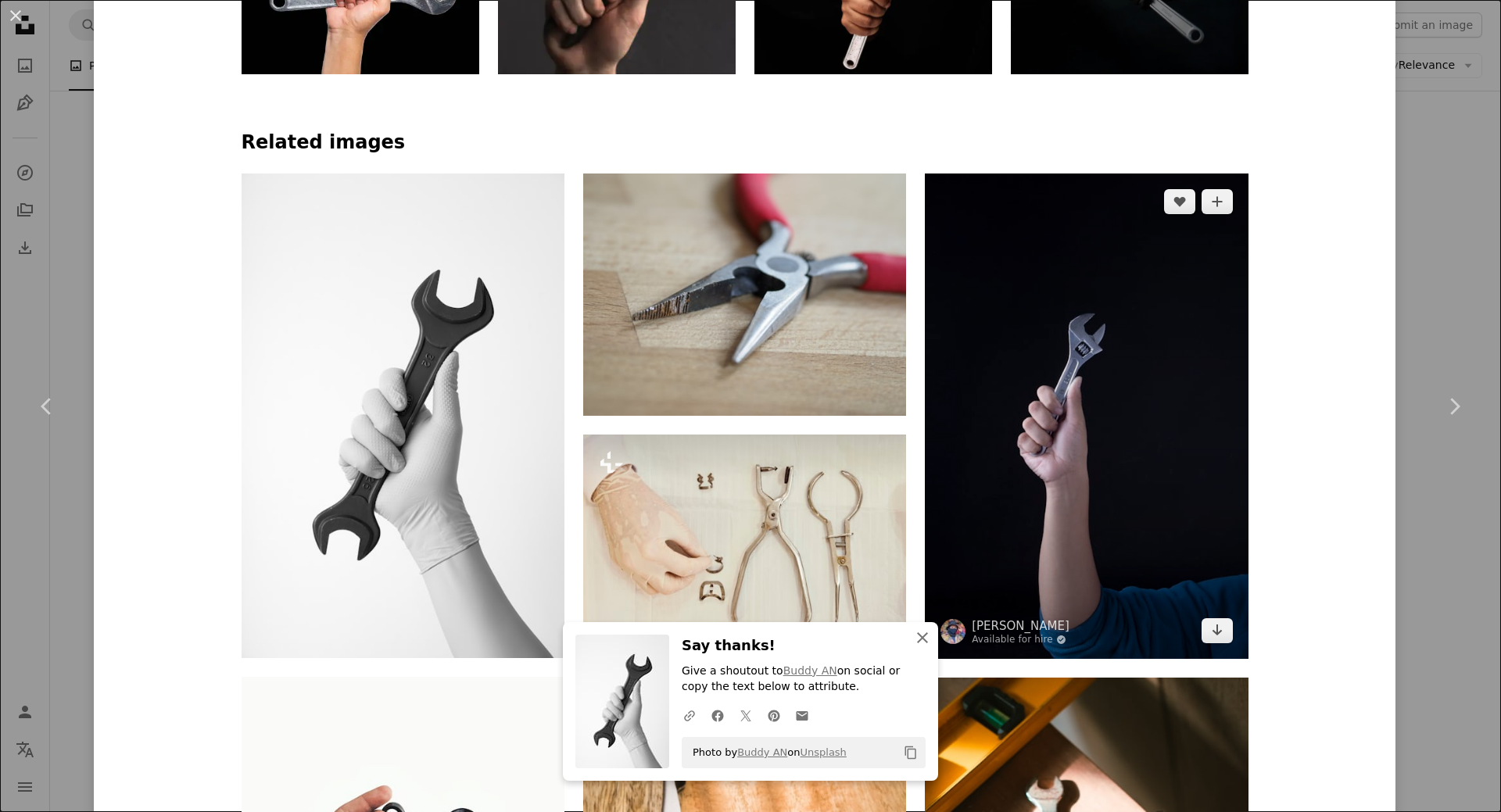
drag, startPoint x: 918, startPoint y: 643, endPoint x: 934, endPoint y: 630, distance: 20.6
click at [918, 643] on icon "An X shape" at bounding box center [922, 638] width 19 height 19
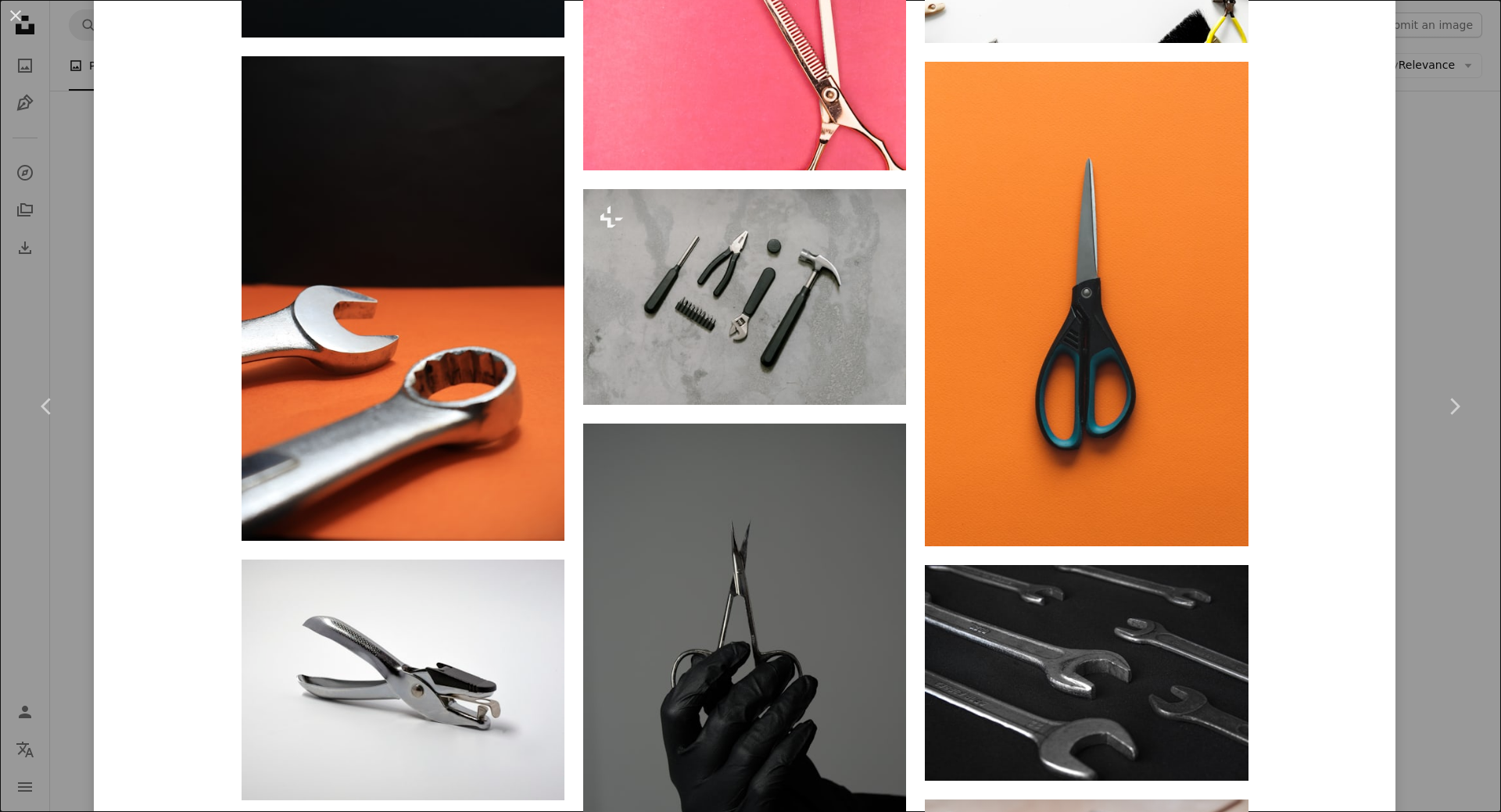
scroll to position [4847, 0]
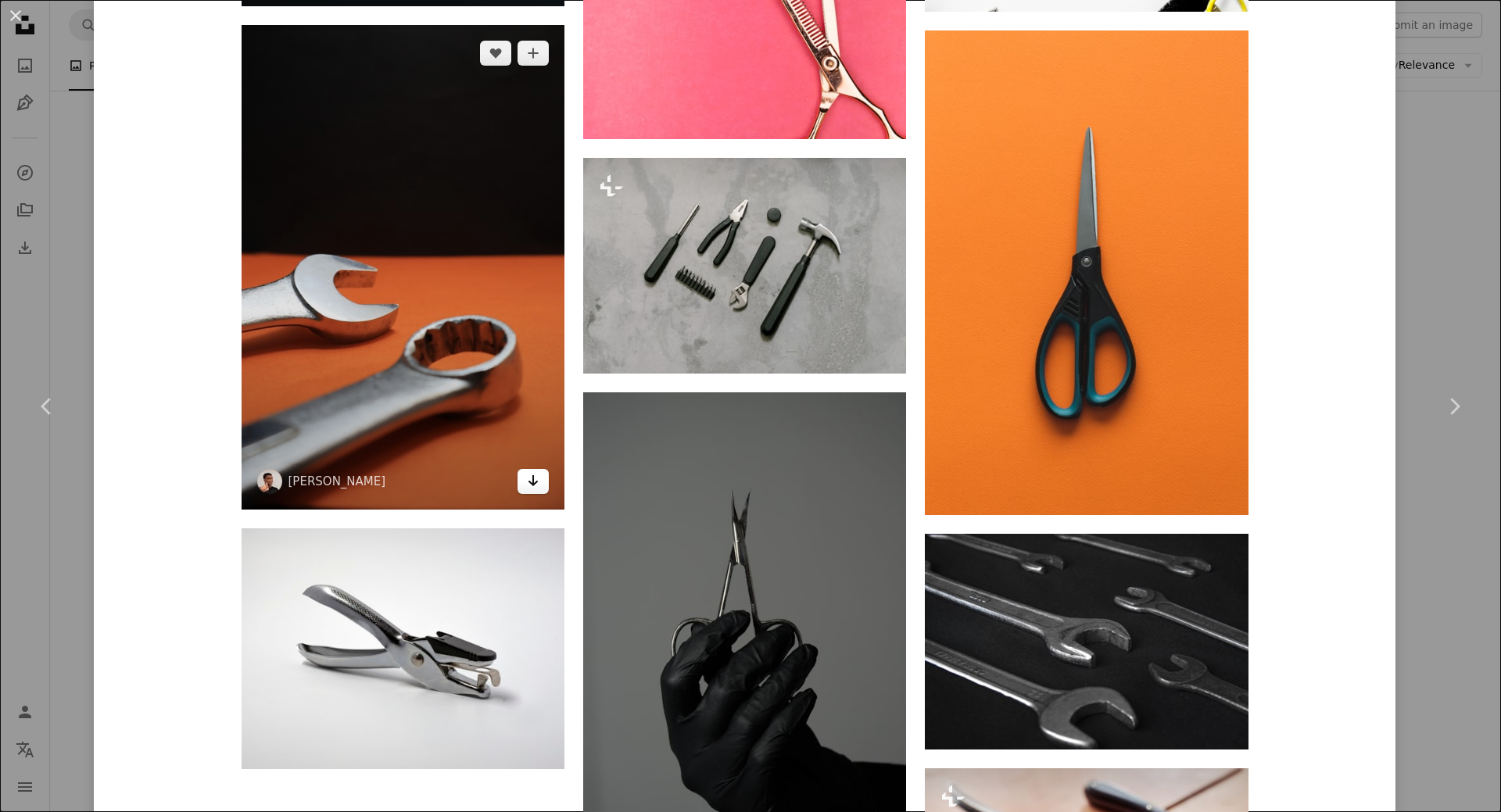
click at [527, 484] on icon "Arrow pointing down" at bounding box center [533, 480] width 13 height 19
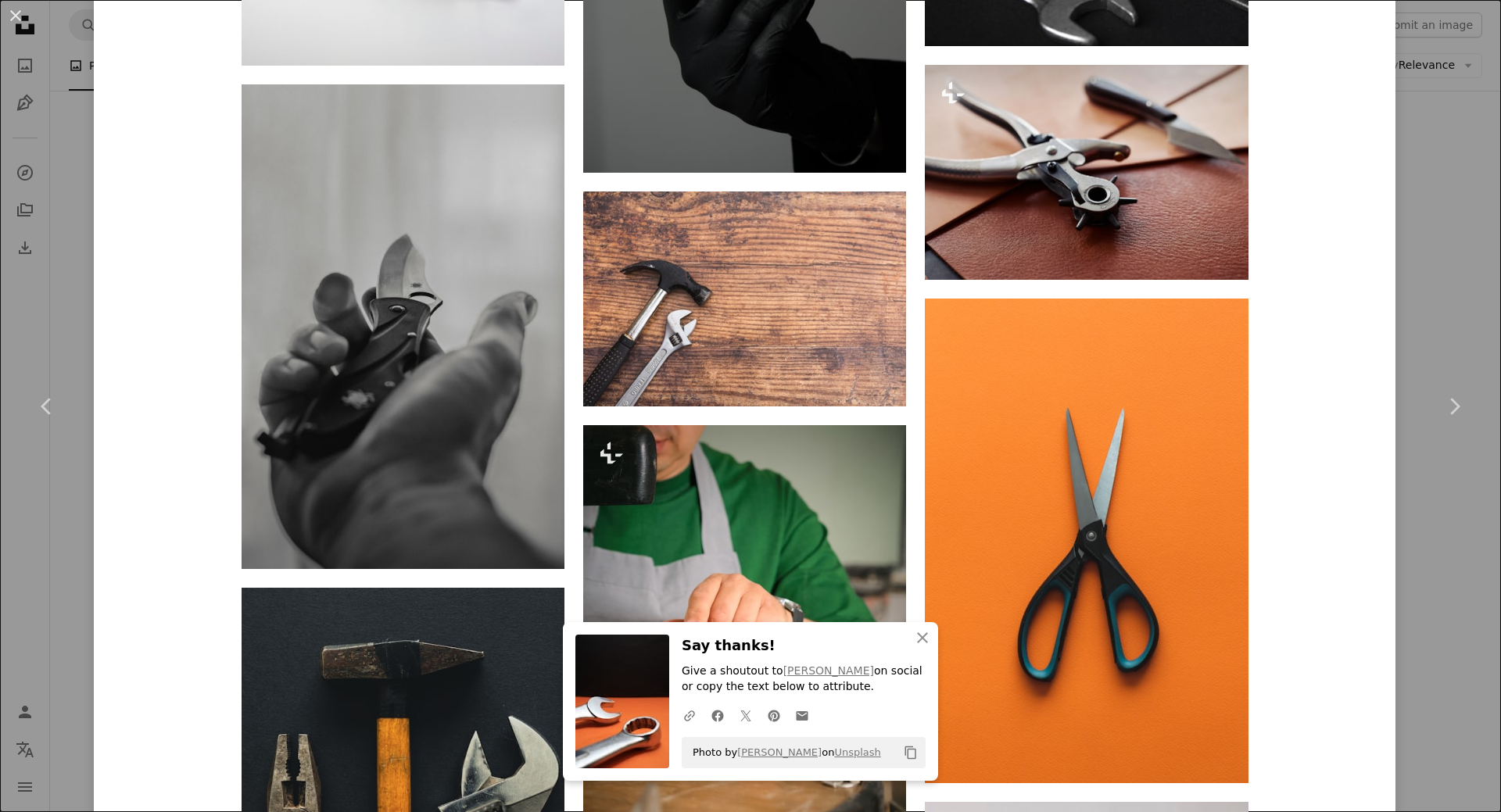
scroll to position [5629, 0]
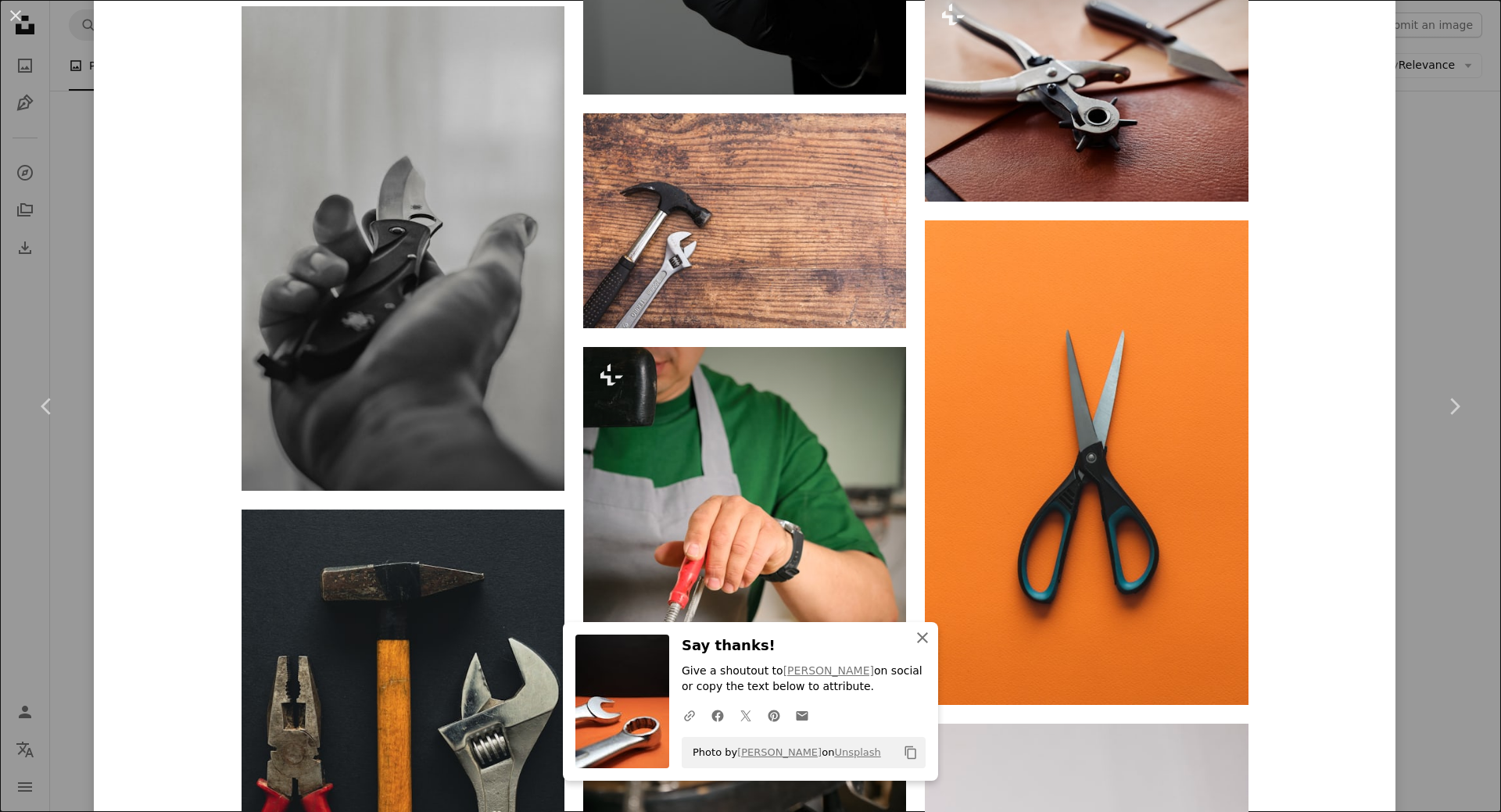
click at [914, 641] on icon "An X shape" at bounding box center [922, 638] width 19 height 19
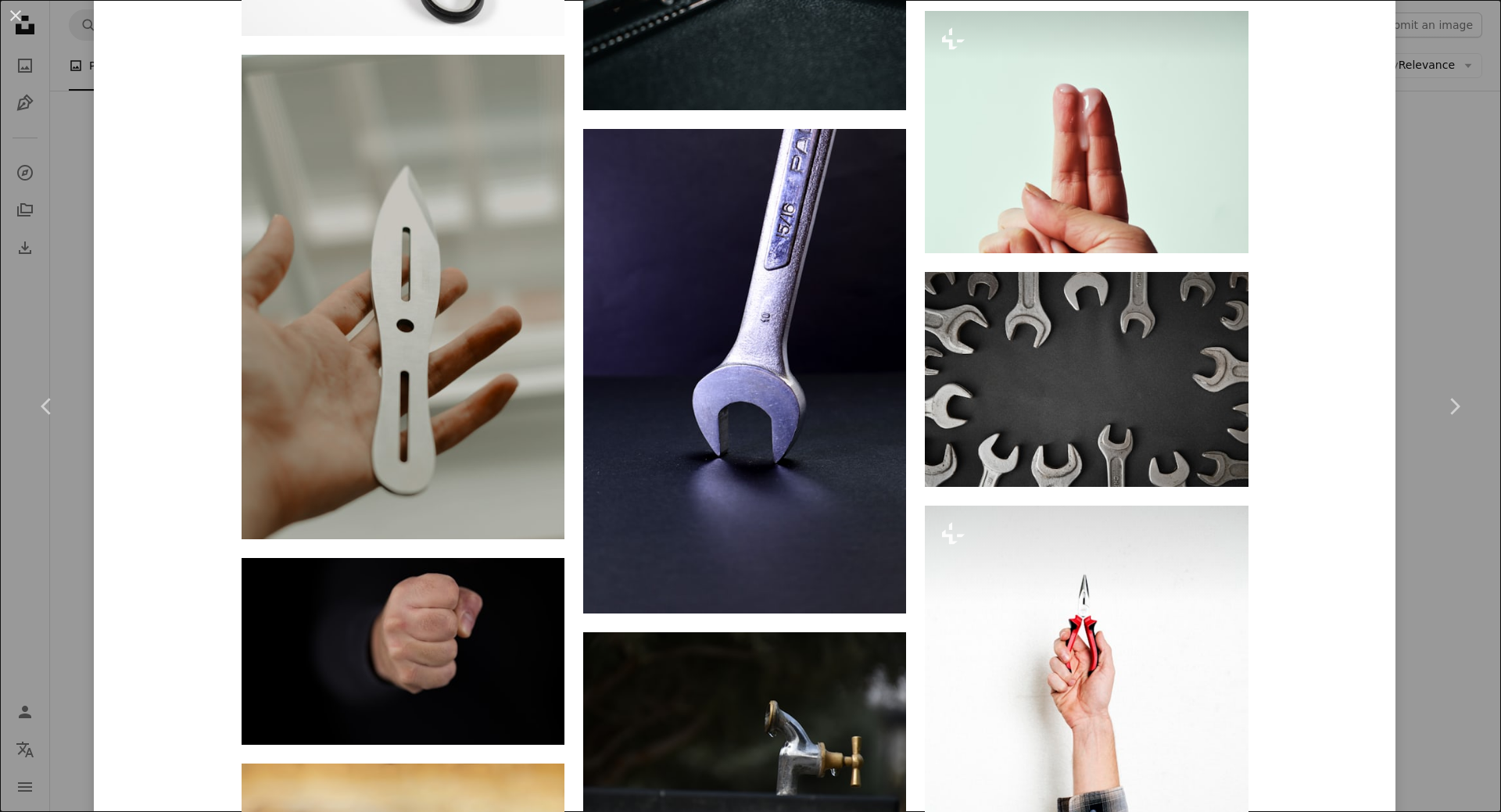
scroll to position [8131, 0]
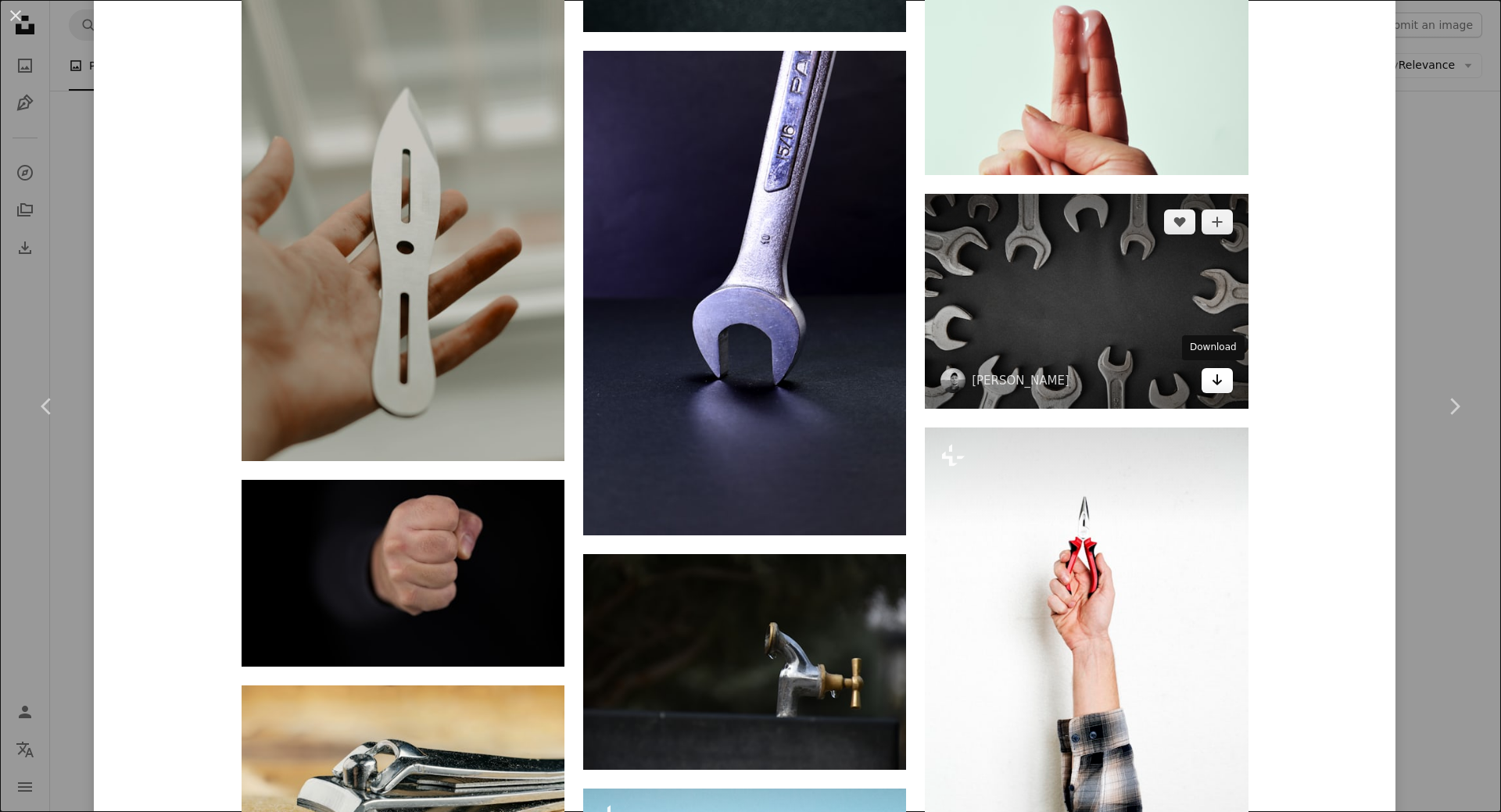
click at [1214, 383] on icon "Arrow pointing down" at bounding box center [1217, 379] width 13 height 19
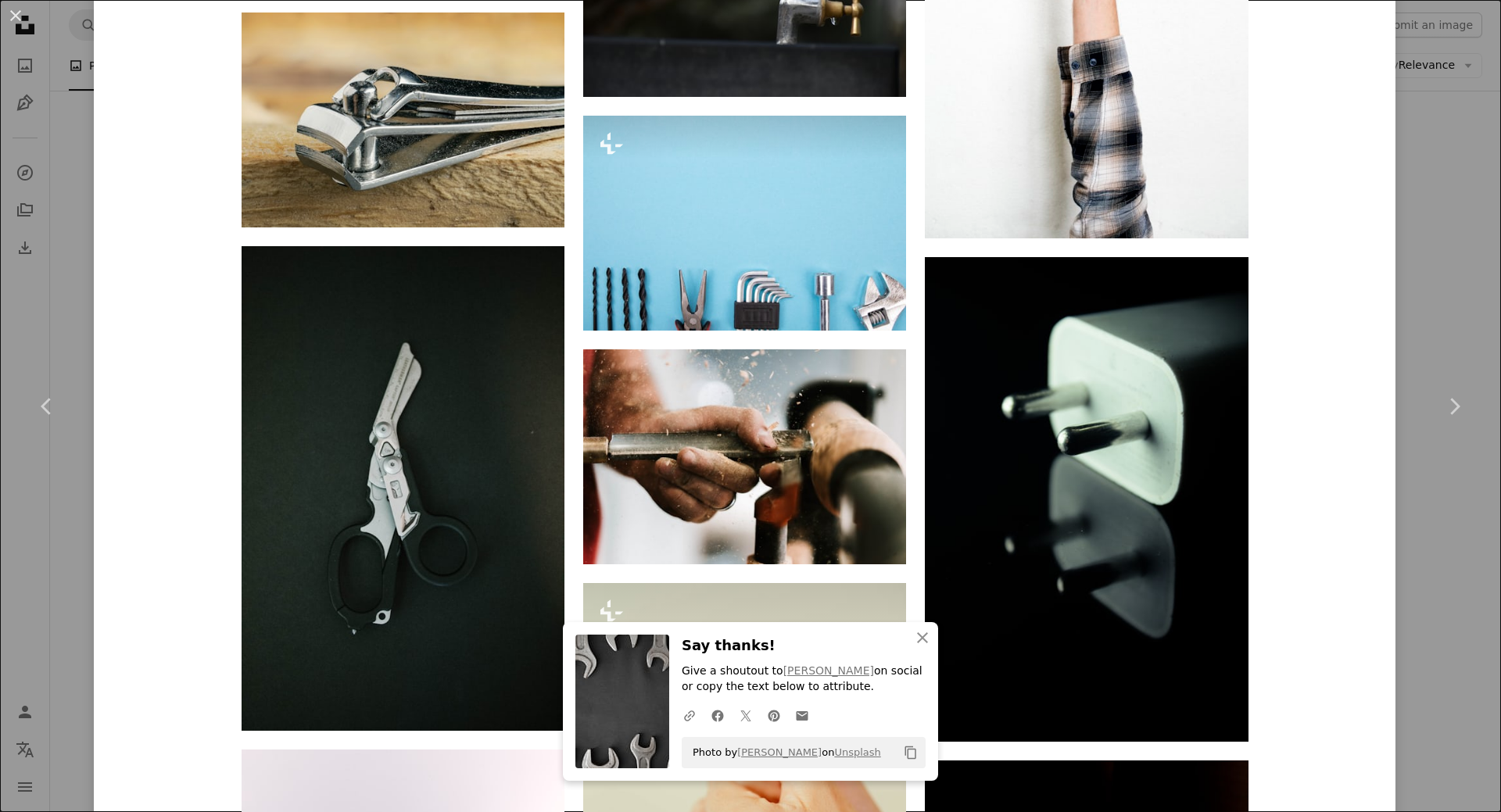
scroll to position [8913, 0]
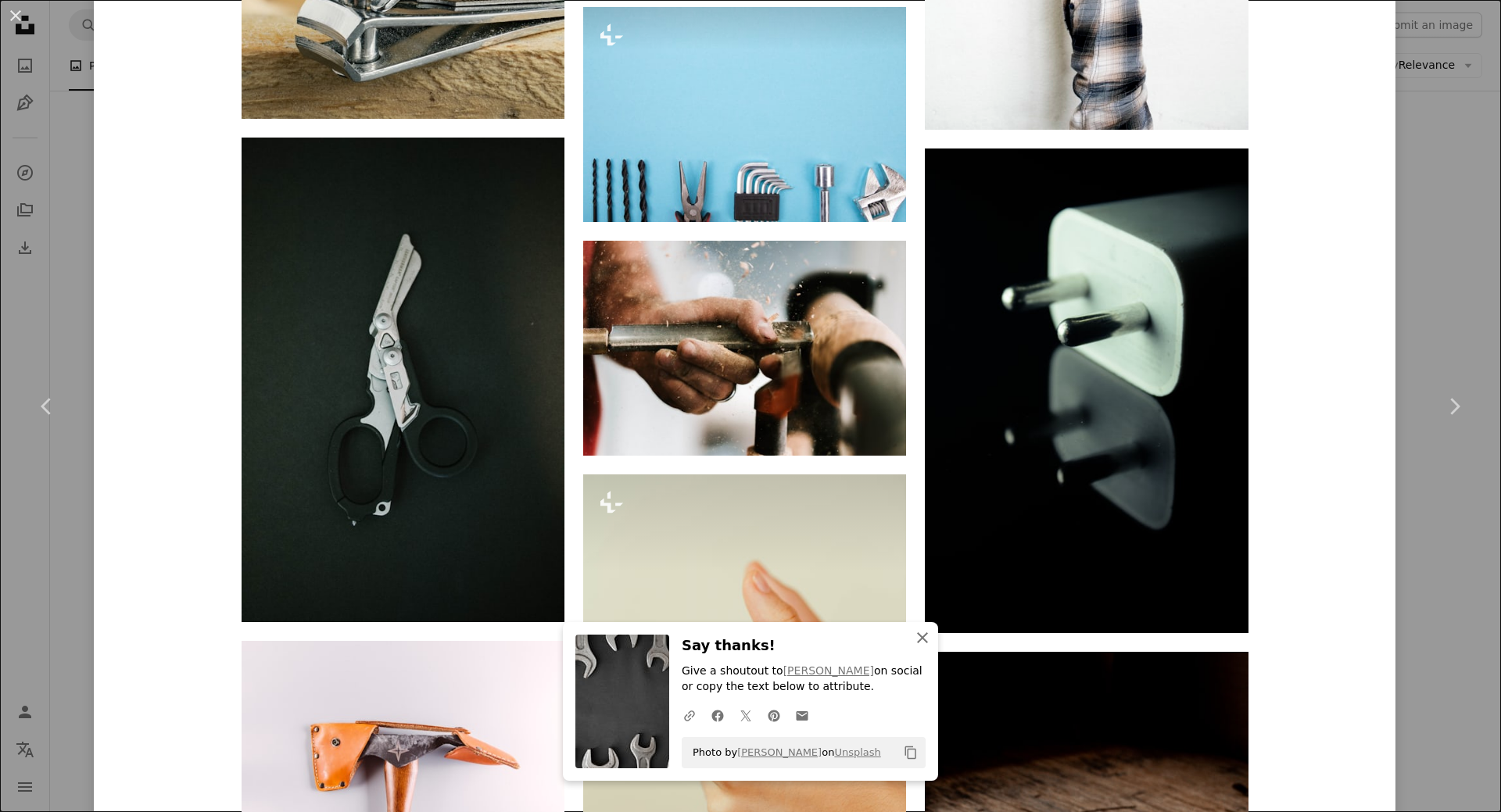
click at [918, 642] on icon "An X shape" at bounding box center [922, 638] width 19 height 19
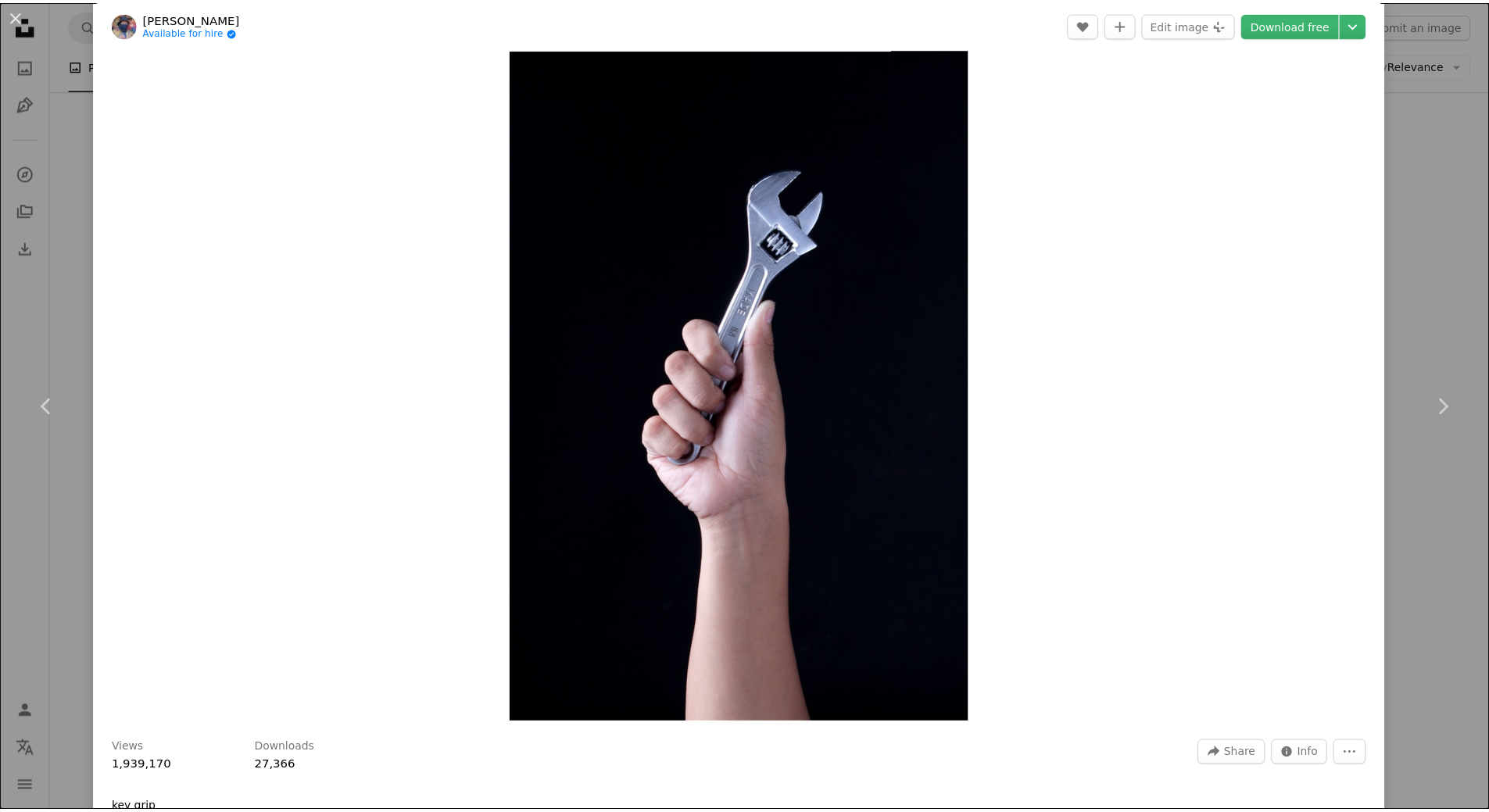
scroll to position [0, 0]
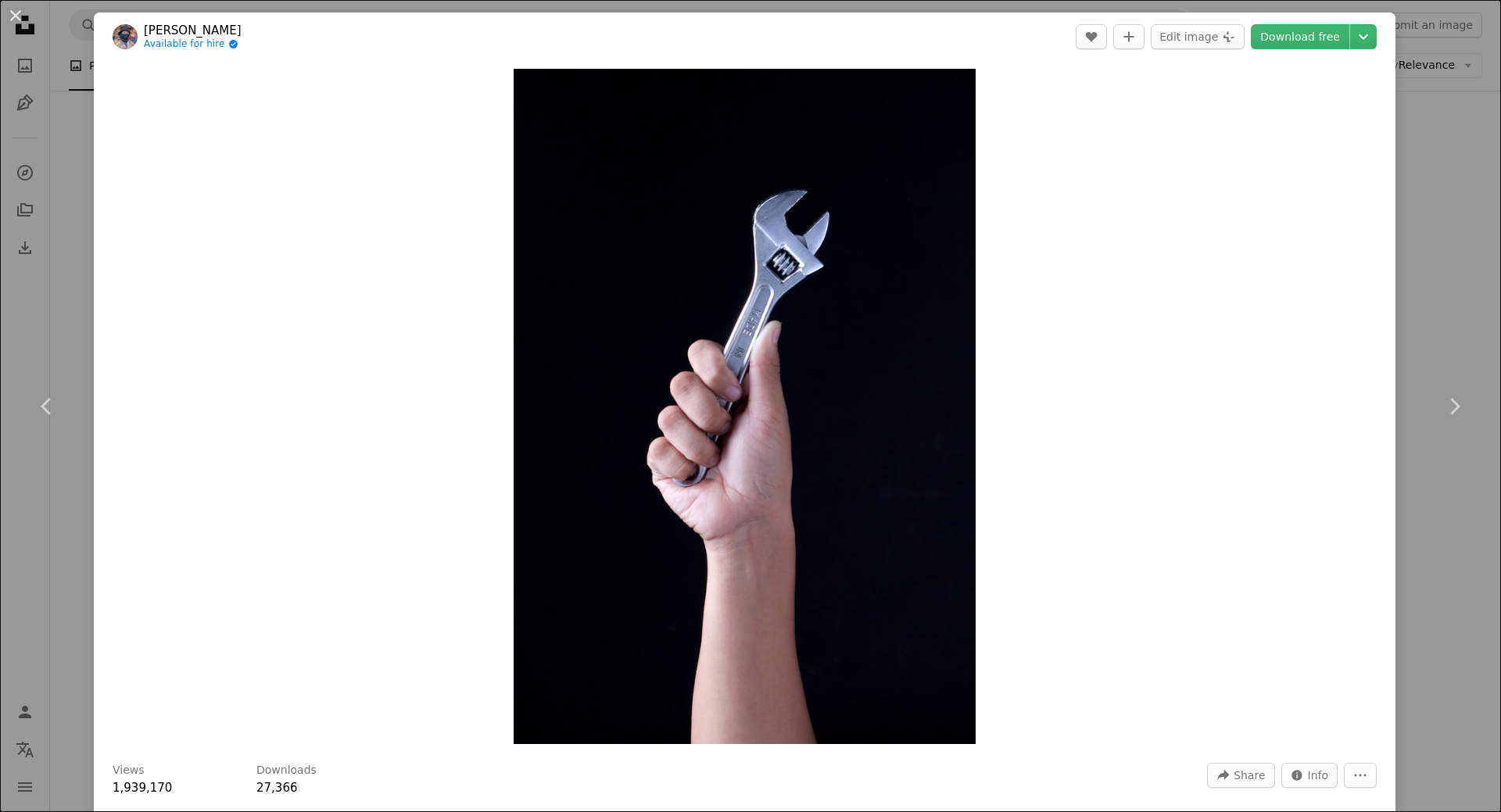
click at [1438, 265] on div "An X shape Chevron left Chevron right Recha Oktaviani Available for hire A chec…" at bounding box center [750, 406] width 1501 height 812
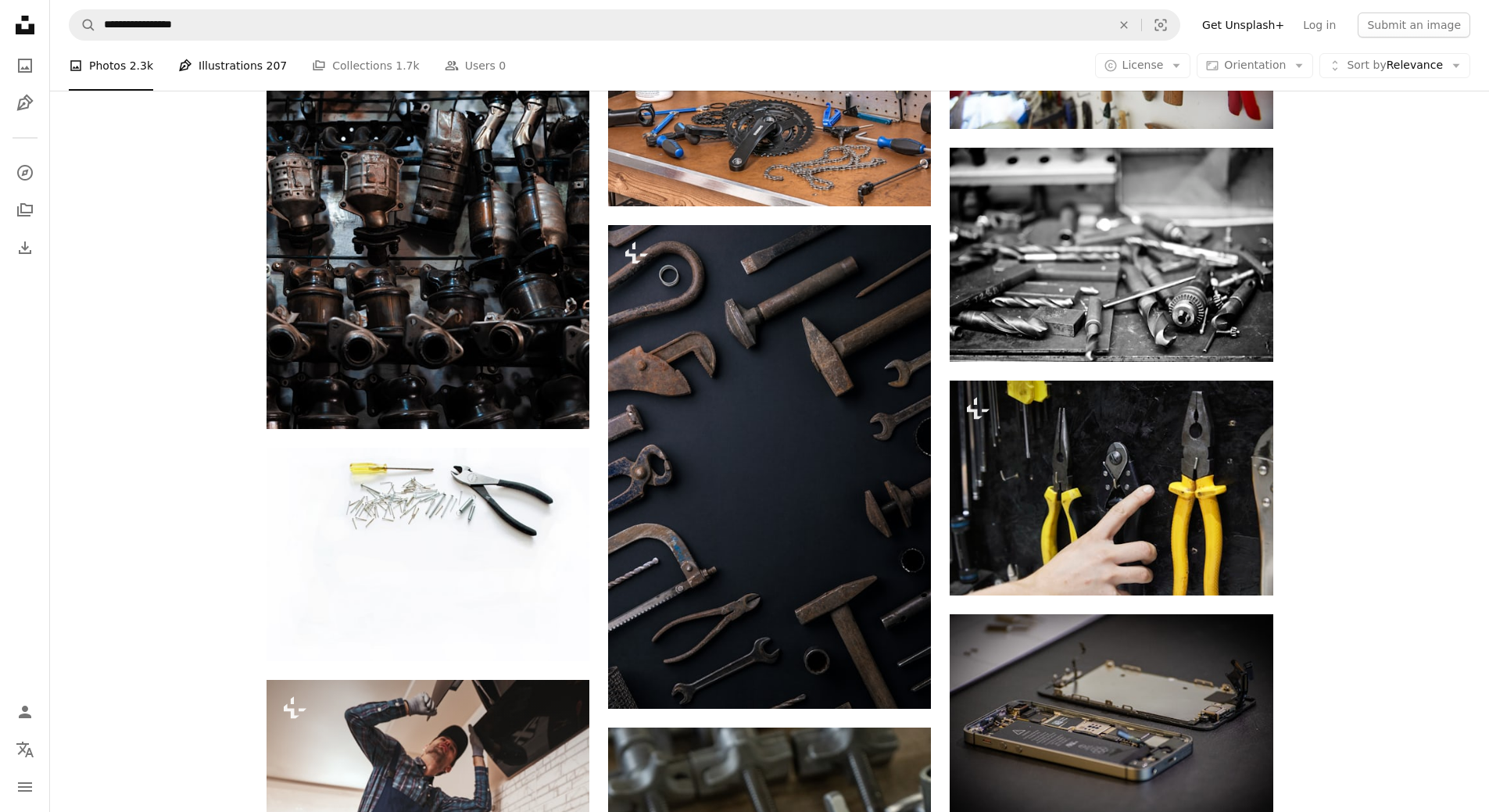
click at [227, 65] on link "Pen Tool Illustrations 207" at bounding box center [233, 65] width 108 height 50
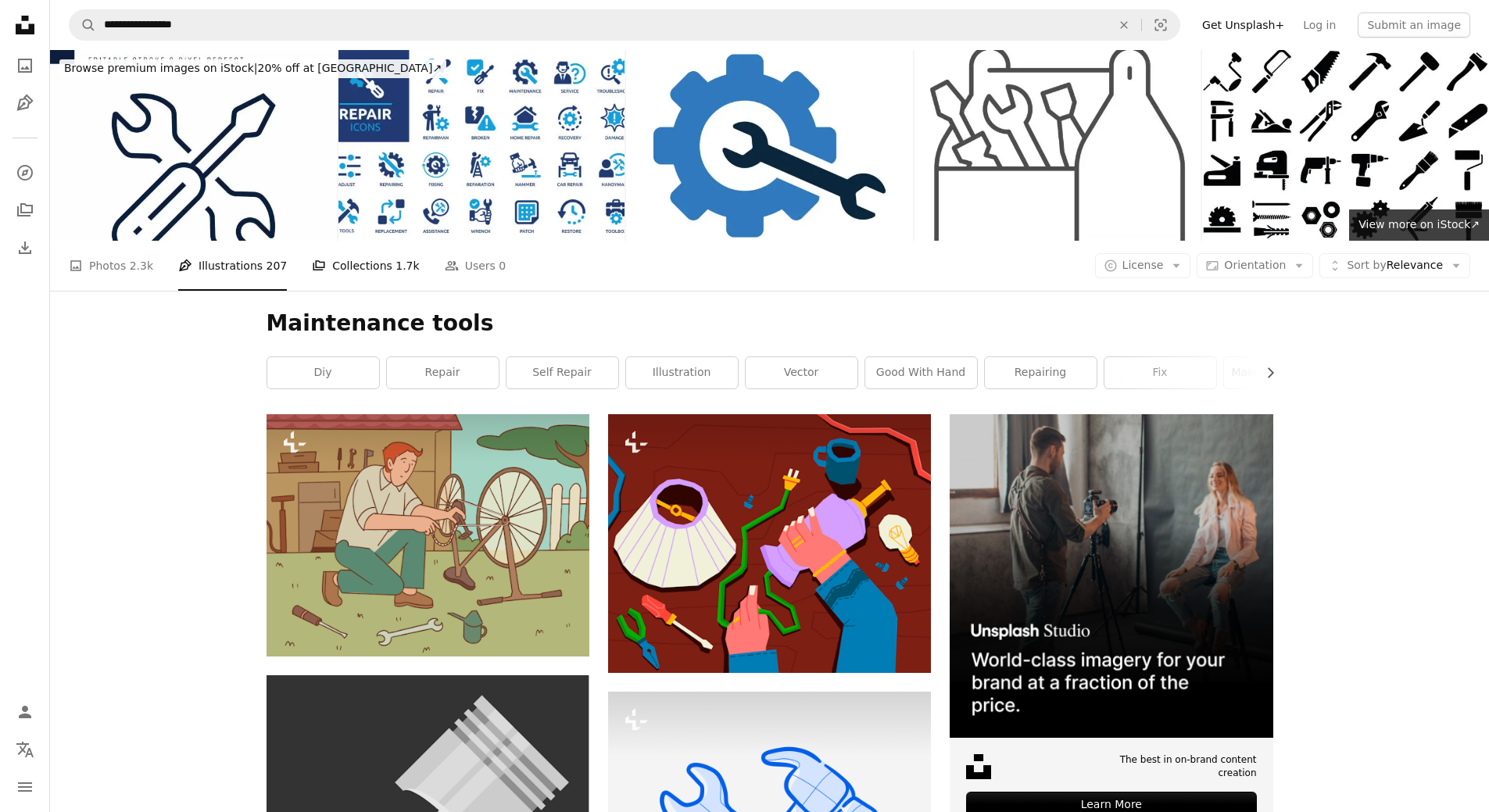
click at [366, 269] on link "A stack of folders Collections 1.7k" at bounding box center [366, 265] width 107 height 50
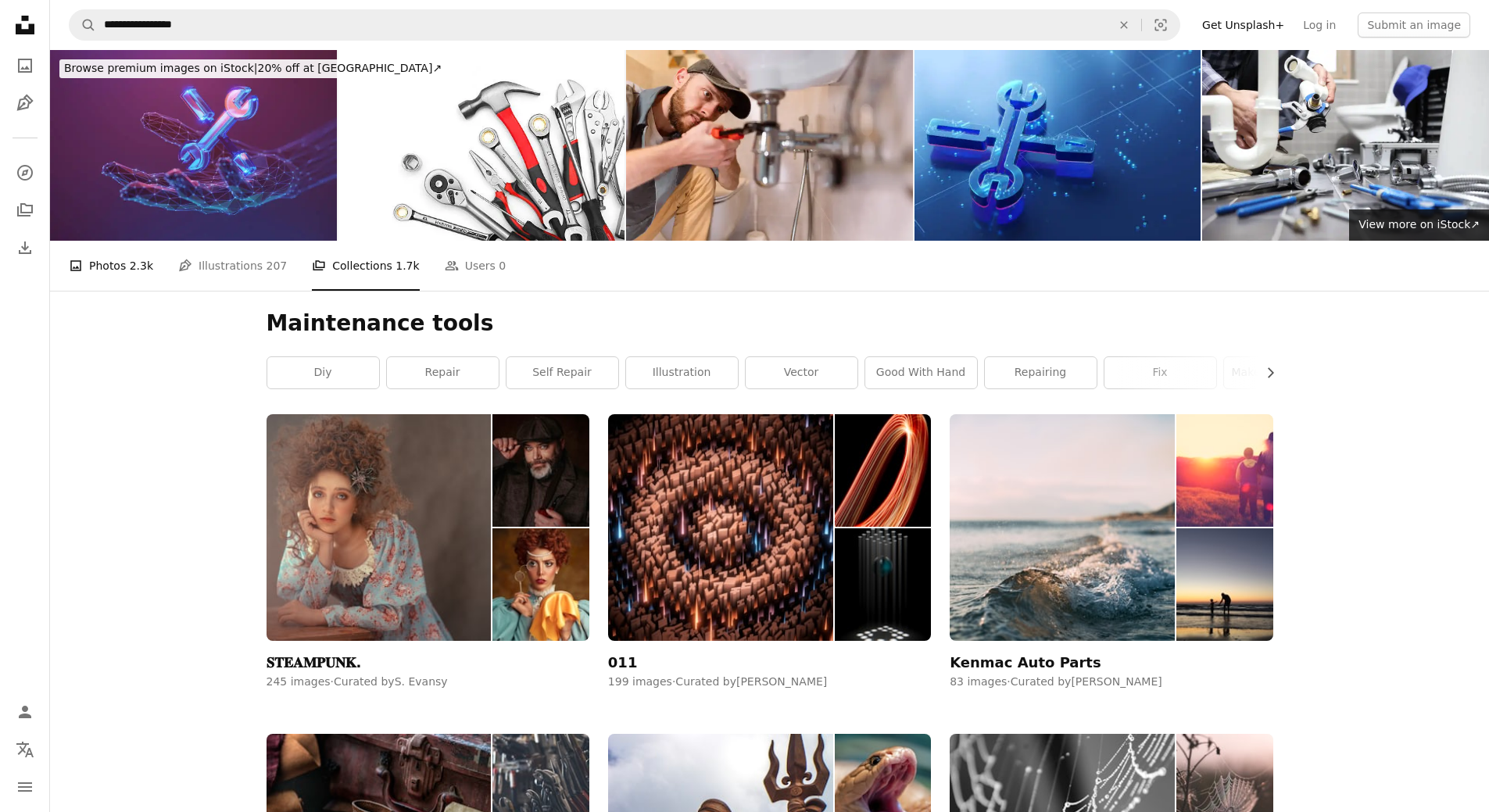
click at [130, 269] on span "2.3k" at bounding box center [142, 265] width 24 height 17
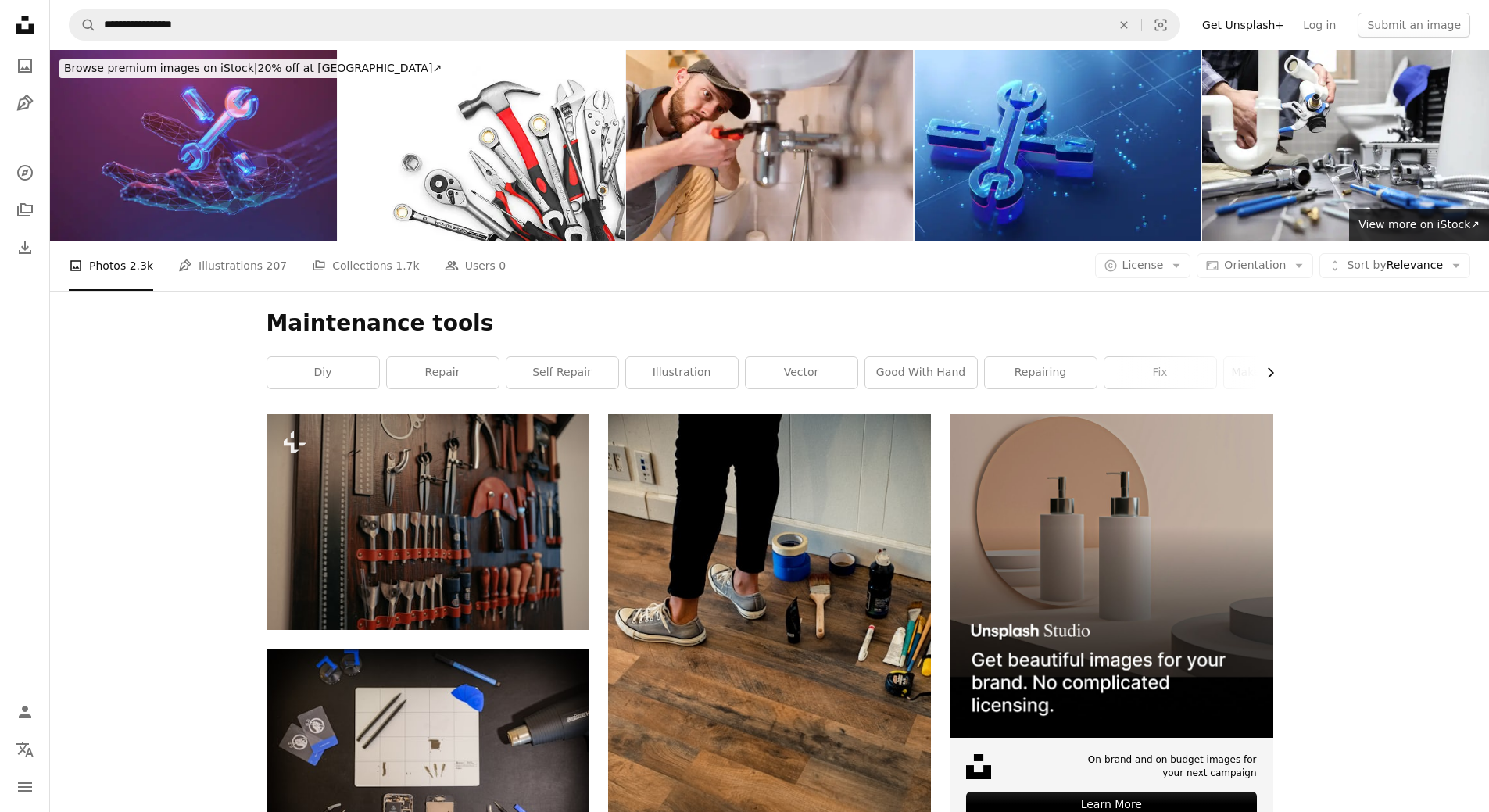
click at [1274, 372] on icon "Chevron right" at bounding box center [1270, 373] width 16 height 16
click at [1274, 372] on div "Maintenance tools Chevron left diy repair self repair illustration vector good …" at bounding box center [771, 352] width 1045 height 123
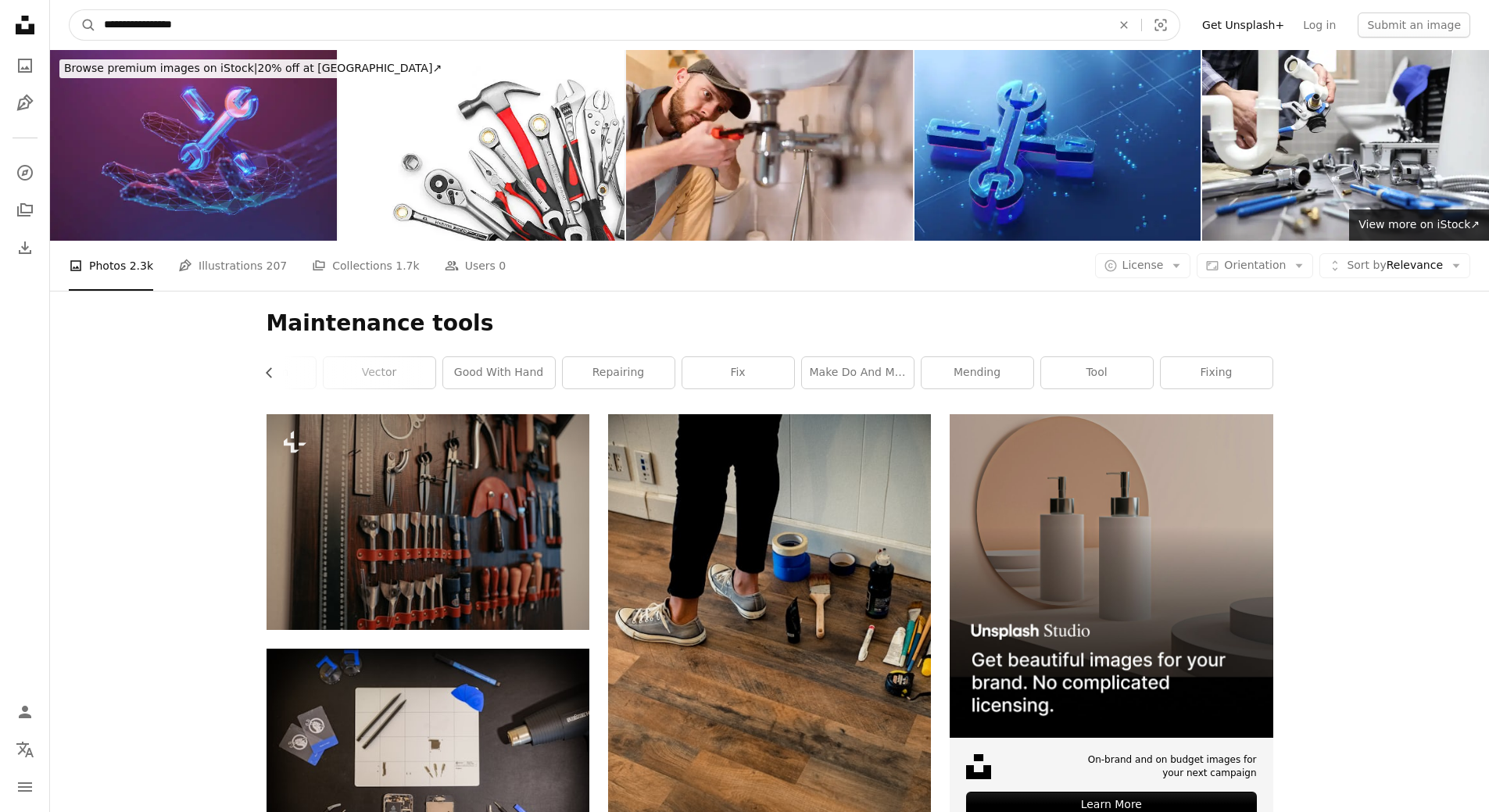
click at [185, 29] on input "**********" at bounding box center [602, 25] width 1011 height 30
type input "**********"
click button "A magnifying glass" at bounding box center [83, 25] width 27 height 30
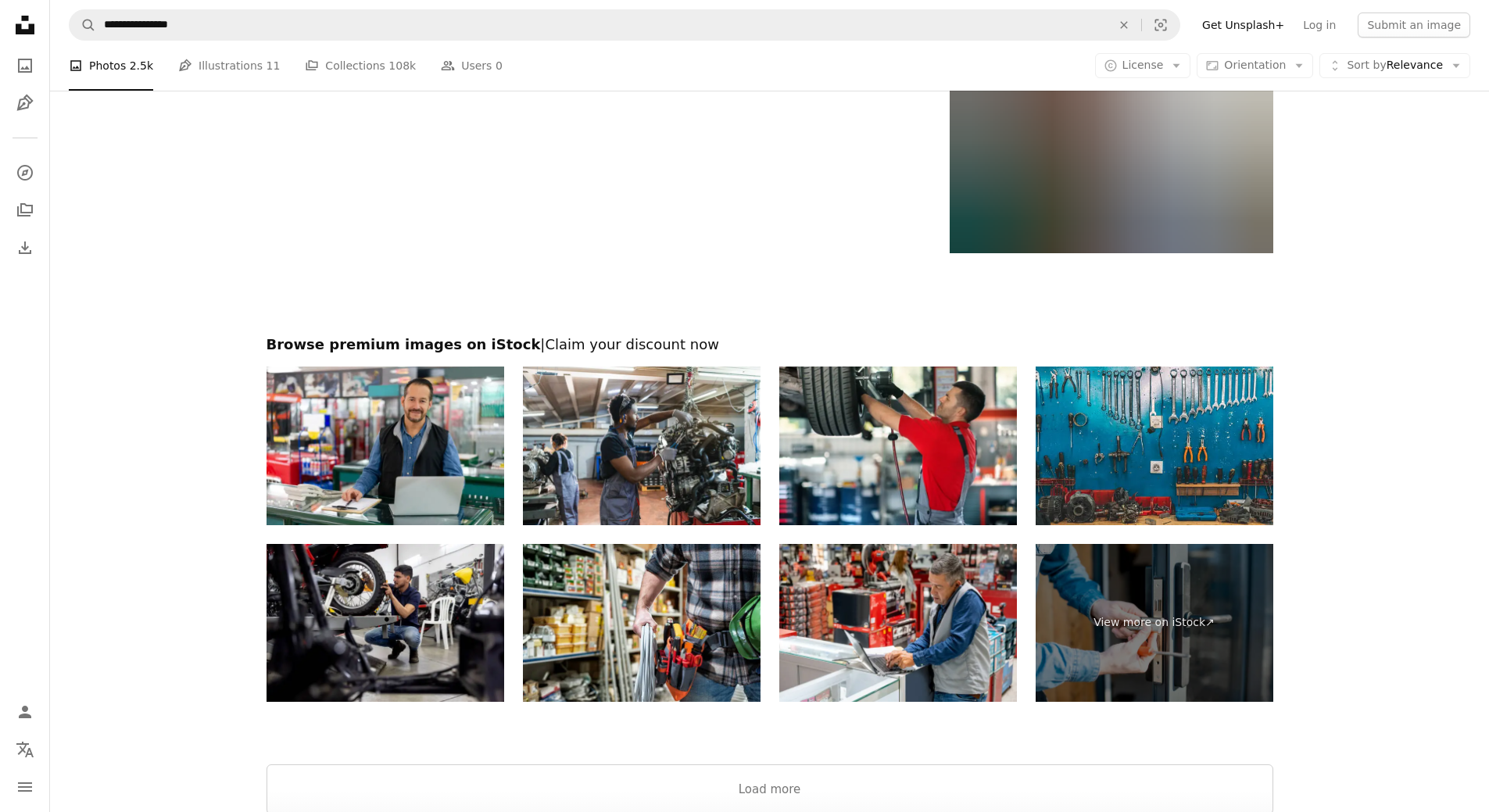
scroll to position [2893, 0]
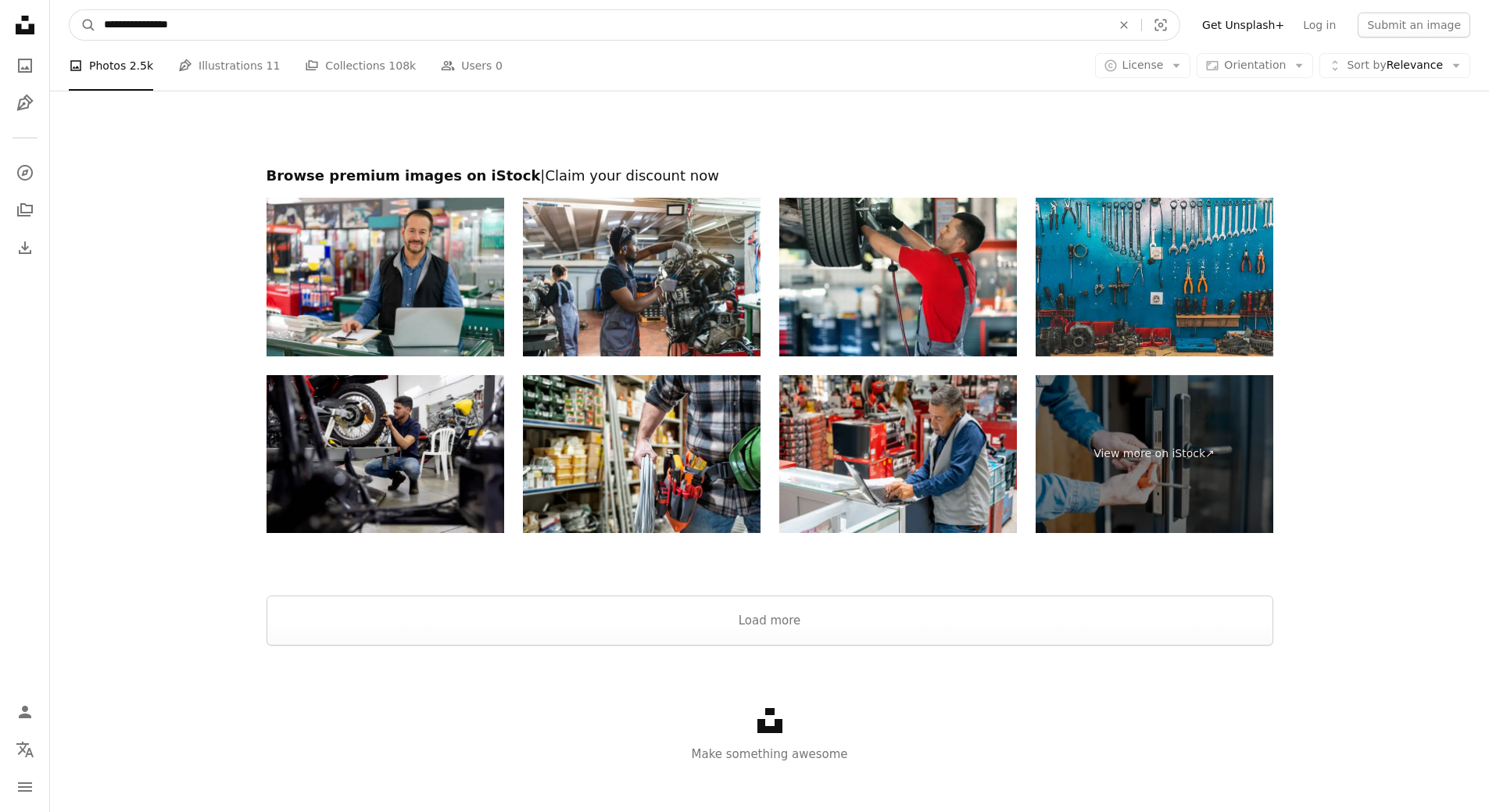
drag, startPoint x: 248, startPoint y: 25, endPoint x: 63, endPoint y: 23, distance: 185.0
click at [63, 23] on nav "**********" at bounding box center [770, 25] width 1440 height 50
type input "*********"
click button "A magnifying glass" at bounding box center [83, 25] width 27 height 30
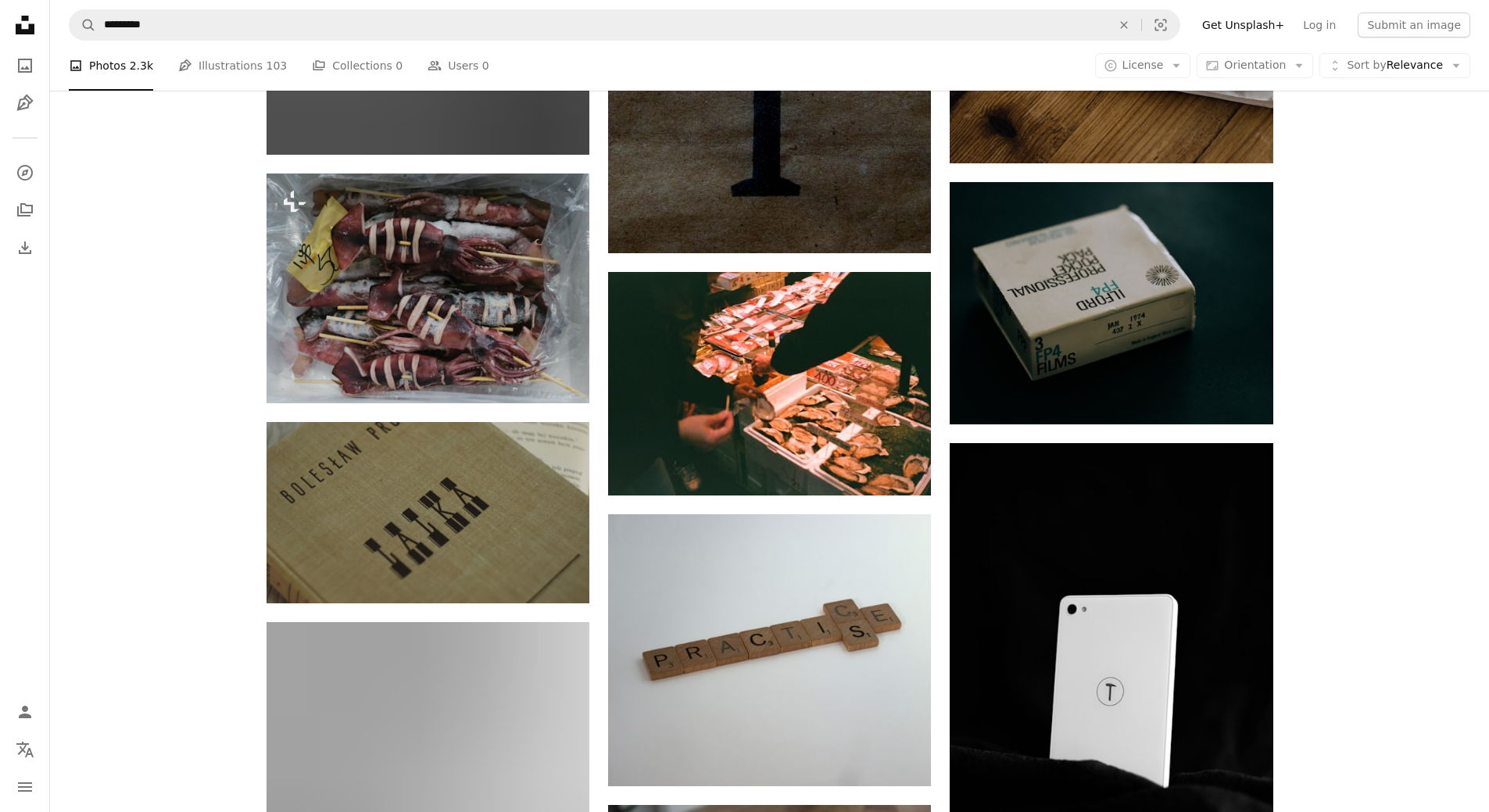
scroll to position [938, 0]
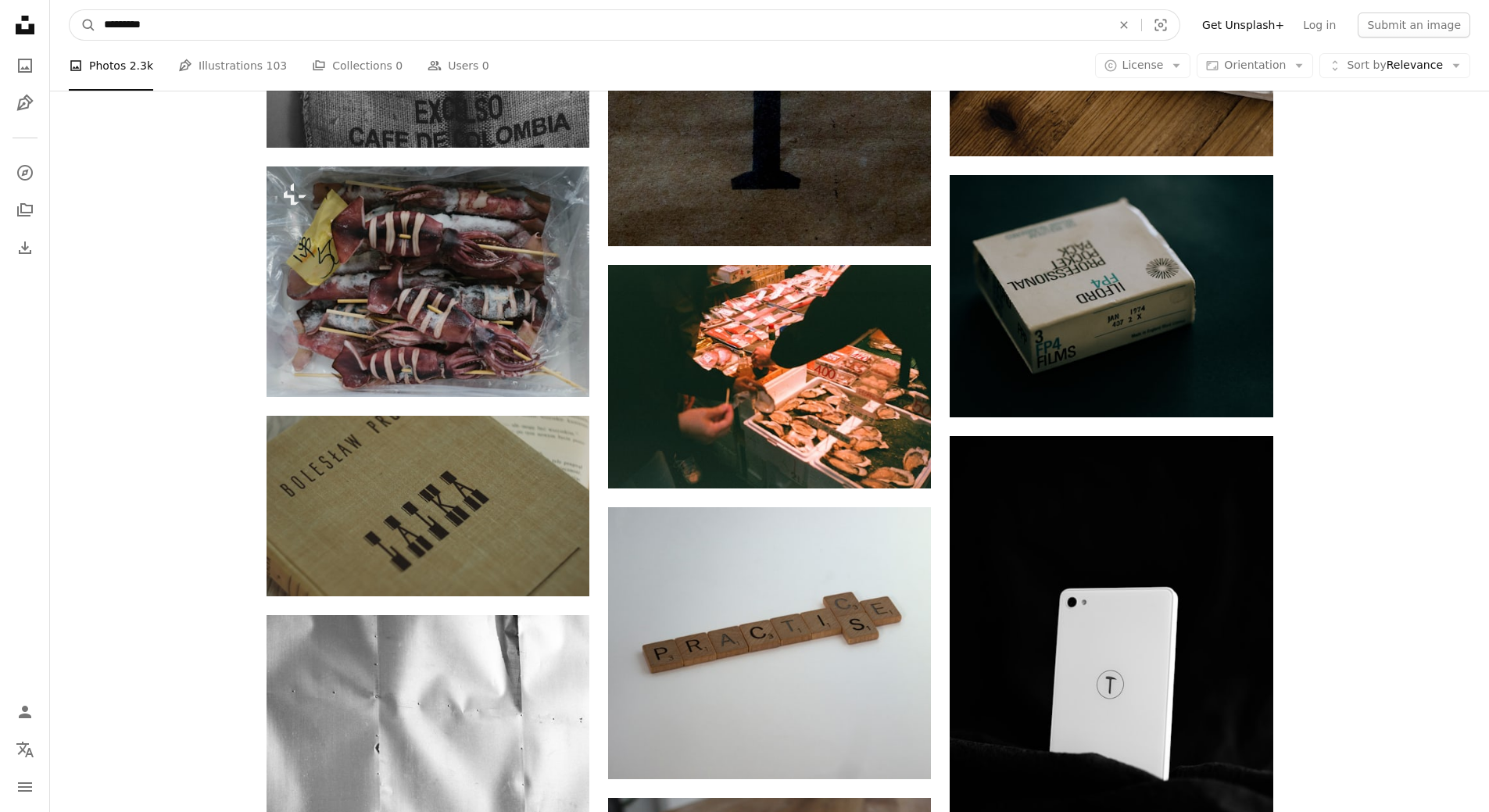
click at [257, 29] on input "*********" at bounding box center [602, 25] width 1011 height 30
type input "**********"
click button "A magnifying glass" at bounding box center [83, 25] width 27 height 30
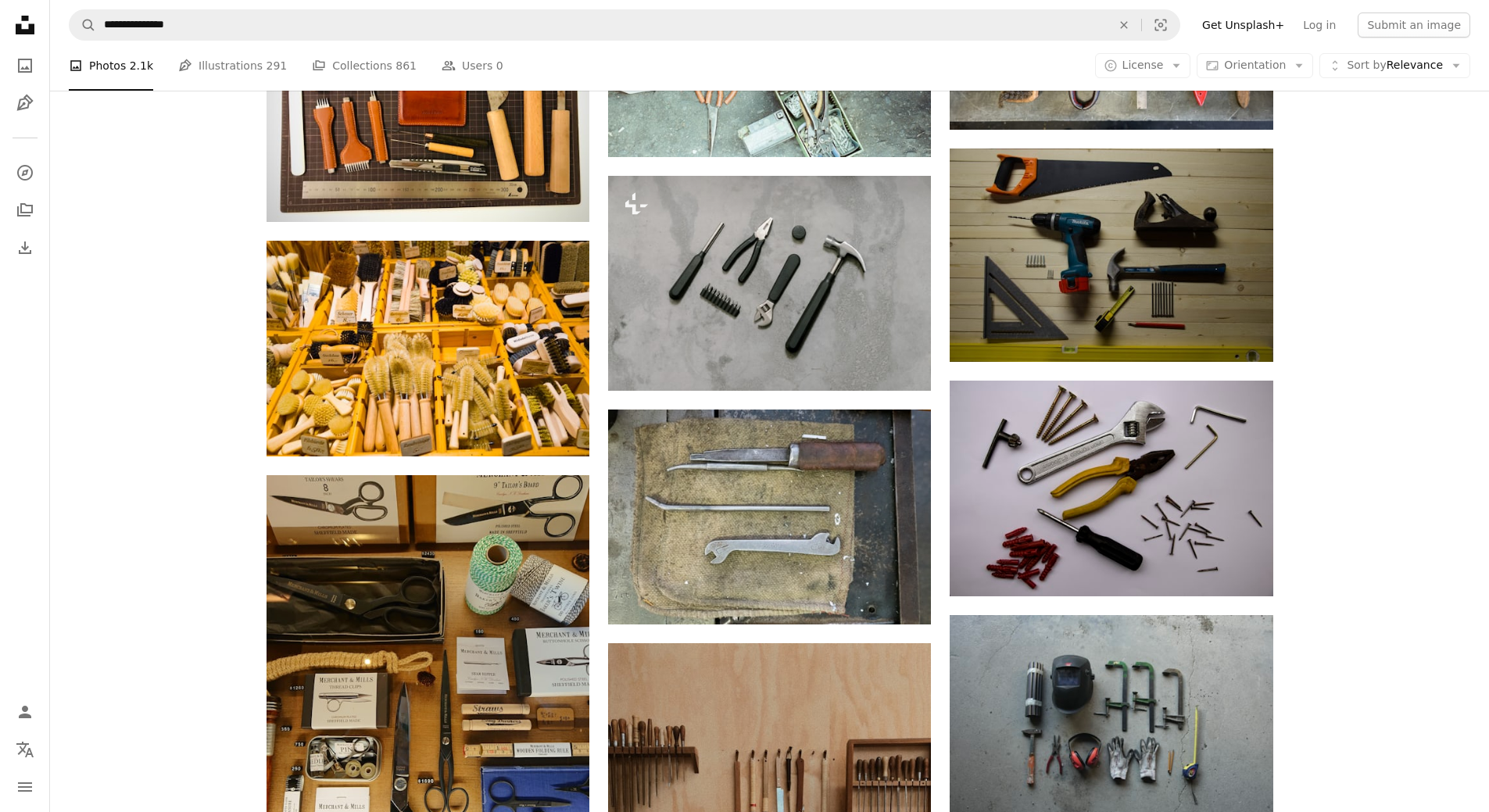
scroll to position [1329, 0]
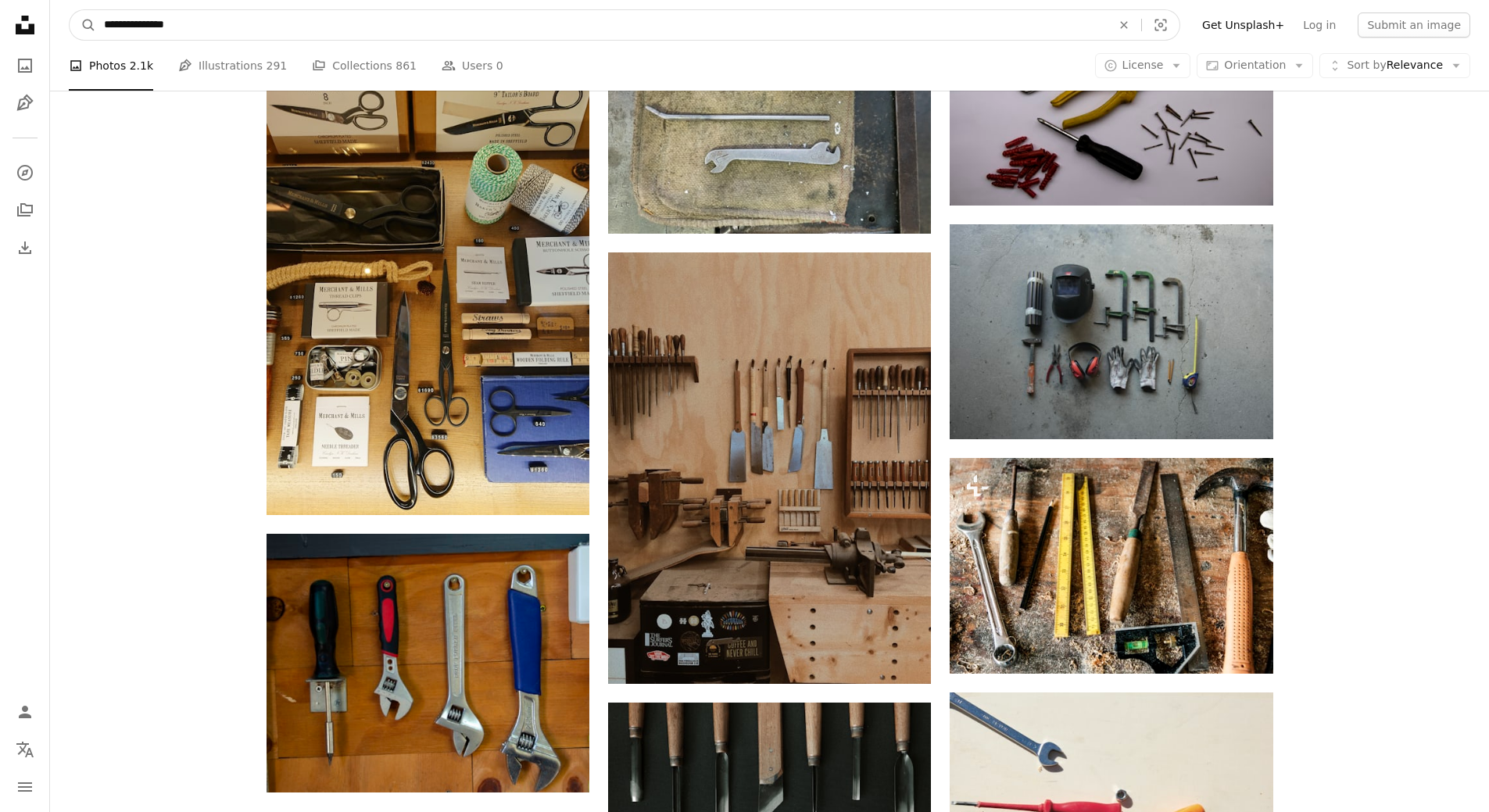
drag, startPoint x: 150, startPoint y: 25, endPoint x: 347, endPoint y: 38, distance: 197.4
click at [347, 38] on input "**********" at bounding box center [602, 25] width 1011 height 30
type input "**********"
click button "A magnifying glass" at bounding box center [83, 25] width 27 height 30
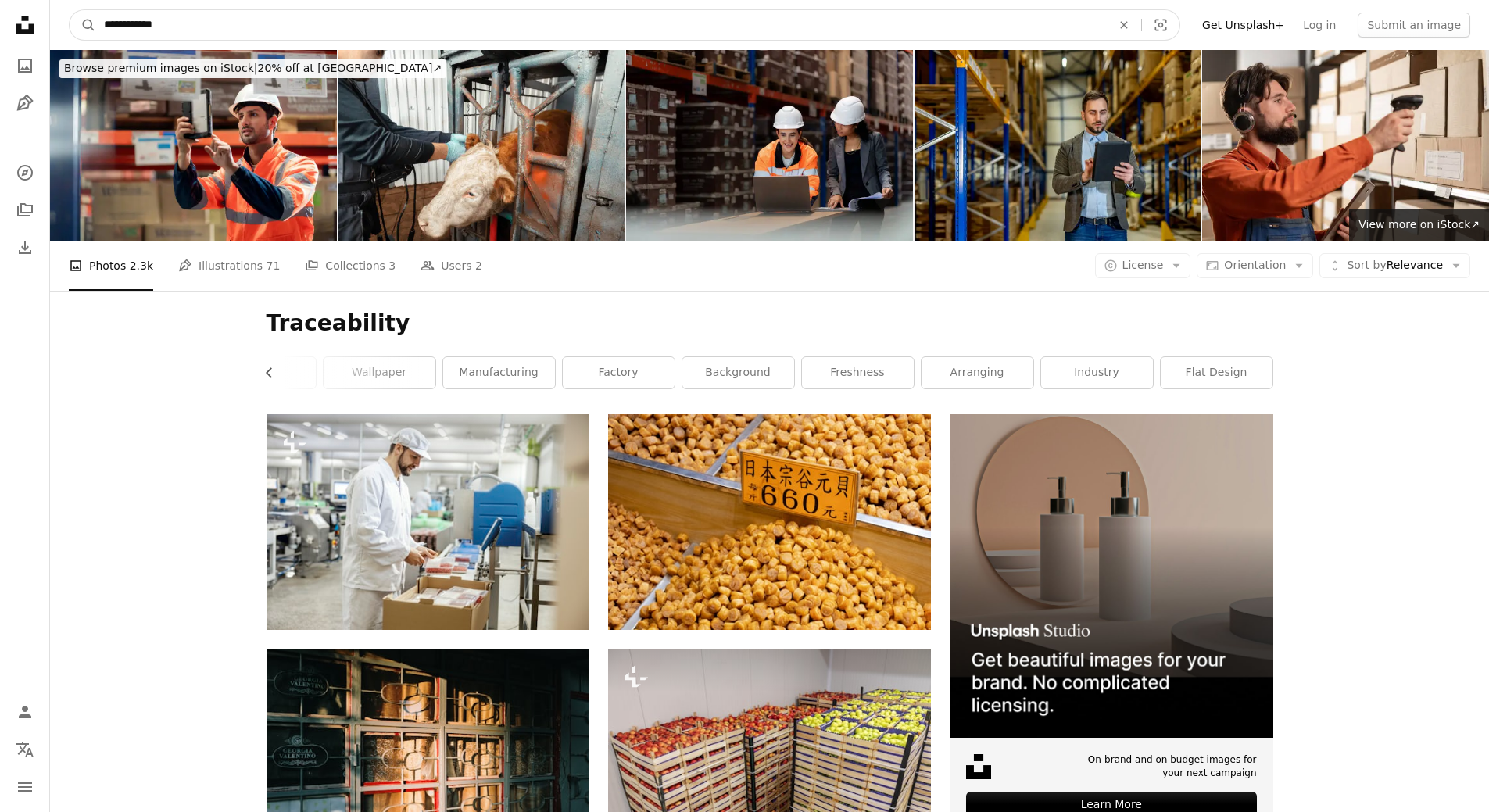
drag, startPoint x: 97, startPoint y: 24, endPoint x: 34, endPoint y: 24, distance: 63.0
type input "**********"
click button "A magnifying glass" at bounding box center [83, 25] width 27 height 30
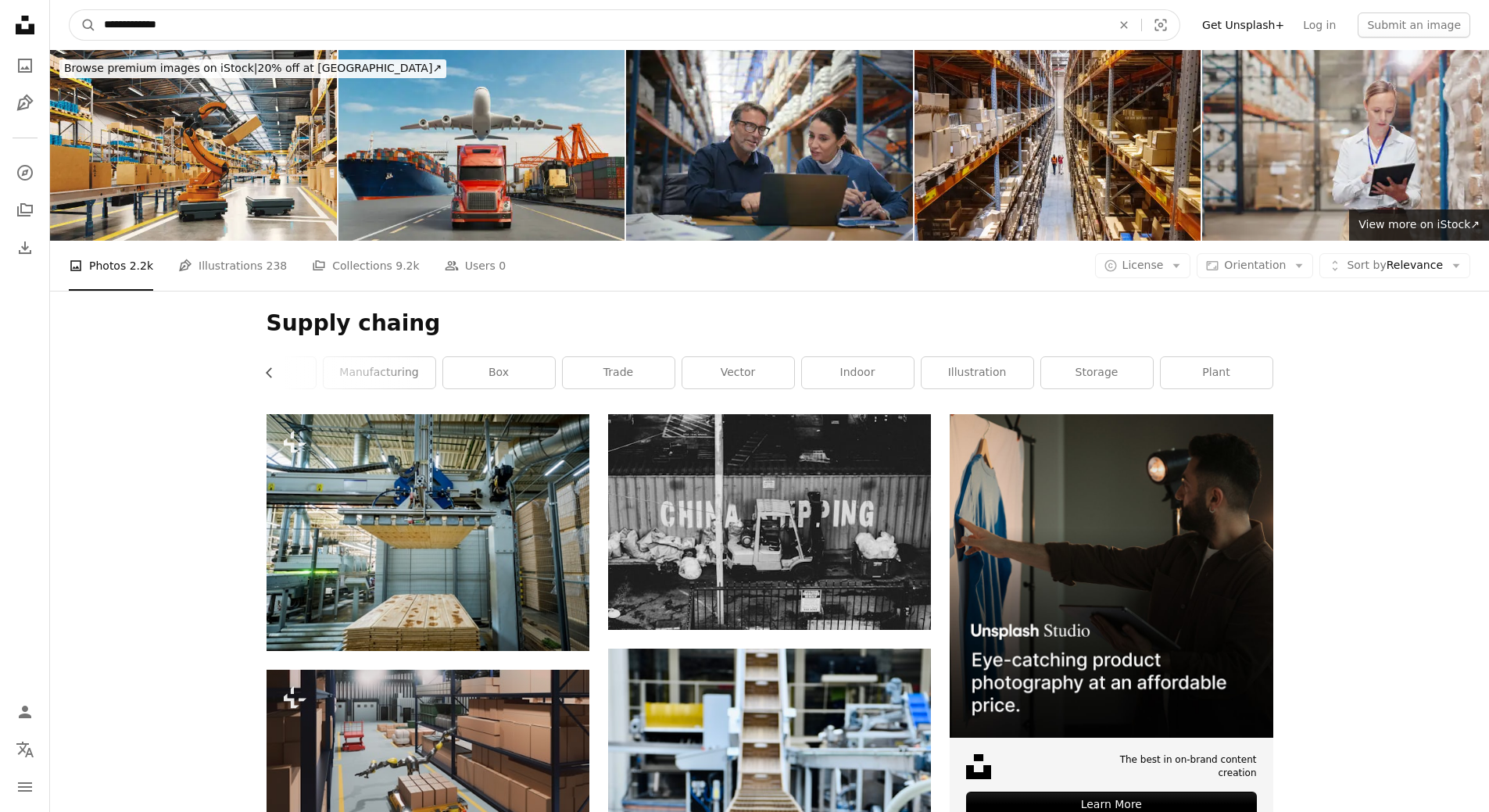
click at [206, 18] on input "**********" at bounding box center [602, 25] width 1011 height 30
type input "**********"
click at [70, 10] on button "A magnifying glass" at bounding box center [83, 25] width 27 height 30
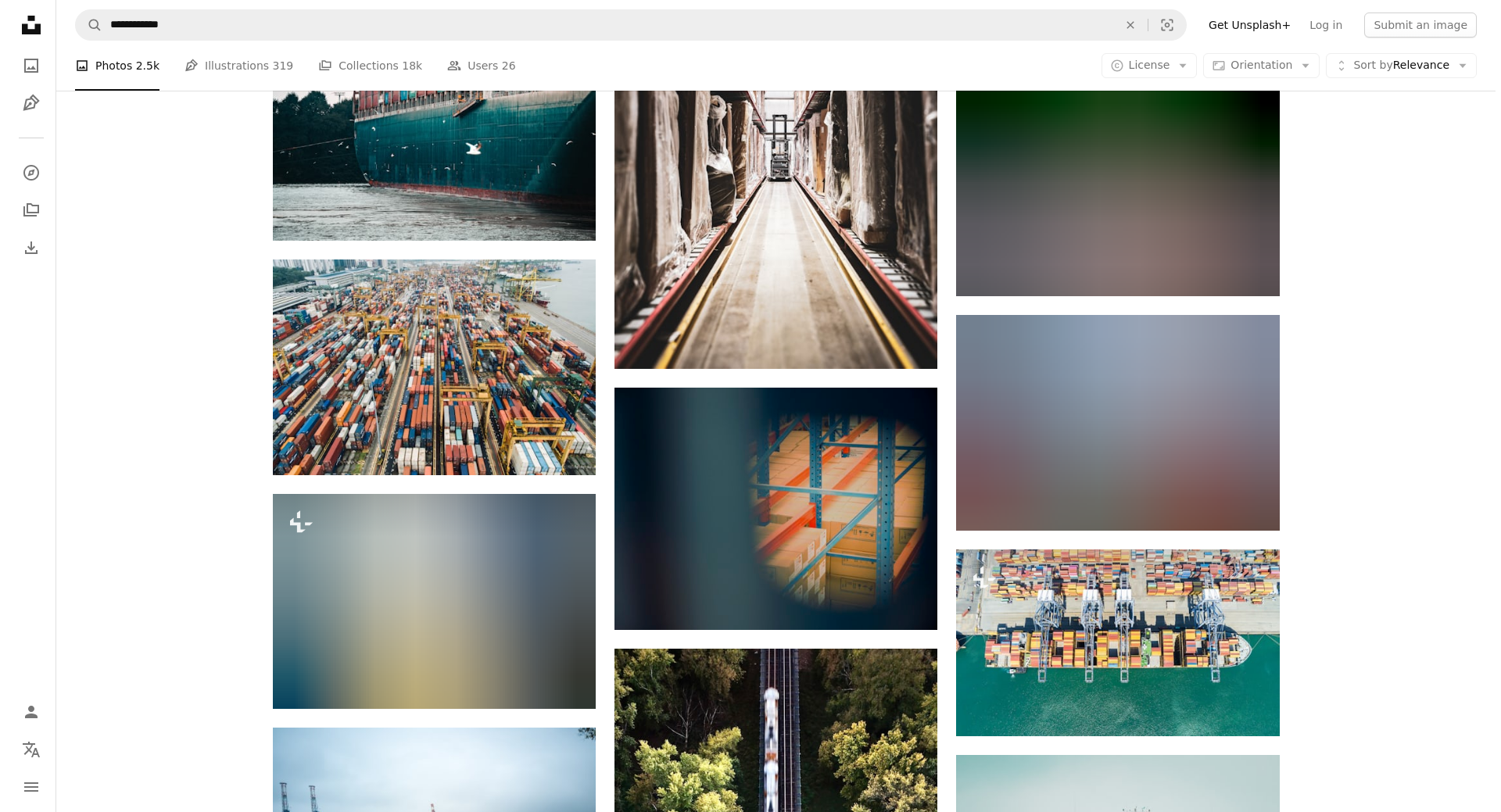
scroll to position [1251, 0]
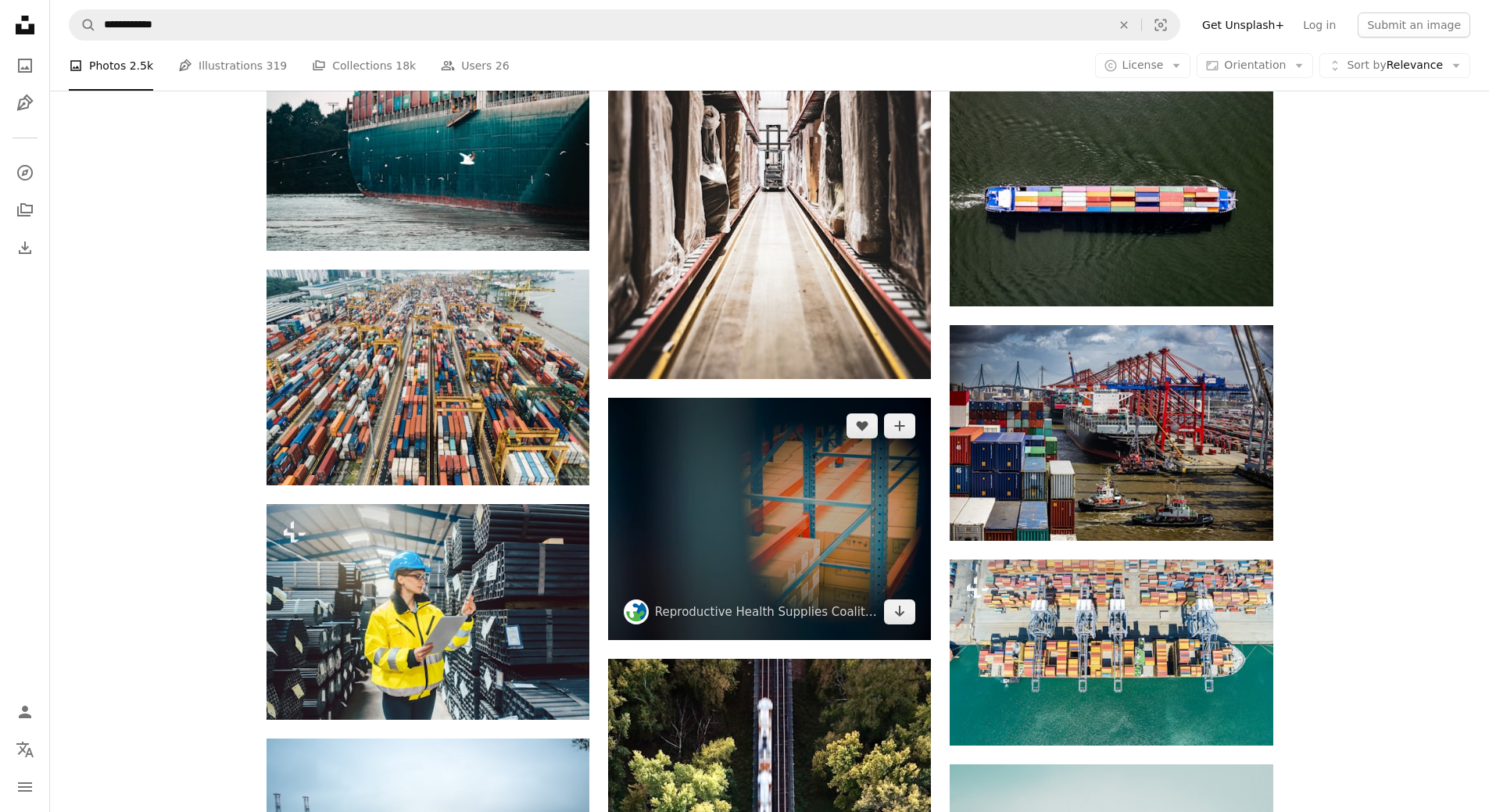
click at [702, 524] on img at bounding box center [770, 519] width 323 height 242
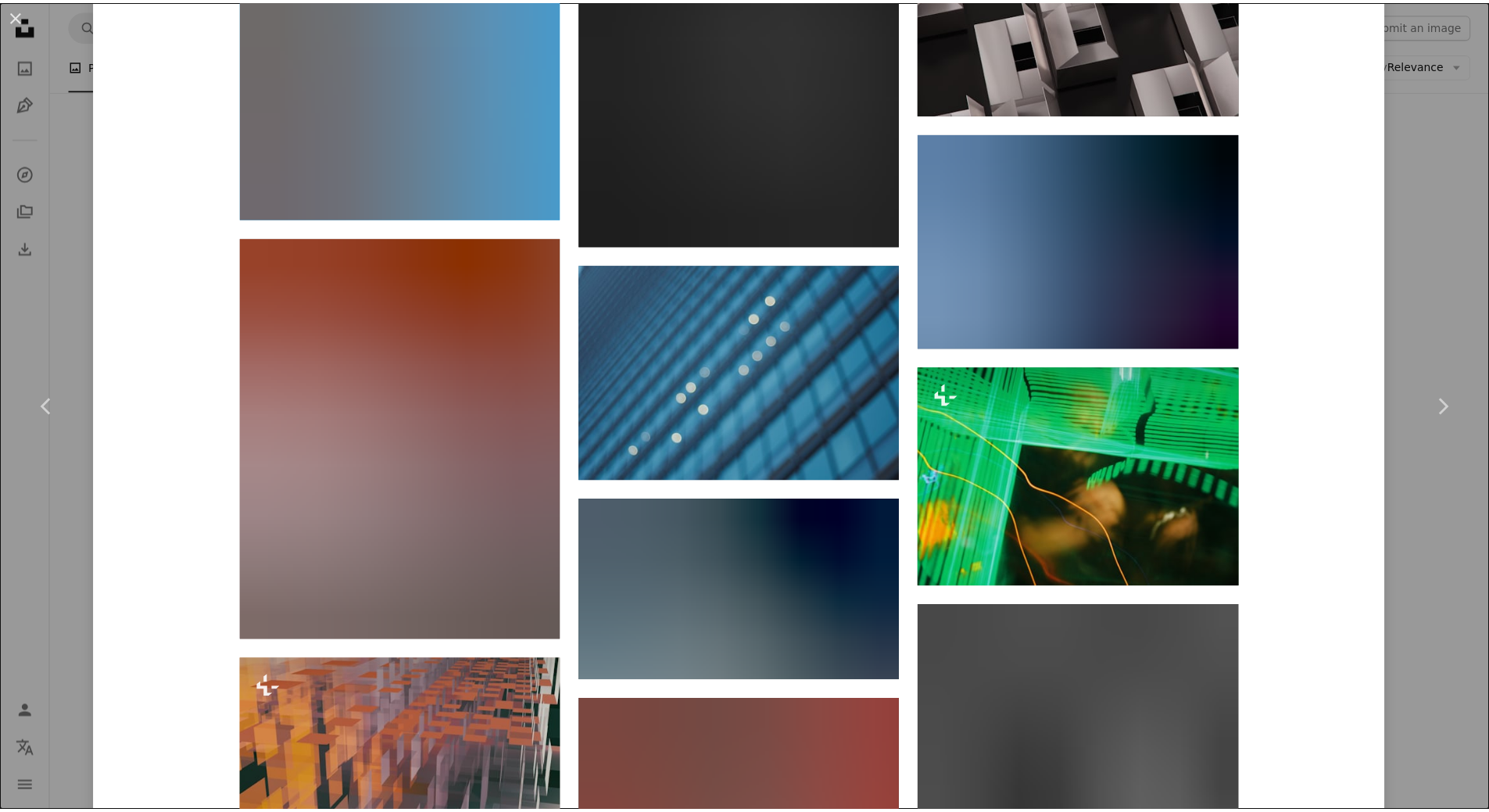
scroll to position [4535, 0]
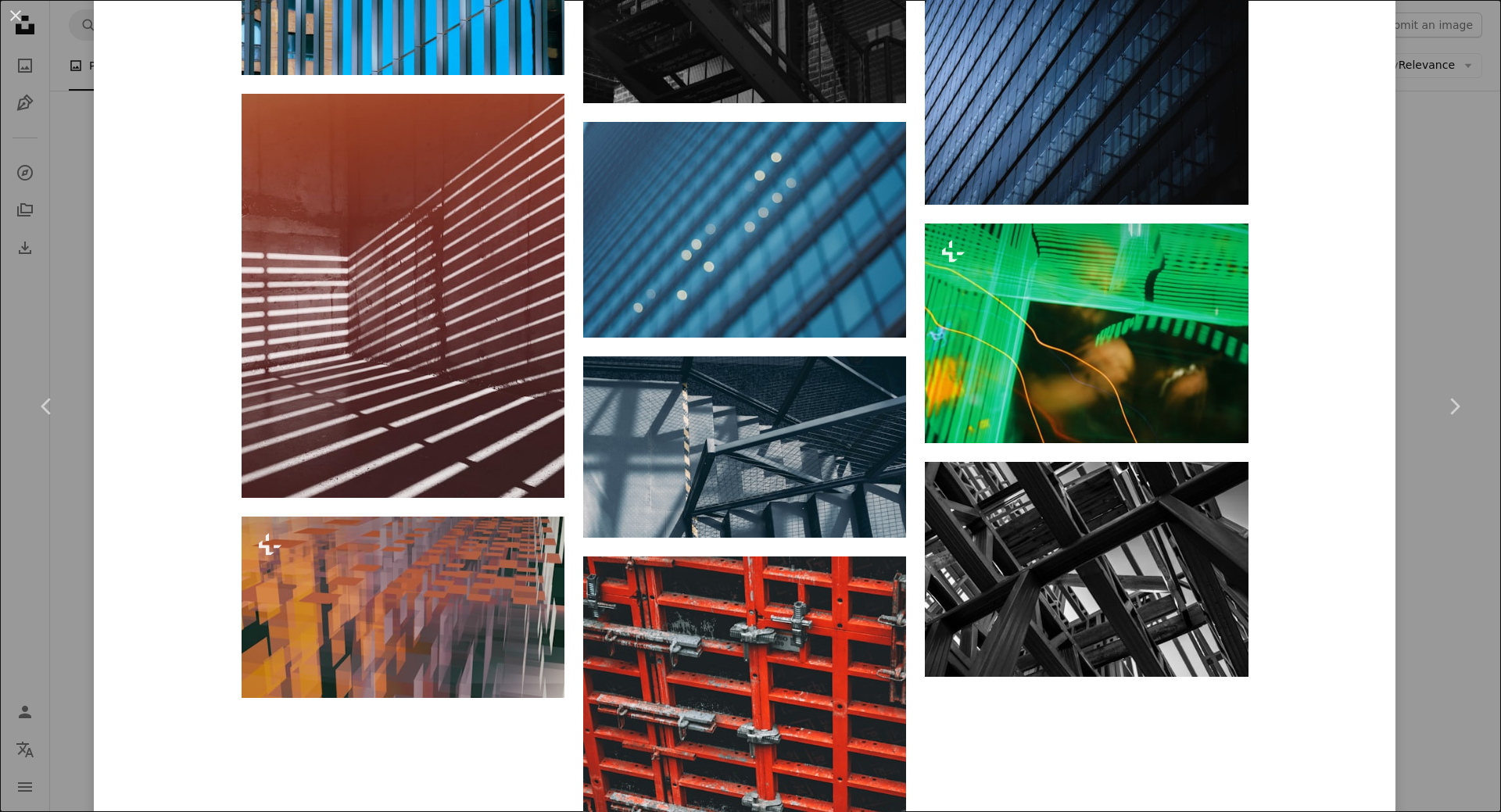
click at [1440, 244] on div "An X shape Chevron left Chevron right Reproductive Health Supplies Coalition rh…" at bounding box center [750, 406] width 1501 height 812
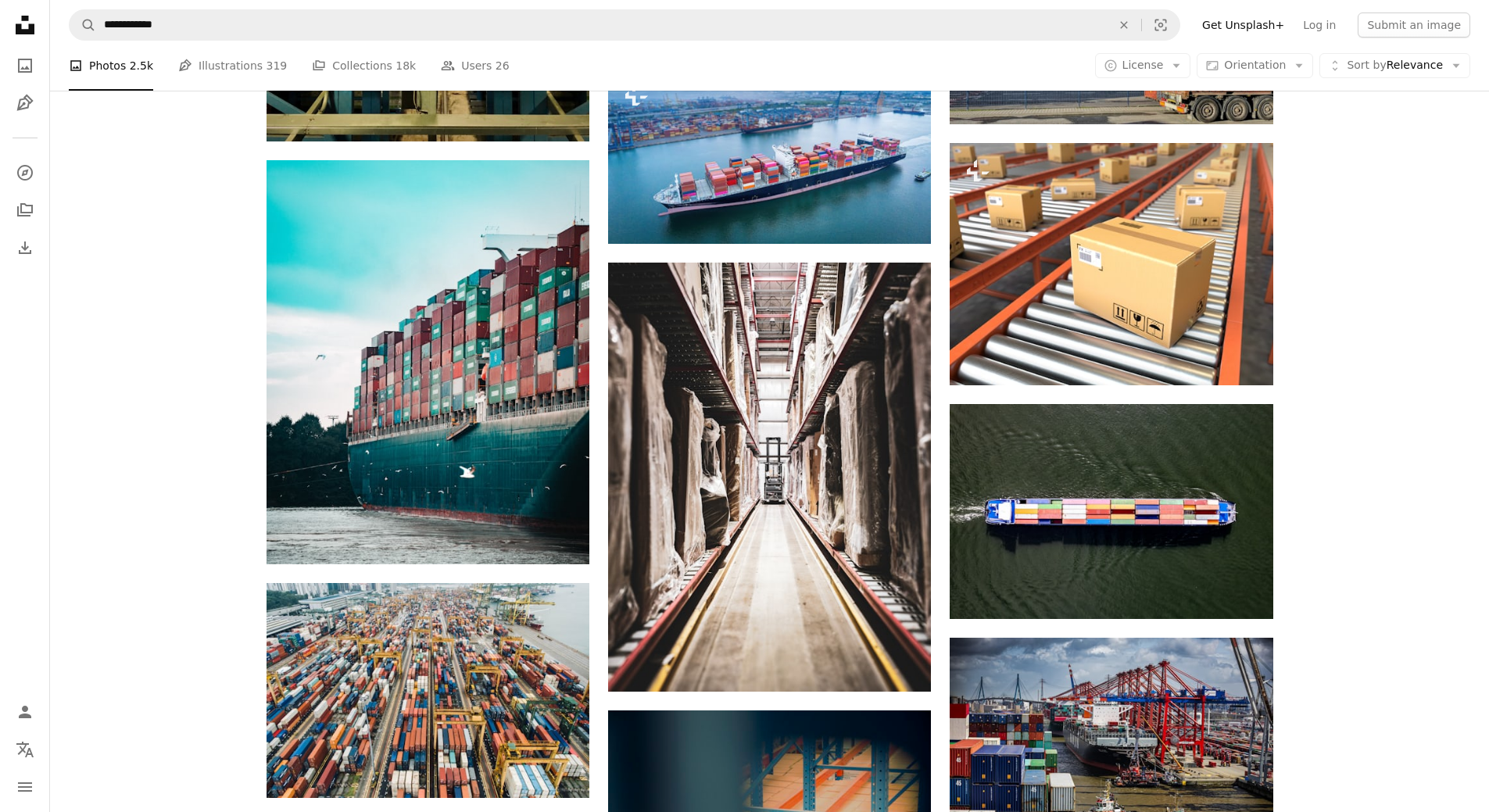
scroll to position [469, 0]
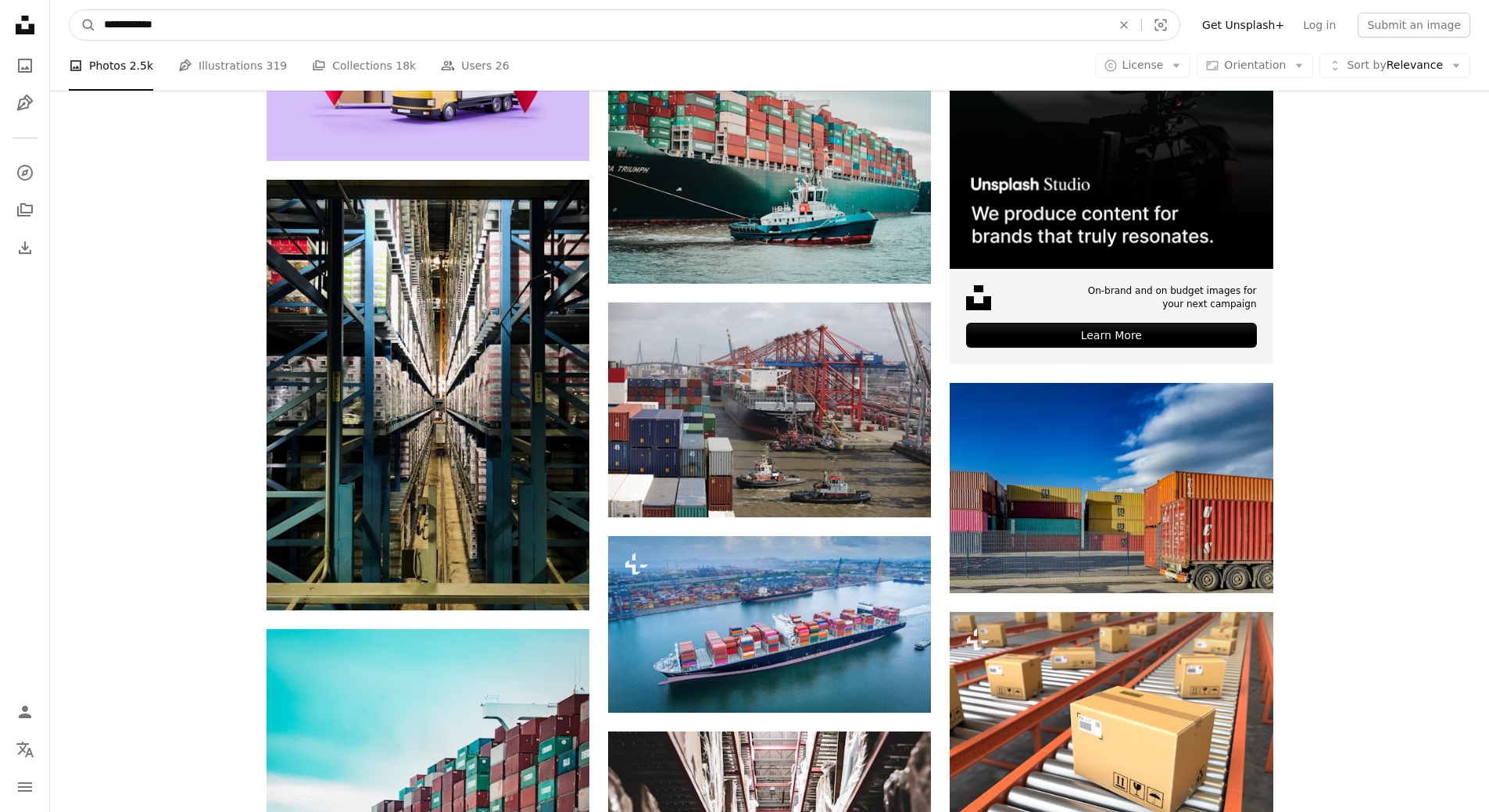
drag, startPoint x: 199, startPoint y: 28, endPoint x: 50, endPoint y: 35, distance: 149.2
click at [50, 35] on nav "**********" at bounding box center [770, 25] width 1440 height 50
type input "**********"
click at [70, 10] on button "A magnifying glass" at bounding box center [83, 25] width 27 height 30
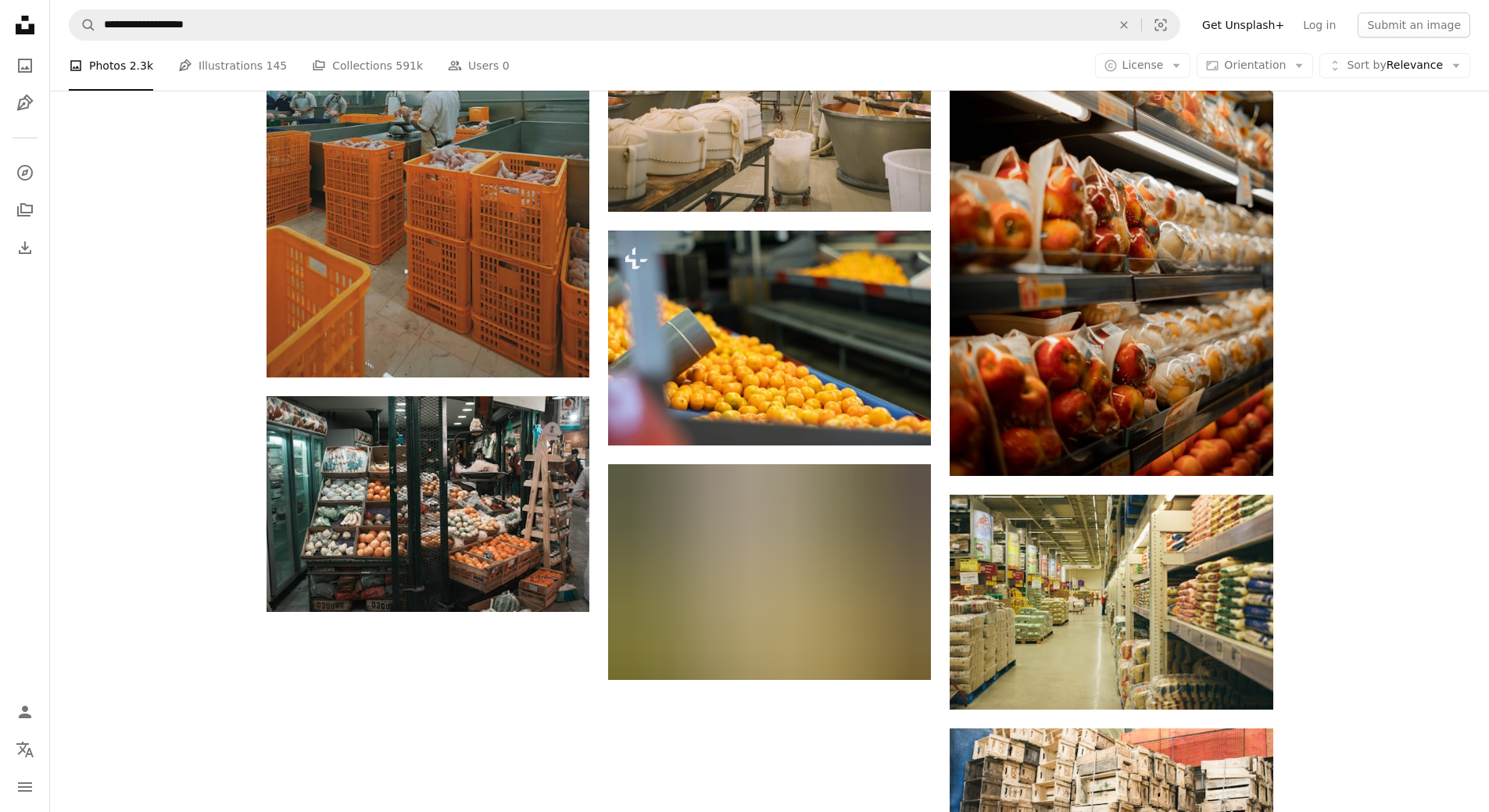
scroll to position [1955, 0]
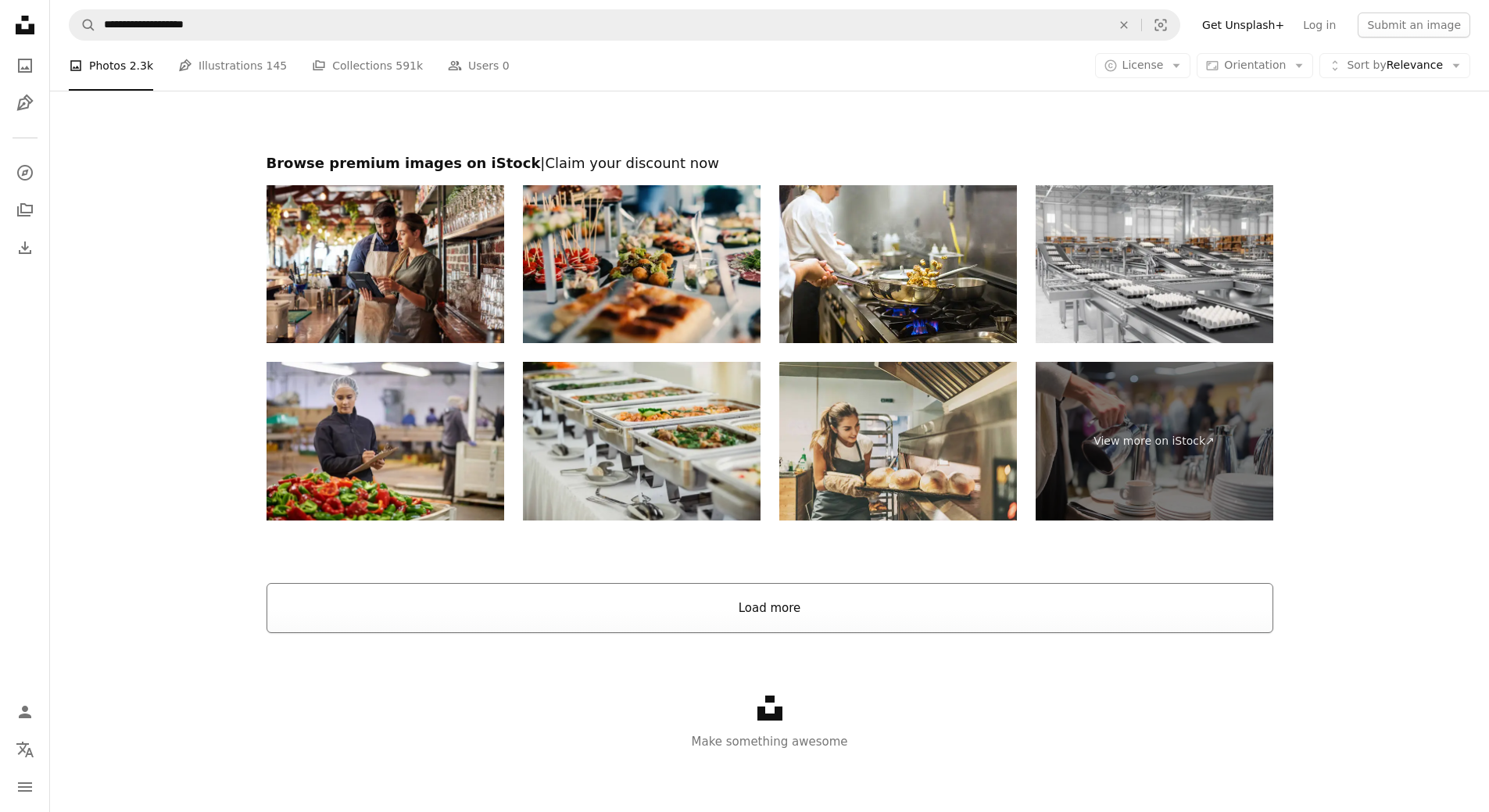
click at [808, 612] on button "Load more" at bounding box center [771, 608] width 1007 height 50
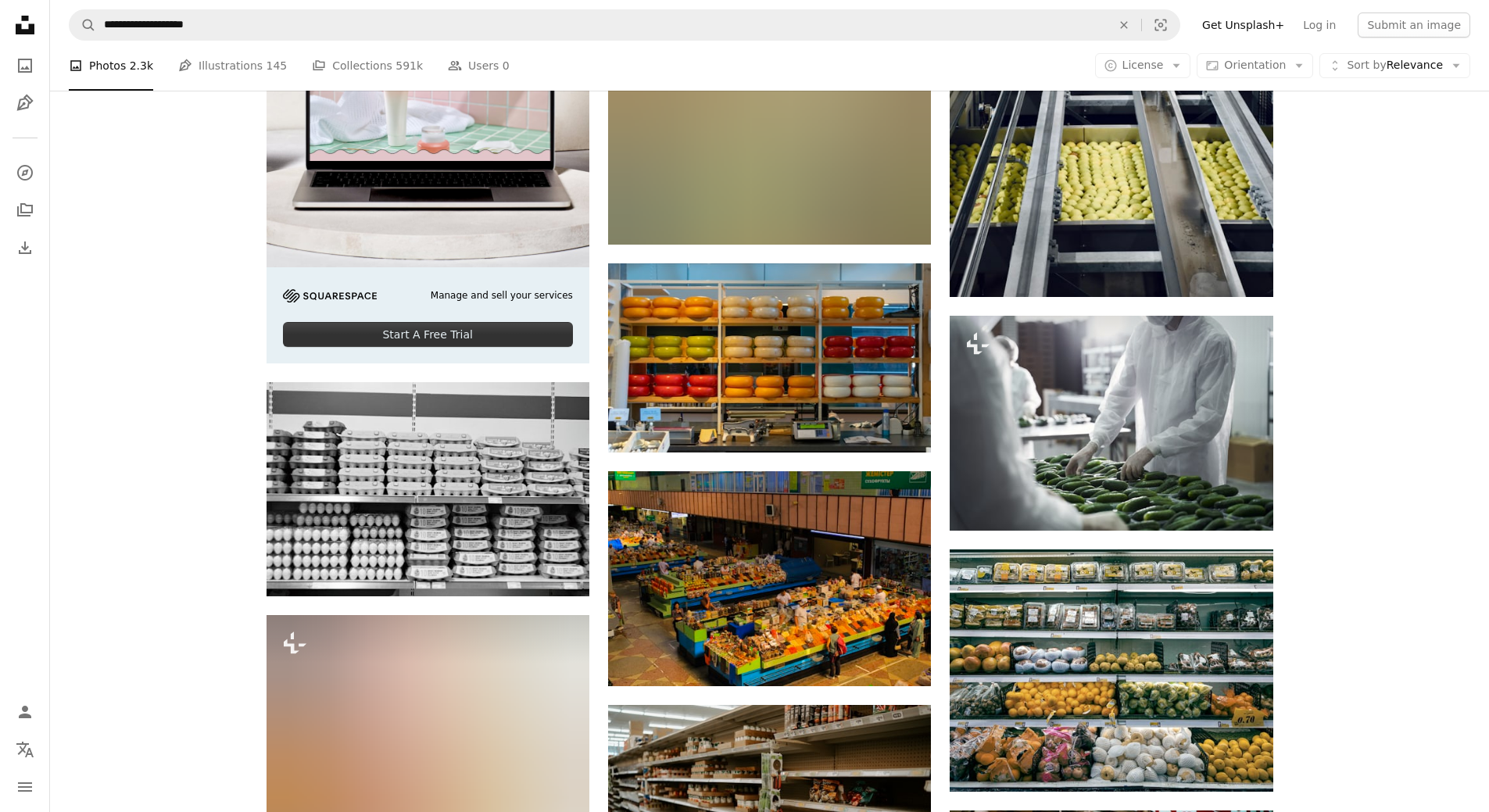
scroll to position [4211, 0]
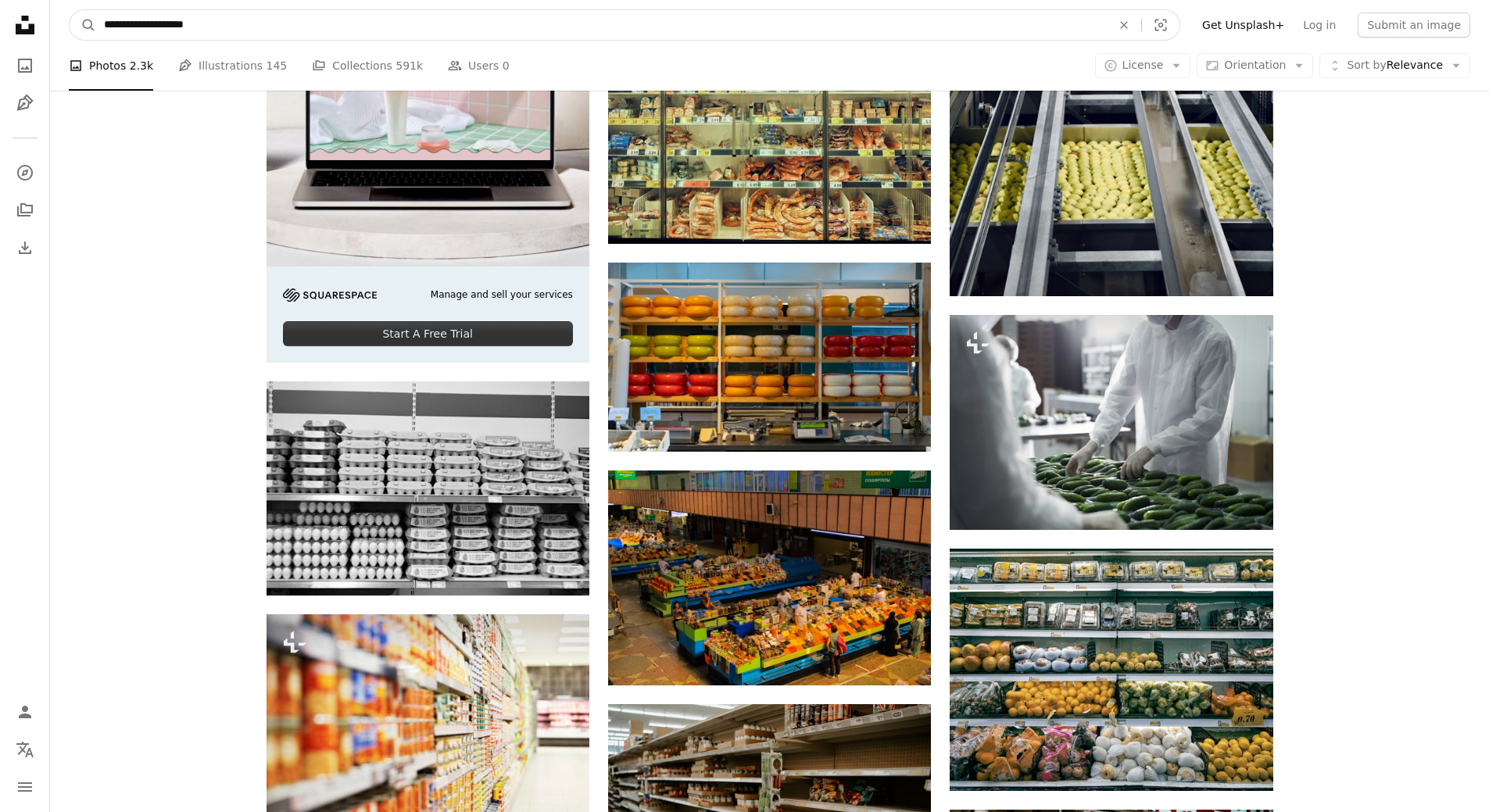
drag, startPoint x: 130, startPoint y: 28, endPoint x: 370, endPoint y: 36, distance: 240.1
click at [370, 36] on input "**********" at bounding box center [602, 25] width 1011 height 30
type input "**********"
click button "A magnifying glass" at bounding box center [83, 25] width 27 height 30
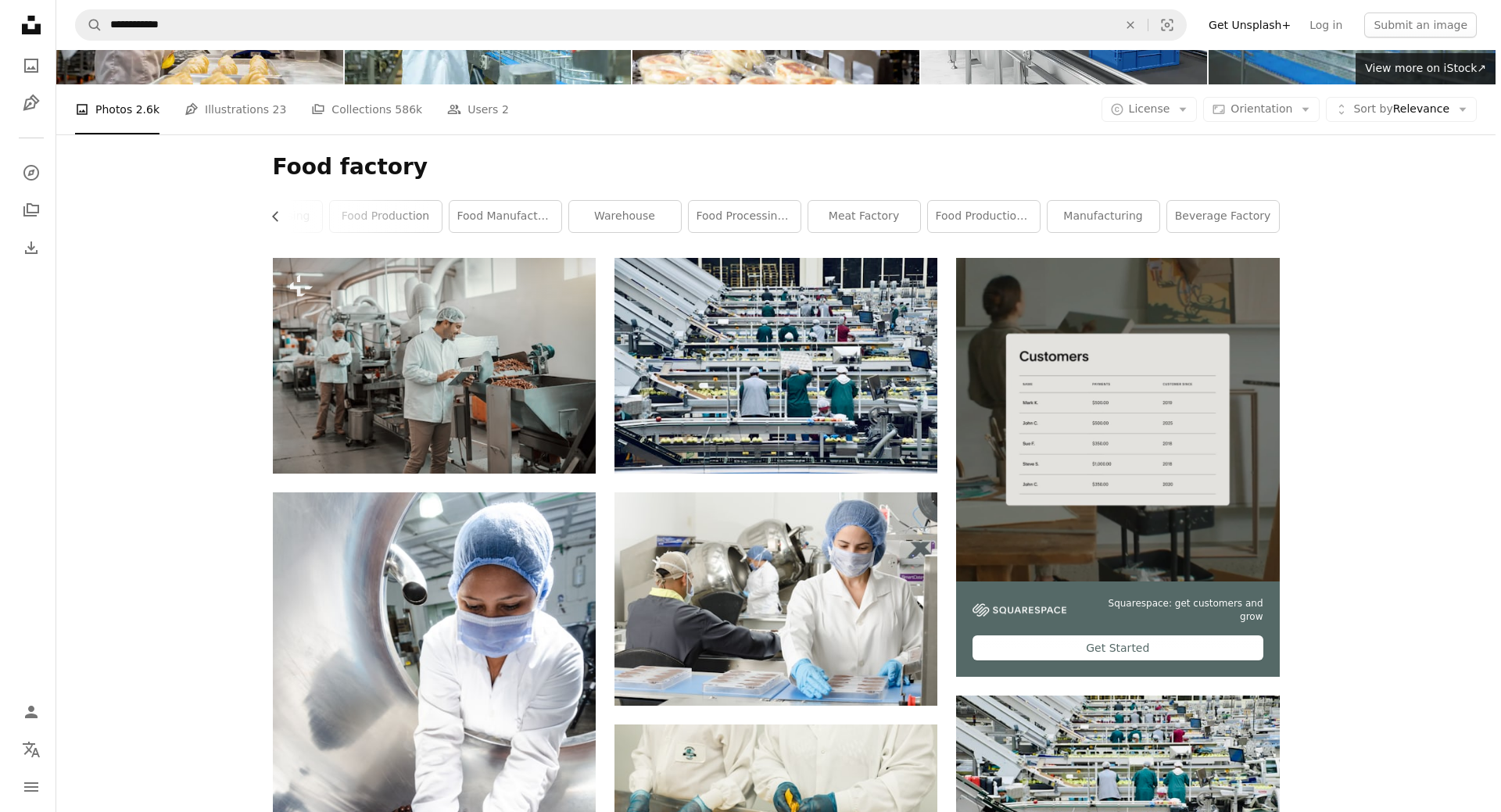
scroll to position [391, 0]
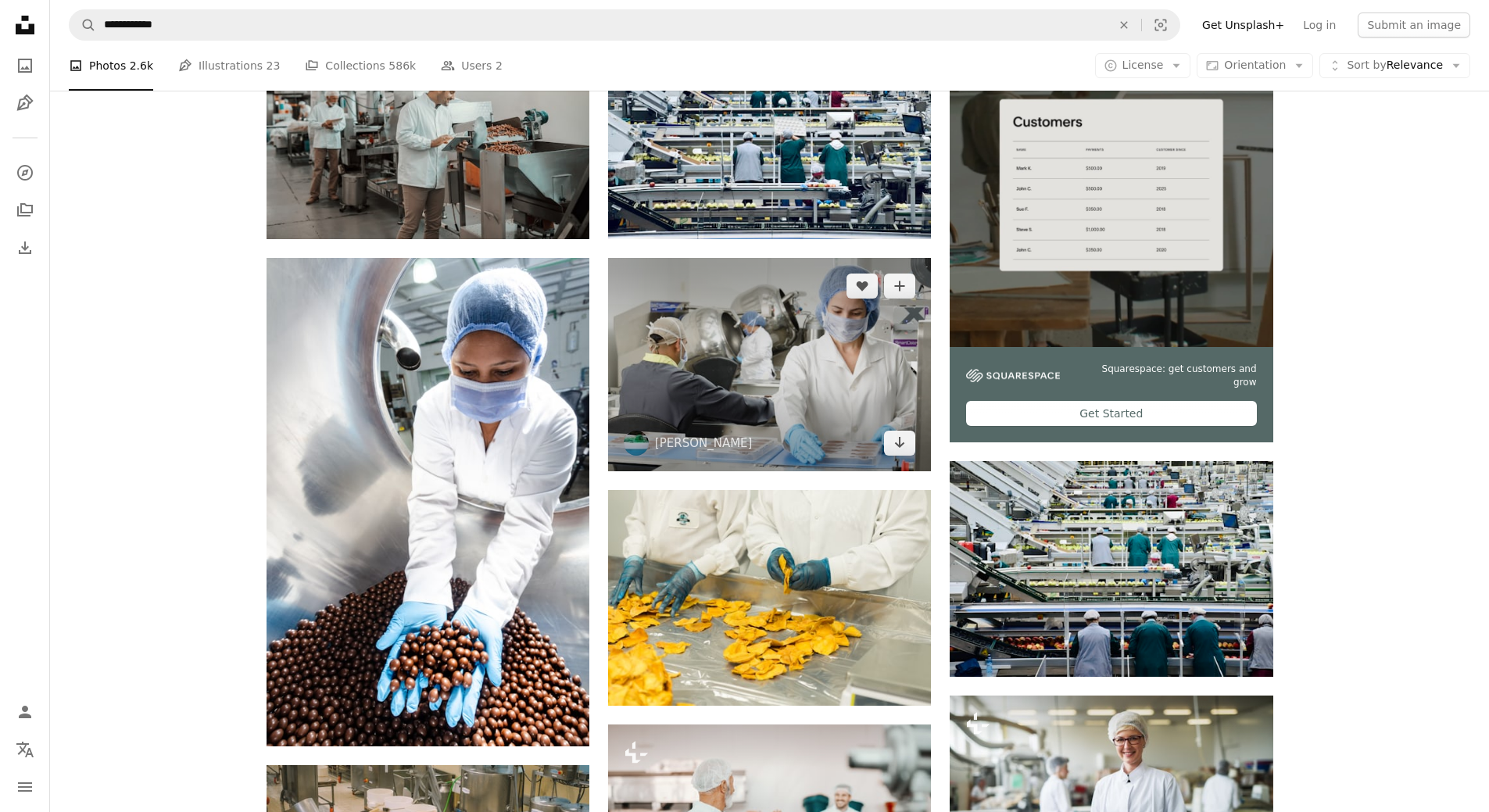
click at [780, 358] on img at bounding box center [770, 365] width 323 height 214
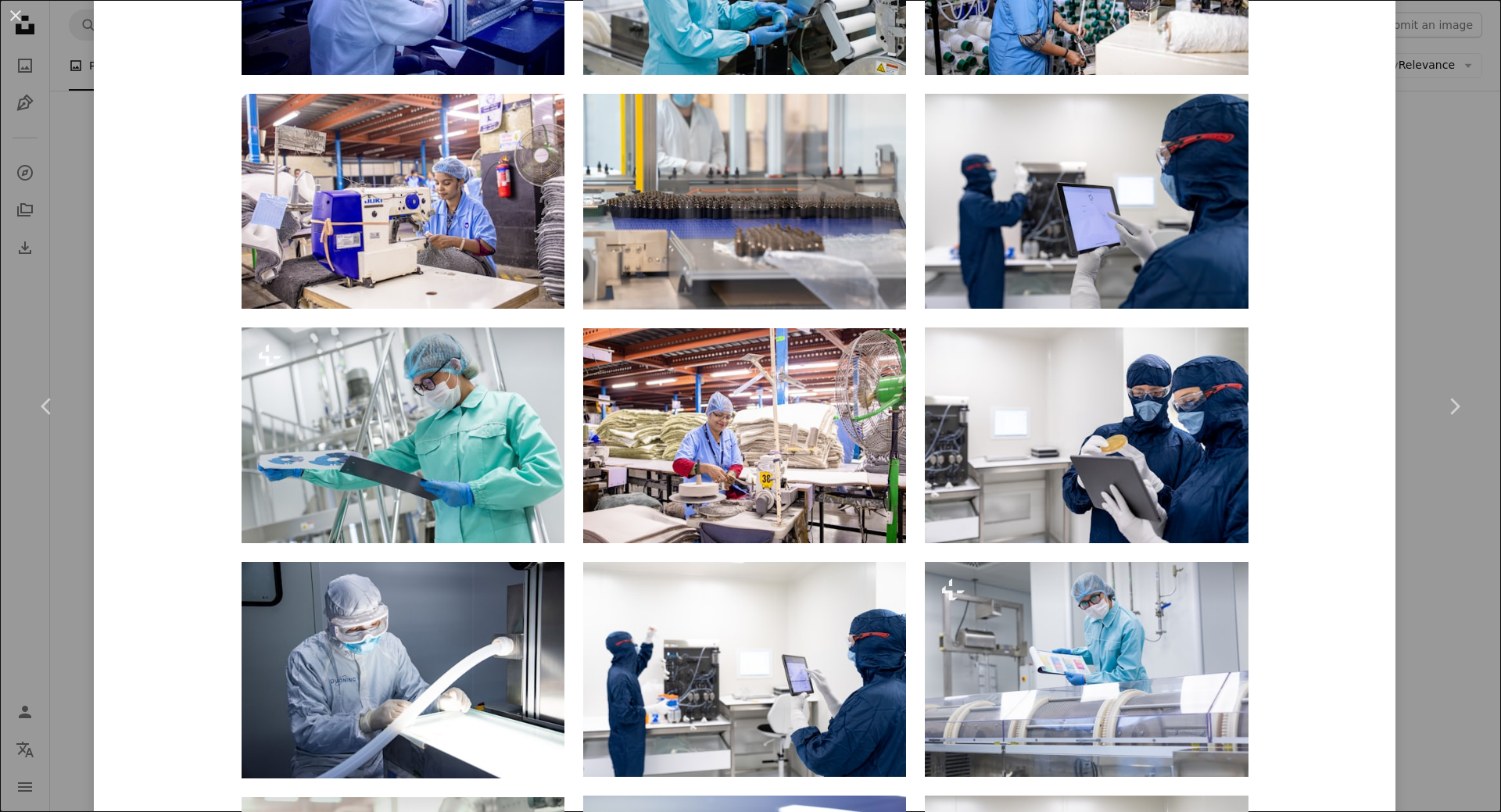
scroll to position [3128, 0]
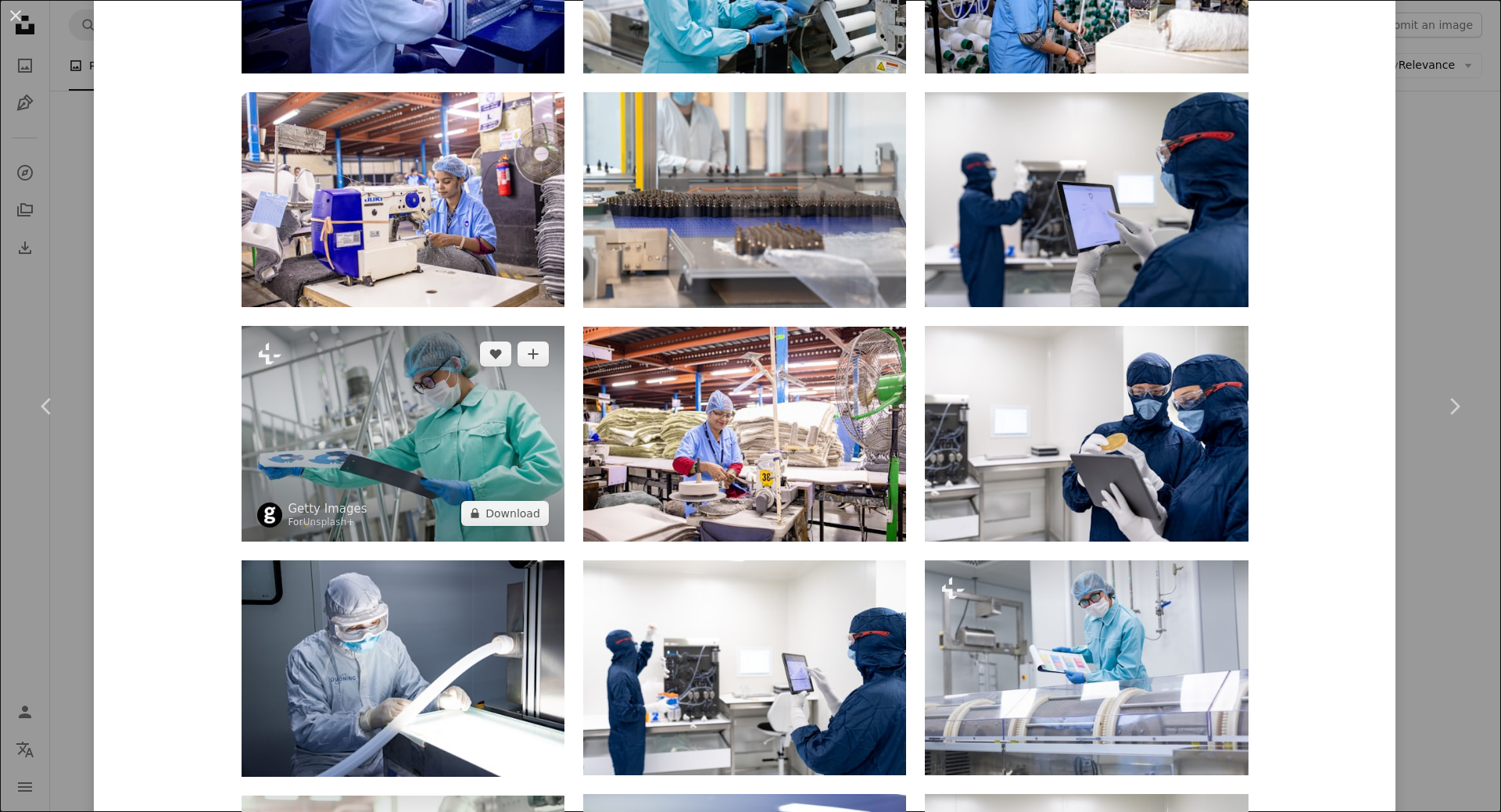
click at [395, 423] on img at bounding box center [403, 434] width 323 height 215
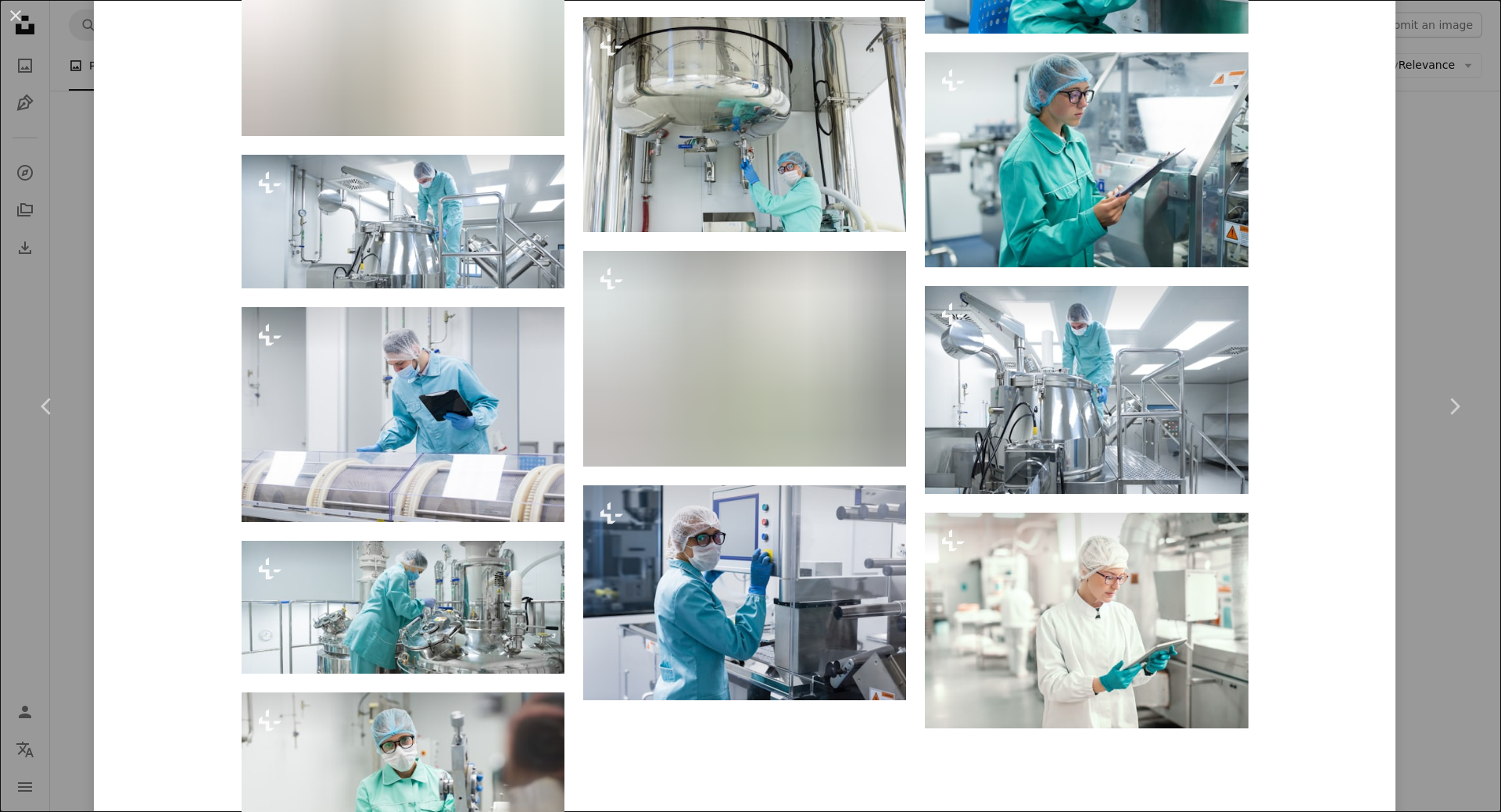
scroll to position [3675, 0]
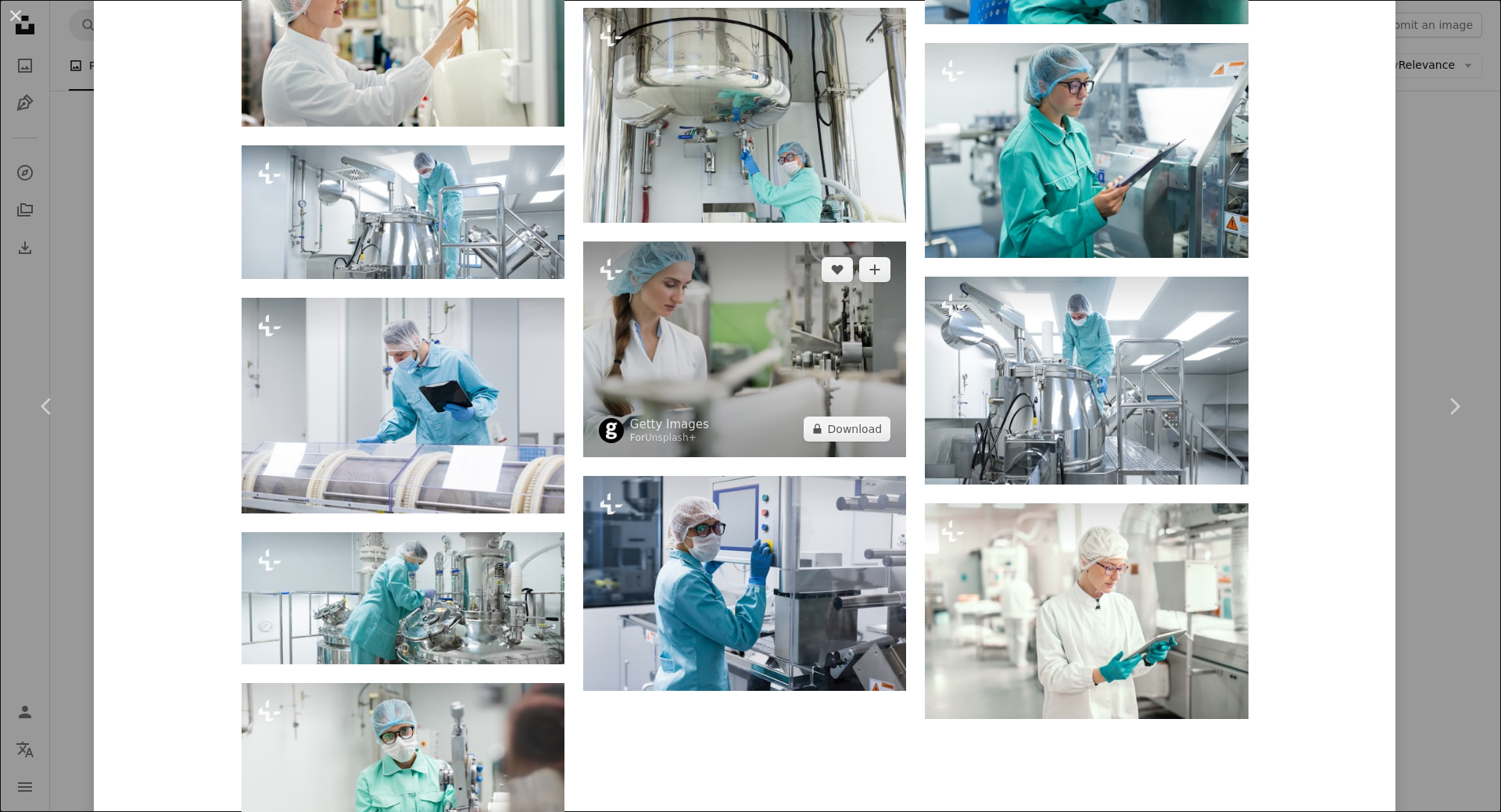
click at [740, 320] on img at bounding box center [745, 349] width 323 height 216
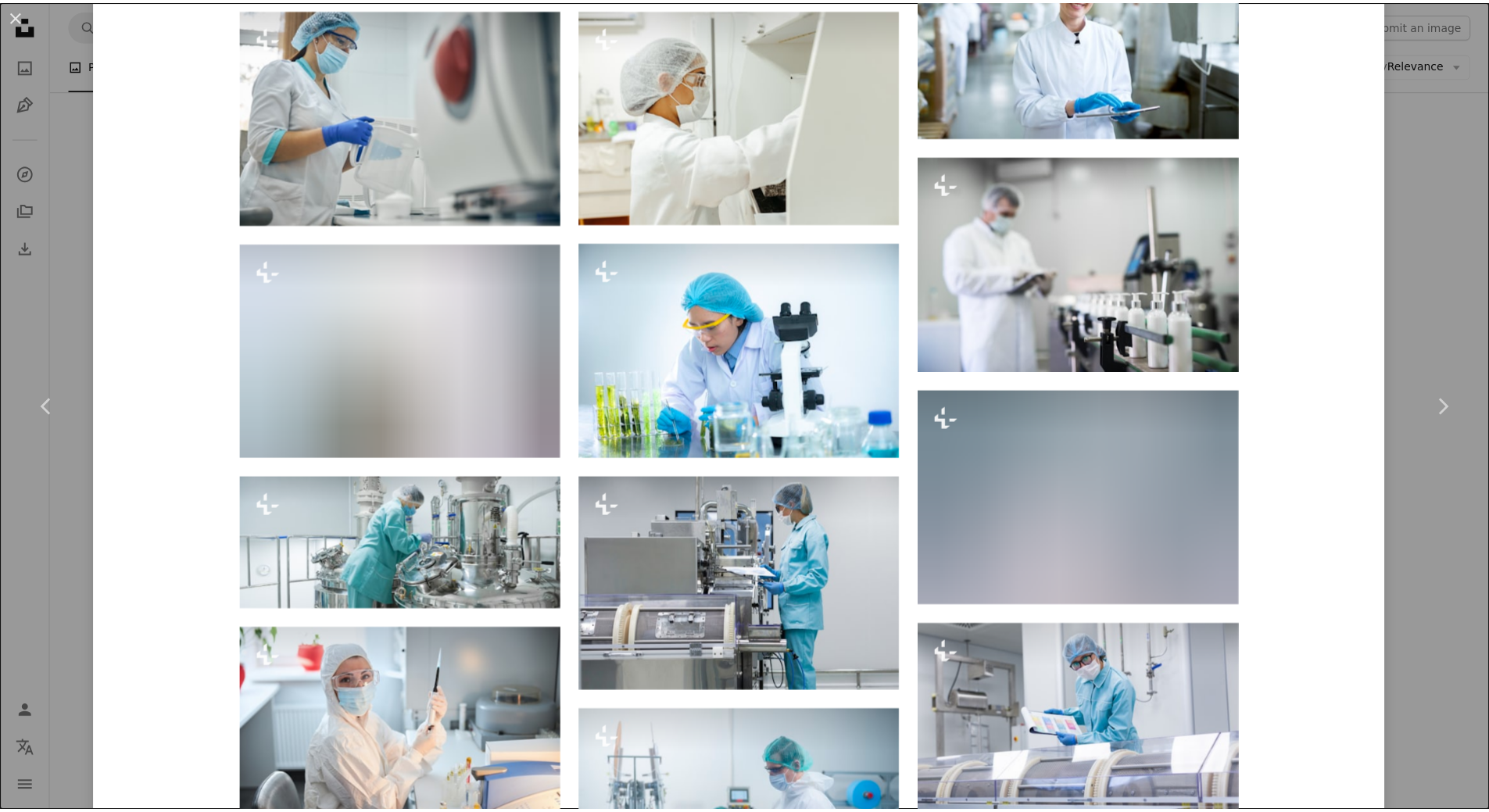
scroll to position [3283, 0]
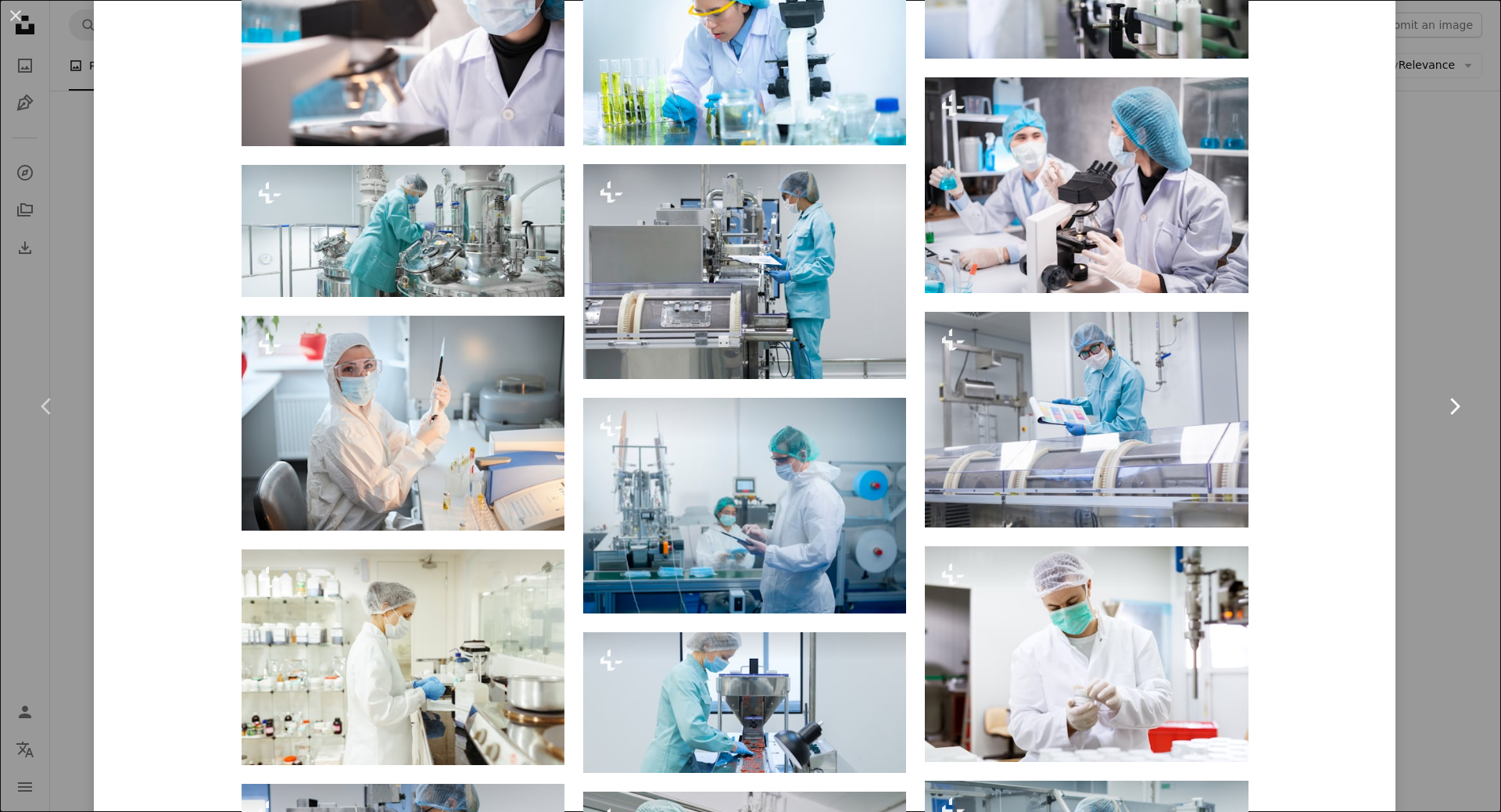
click at [1407, 463] on link "Chevron right" at bounding box center [1454, 406] width 94 height 150
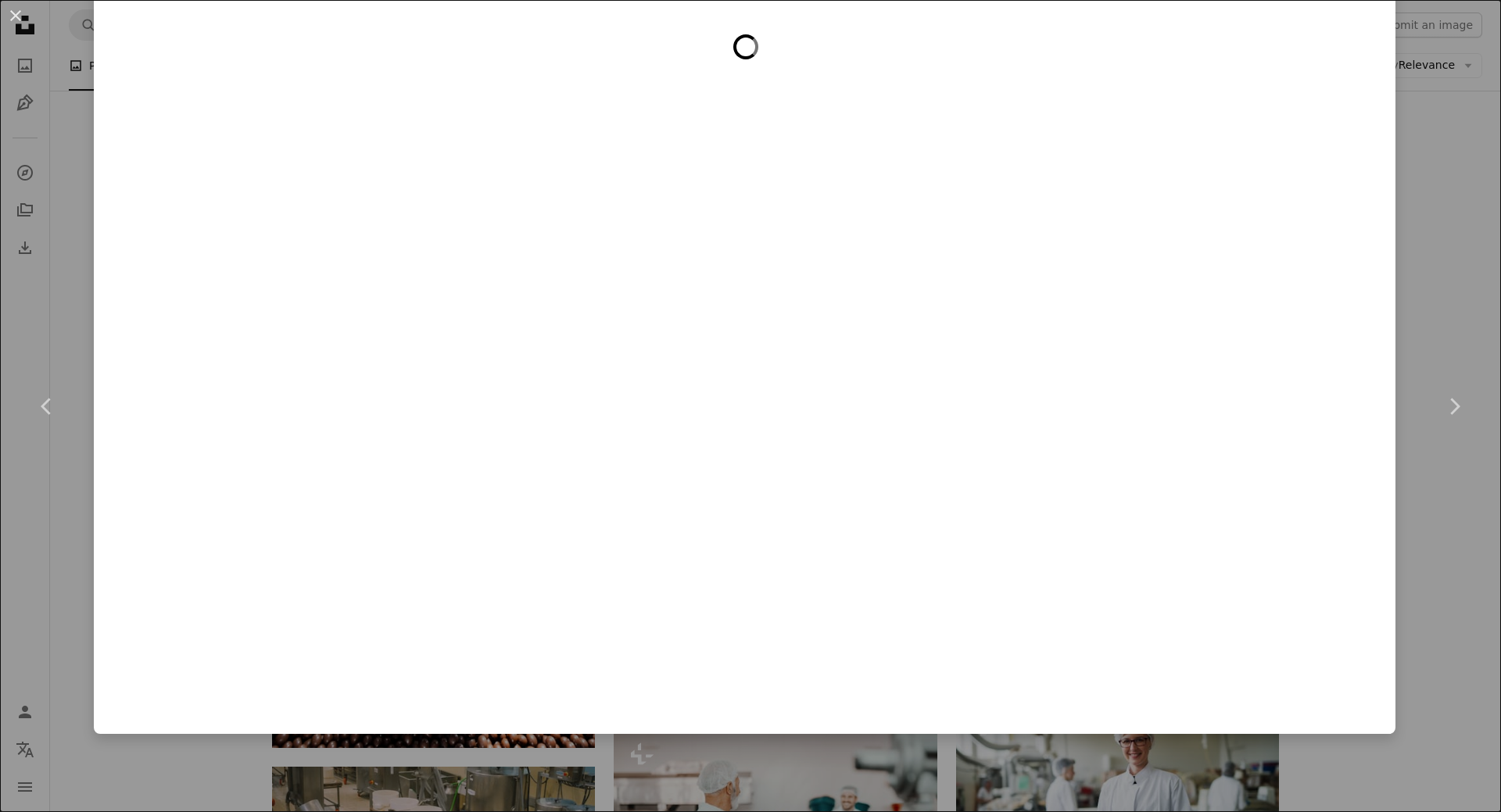
click at [1446, 496] on div "An X shape Chevron left Chevron right Getty Images For Unsplash+ A heart A plus…" at bounding box center [750, 406] width 1501 height 812
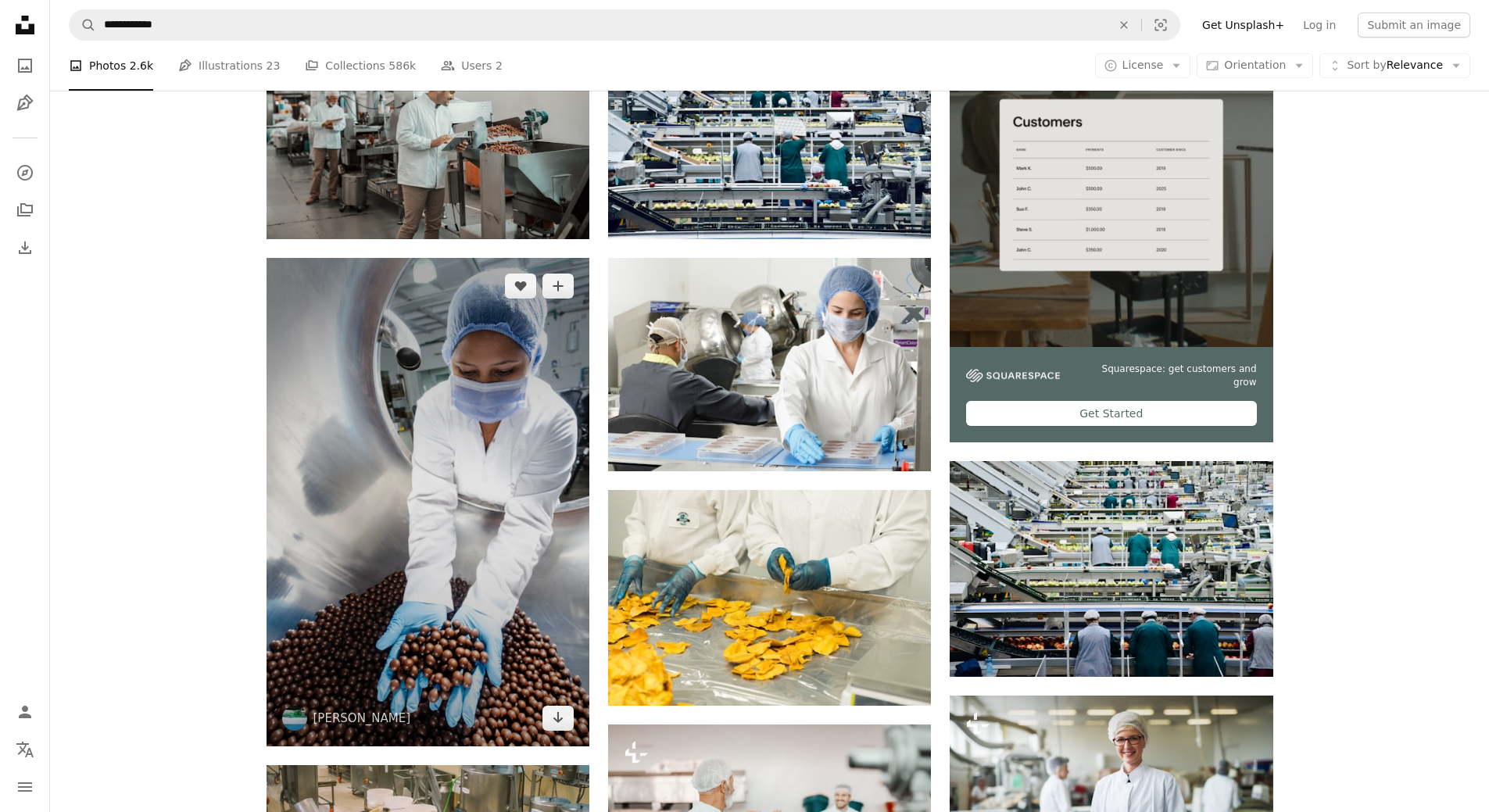
click at [415, 436] on img at bounding box center [429, 502] width 323 height 488
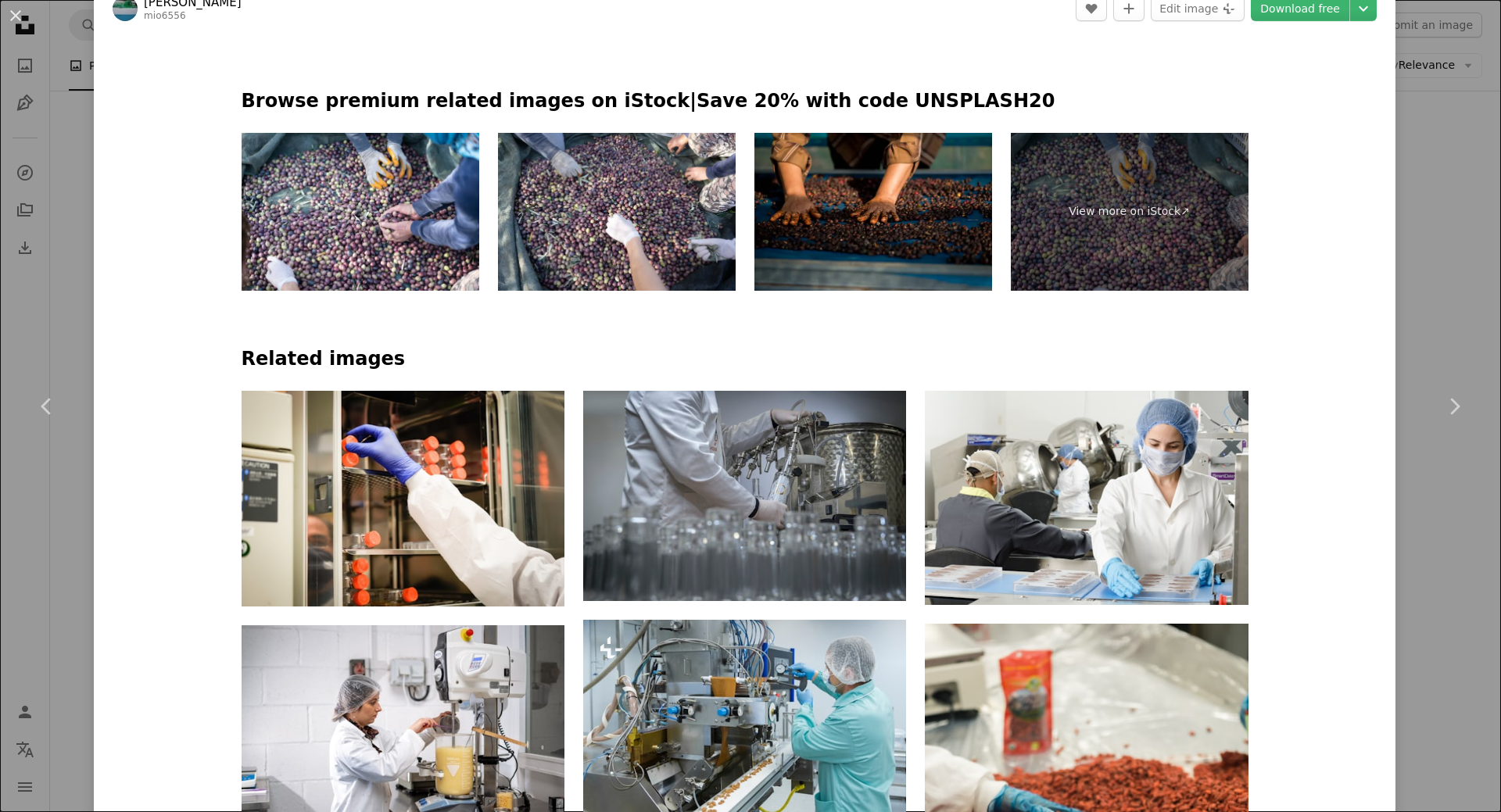
scroll to position [1095, 0]
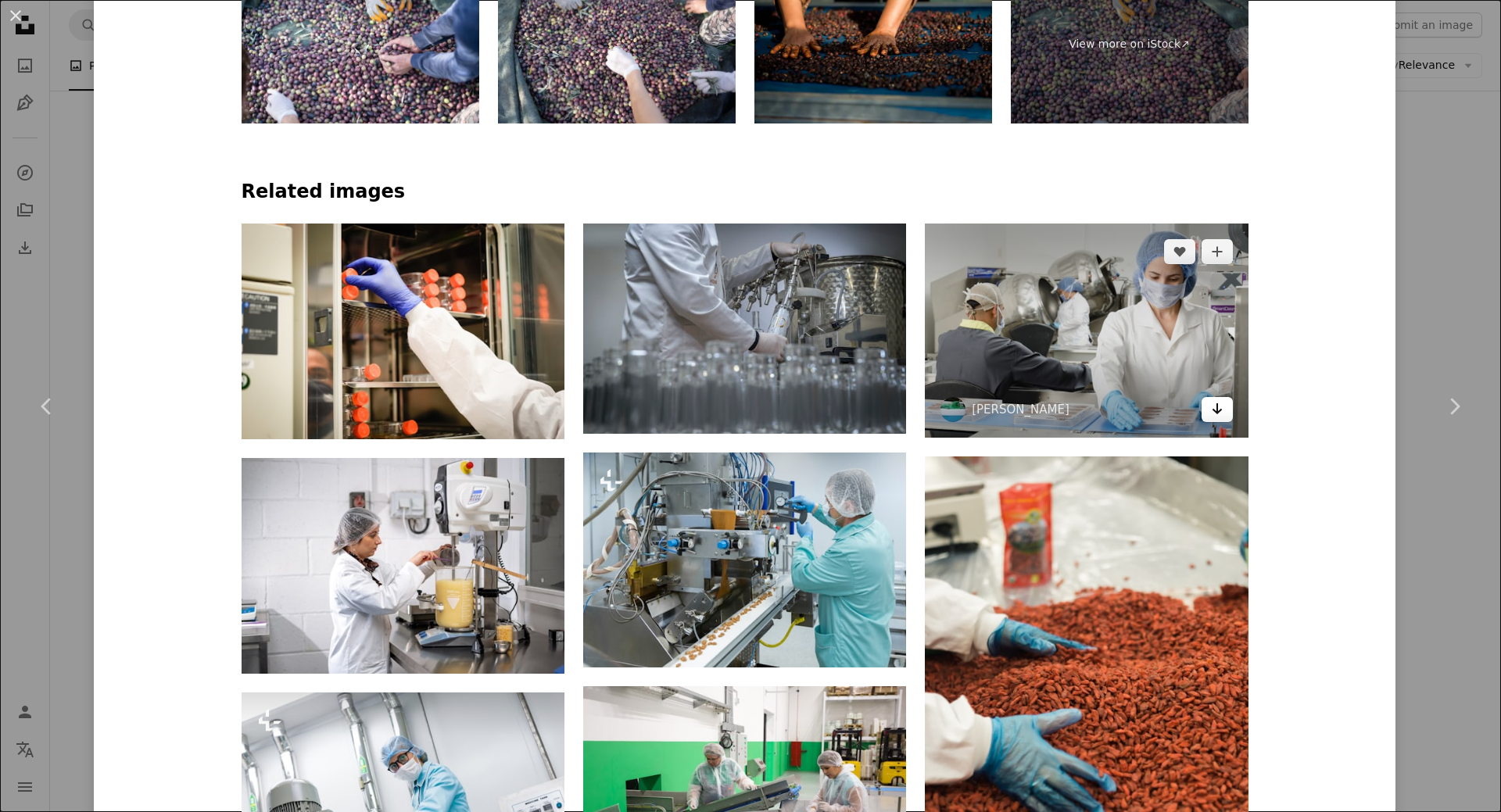
click at [1213, 411] on icon "Download" at bounding box center [1217, 408] width 10 height 11
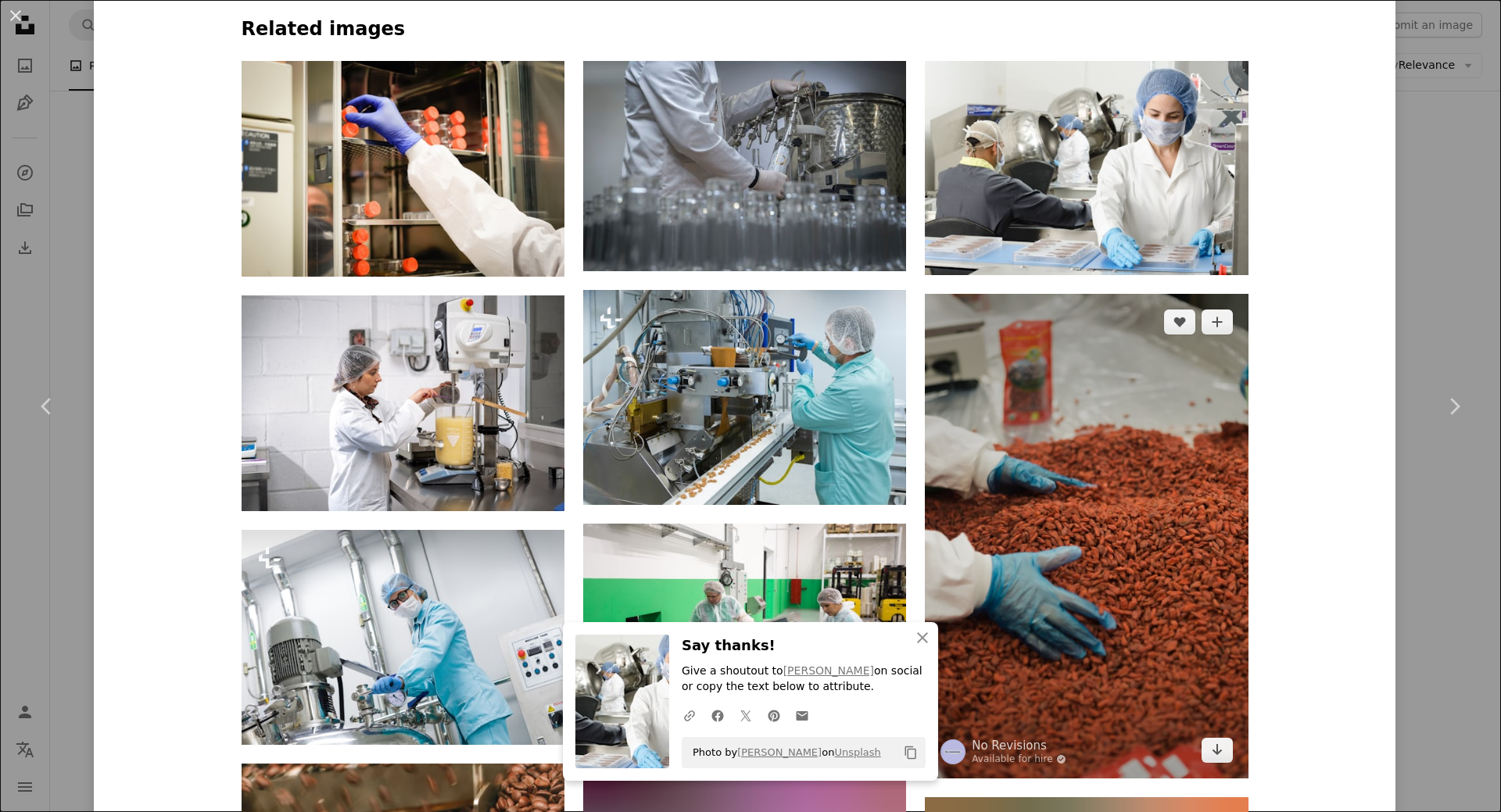
scroll to position [1016, 0]
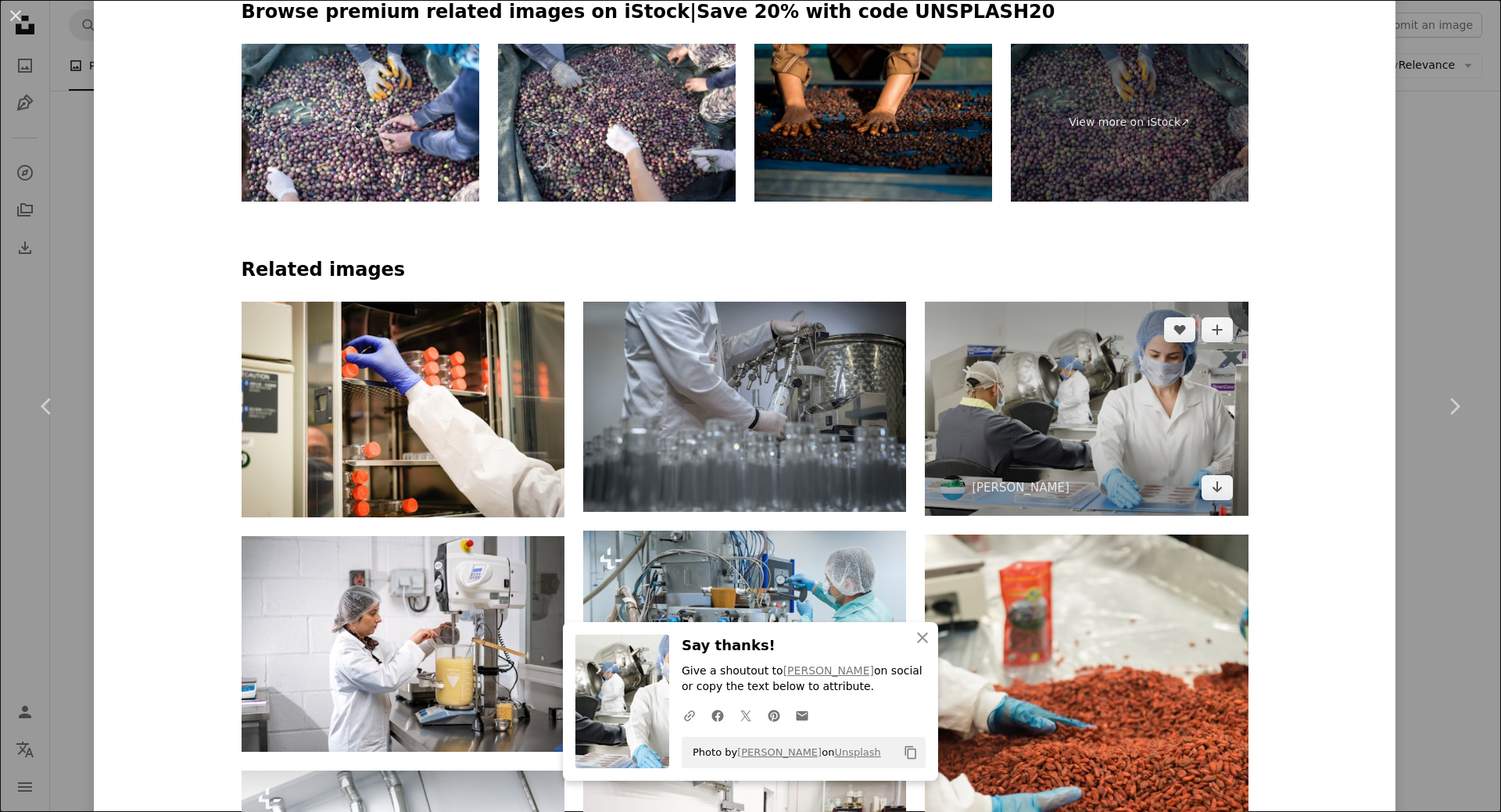
click at [1057, 400] on img at bounding box center [1087, 408] width 323 height 214
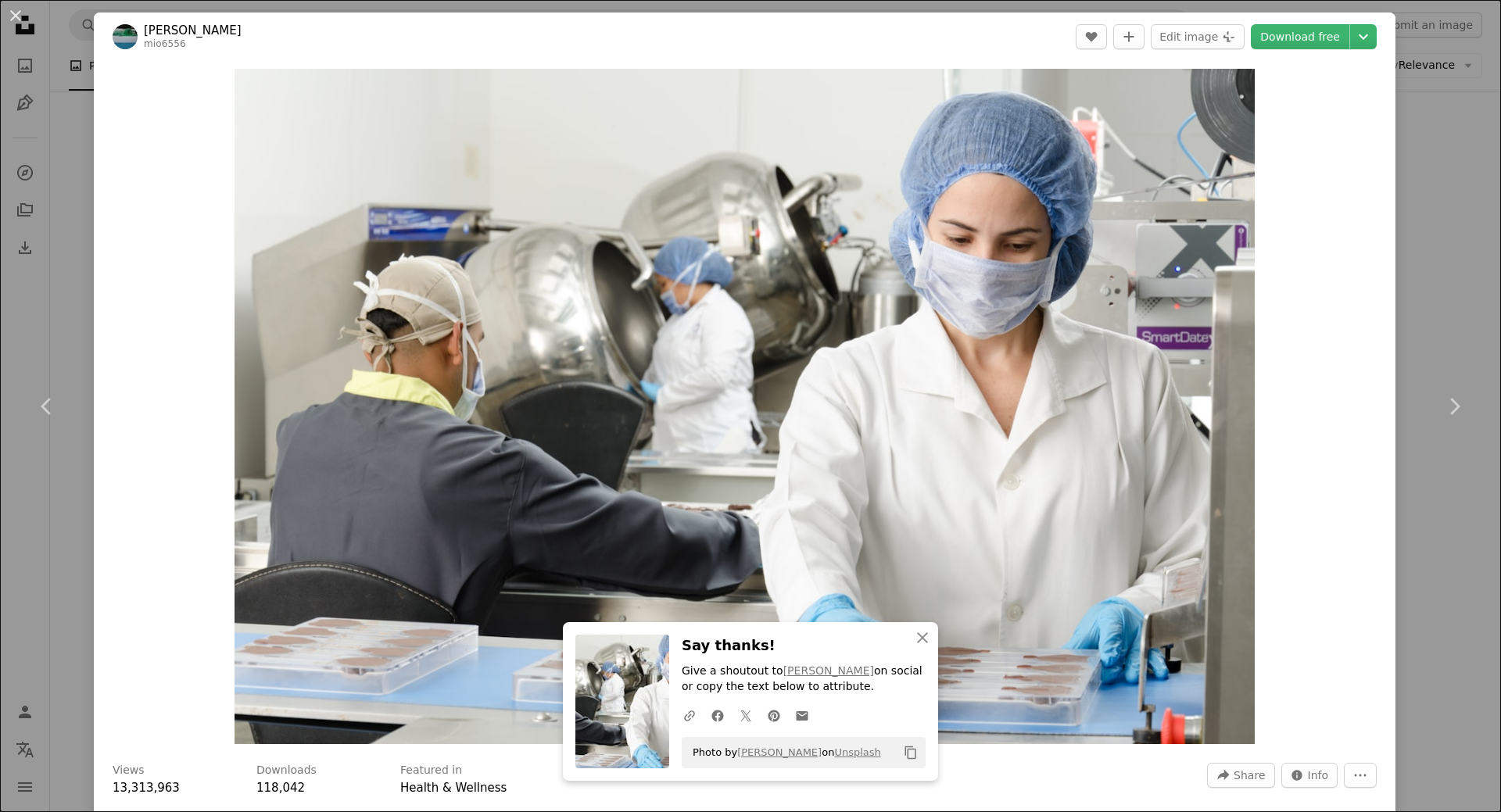
scroll to position [312, 0]
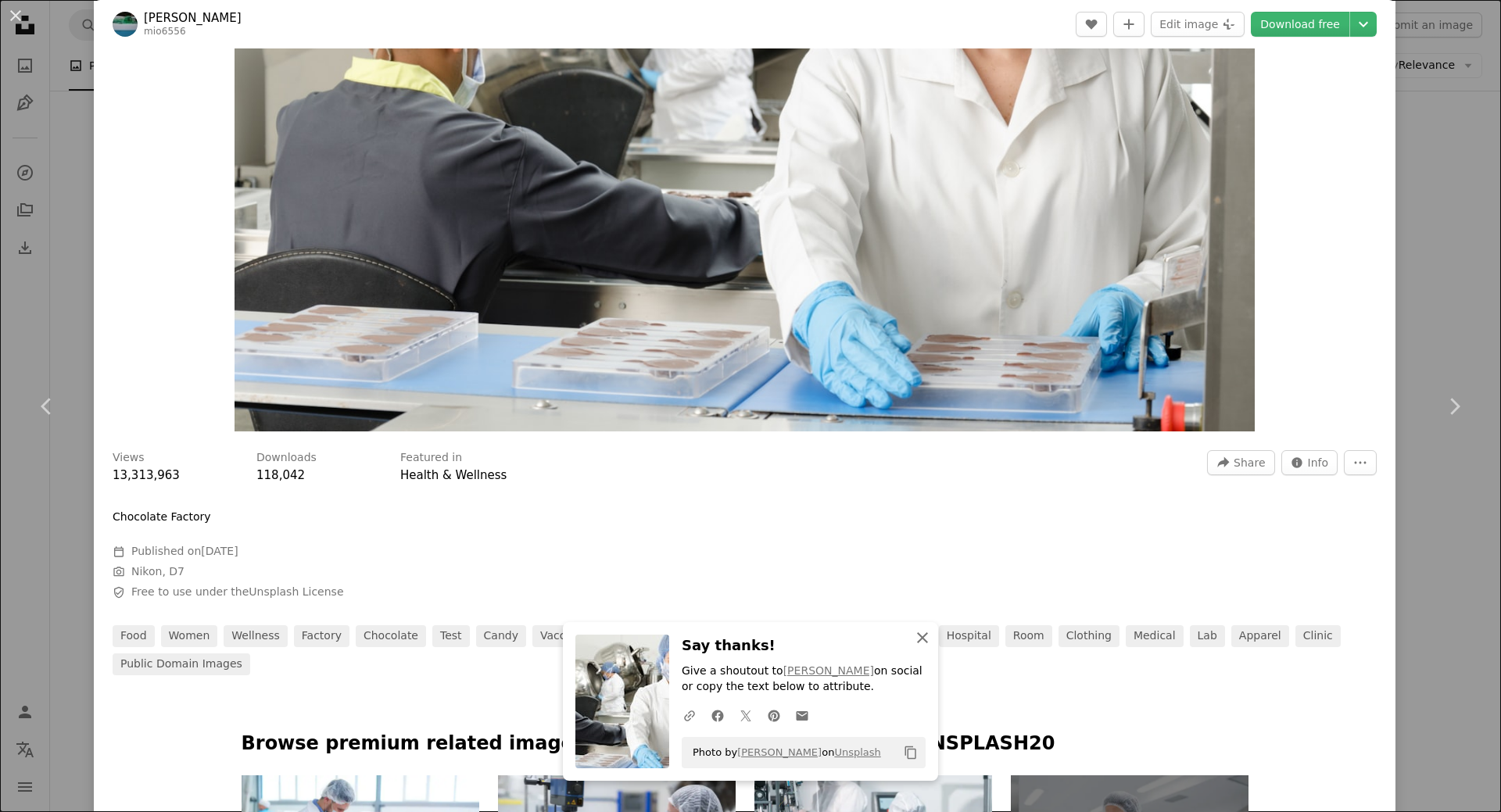
click at [922, 638] on icon "An X shape" at bounding box center [922, 638] width 19 height 19
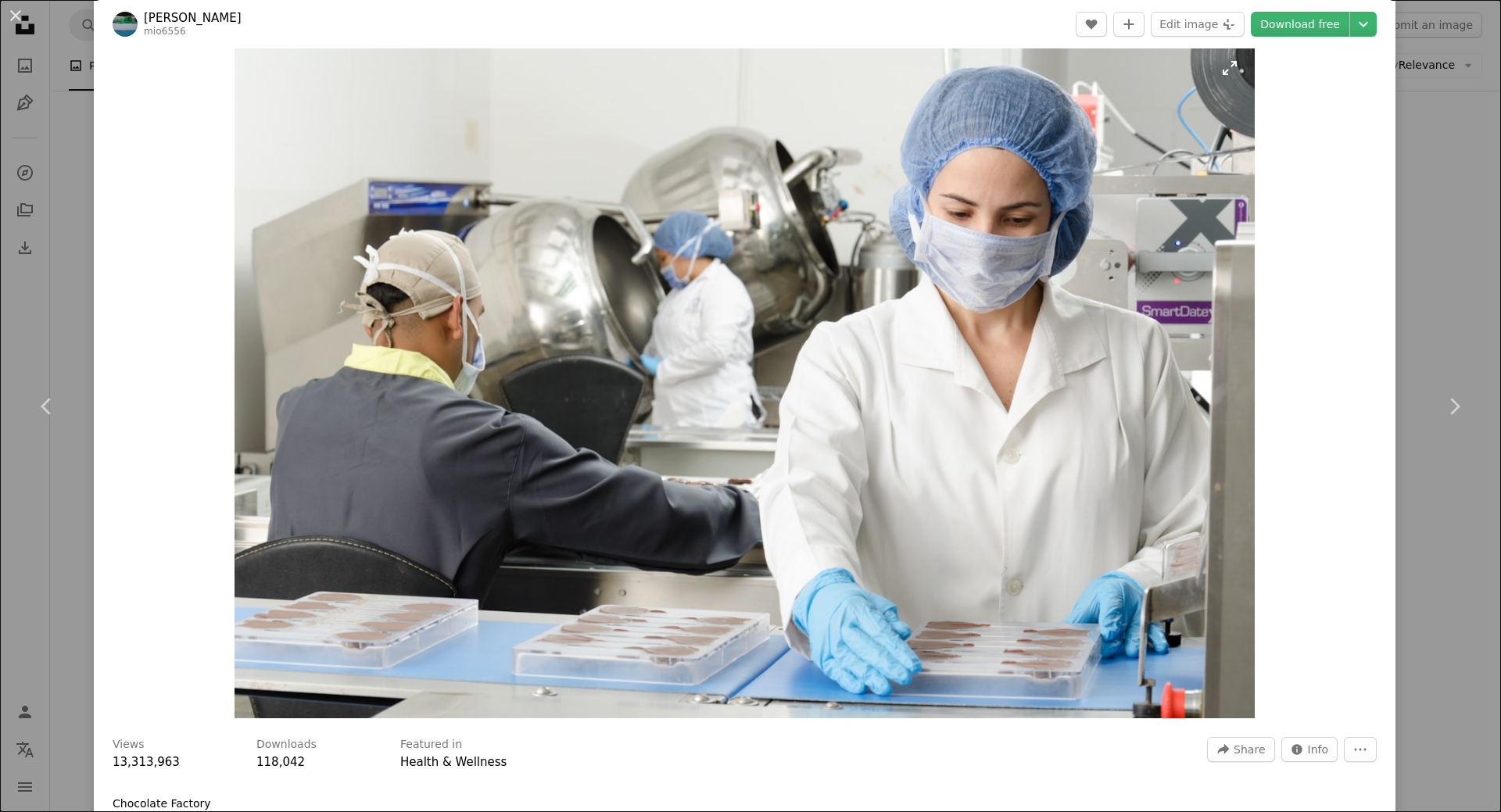
scroll to position [0, 0]
